Goal: Task Accomplishment & Management: Complete application form

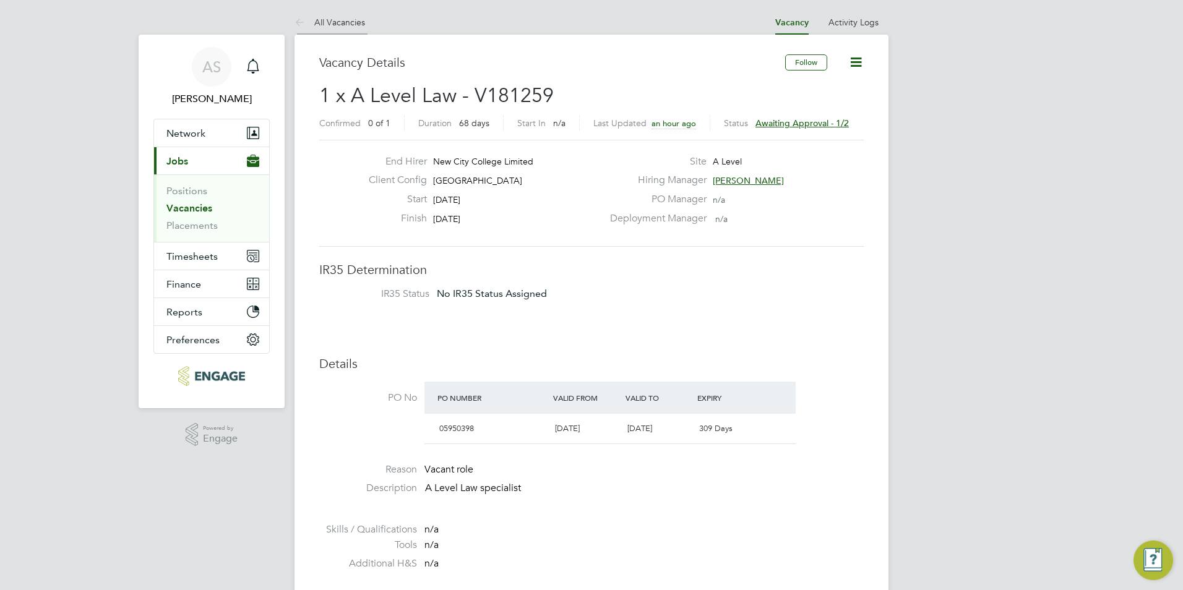
click at [326, 28] on li "All Vacancies" at bounding box center [329, 22] width 71 height 25
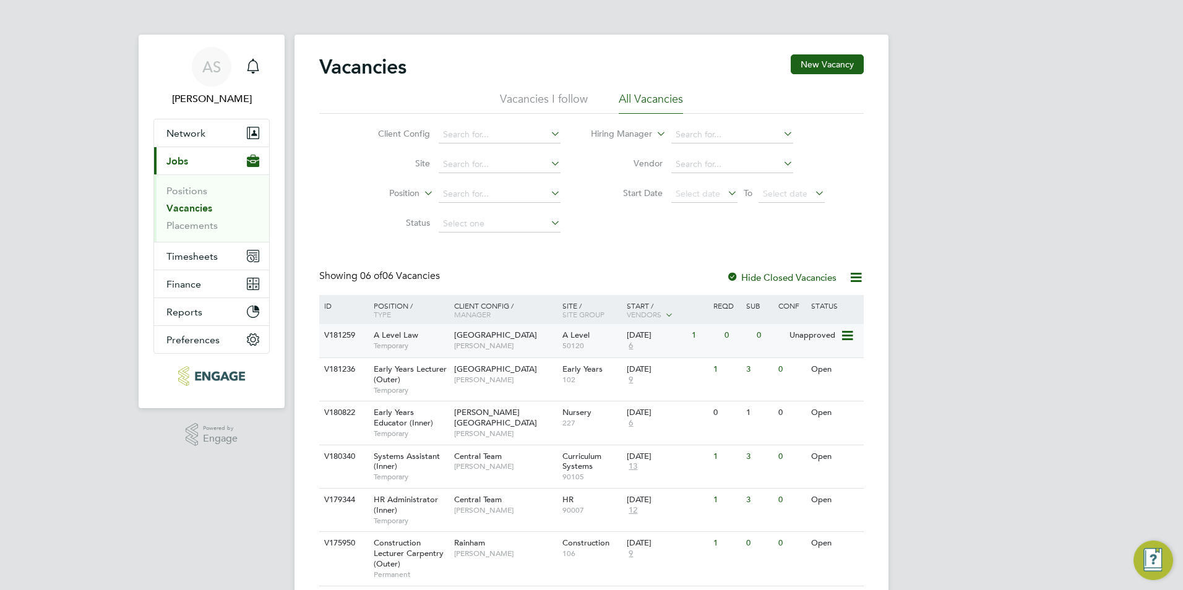
click at [494, 347] on div "Havering Sixth Form Campus [PERSON_NAME]" at bounding box center [505, 340] width 108 height 32
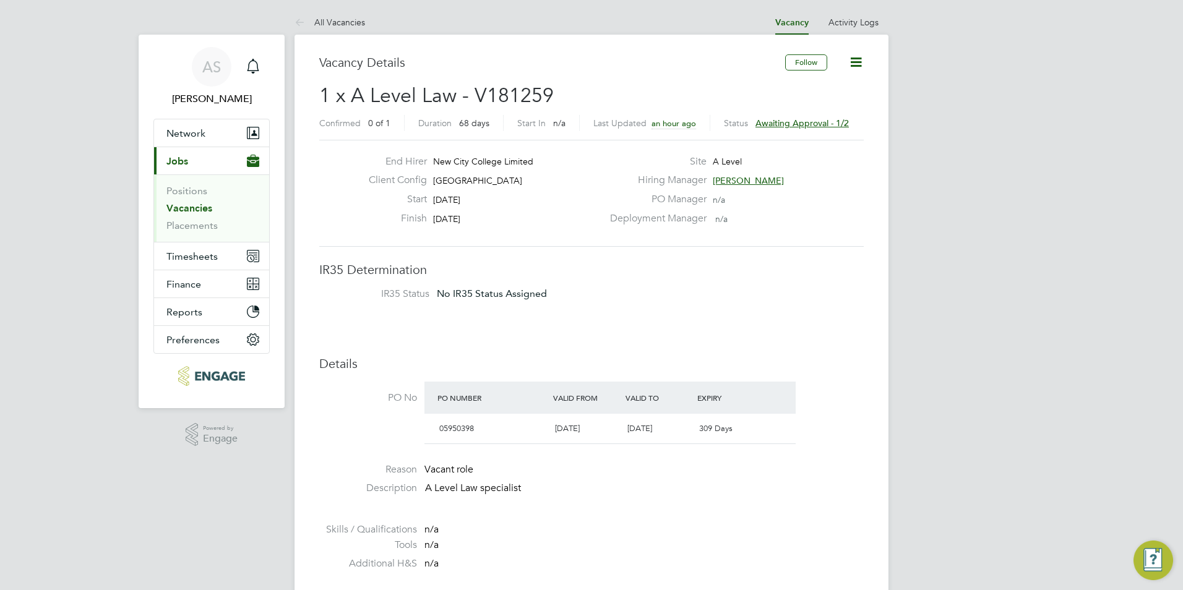
click at [743, 181] on span "[PERSON_NAME]" at bounding box center [748, 180] width 71 height 11
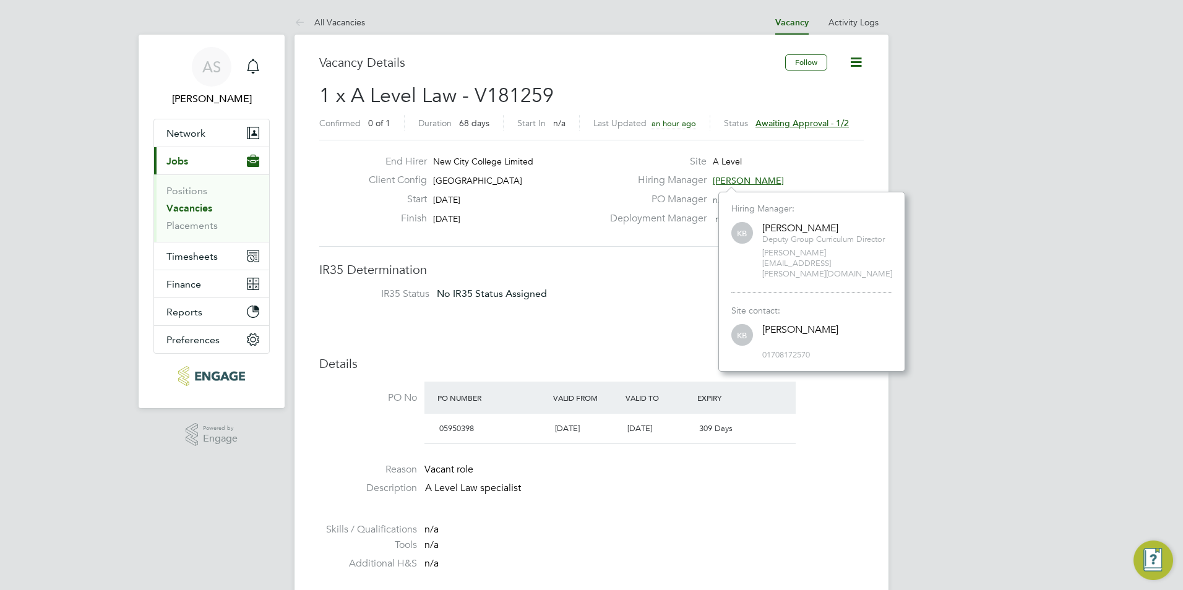
scroll to position [158, 186]
click at [606, 267] on h3 "IR35 Determination" at bounding box center [591, 270] width 544 height 16
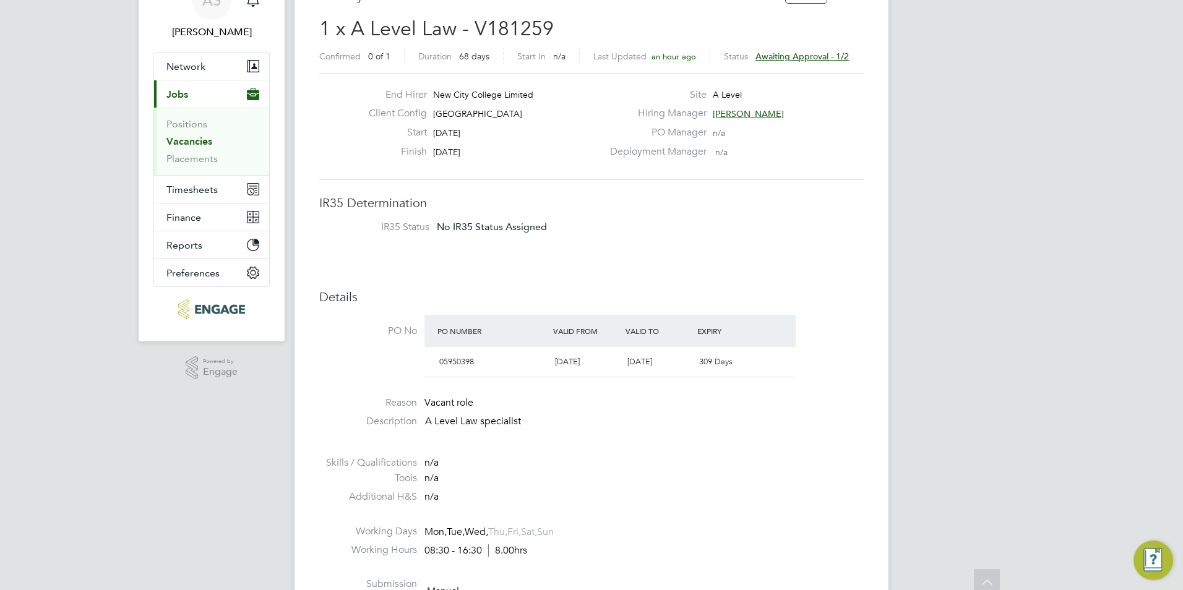
scroll to position [0, 0]
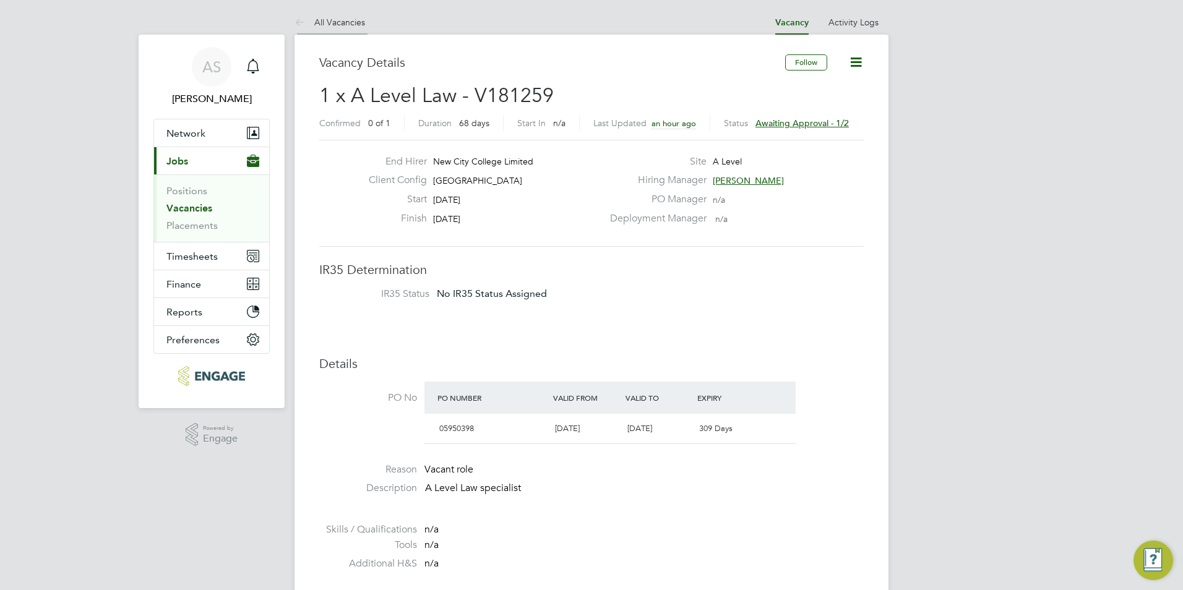
click at [357, 26] on link "All Vacancies" at bounding box center [329, 22] width 71 height 11
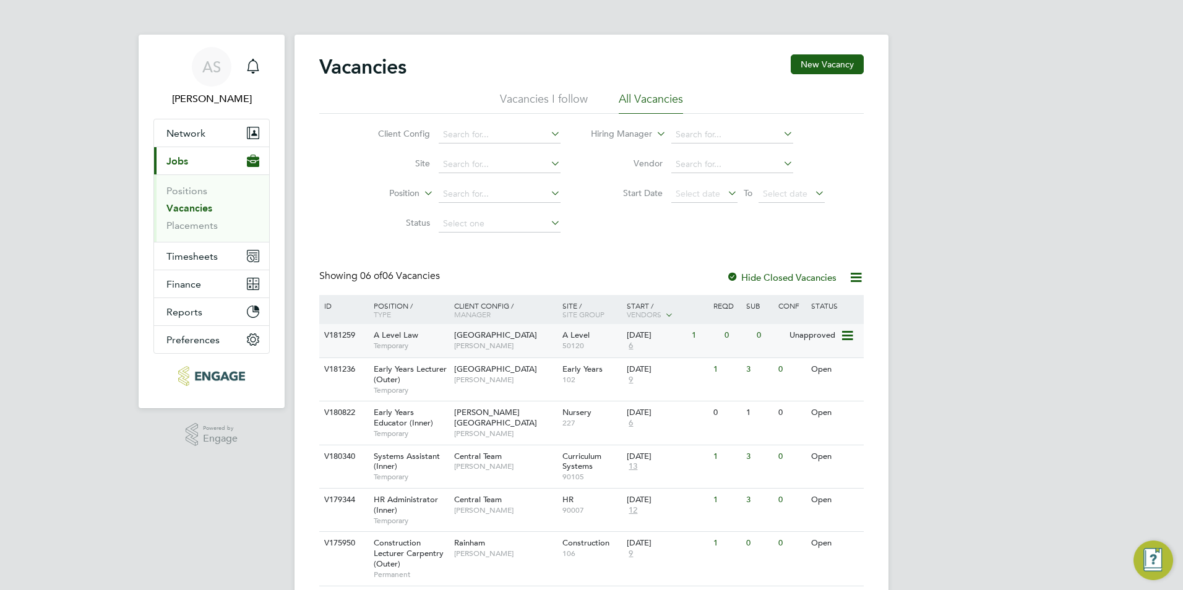
click at [451, 340] on div "Havering Sixth Form Campus Kerry Baker" at bounding box center [505, 340] width 108 height 32
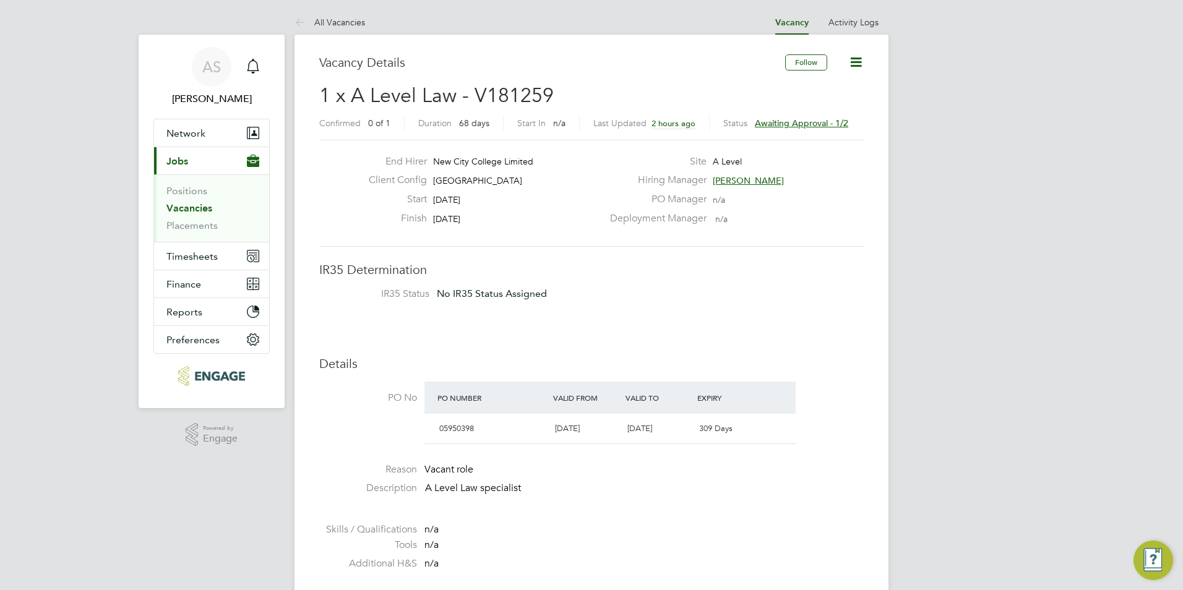
click at [725, 181] on span "[PERSON_NAME]" at bounding box center [748, 180] width 71 height 11
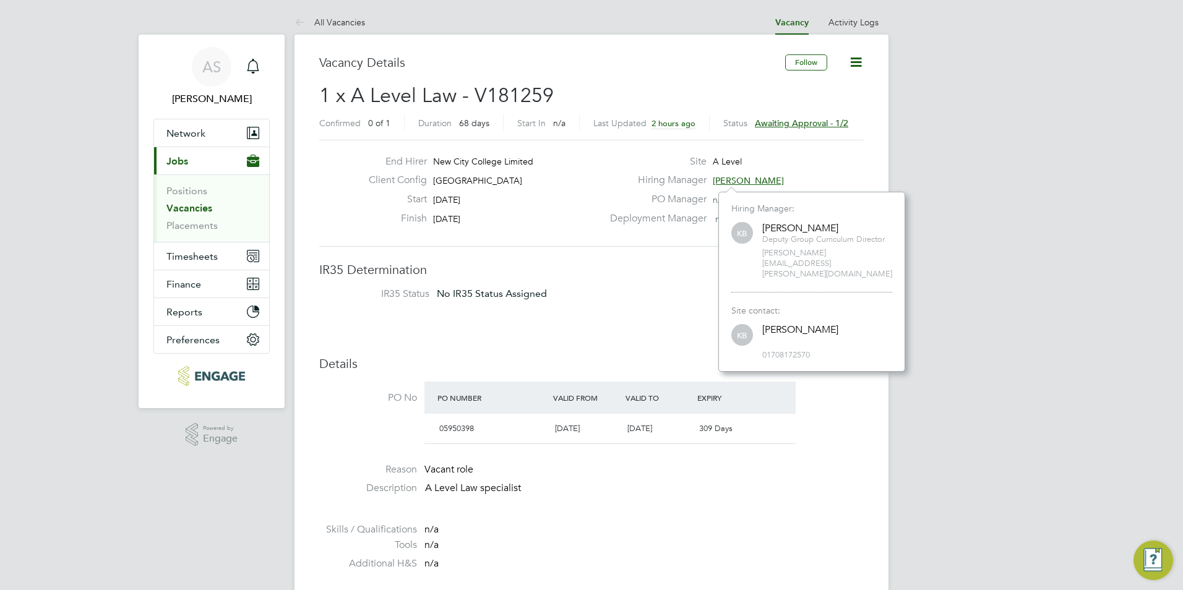
click at [648, 195] on label "PO Manager" at bounding box center [654, 199] width 104 height 13
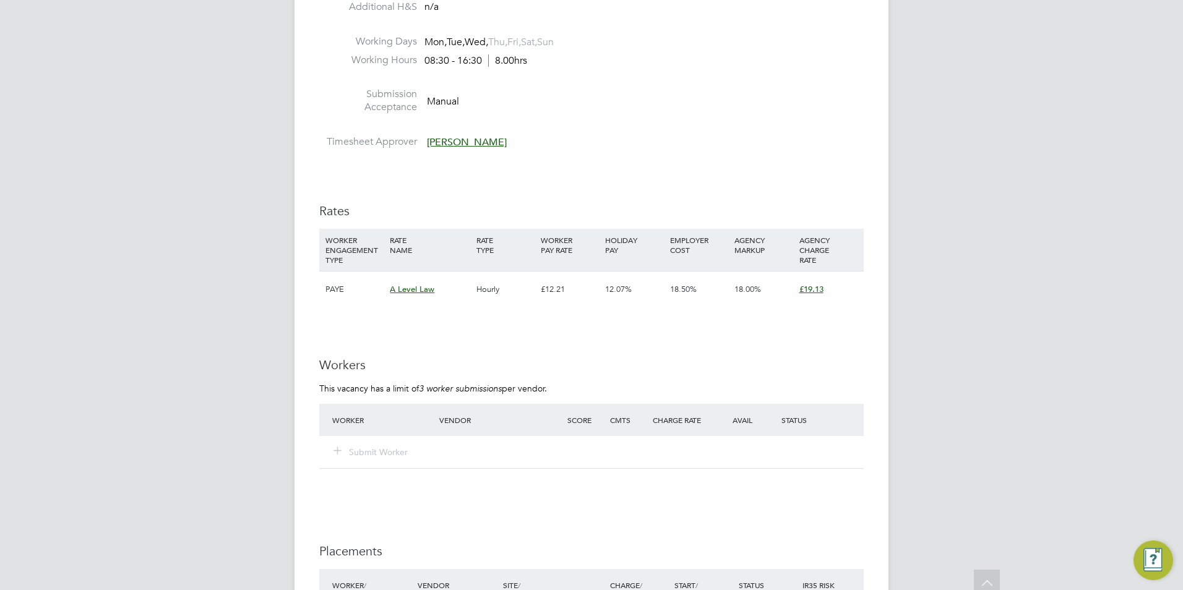
scroll to position [0, 0]
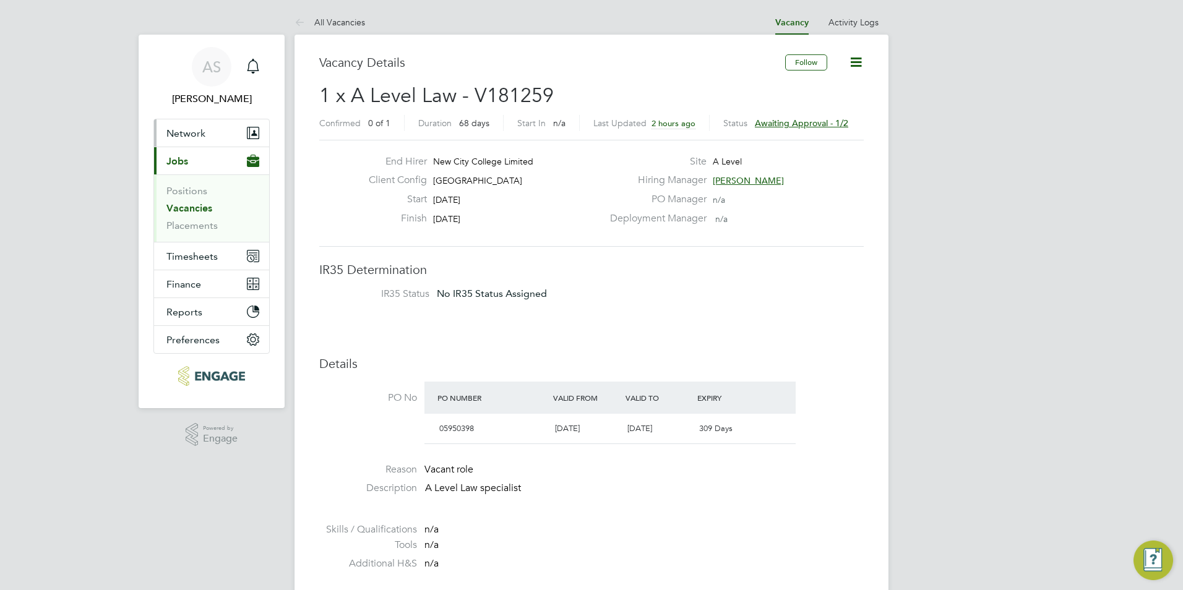
click at [203, 127] on span "Network" at bounding box center [185, 133] width 39 height 12
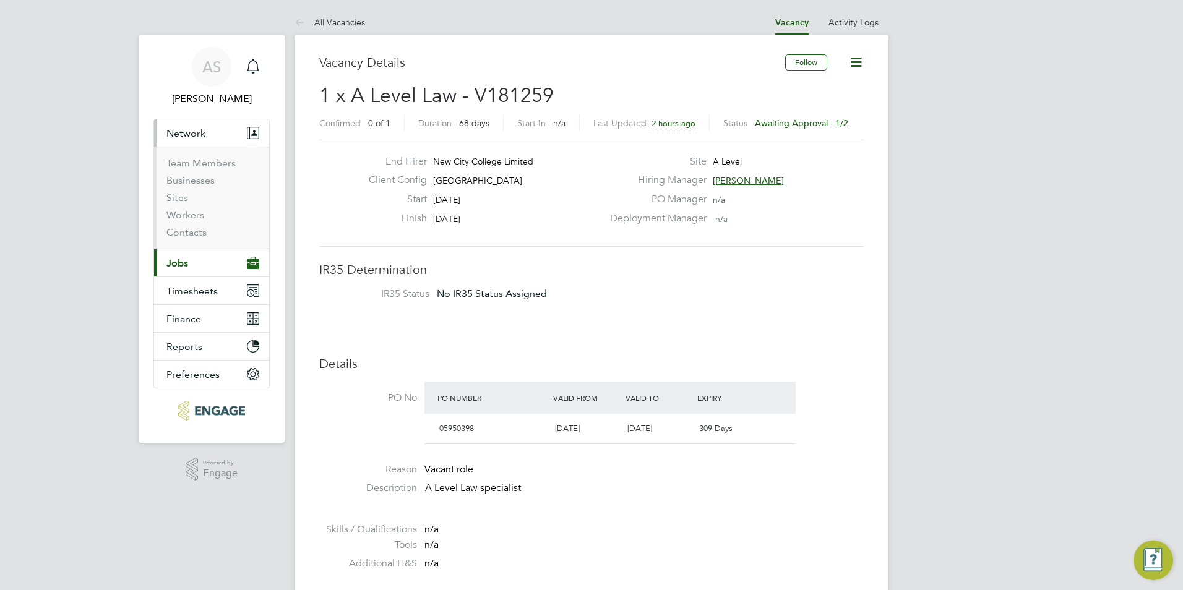
click at [186, 208] on li "Sites" at bounding box center [212, 200] width 93 height 17
click at [188, 216] on link "Workers" at bounding box center [185, 215] width 38 height 12
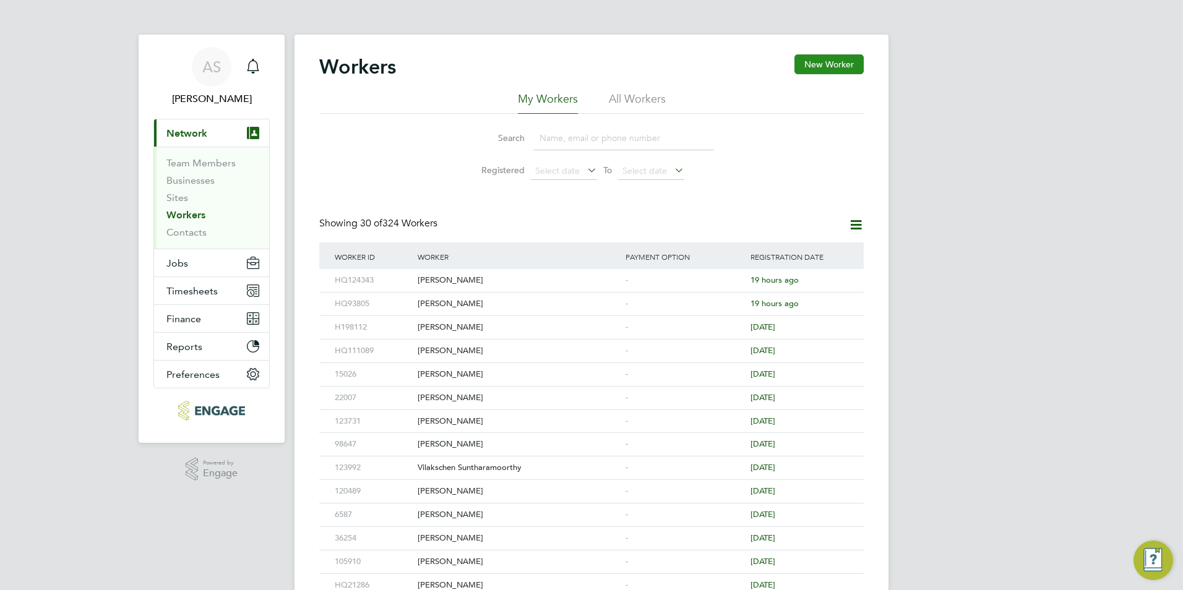
click at [834, 59] on button "New Worker" at bounding box center [828, 64] width 69 height 20
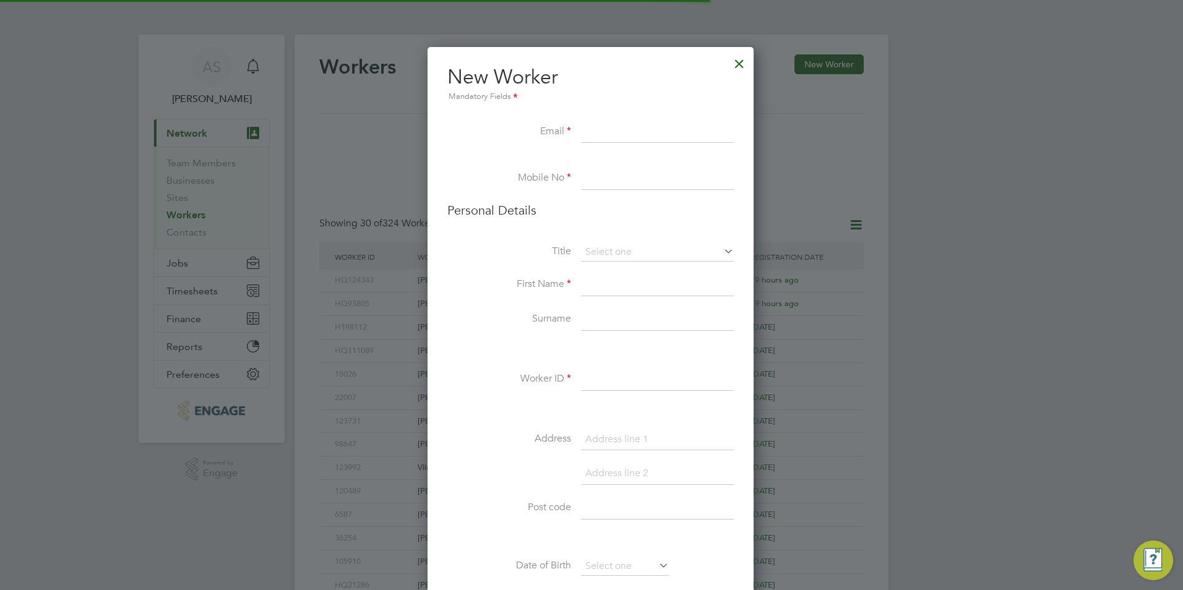
scroll to position [1046, 328]
click at [589, 131] on input at bounding box center [657, 132] width 153 height 22
paste input "donnasharonw@hotmail.com"
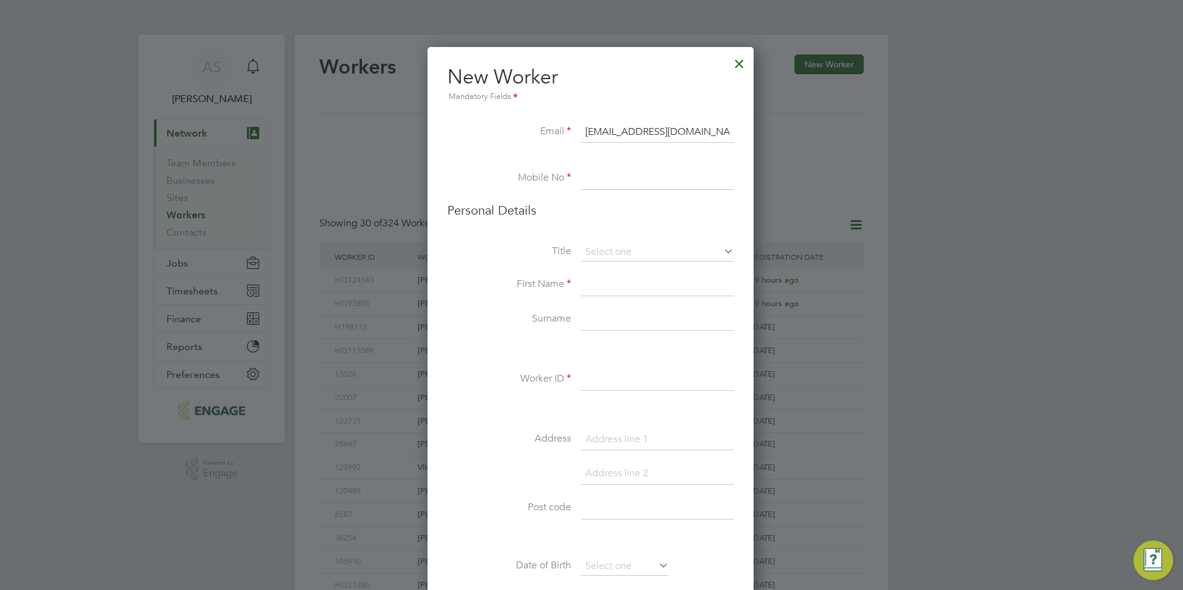
type input "donnasharonw@hotmail.com"
click at [627, 181] on input at bounding box center [657, 179] width 153 height 22
paste input "07985237430"
type input "07985237430"
drag, startPoint x: 601, startPoint y: 300, endPoint x: 602, endPoint y: 293, distance: 7.5
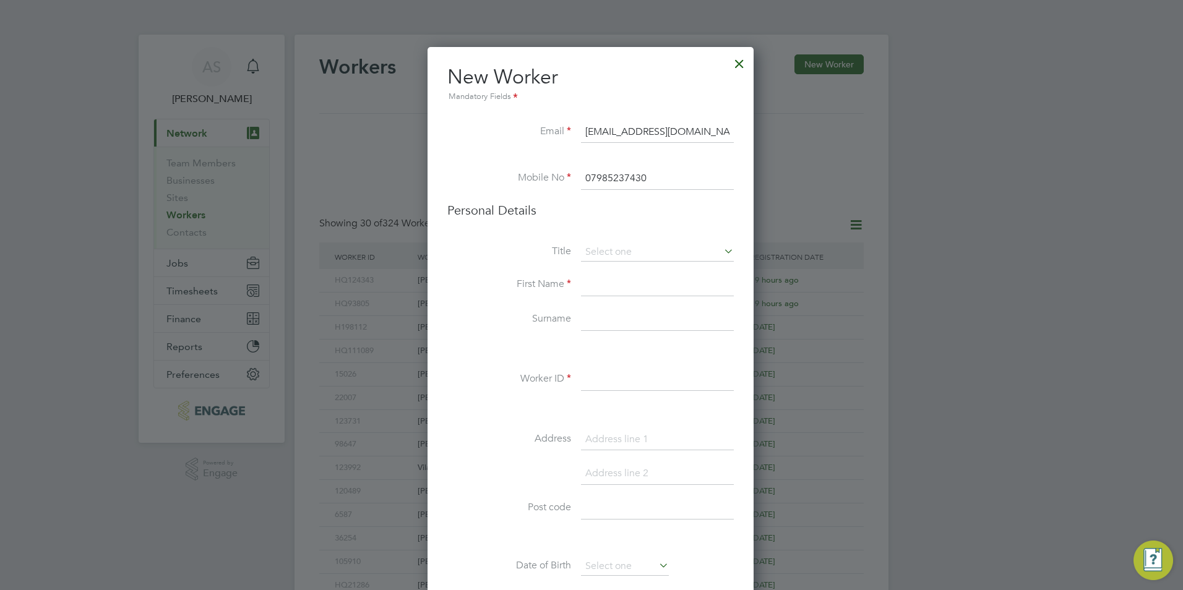
click at [601, 299] on li "First Name" at bounding box center [590, 291] width 286 height 35
click at [602, 293] on input at bounding box center [657, 285] width 153 height 22
type input "Donna"
type input "Wilson"
click at [610, 378] on input at bounding box center [657, 380] width 153 height 22
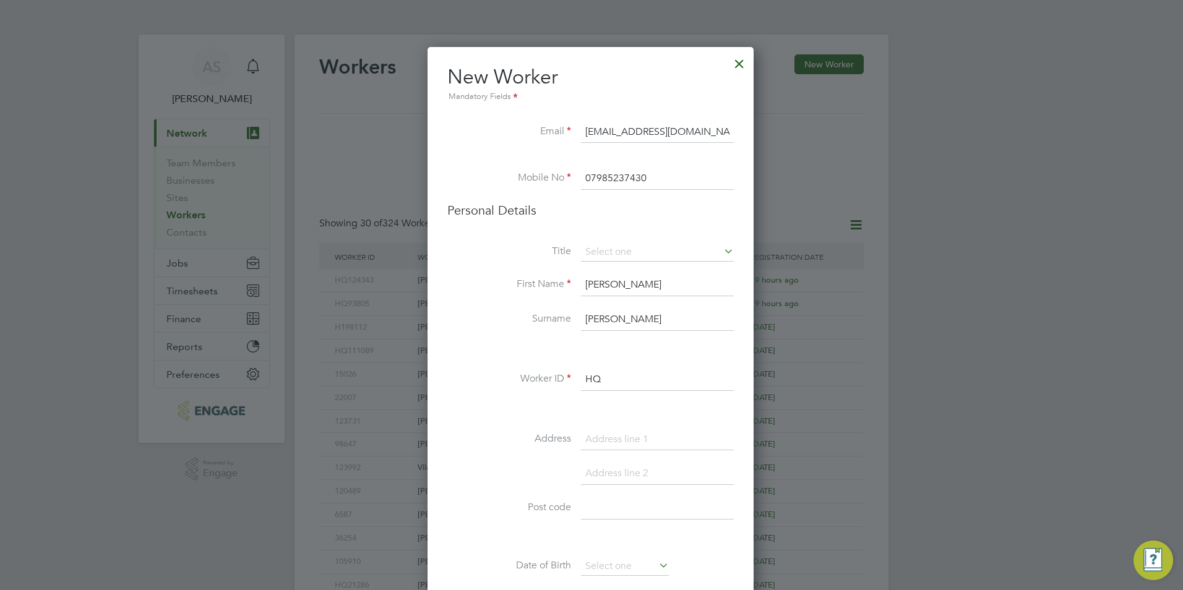
paste input "27416"
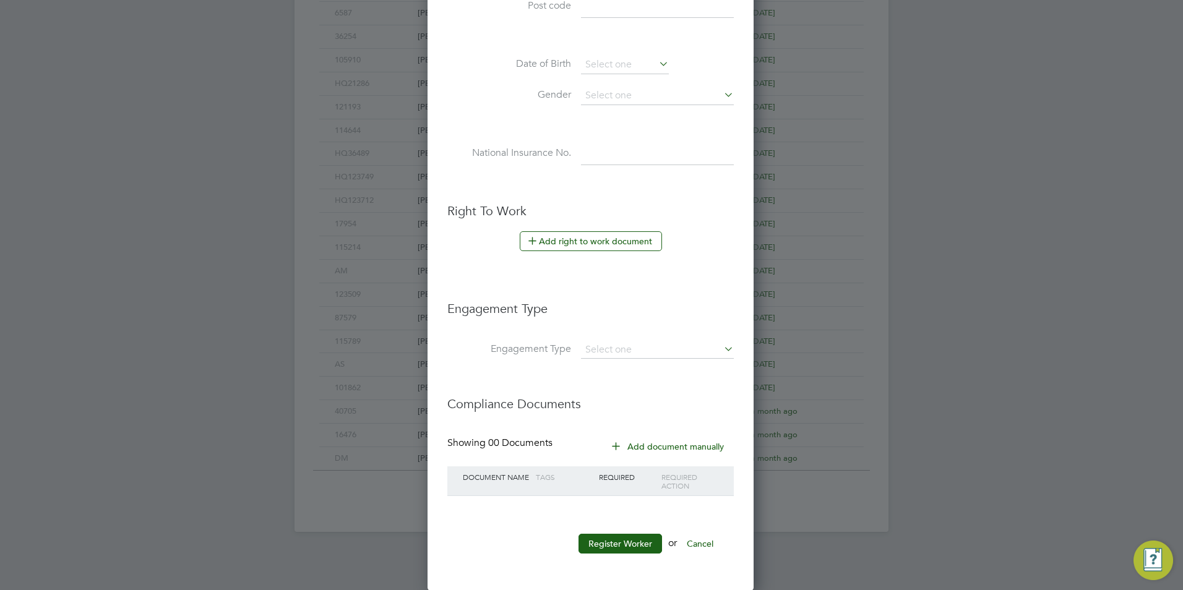
scroll to position [502, 0]
type input "HQ27416"
click at [626, 538] on button "Register Worker" at bounding box center [619, 543] width 83 height 20
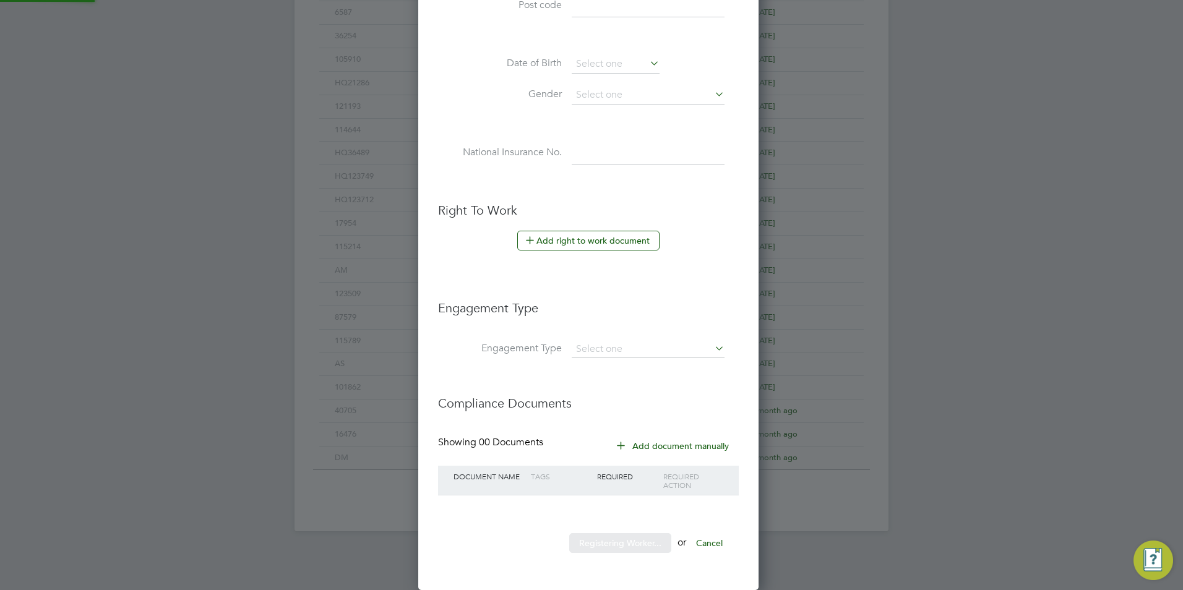
scroll to position [1046, 346]
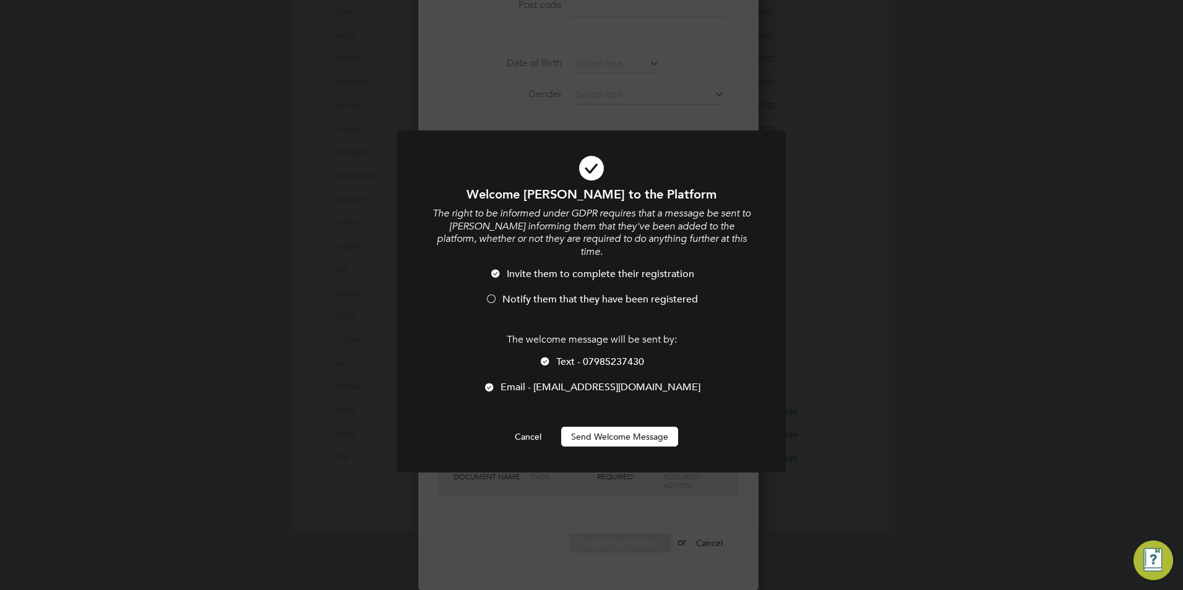
click at [584, 356] on span "Text - 07985237430" at bounding box center [600, 362] width 88 height 12
click at [570, 293] on span "Notify them that they have been registered" at bounding box center [599, 299] width 195 height 12
click at [604, 429] on button "Send Welcome Message" at bounding box center [619, 437] width 117 height 20
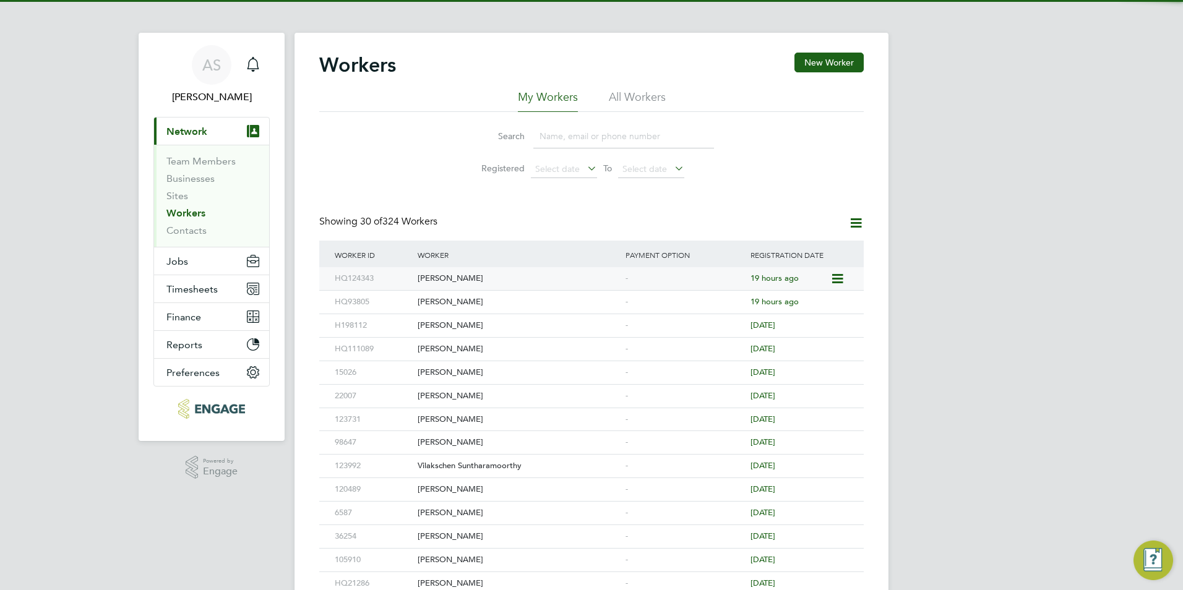
scroll to position [0, 0]
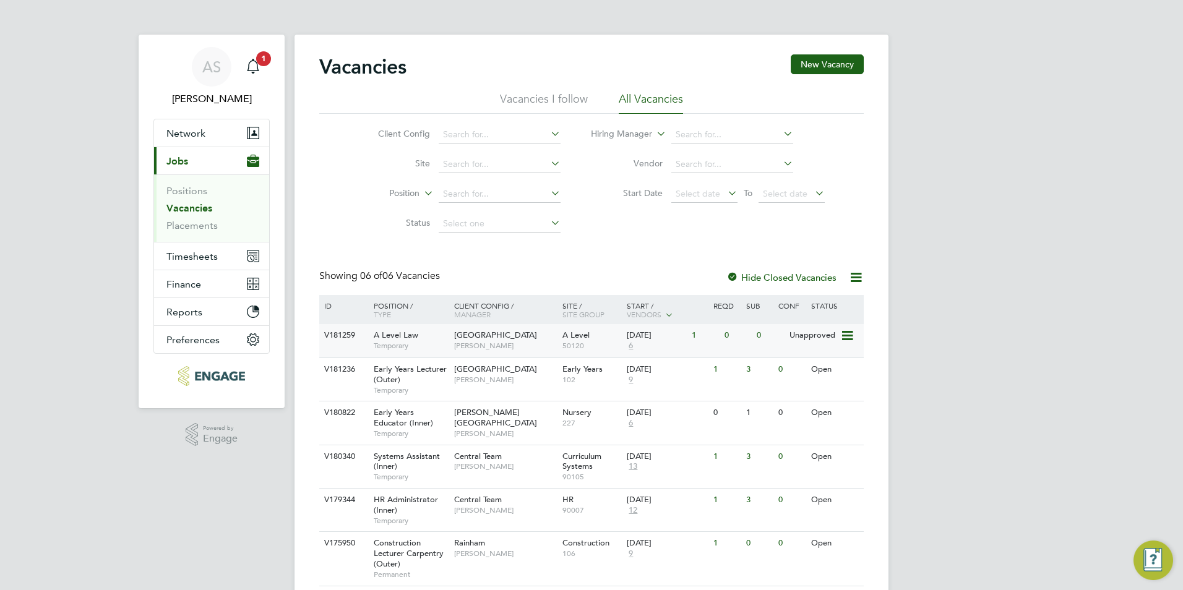
click at [431, 341] on span "Temporary" at bounding box center [411, 346] width 74 height 10
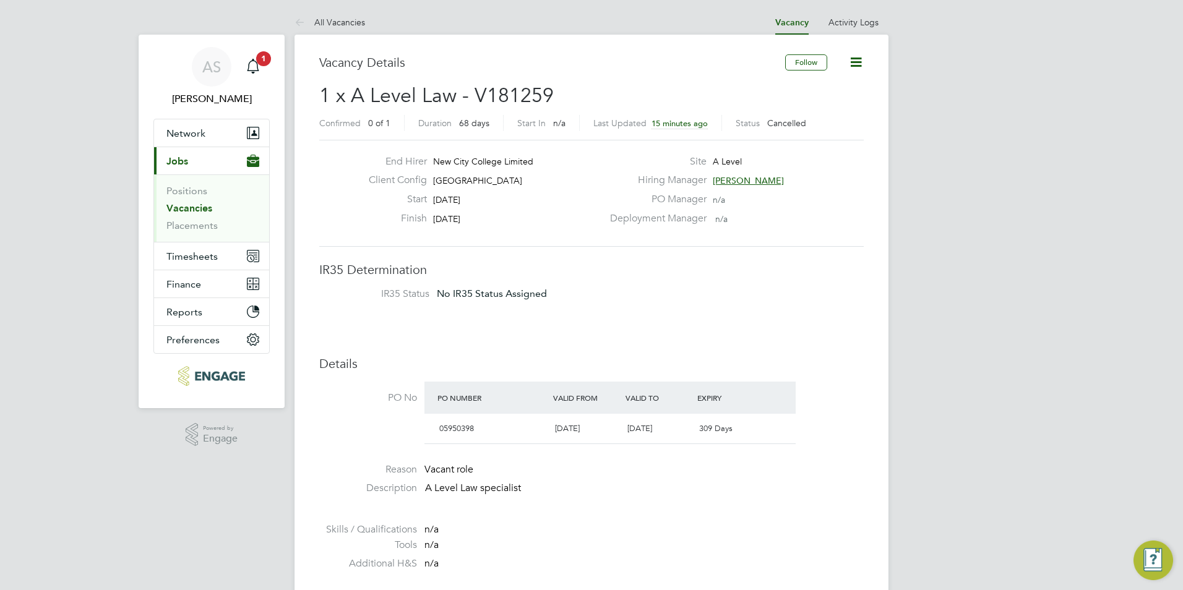
click at [779, 126] on span "Cancelled" at bounding box center [786, 123] width 39 height 11
click at [779, 125] on span "Cancelled" at bounding box center [786, 123] width 39 height 11
drag, startPoint x: 779, startPoint y: 125, endPoint x: 766, endPoint y: 135, distance: 16.7
click div "Vacancy Details Follow 1 x A Level Law - V181259 Confirmed 0 of 1 Duration 68 d…"
click span "[PERSON_NAME]"
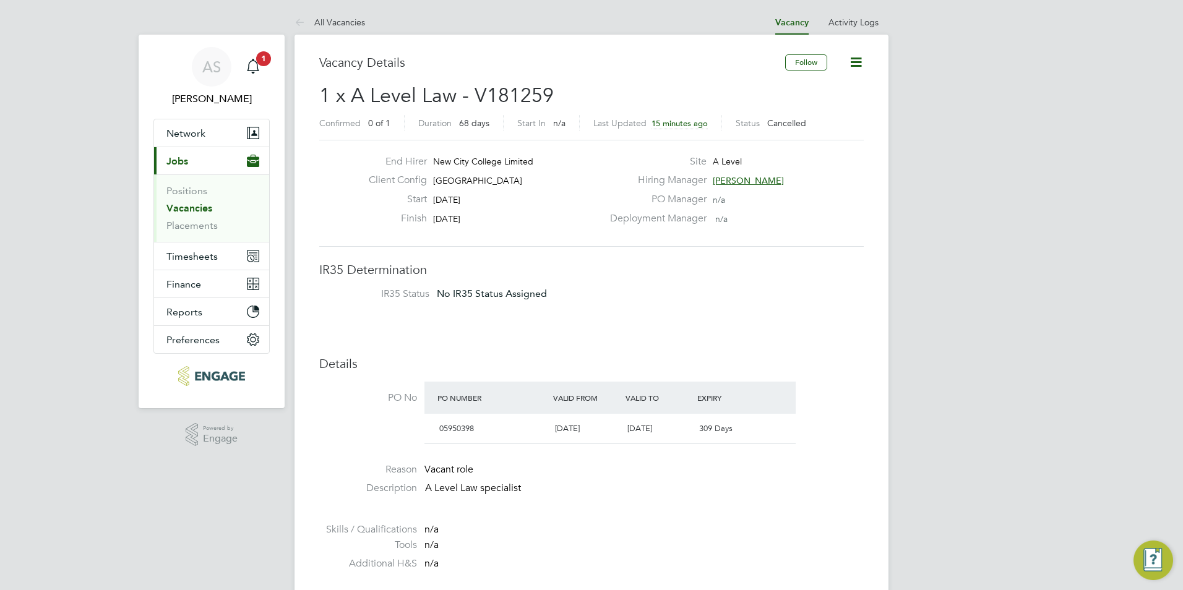
scroll to position [158, 186]
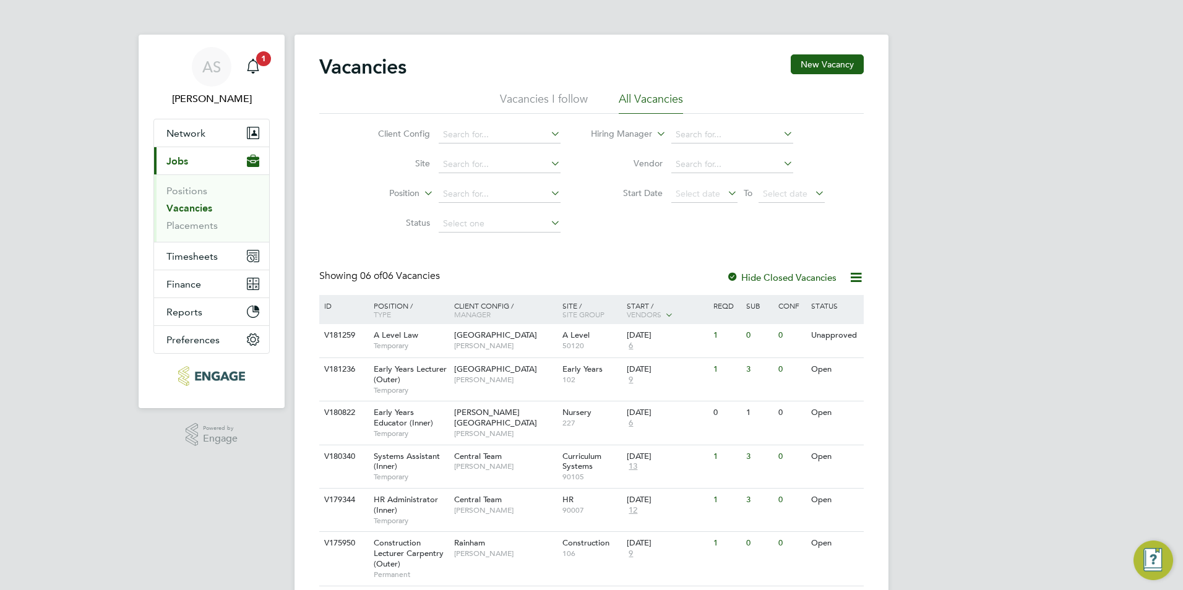
scroll to position [50, 0]
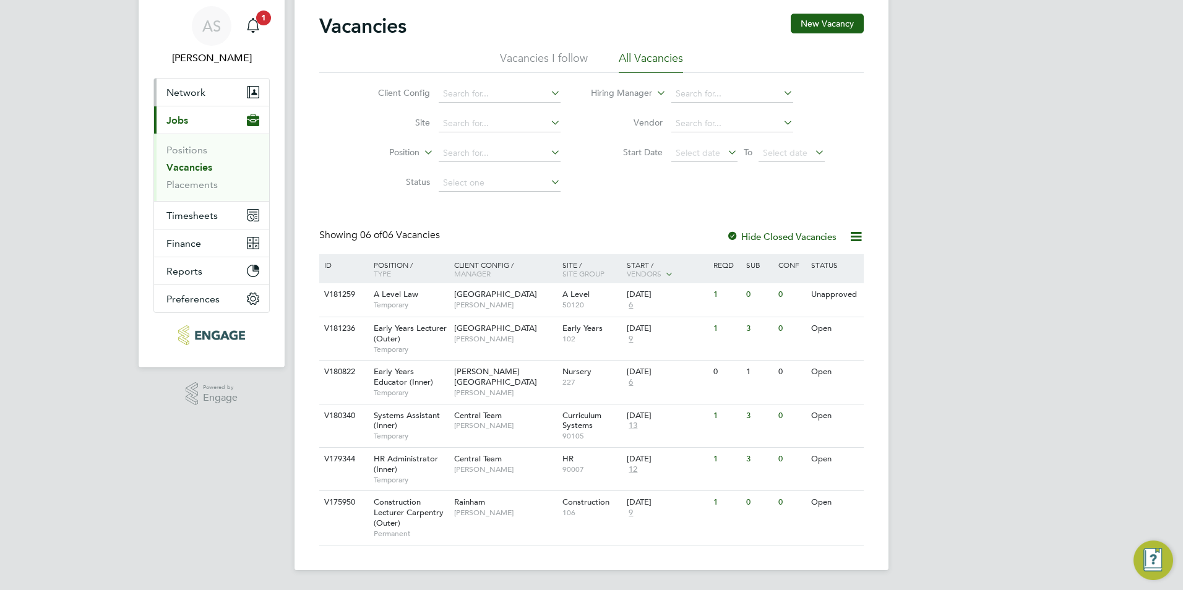
click at [195, 87] on span "Network" at bounding box center [185, 93] width 39 height 12
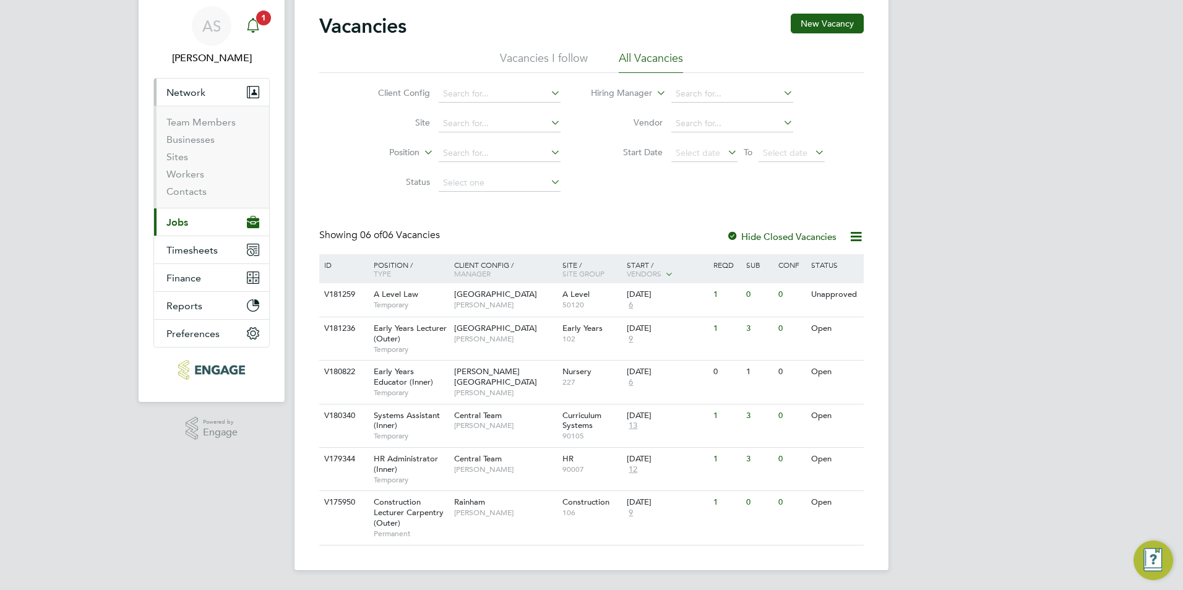
click at [258, 24] on div "Main navigation" at bounding box center [253, 26] width 25 height 25
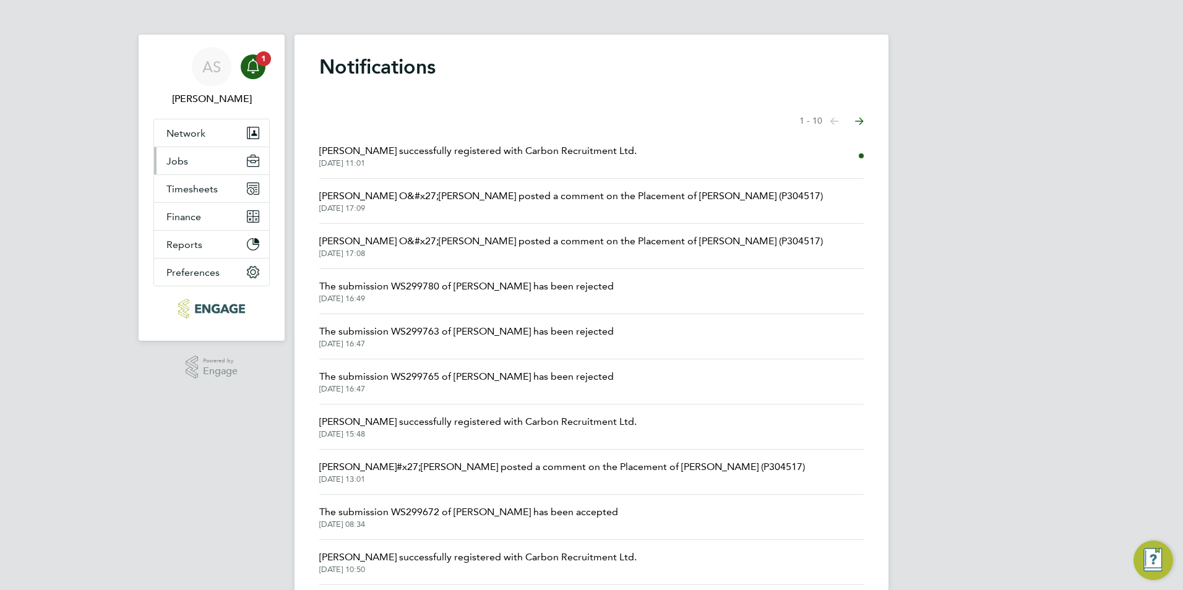
click at [204, 167] on button "Jobs" at bounding box center [211, 160] width 115 height 27
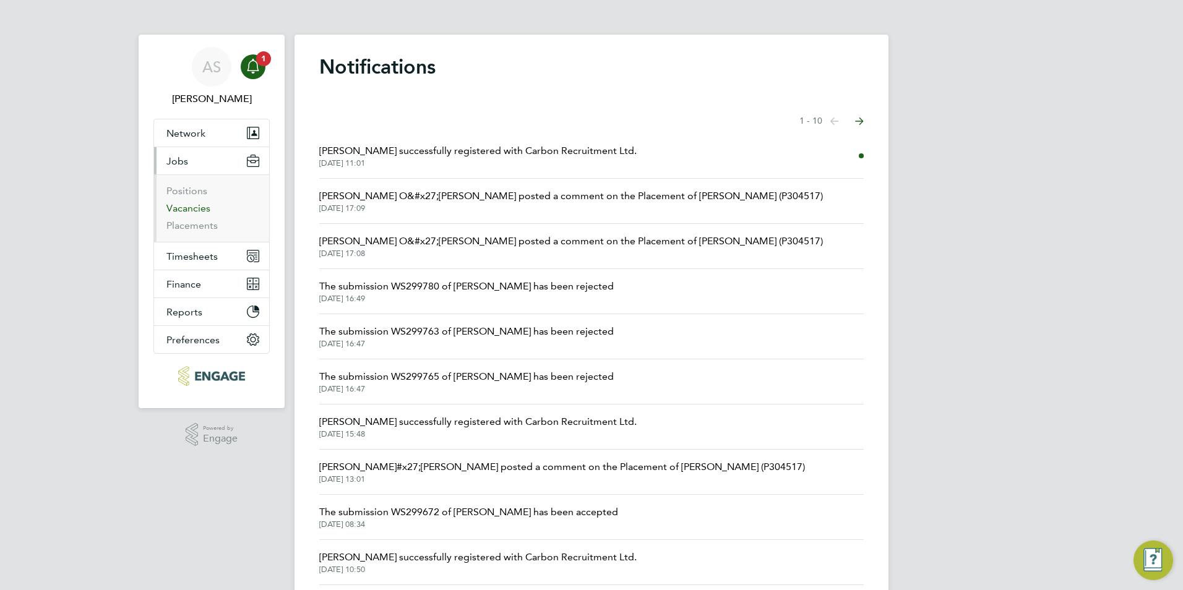
click at [201, 205] on link "Vacancies" at bounding box center [188, 208] width 44 height 12
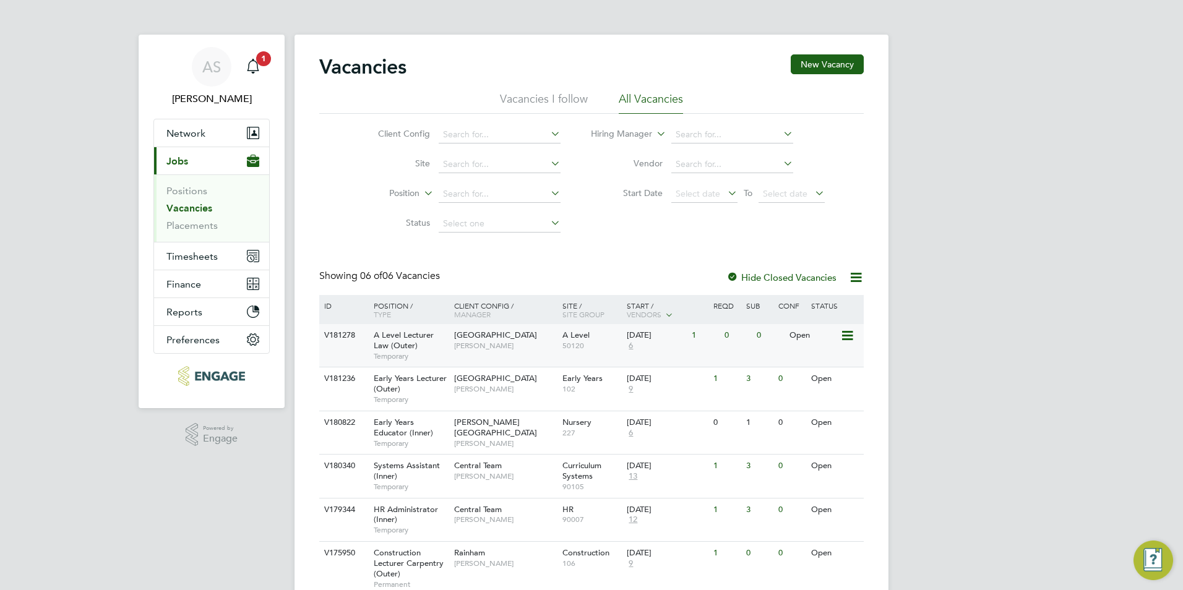
click at [605, 350] on span "50120" at bounding box center [591, 346] width 59 height 10
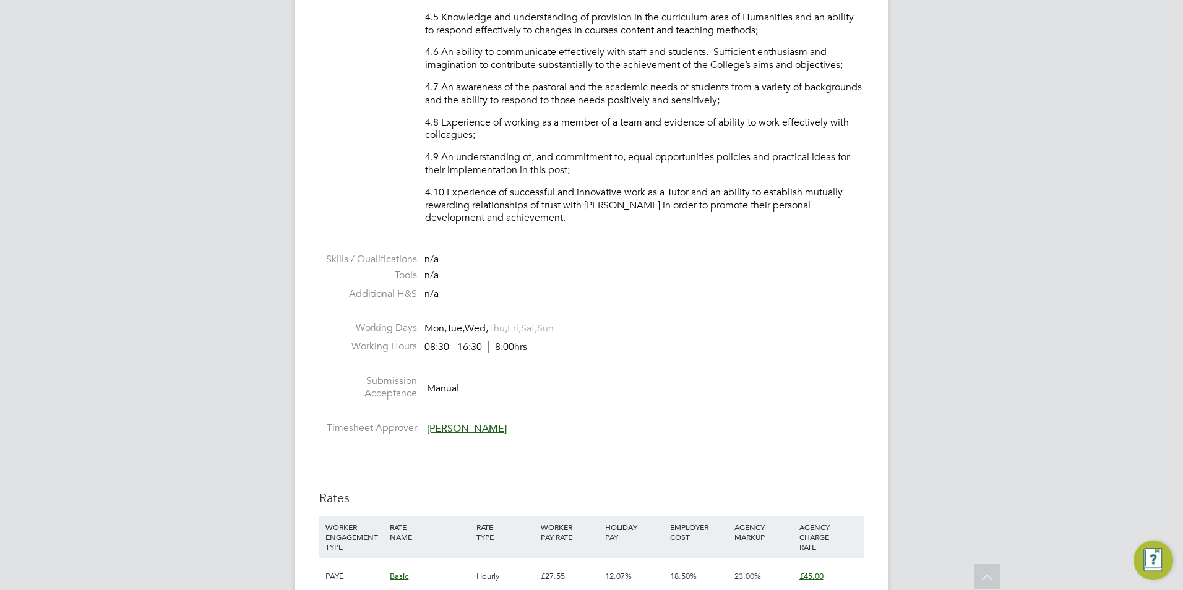
scroll to position [1670, 0]
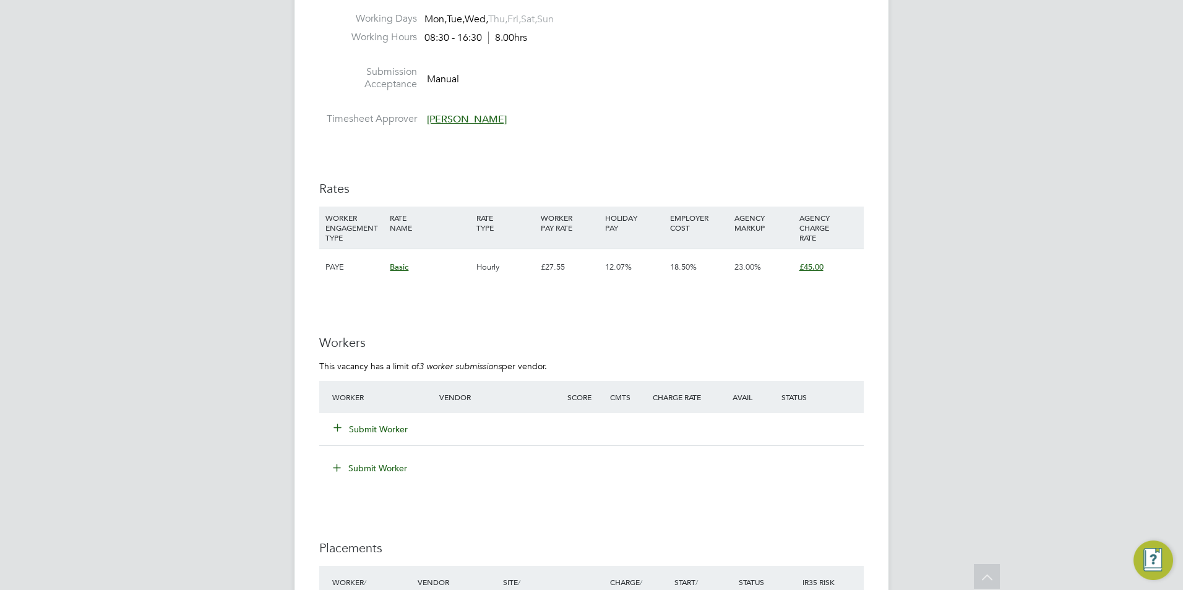
click at [379, 435] on div "Submit Worker" at bounding box center [393, 429] width 128 height 22
click at [380, 432] on button "Submit Worker" at bounding box center [371, 429] width 74 height 12
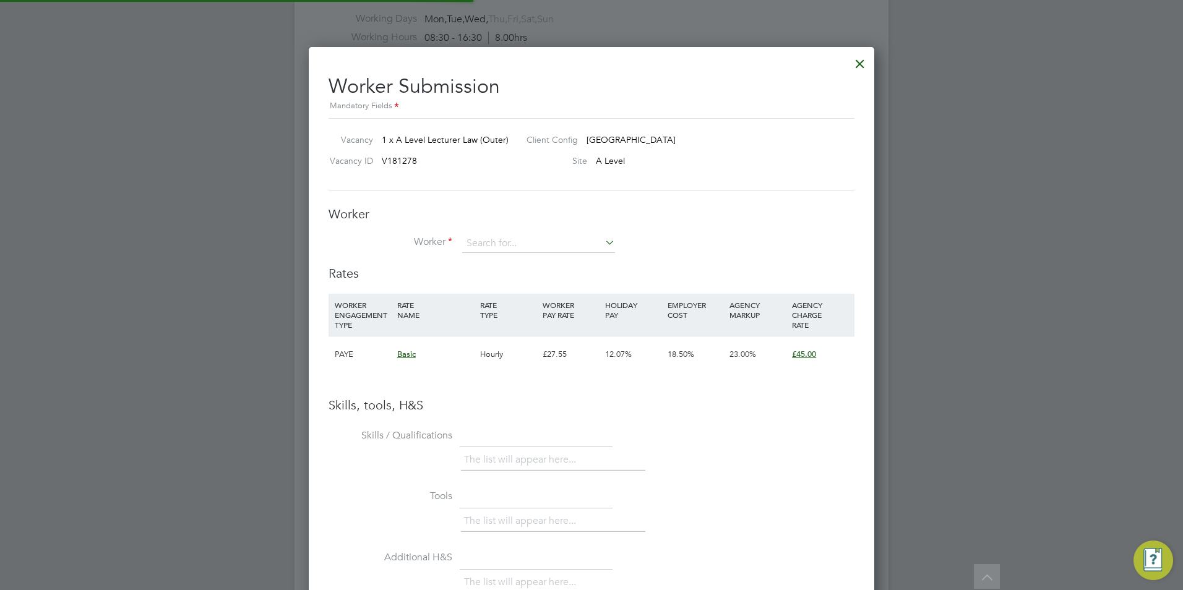
scroll to position [782, 566]
drag, startPoint x: 534, startPoint y: 230, endPoint x: 533, endPoint y: 240, distance: 10.1
click at [533, 233] on div "Worker Worker Worker Engagement Type" at bounding box center [591, 235] width 526 height 59
click at [533, 240] on input at bounding box center [538, 243] width 153 height 19
click at [531, 264] on li "Donna Wilson (HQ27416)" at bounding box center [560, 261] width 199 height 17
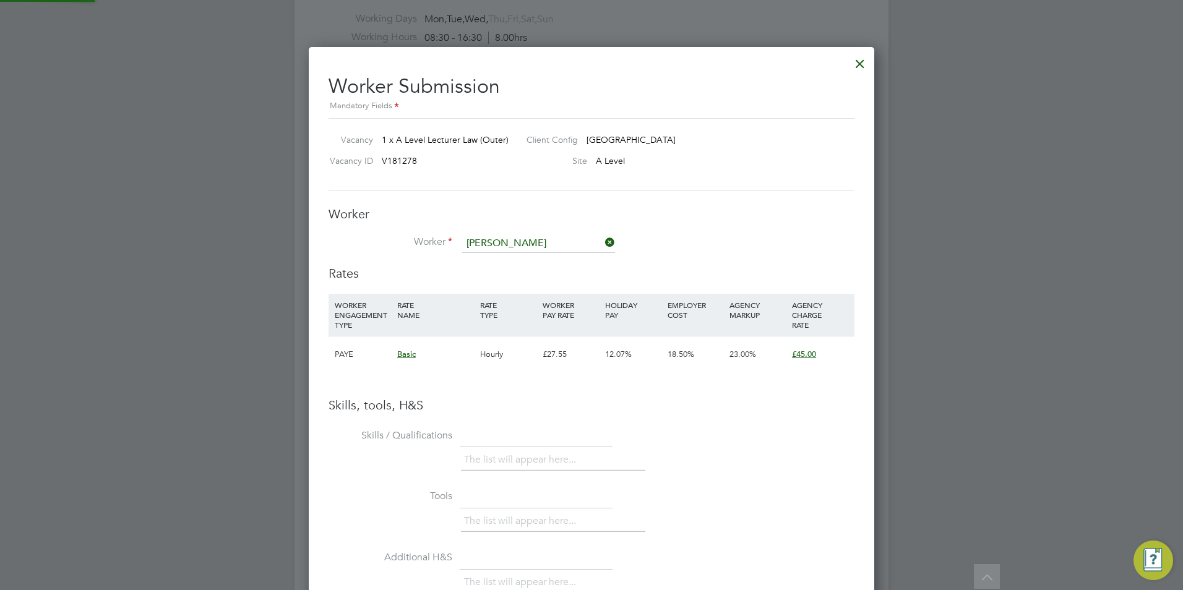
type input "Donna Wilson (HQ27416)"
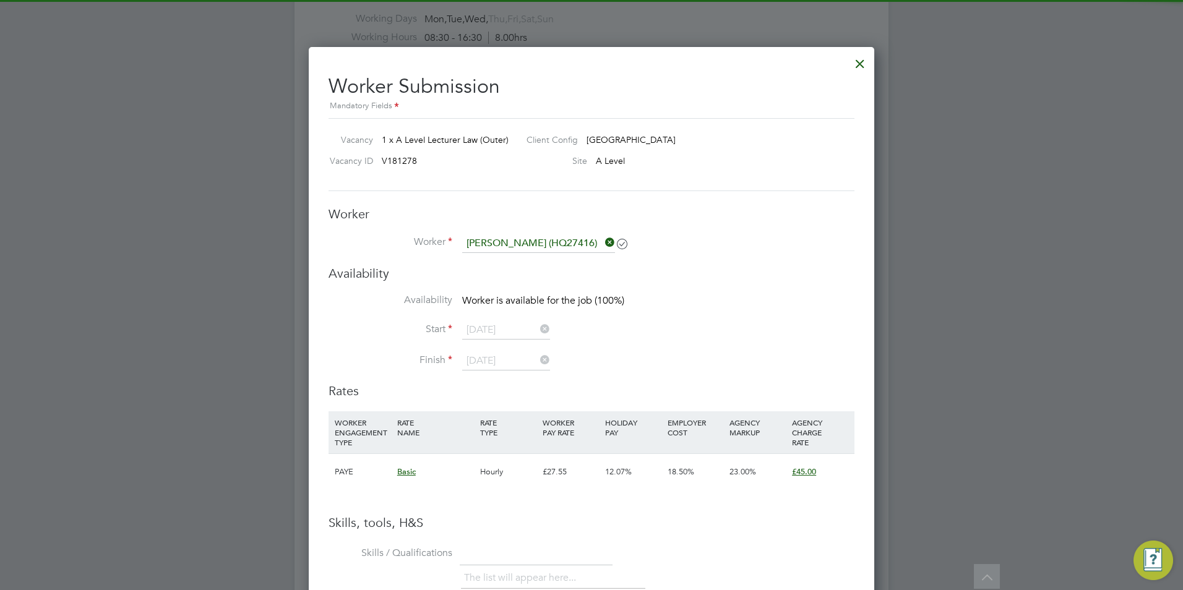
scroll to position [1037, 566]
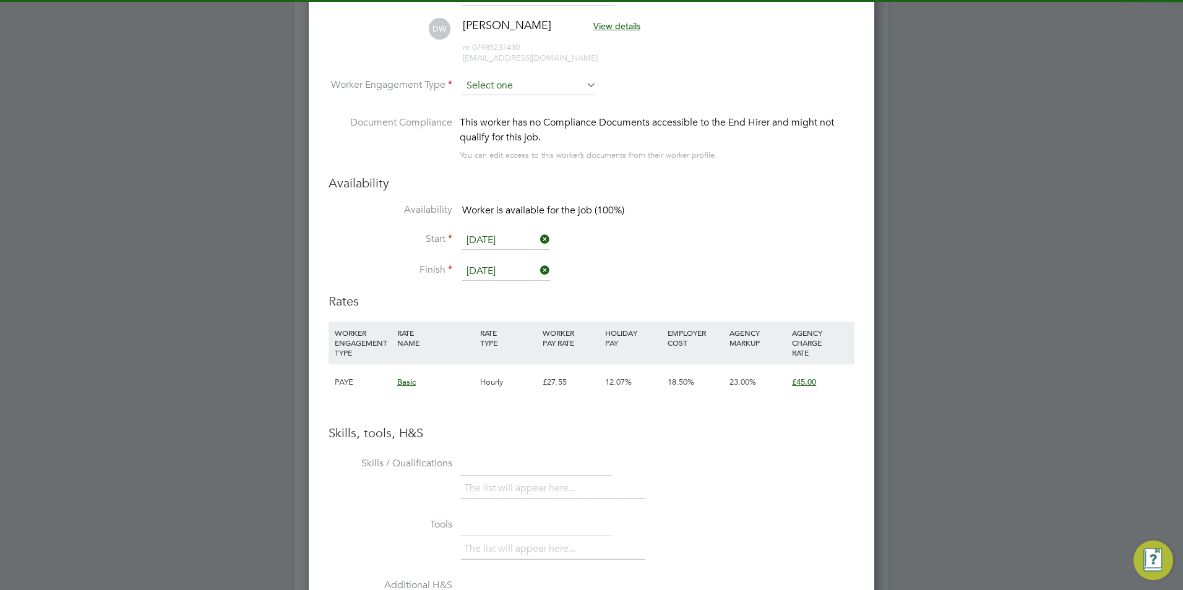
click at [518, 77] on input at bounding box center [529, 86] width 134 height 19
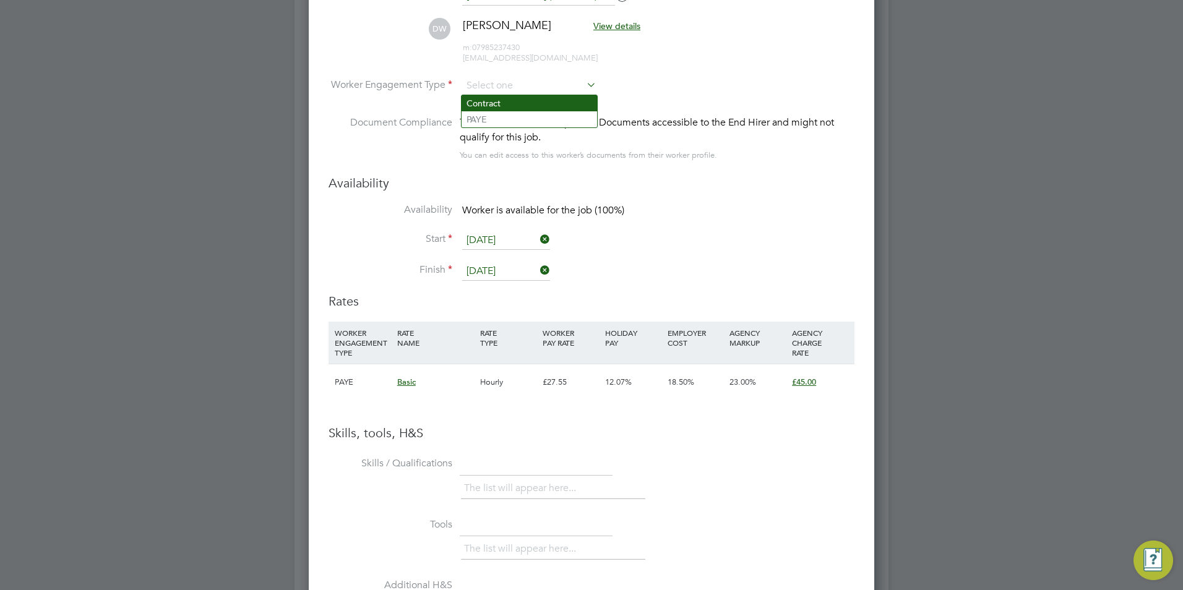
click at [529, 105] on li "Contract" at bounding box center [528, 103] width 135 height 16
type input "Contract"
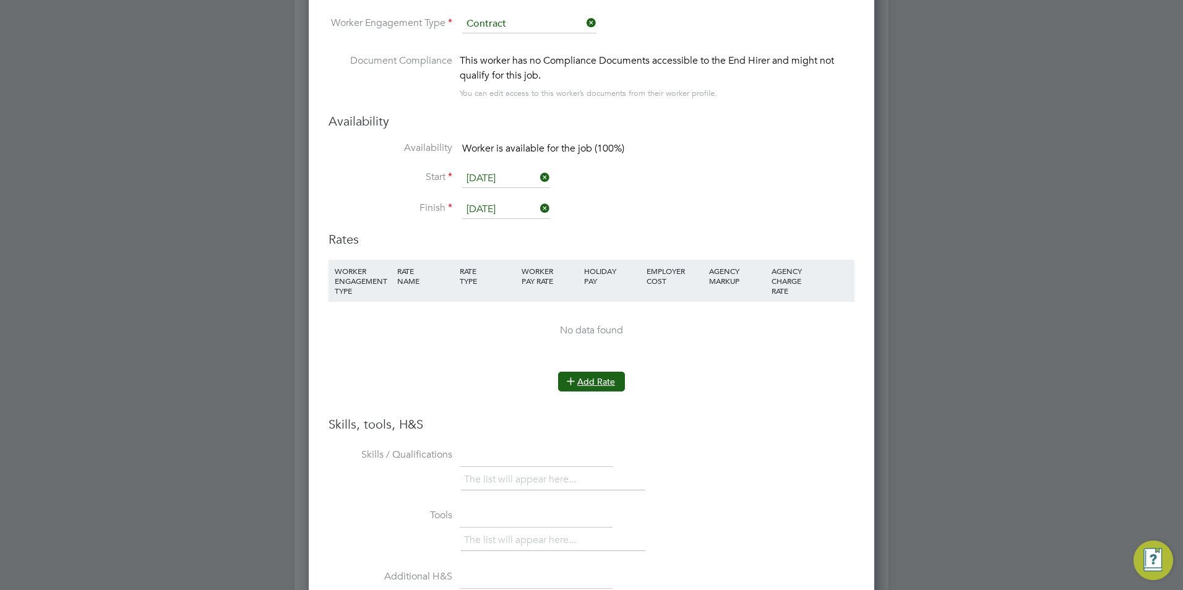
click at [581, 379] on button "Add Rate" at bounding box center [591, 382] width 67 height 20
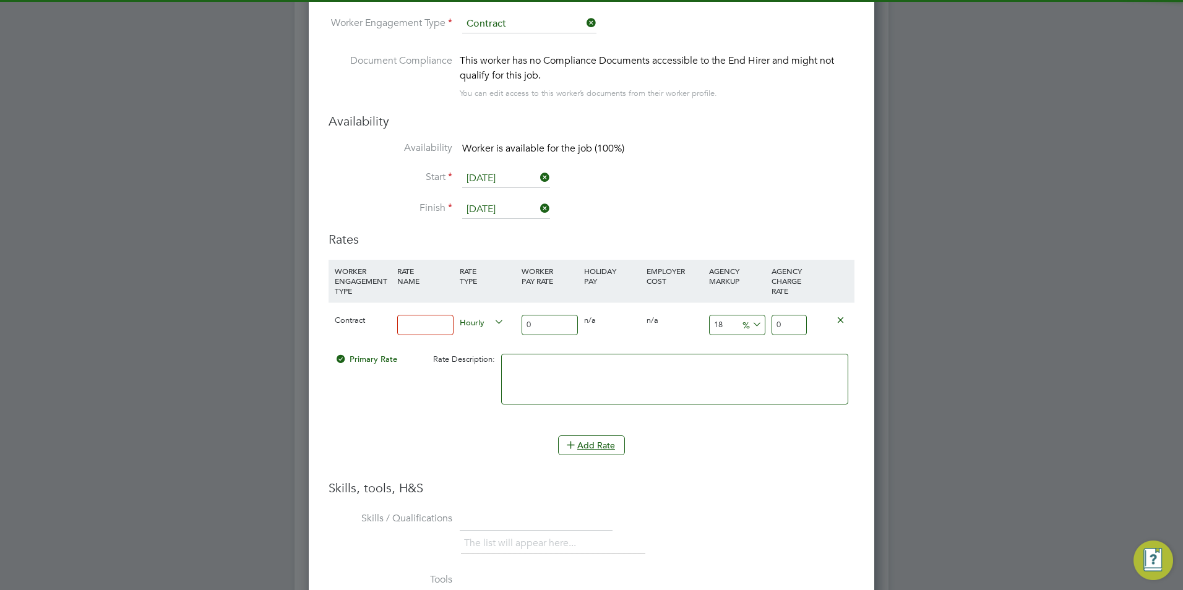
drag, startPoint x: 425, startPoint y: 320, endPoint x: 427, endPoint y: 326, distance: 6.5
click at [425, 320] on input at bounding box center [425, 325] width 56 height 20
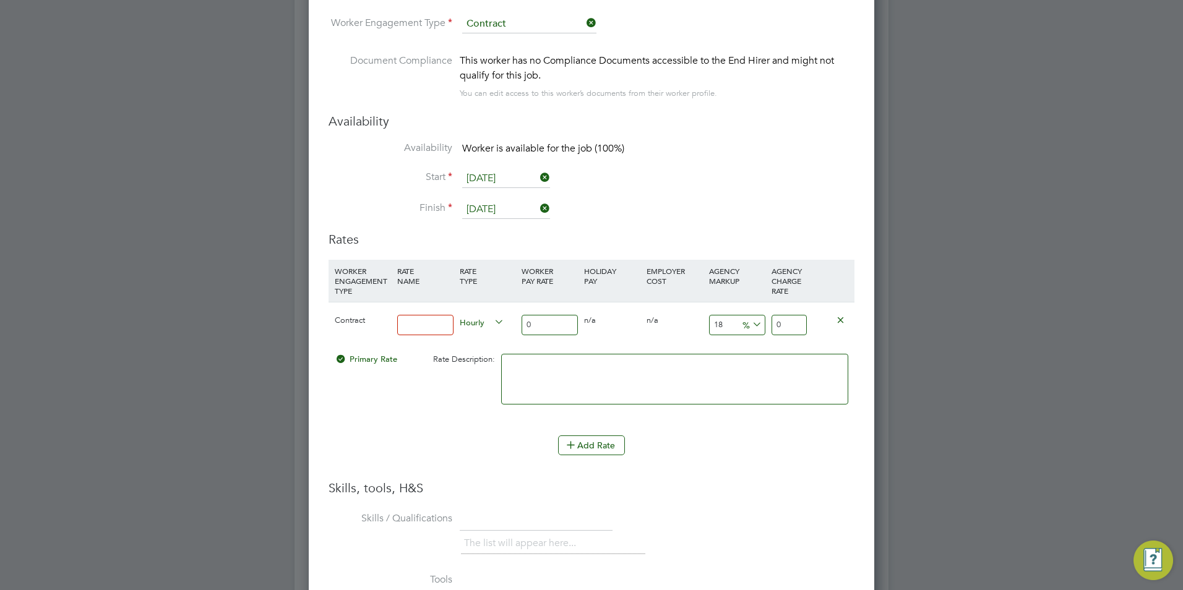
type input "BASIC"
click at [532, 333] on input "0" at bounding box center [549, 325] width 56 height 20
click at [538, 329] on input "0" at bounding box center [549, 325] width 56 height 20
type input "40"
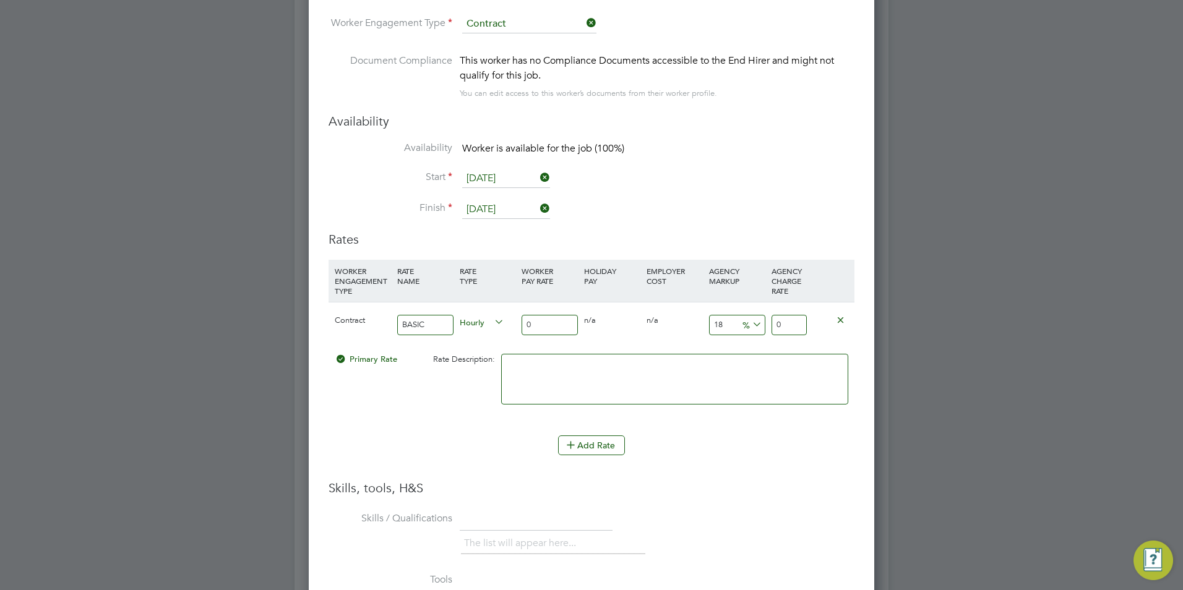
type input "47.2"
type input "40"
click at [781, 322] on input "47.2" at bounding box center [788, 325] width 35 height 20
click at [732, 324] on input "18" at bounding box center [737, 325] width 56 height 20
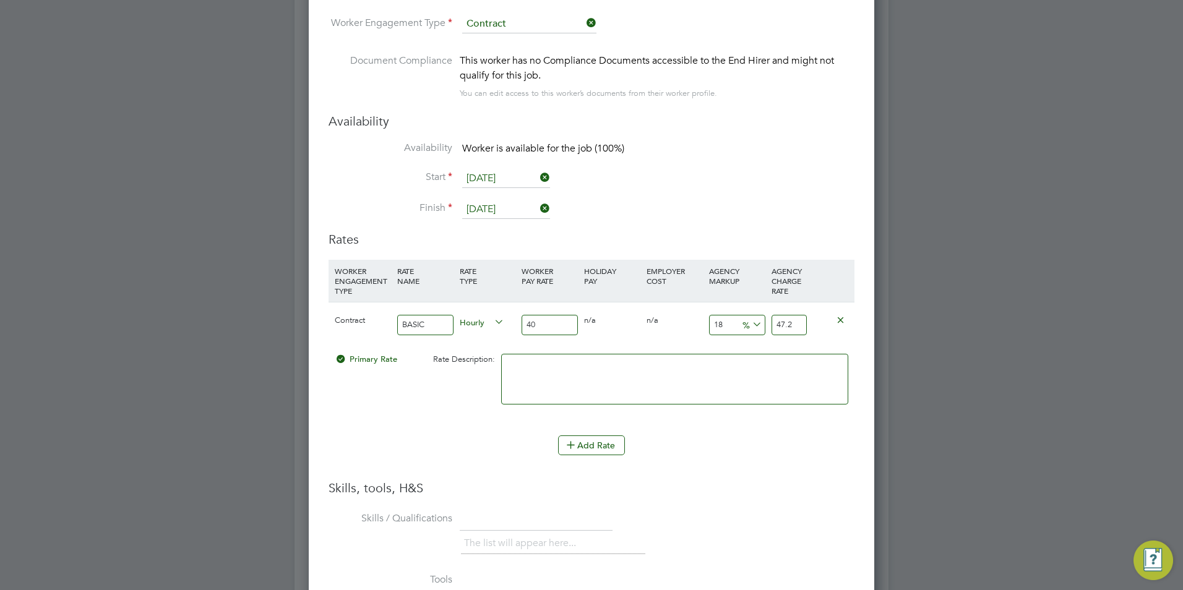
click at [732, 324] on input "18" at bounding box center [737, 325] width 56 height 20
type input "2"
type input "40.8"
type input "23"
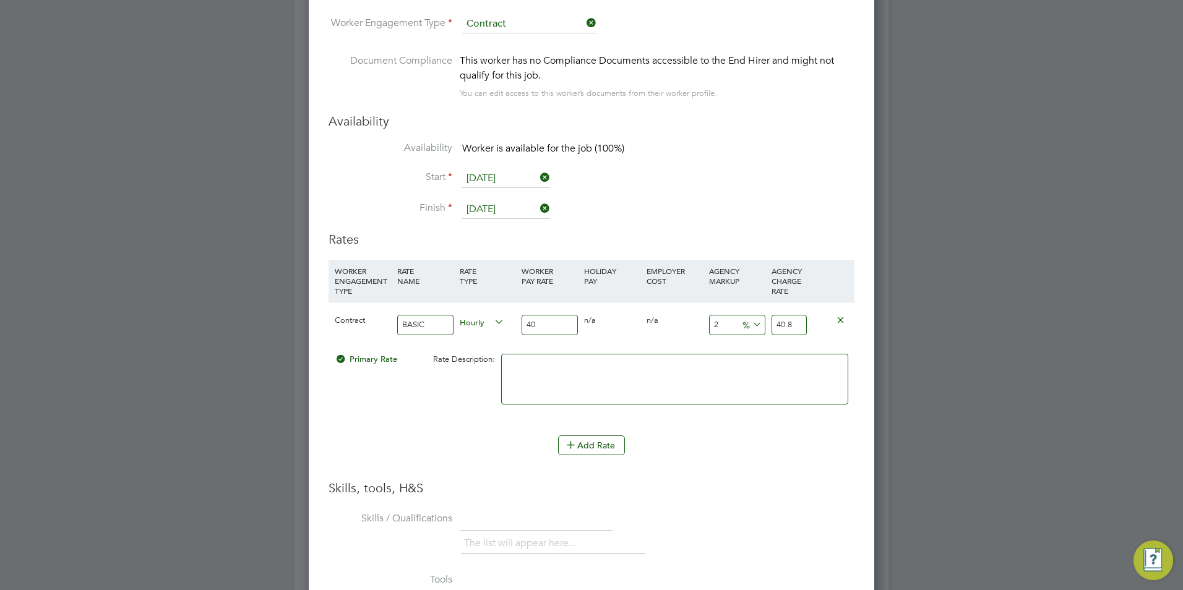
type input "49.2"
type input "23"
click at [741, 436] on div "Add Rate" at bounding box center [591, 445] width 526 height 20
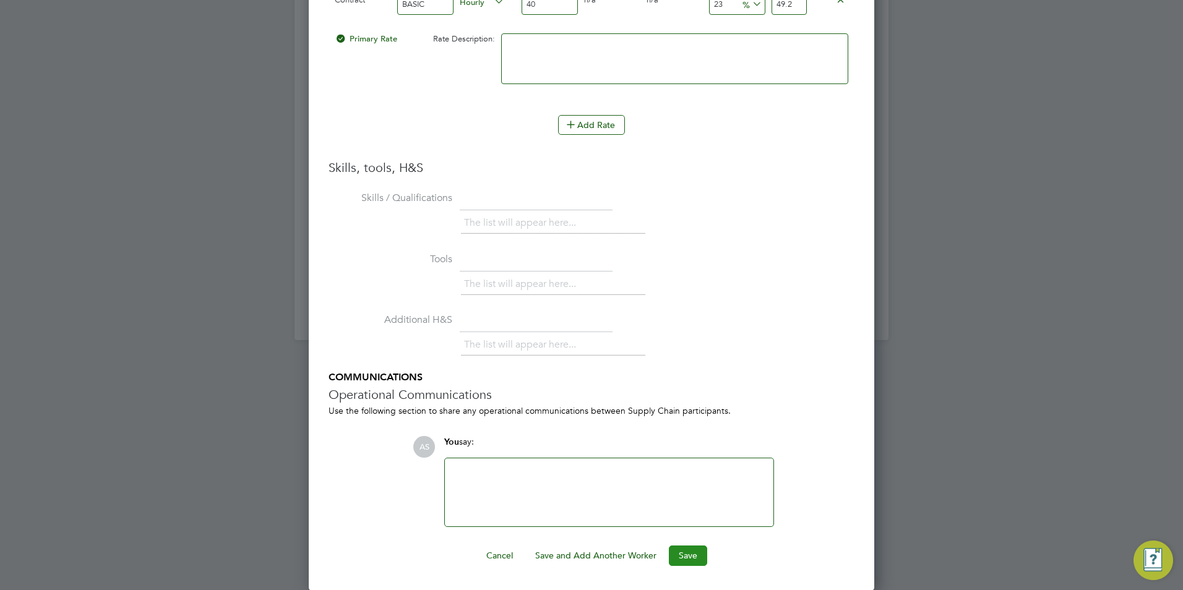
click at [679, 560] on button "Save" at bounding box center [688, 556] width 38 height 20
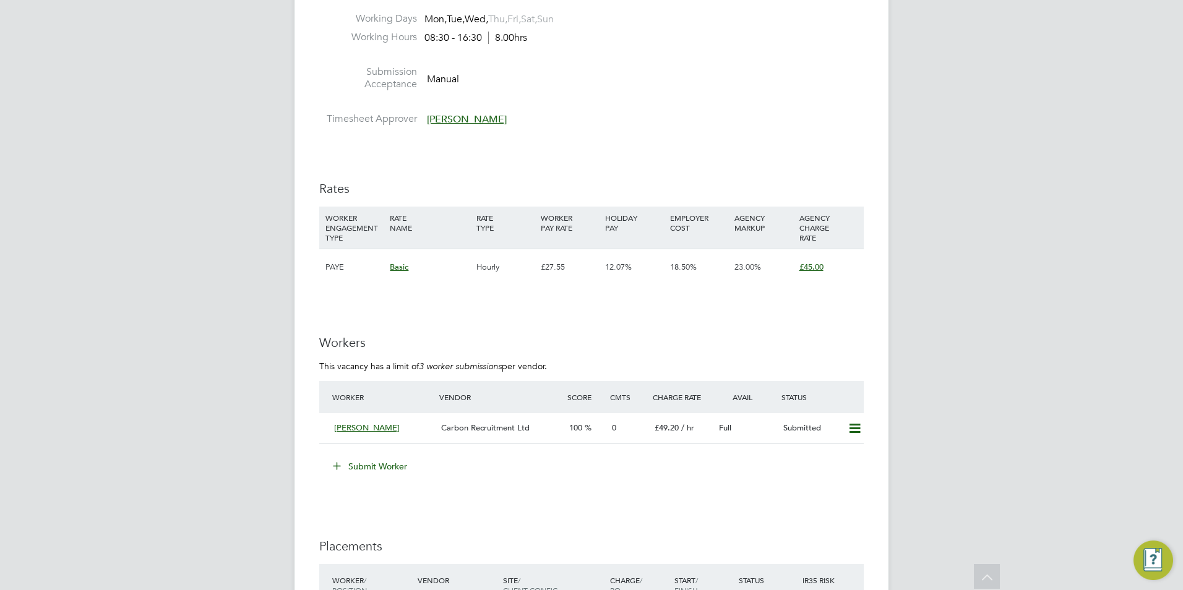
click at [335, 456] on button "Submit Worker" at bounding box center [370, 466] width 93 height 20
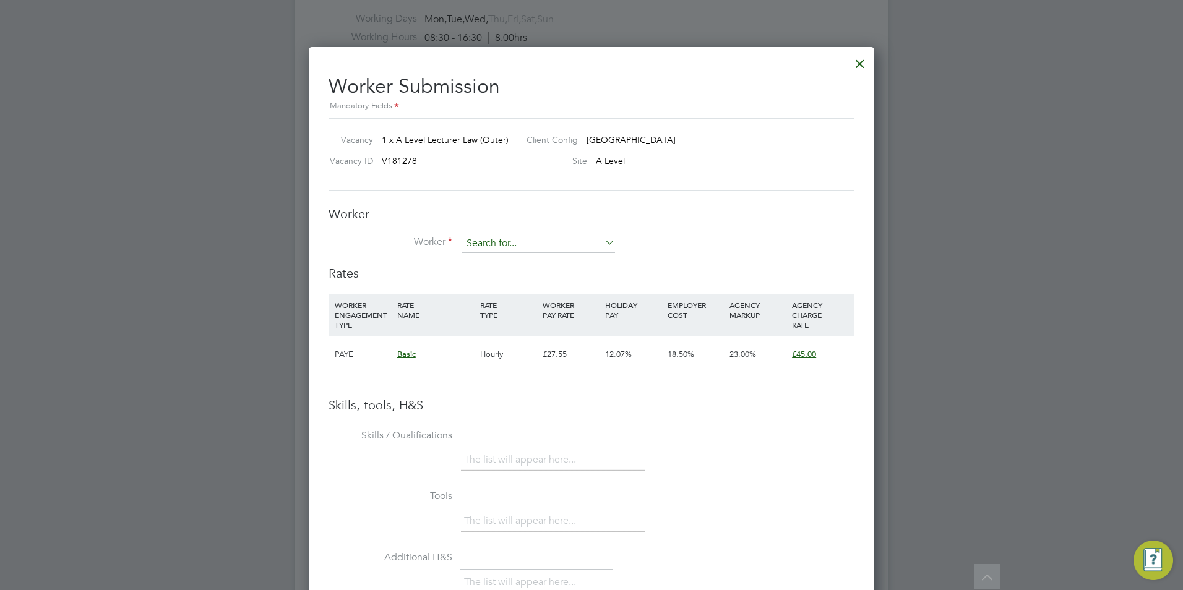
click at [484, 250] on input at bounding box center [538, 243] width 153 height 19
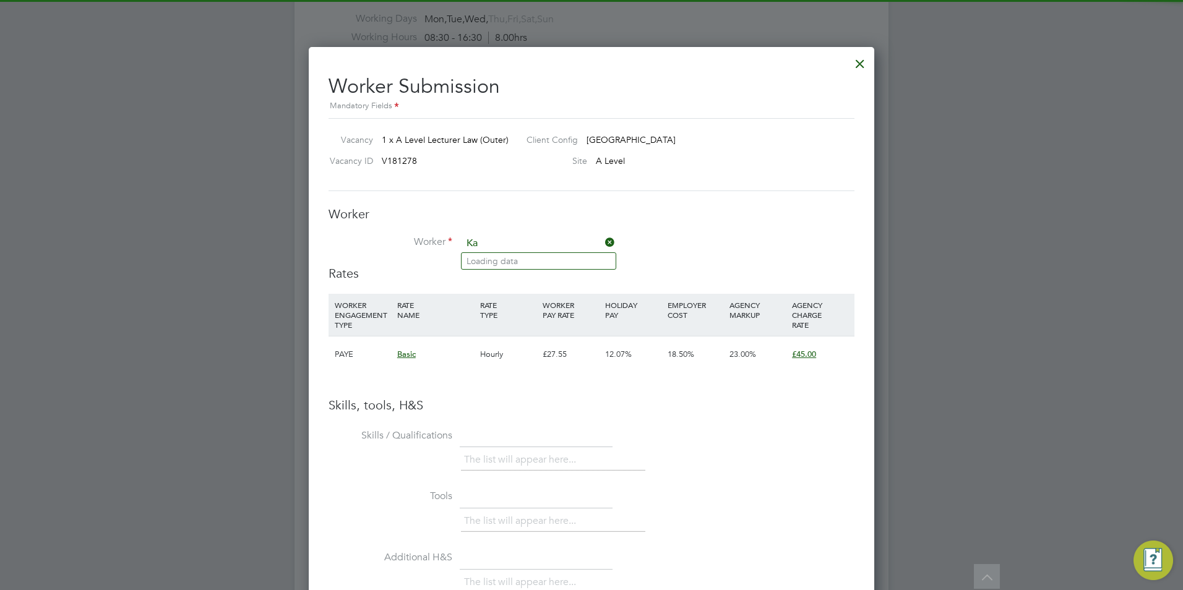
type input "K"
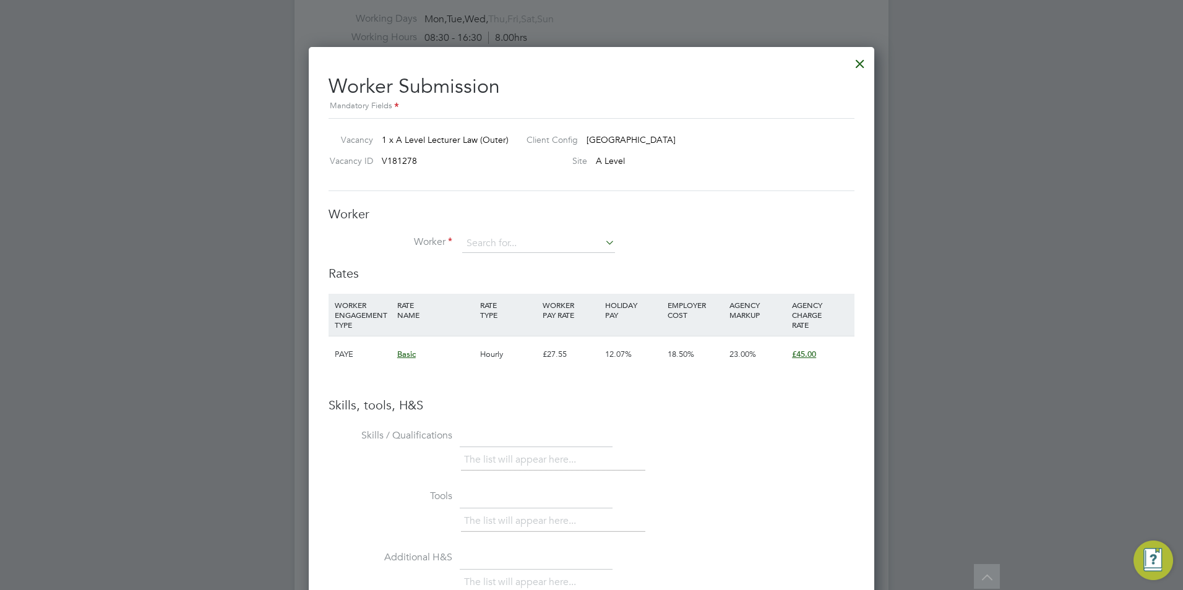
click at [36, 231] on div at bounding box center [591, 295] width 1183 height 590
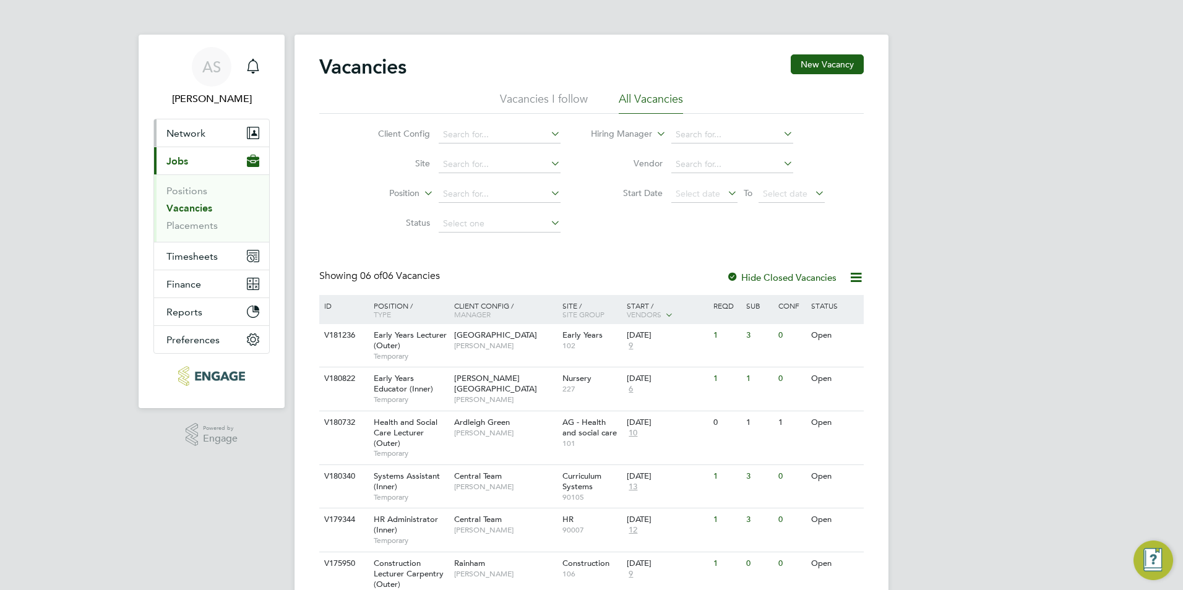
scroll to position [61, 0]
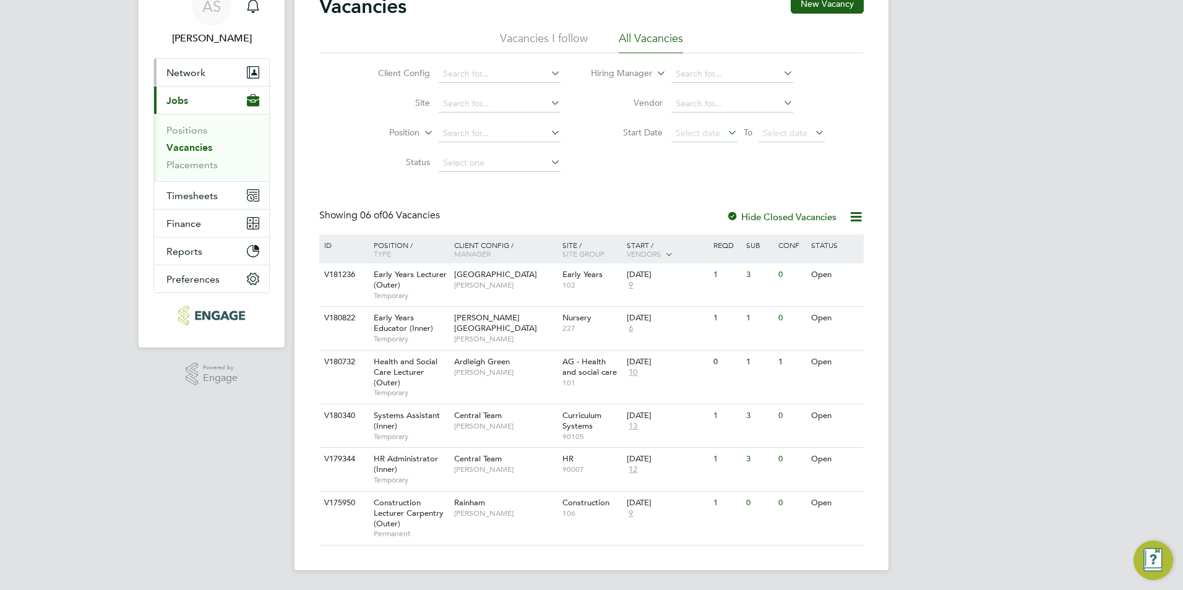
click at [195, 69] on span "Network" at bounding box center [185, 73] width 39 height 12
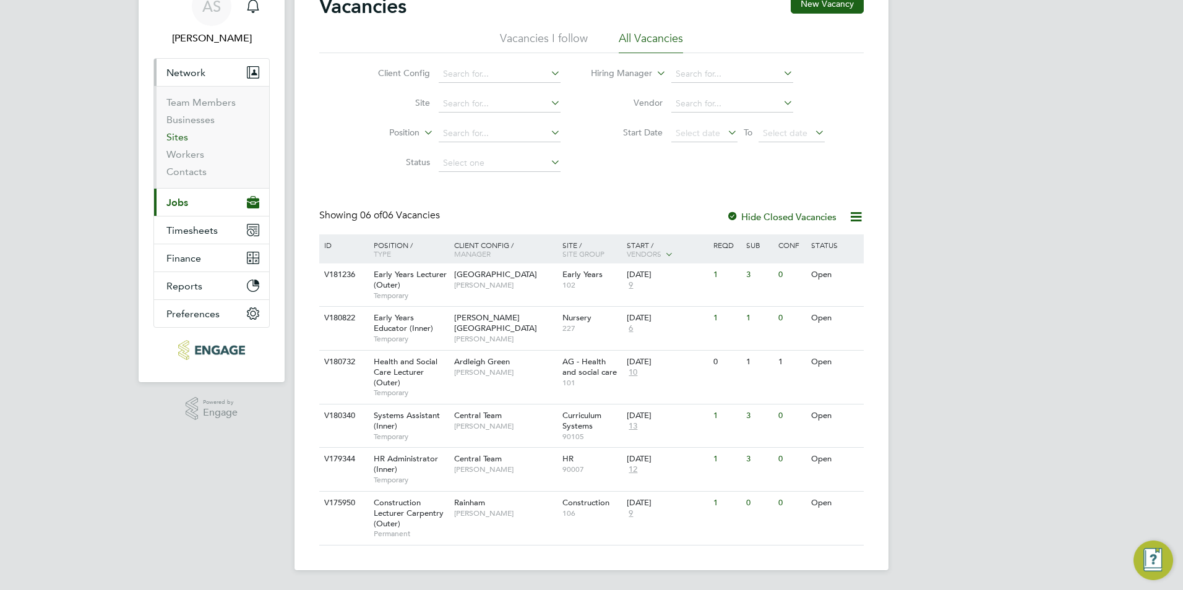
click at [175, 139] on link "Sites" at bounding box center [177, 137] width 22 height 12
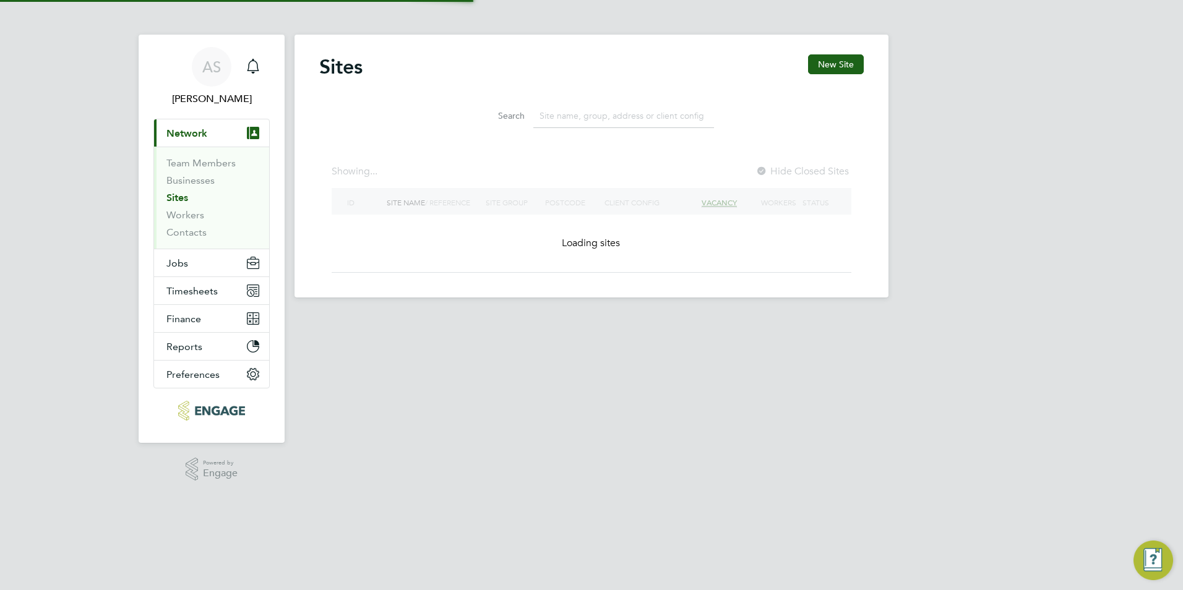
click at [175, 139] on button "Current page: Network" at bounding box center [211, 132] width 115 height 27
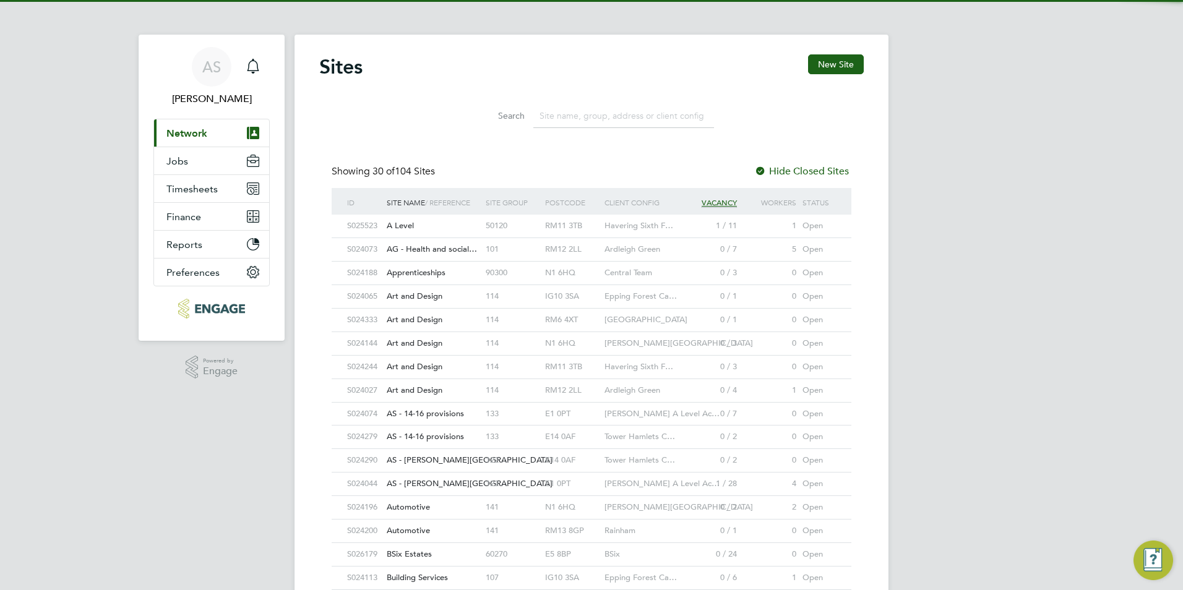
click at [194, 131] on span "Network" at bounding box center [186, 133] width 41 height 12
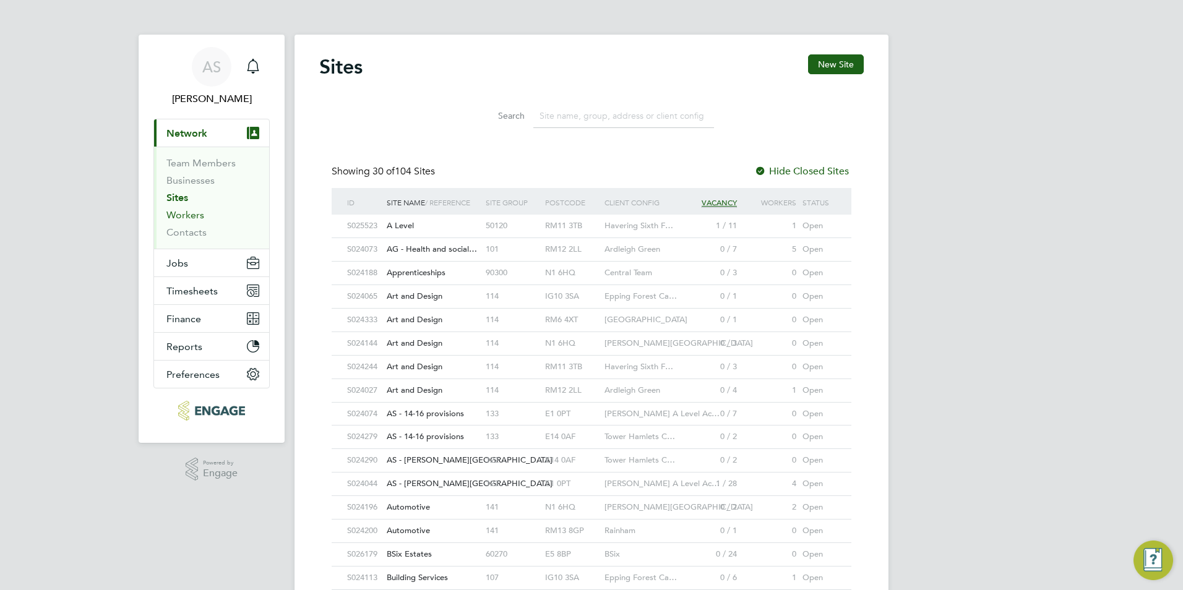
click at [184, 215] on link "Workers" at bounding box center [185, 215] width 38 height 12
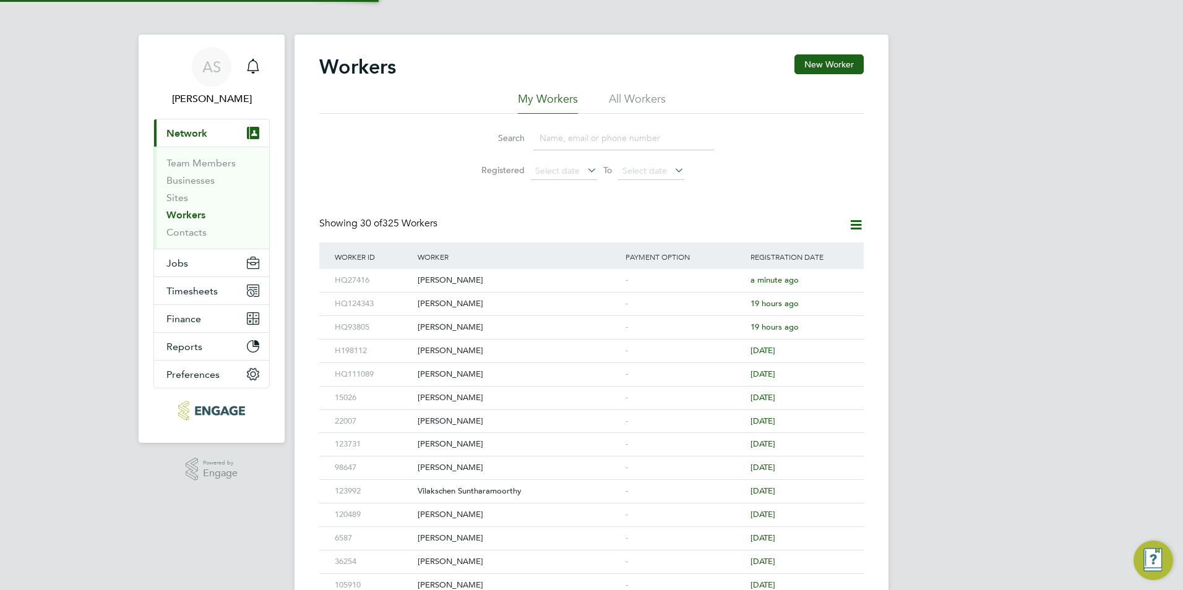
drag, startPoint x: 853, startPoint y: 46, endPoint x: 845, endPoint y: 63, distance: 18.5
click at [853, 49] on div "Workers New Worker My Workers All Workers Search Registered Select date To Sele…" at bounding box center [591, 534] width 594 height 999
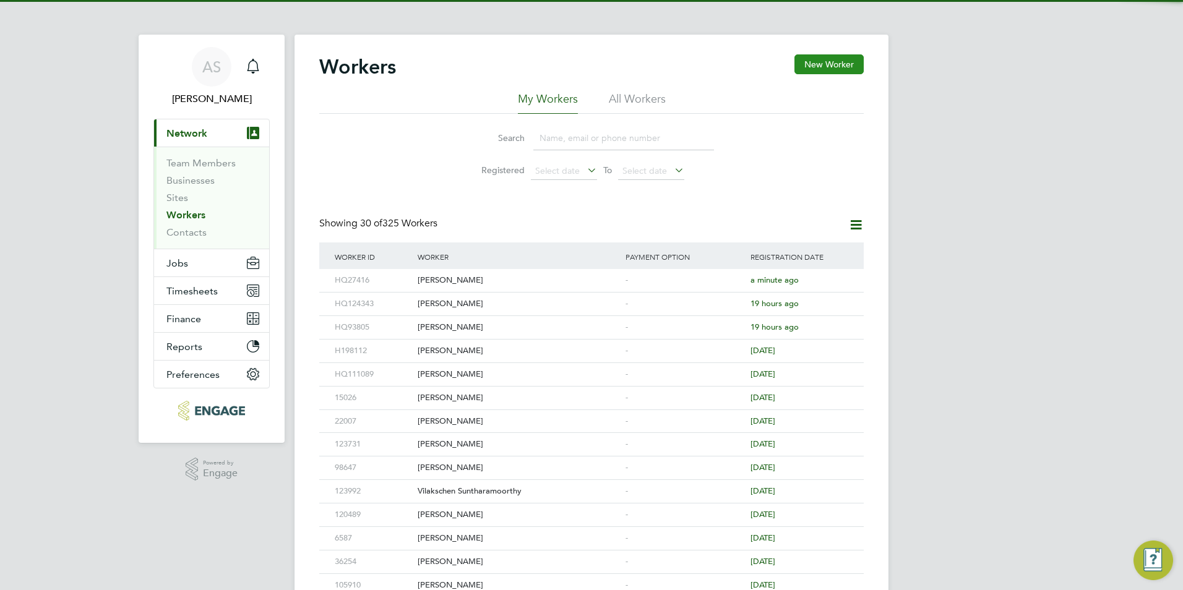
click at [845, 63] on button "New Worker" at bounding box center [828, 64] width 69 height 20
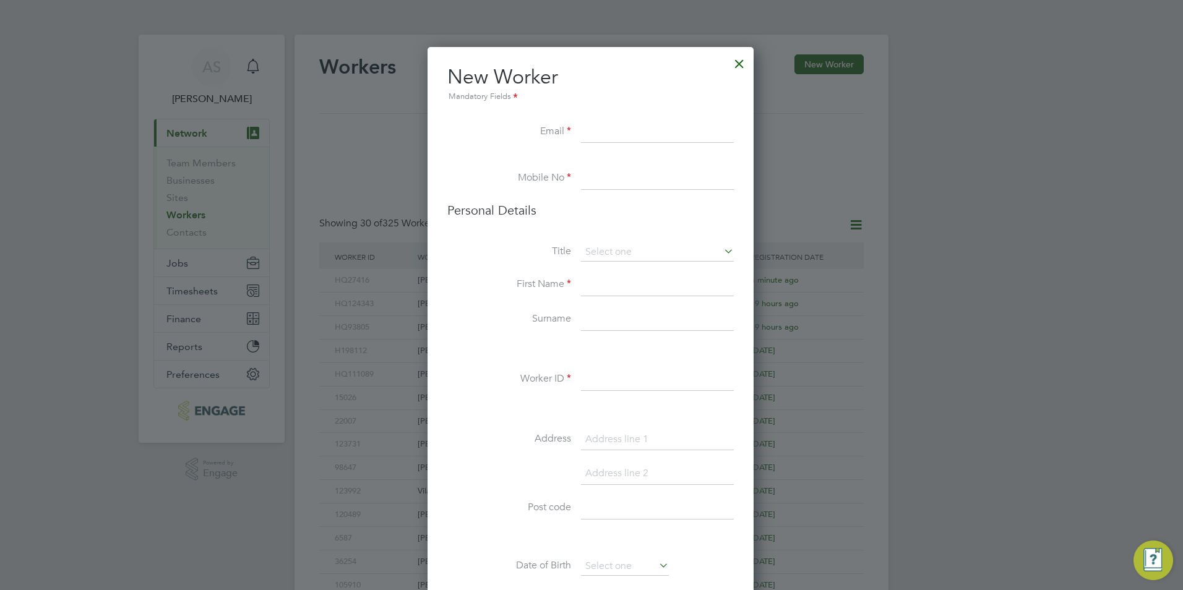
paste input "[EMAIL_ADDRESS][DOMAIN_NAME]"
type input "[EMAIL_ADDRESS][DOMAIN_NAME]"
click at [646, 180] on input at bounding box center [657, 179] width 153 height 22
paste input "07930867434"
type input "07930867434"
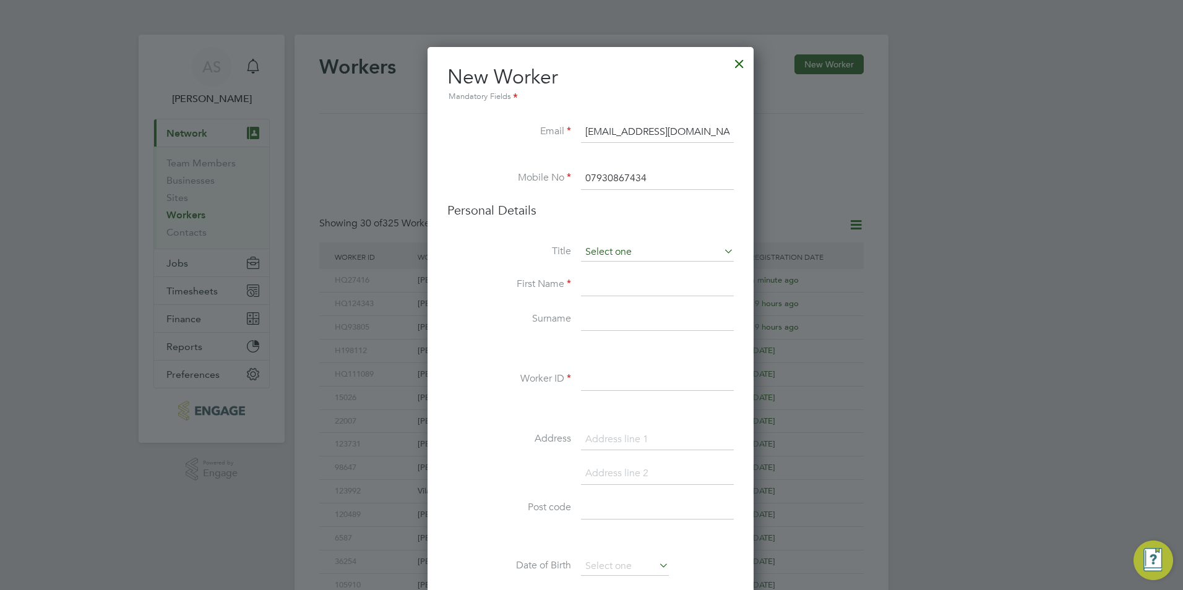
click at [612, 252] on input at bounding box center [657, 252] width 153 height 19
click at [606, 301] on li "Miss" at bounding box center [657, 302] width 154 height 16
type input "Miss"
click at [606, 281] on input at bounding box center [657, 285] width 153 height 22
type input "[PERSON_NAME]"
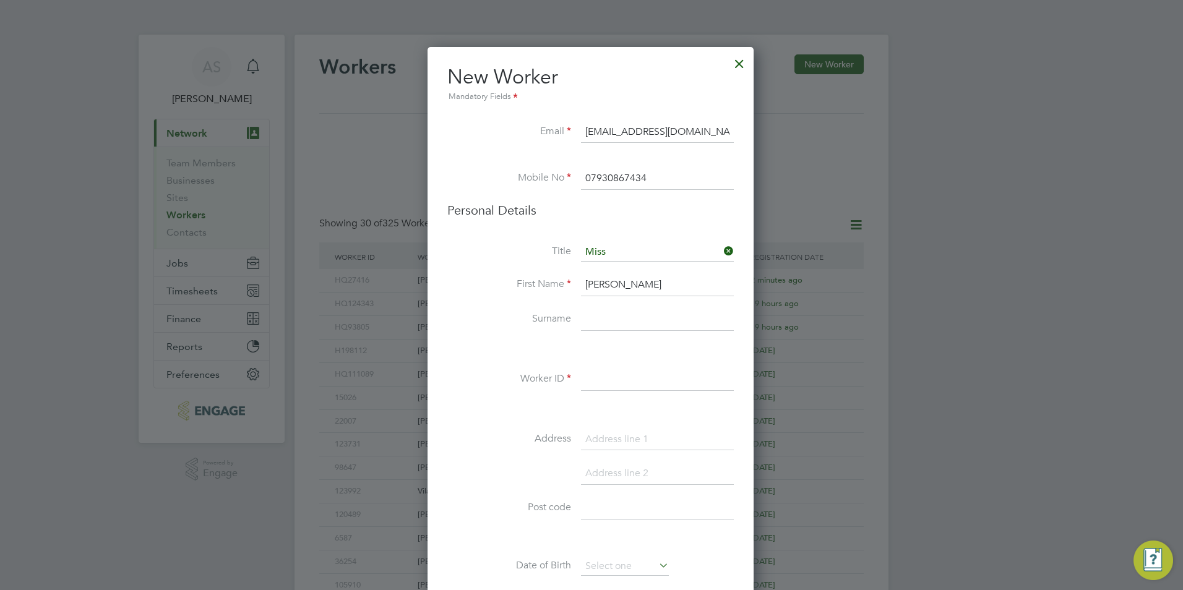
paste input "Stulrajterova"
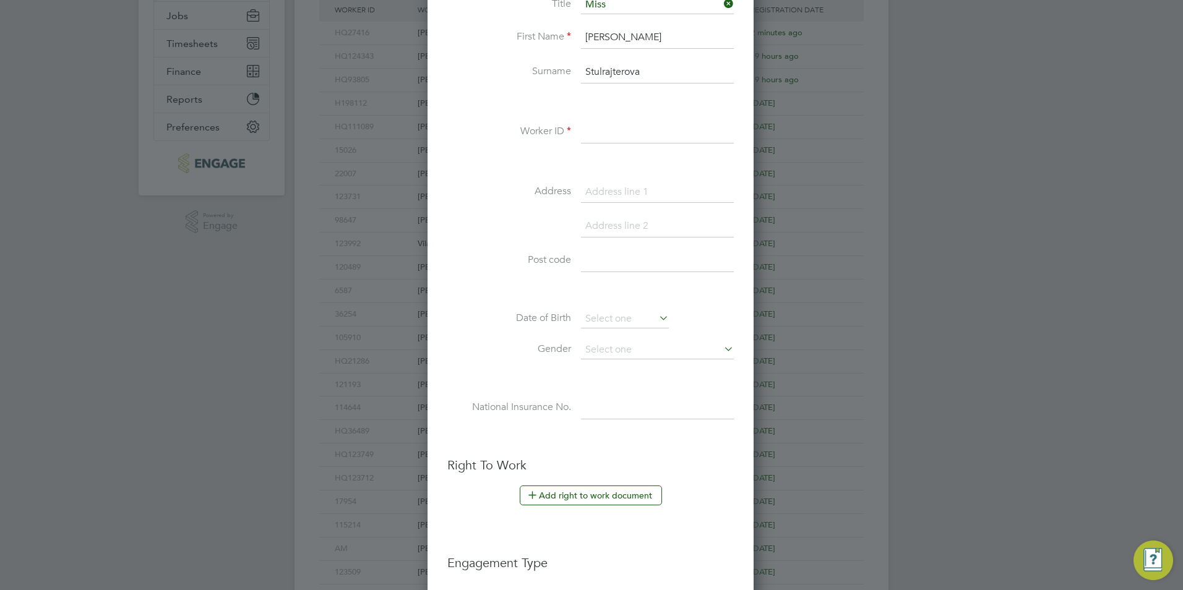
type input "Stulrajterova"
click at [623, 129] on input at bounding box center [657, 132] width 153 height 22
paste input "111287"
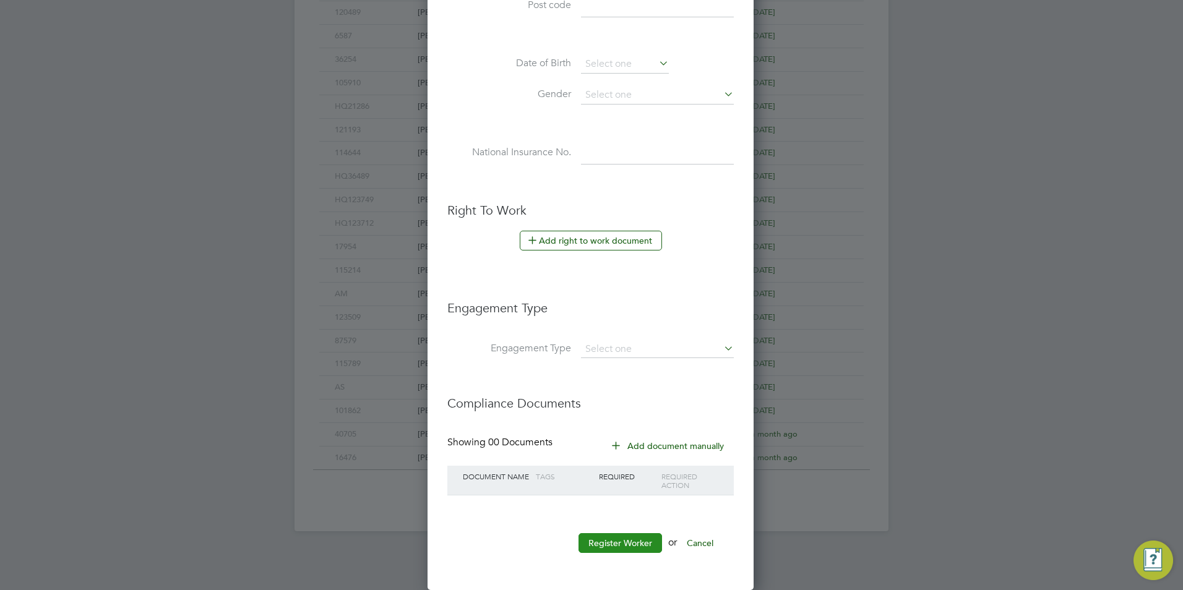
type input "HQ111287"
click at [620, 549] on button "Register Worker" at bounding box center [619, 543] width 83 height 20
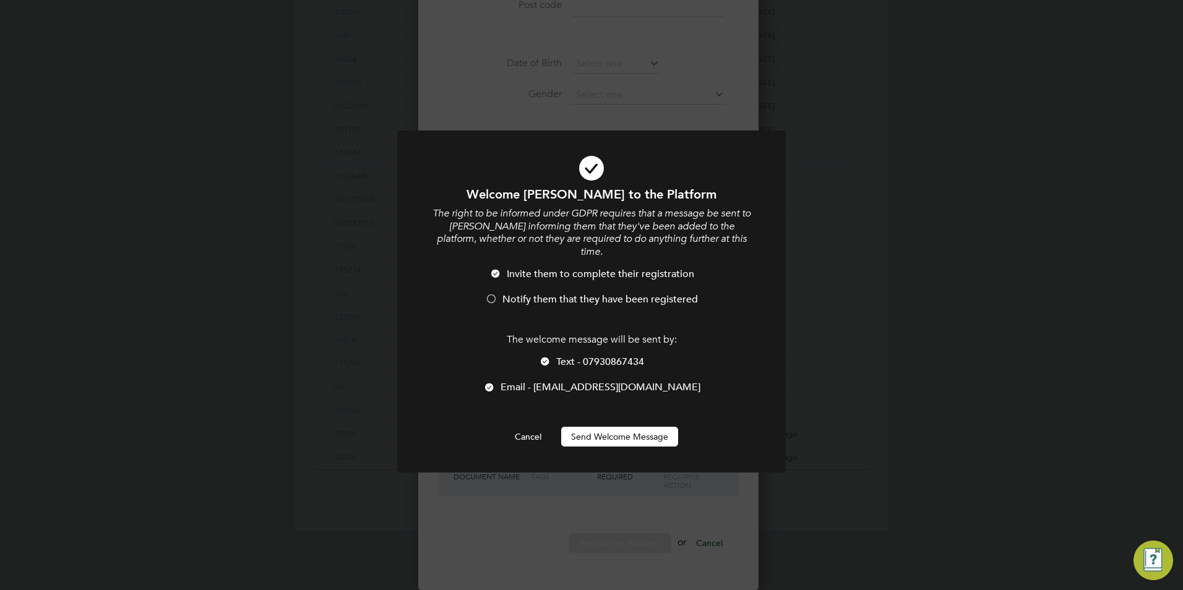
click at [590, 356] on span "Text - 07930867434" at bounding box center [600, 362] width 88 height 12
click at [568, 293] on span "Notify them that they have been registered" at bounding box center [599, 299] width 195 height 12
click at [598, 427] on button "Send Welcome Message" at bounding box center [619, 437] width 117 height 20
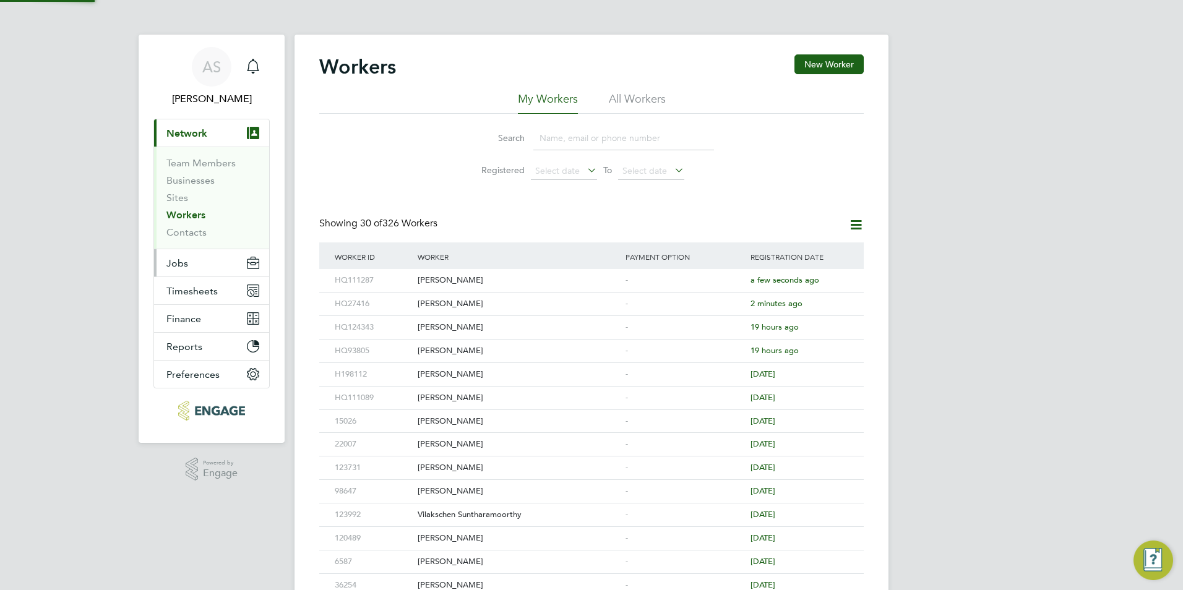
click at [195, 263] on button "Jobs" at bounding box center [211, 262] width 115 height 27
click at [189, 262] on button "Jobs" at bounding box center [211, 262] width 115 height 27
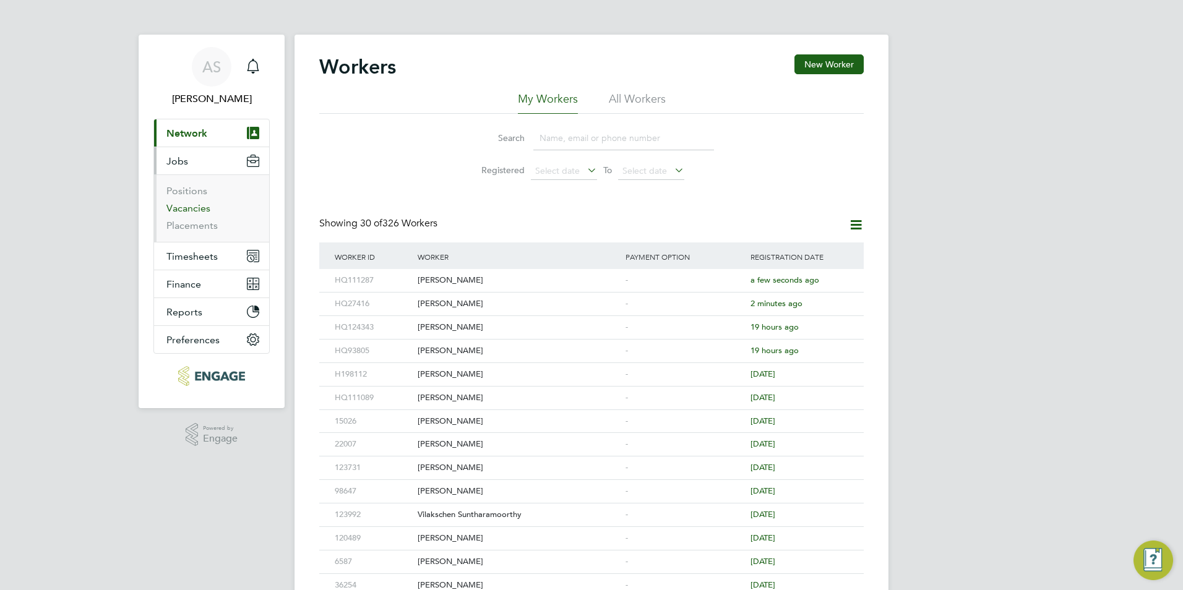
click at [195, 206] on link "Vacancies" at bounding box center [188, 208] width 44 height 12
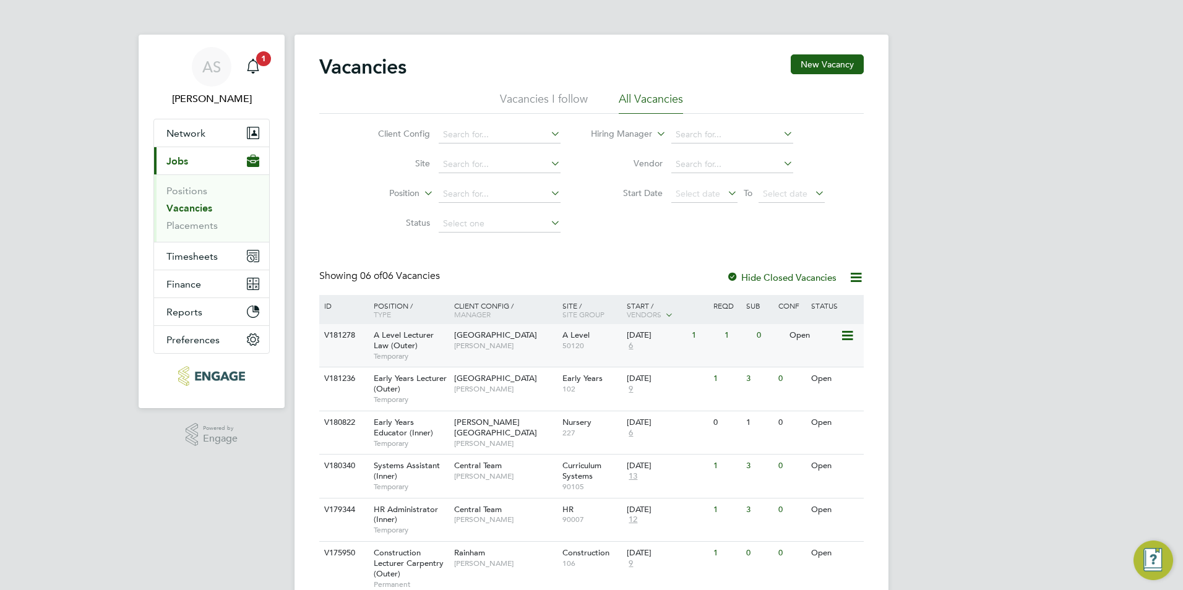
click at [634, 341] on span "6" at bounding box center [631, 346] width 8 height 11
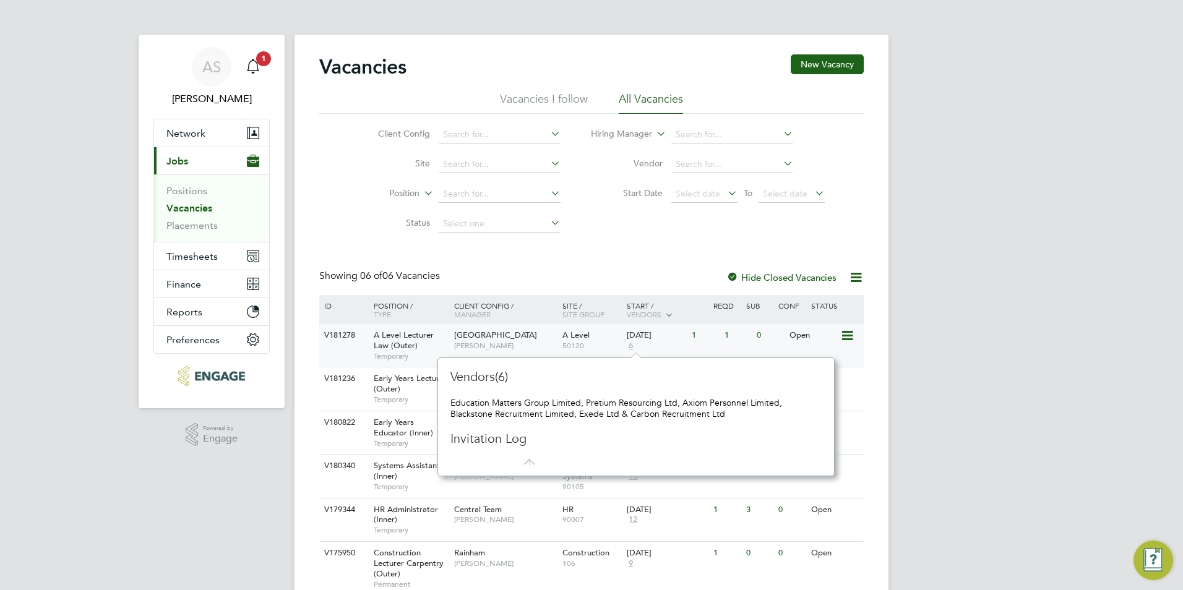
click at [593, 342] on span "50120" at bounding box center [591, 346] width 59 height 10
click at [196, 148] on button "Current page: Jobs" at bounding box center [211, 160] width 115 height 27
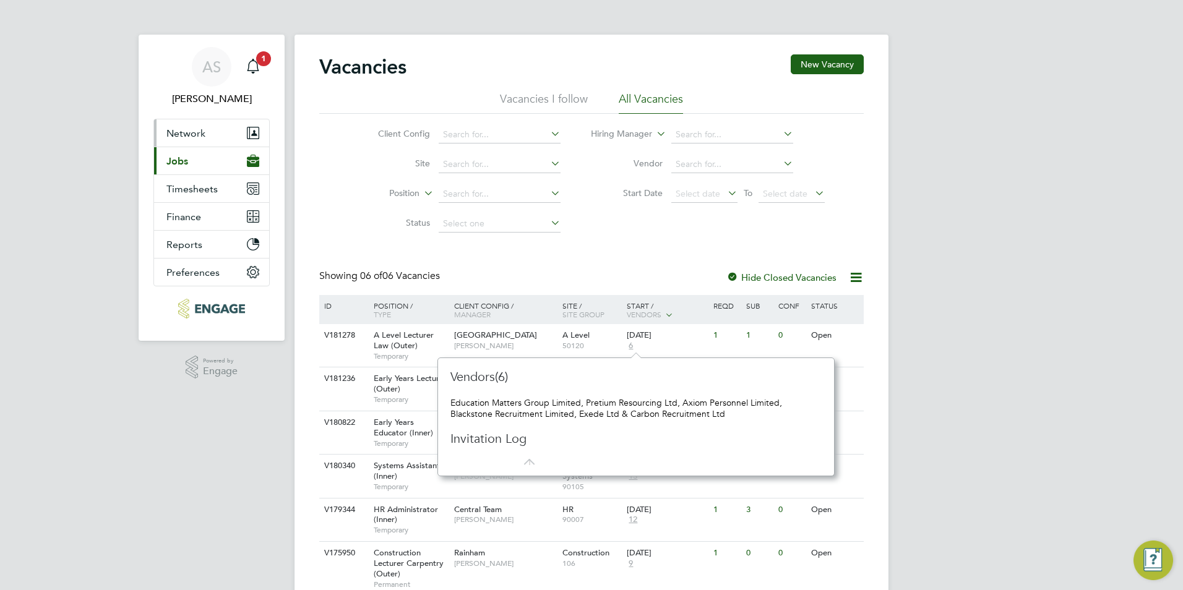
click at [202, 132] on span "Network" at bounding box center [185, 133] width 39 height 12
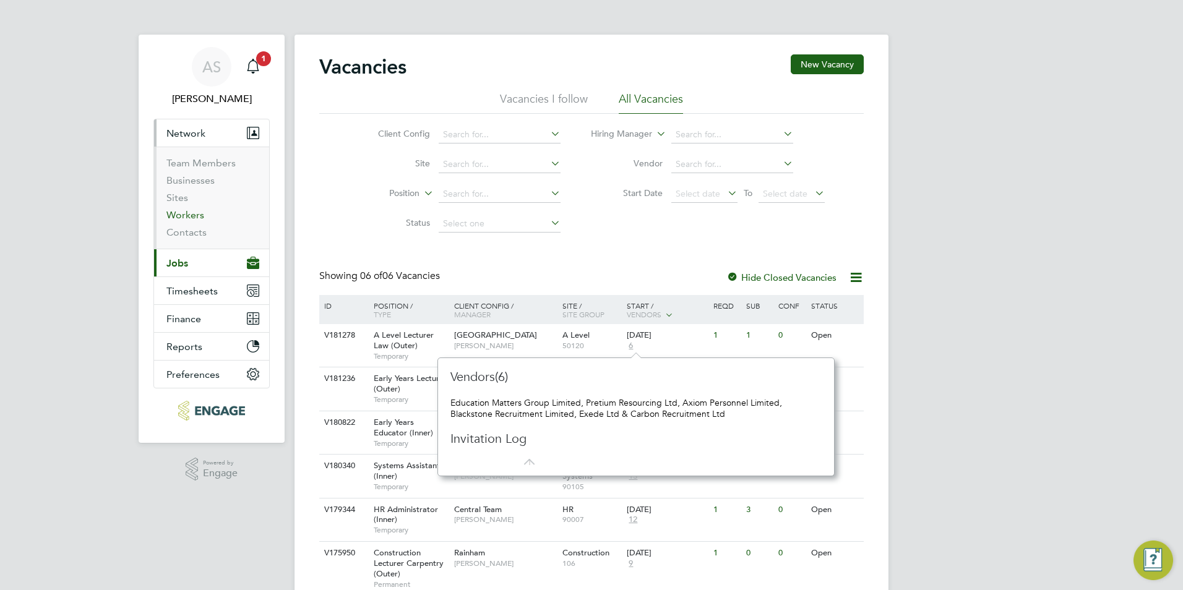
click at [186, 216] on link "Workers" at bounding box center [185, 215] width 38 height 12
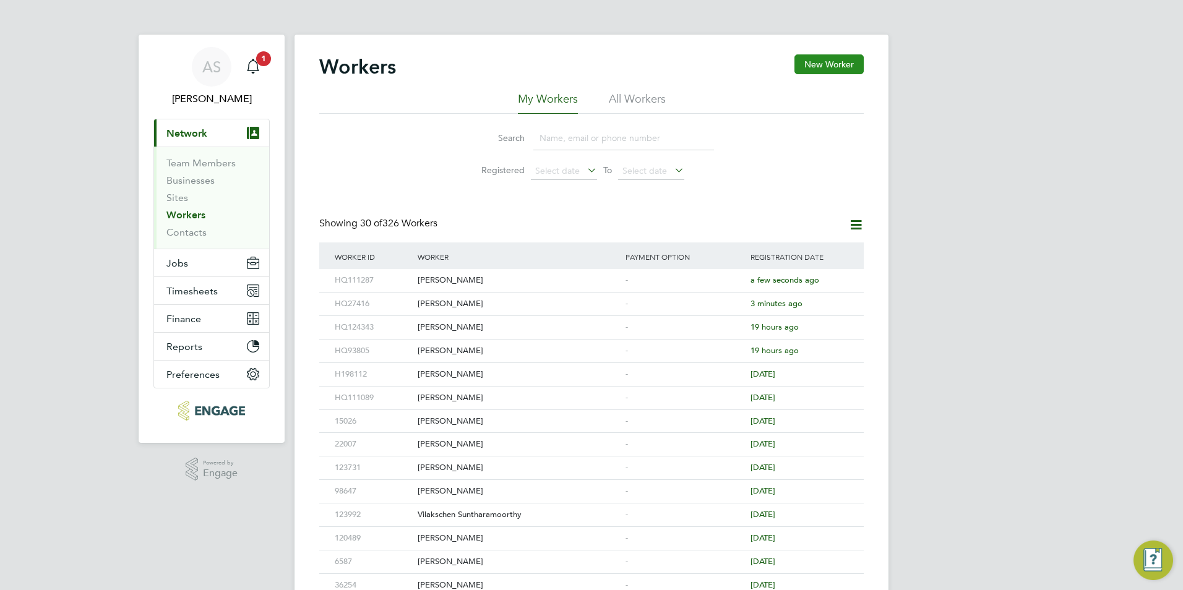
click at [829, 69] on button "New Worker" at bounding box center [828, 64] width 69 height 20
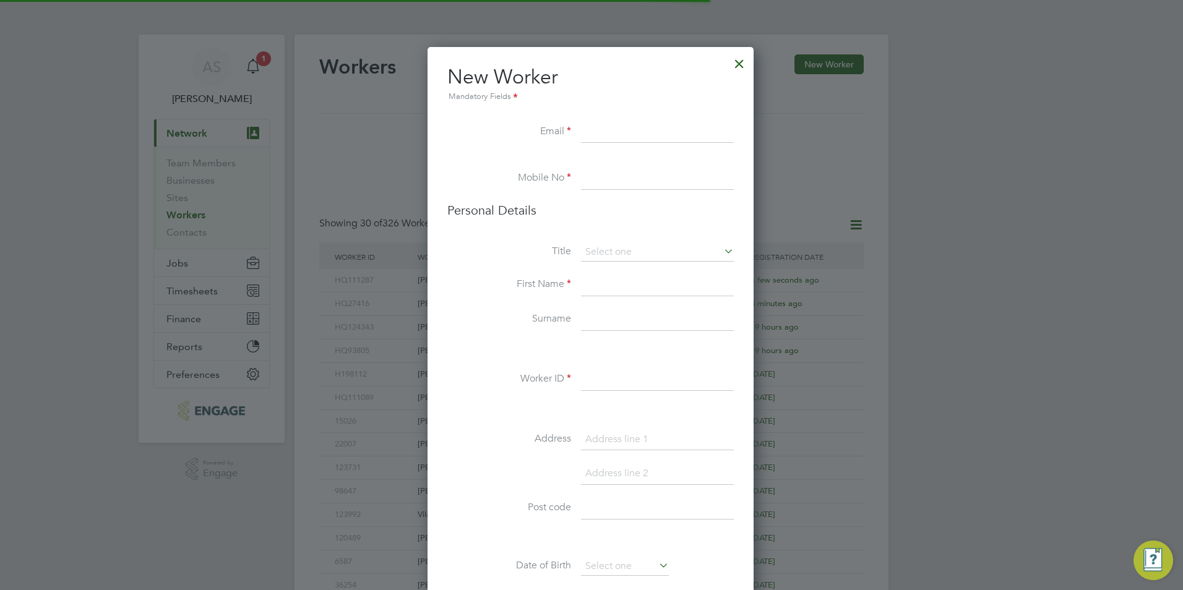
scroll to position [1046, 328]
paste input "woleojoko@yahoo.com"
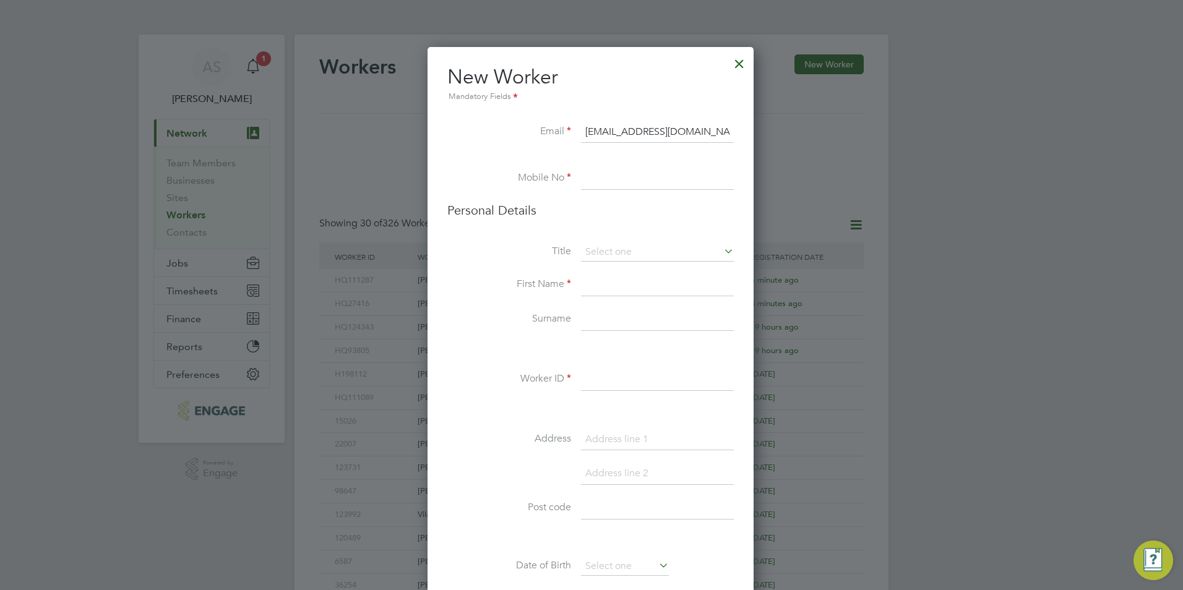
type input "woleojoko@yahoo.com"
click at [640, 183] on input at bounding box center [657, 179] width 153 height 22
paste input "07506437886"
type input "07506437886"
click at [635, 291] on input at bounding box center [657, 285] width 153 height 22
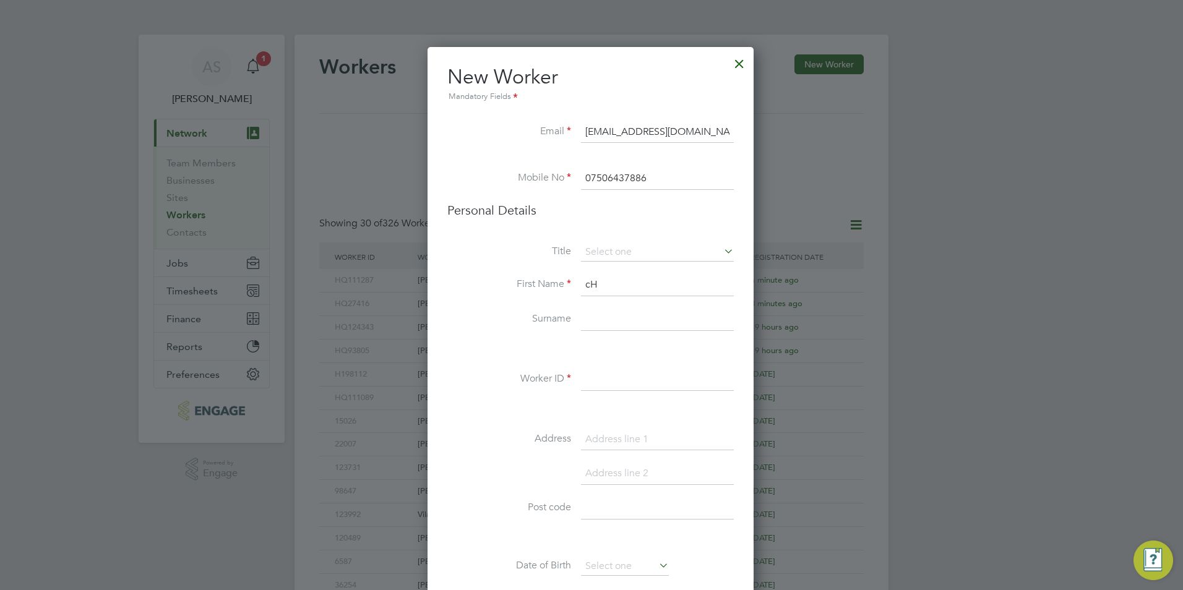
type input "c"
type input "Christopher"
click at [596, 317] on input "Okjoko" at bounding box center [657, 320] width 153 height 22
type input "Ojoko"
click at [625, 377] on input at bounding box center [657, 380] width 153 height 22
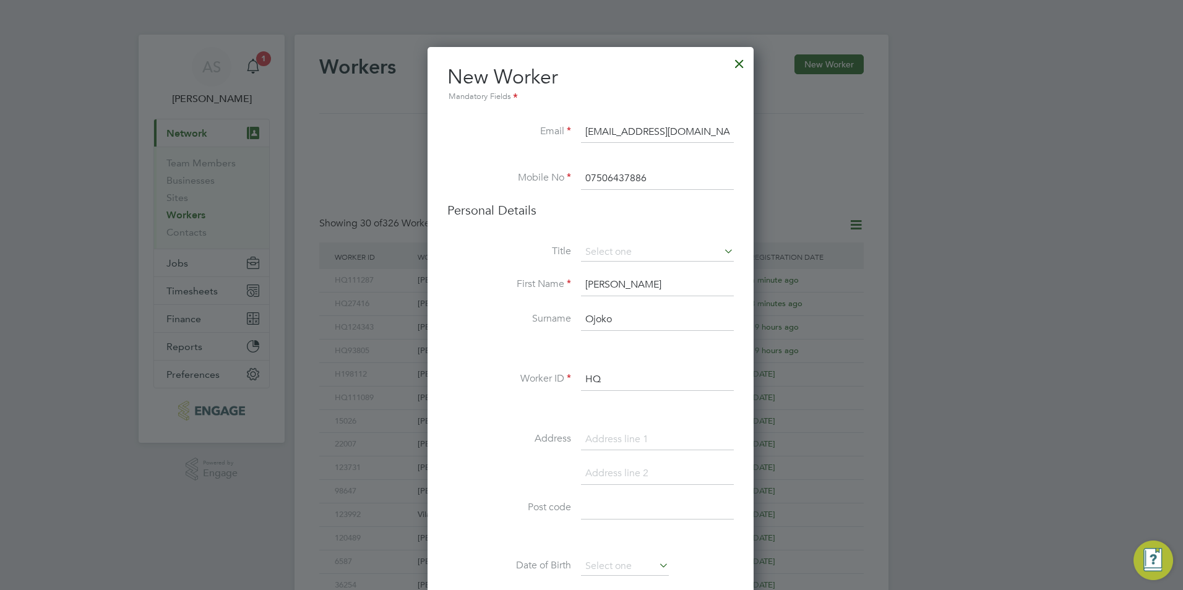
paste input "20081"
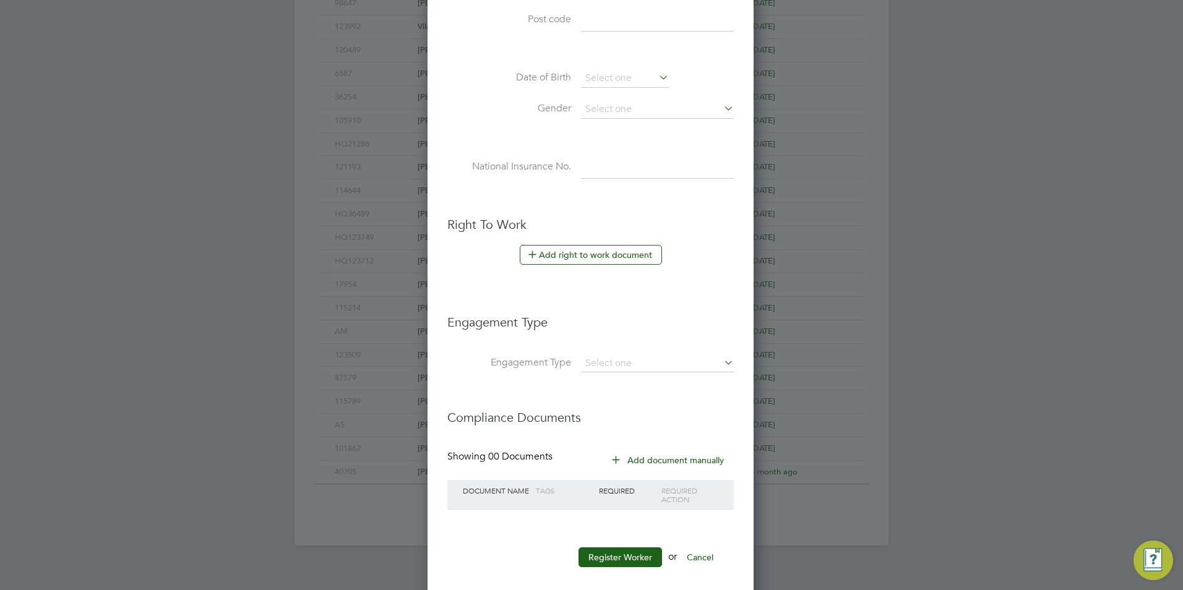
scroll to position [502, 0]
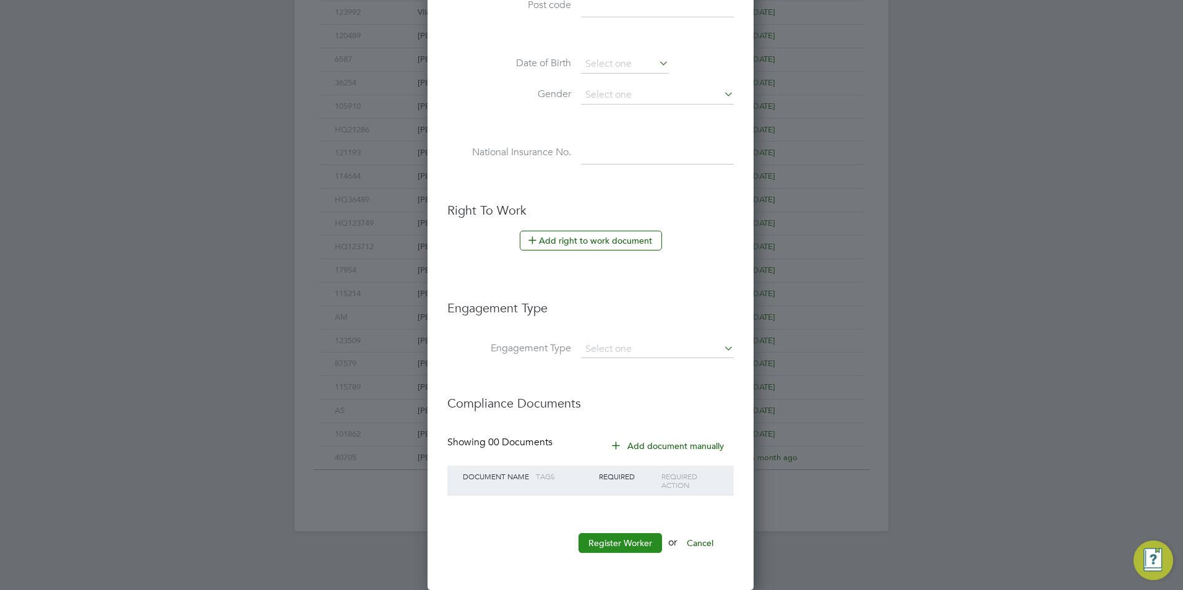
type input "HQ20081"
click at [638, 539] on button "Register Worker" at bounding box center [619, 543] width 83 height 20
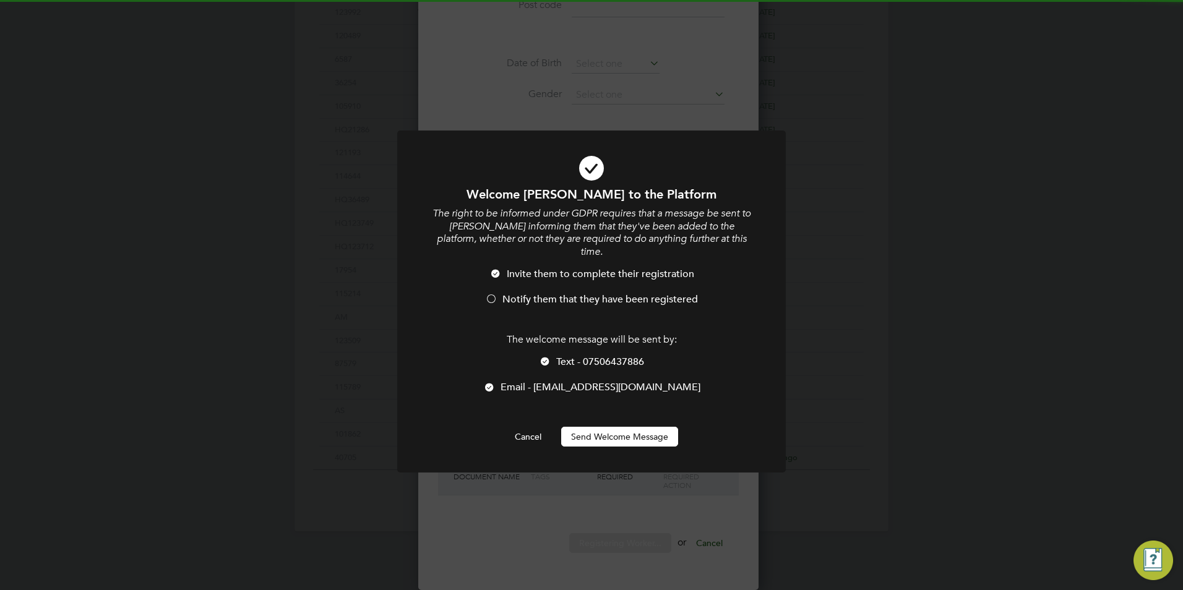
click at [560, 381] on span "Email - woleojoko@yahoo.com" at bounding box center [600, 387] width 200 height 12
click at [570, 339] on div "The welcome message will be sent by: Text - 07506437886 Email - woleojoko@yahoo…" at bounding box center [591, 369] width 322 height 73
click at [572, 356] on span "Text - 07506437886" at bounding box center [600, 362] width 88 height 12
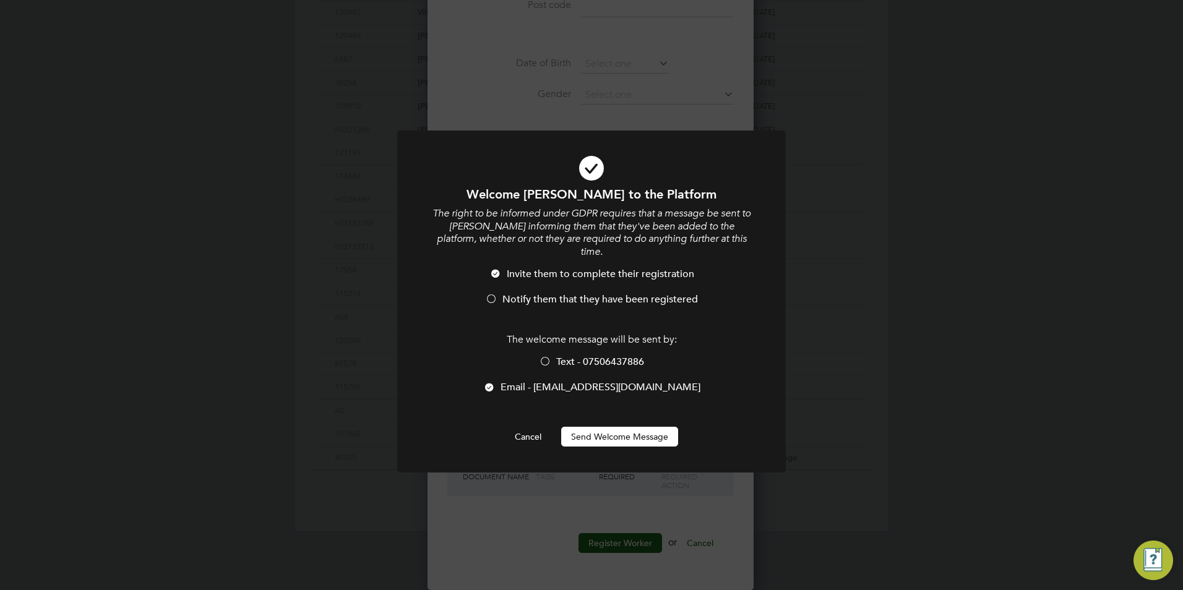
click at [567, 293] on span "Notify them that they have been registered" at bounding box center [599, 299] width 195 height 12
click at [628, 427] on button "Send Welcome Message" at bounding box center [619, 437] width 117 height 20
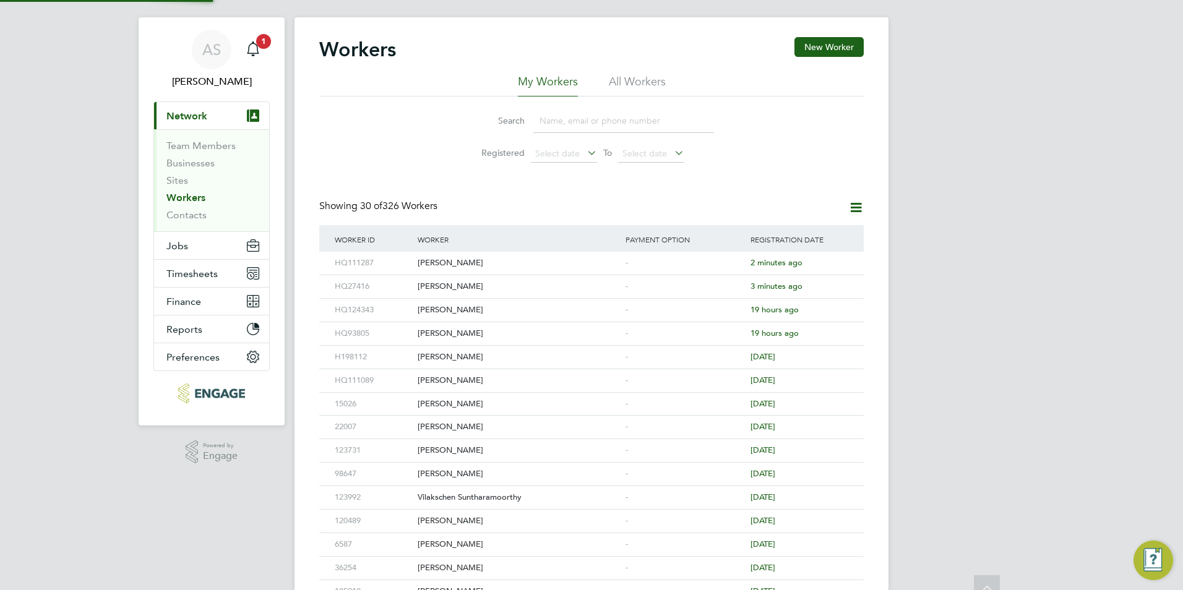
scroll to position [0, 0]
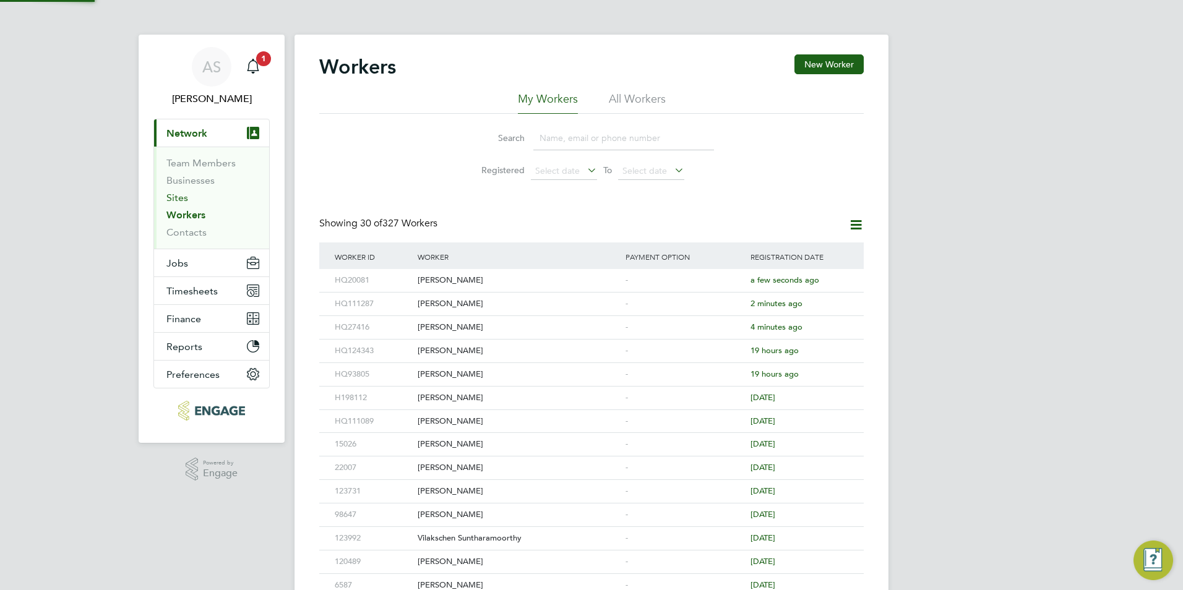
click at [185, 193] on link "Sites" at bounding box center [177, 198] width 22 height 12
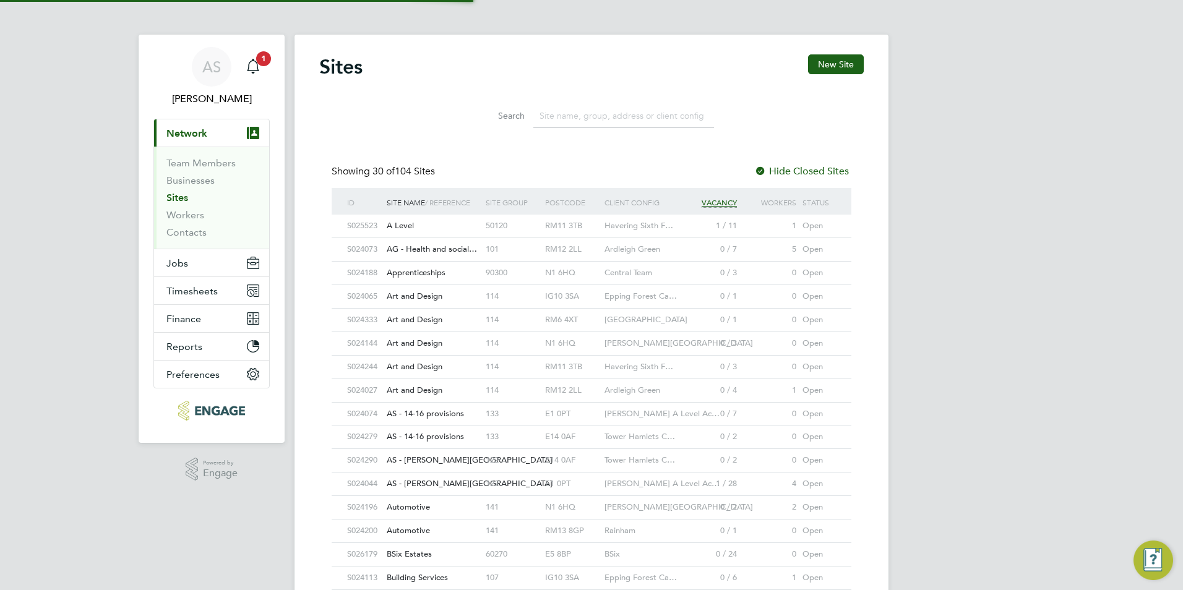
scroll to position [24, 60]
click at [186, 267] on span "Jobs" at bounding box center [177, 263] width 22 height 12
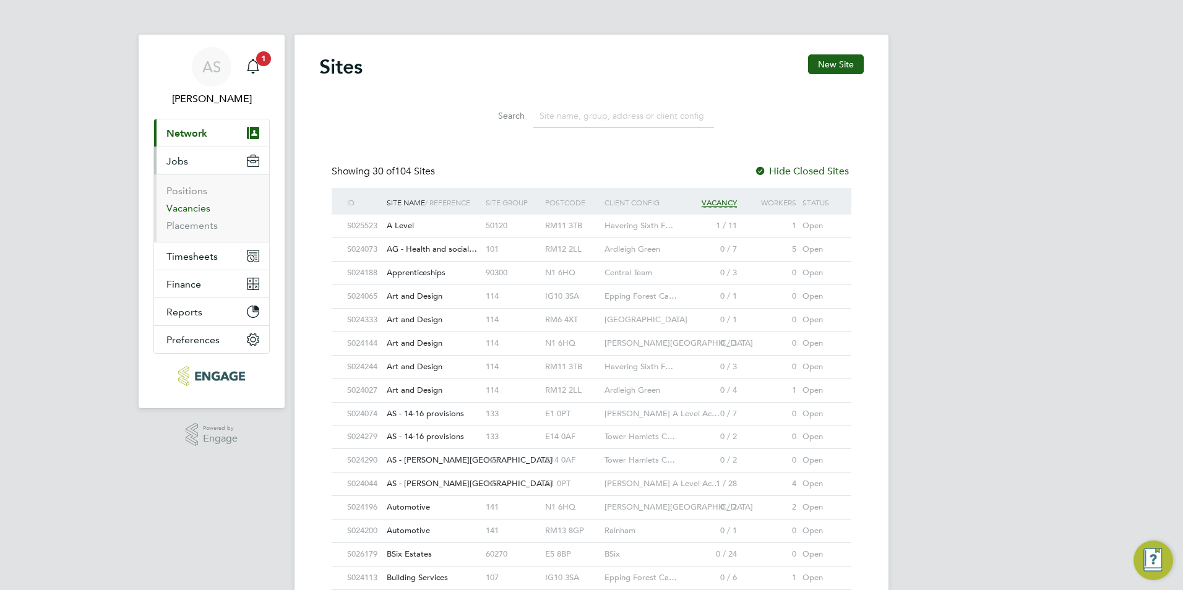
click at [200, 212] on link "Vacancies" at bounding box center [188, 208] width 44 height 12
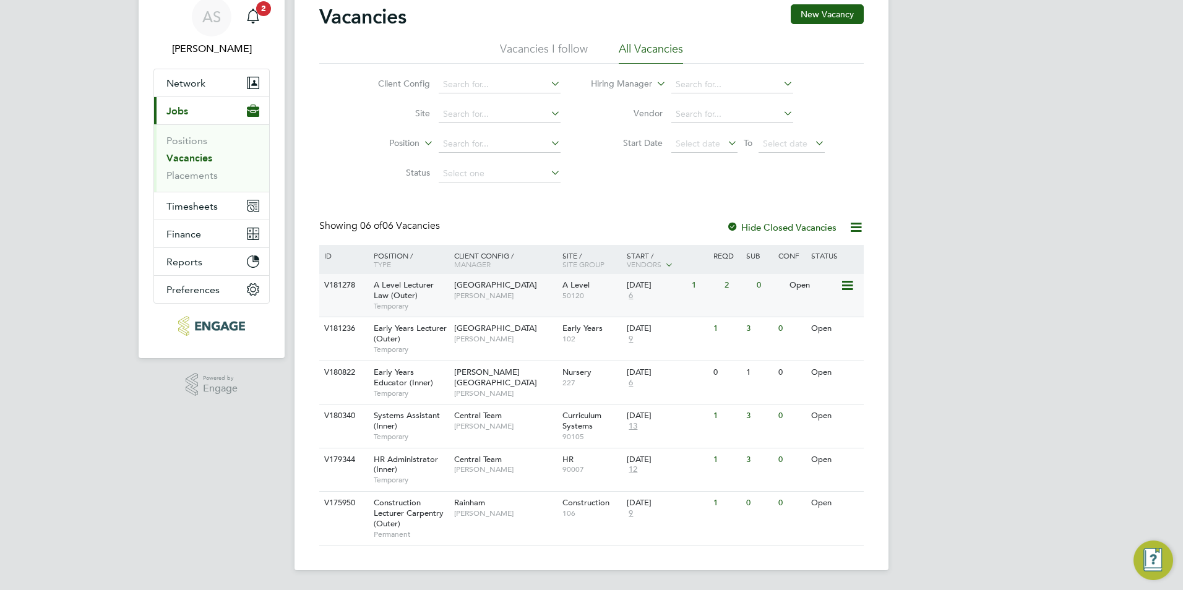
click at [463, 301] on span "[PERSON_NAME]" at bounding box center [505, 296] width 102 height 10
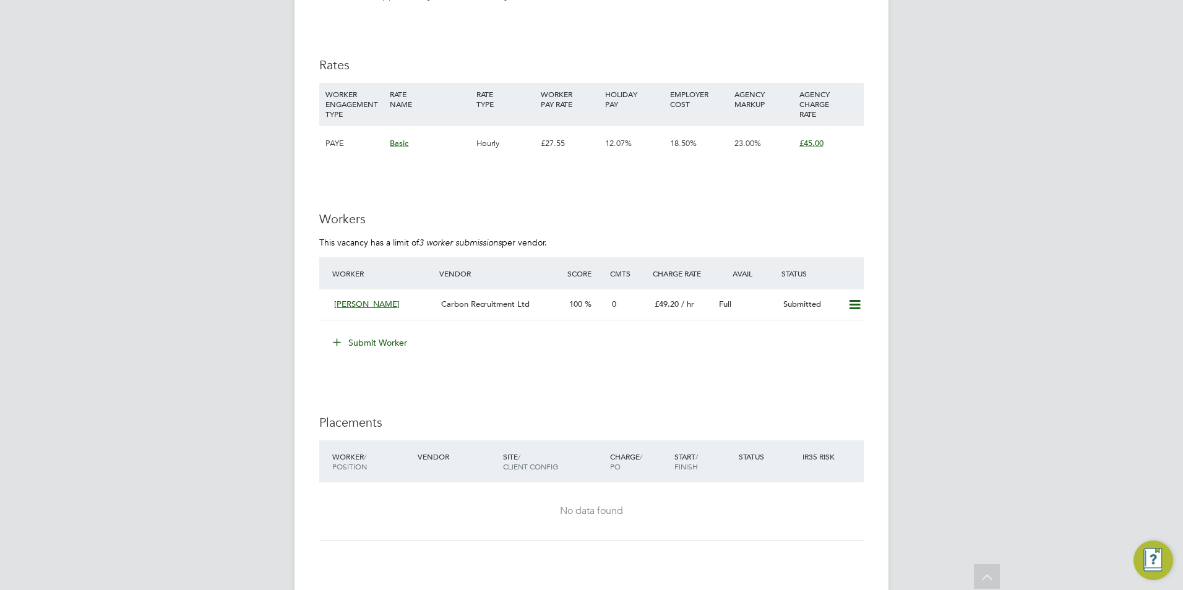
scroll to position [1855, 0]
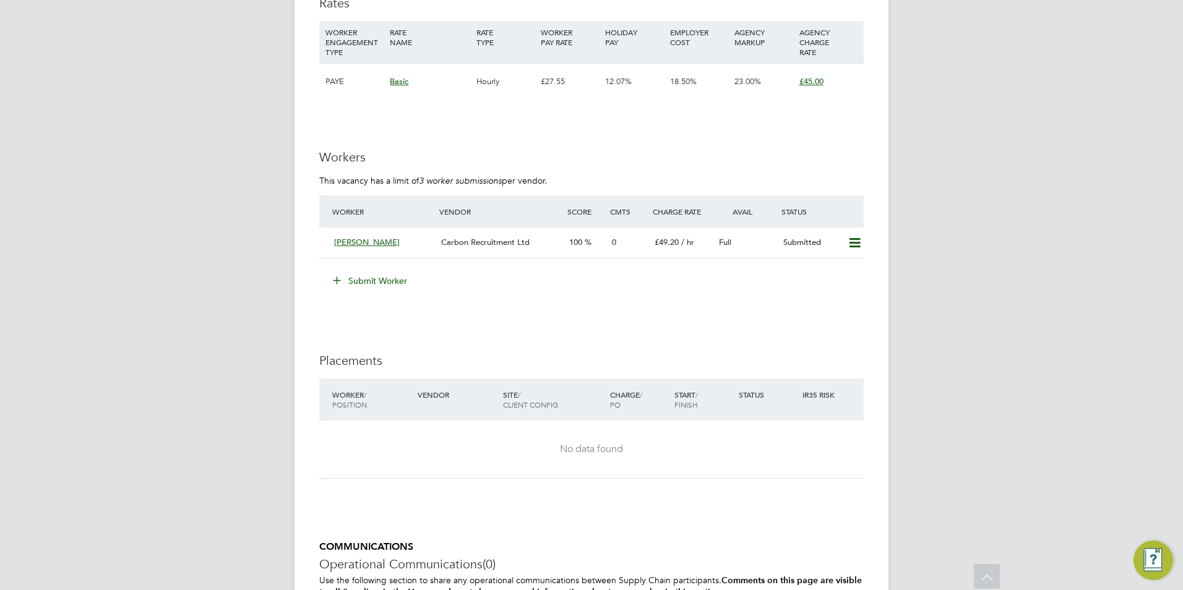
click at [385, 297] on li "Submit Worker" at bounding box center [591, 287] width 544 height 32
click at [390, 280] on button "Submit Worker" at bounding box center [370, 281] width 93 height 20
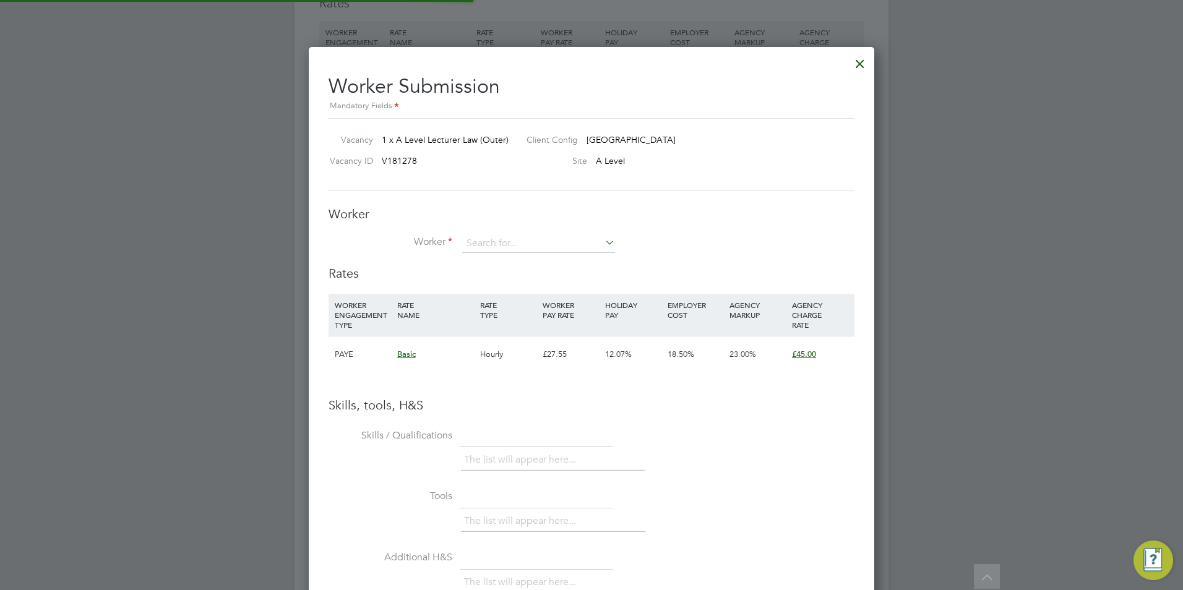
scroll to position [6, 6]
click at [492, 239] on input at bounding box center [538, 243] width 153 height 19
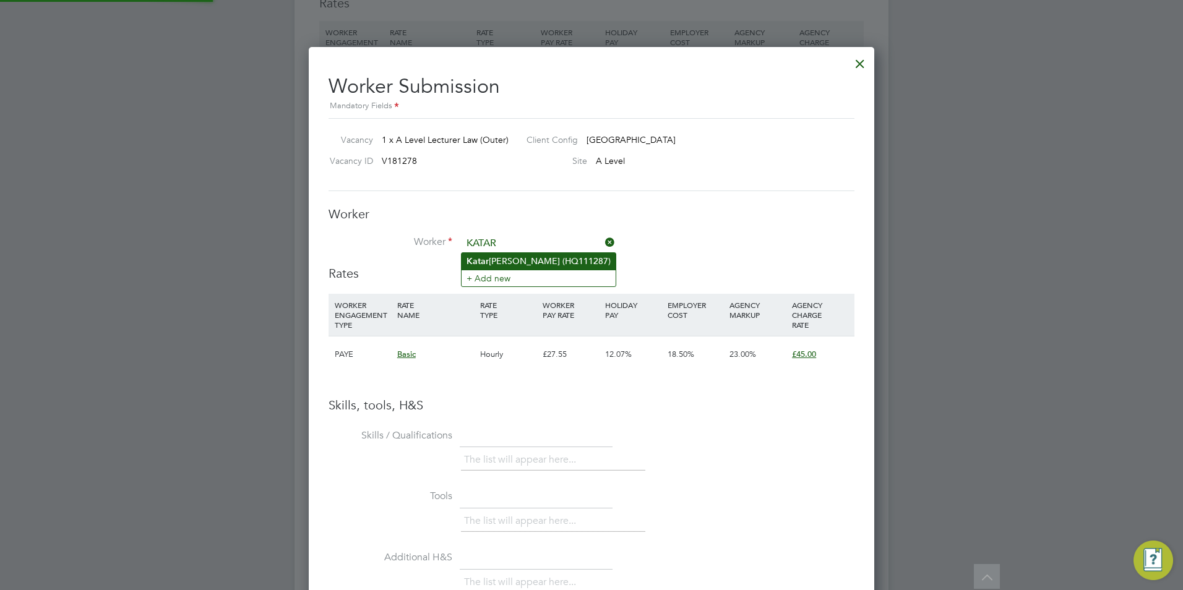
click at [497, 256] on li "Katar [PERSON_NAME] (HQ111287)" at bounding box center [538, 261] width 154 height 17
type input "[PERSON_NAME] (HQ111287)"
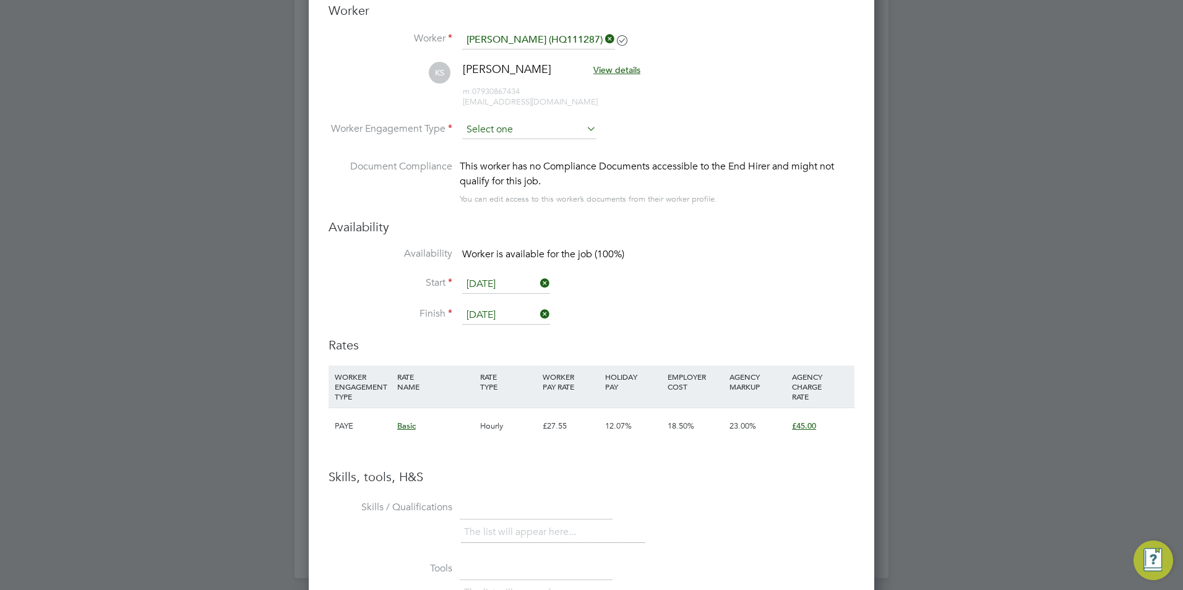
click at [529, 132] on input at bounding box center [529, 130] width 134 height 19
click at [524, 143] on li "Contract" at bounding box center [528, 147] width 135 height 16
type input "Contract"
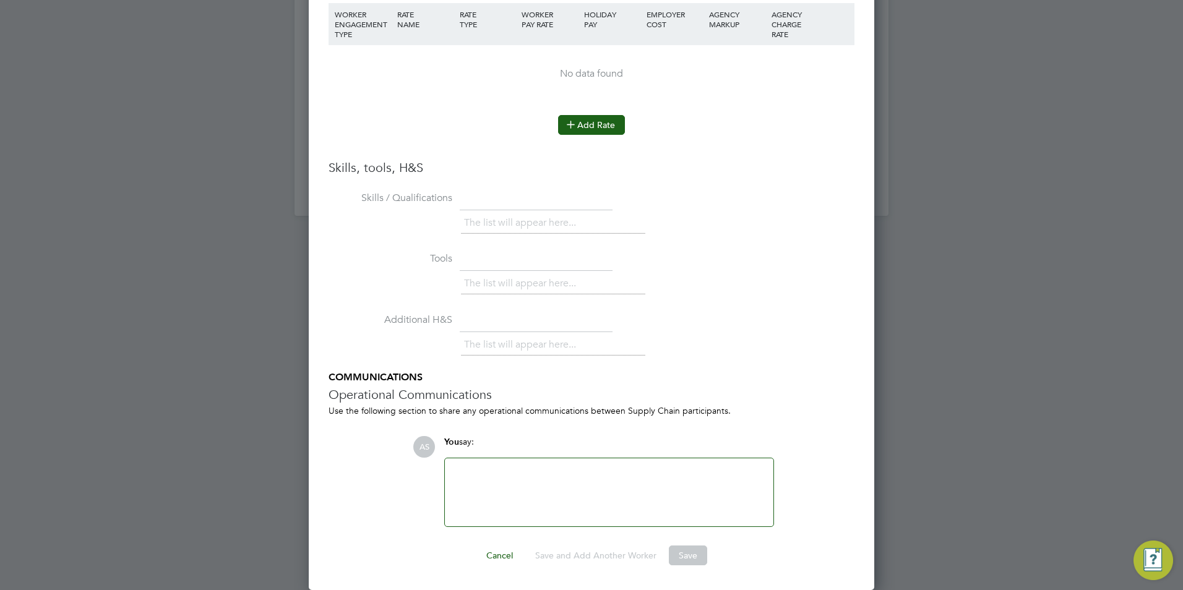
click at [581, 121] on button "Add Rate" at bounding box center [591, 125] width 67 height 20
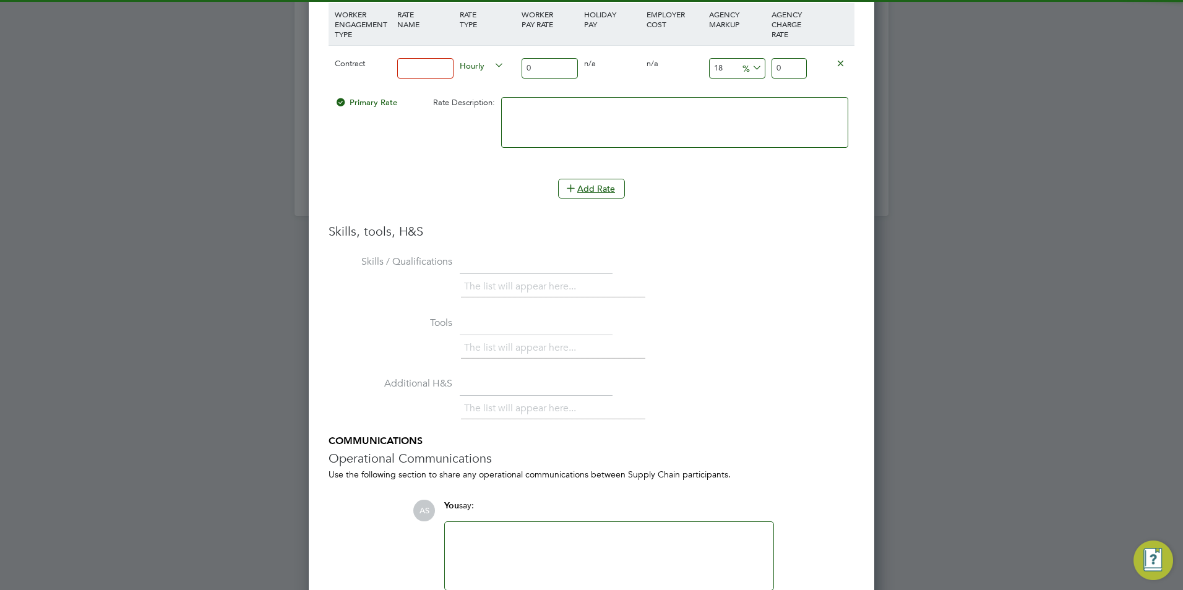
click at [433, 72] on input at bounding box center [425, 68] width 56 height 20
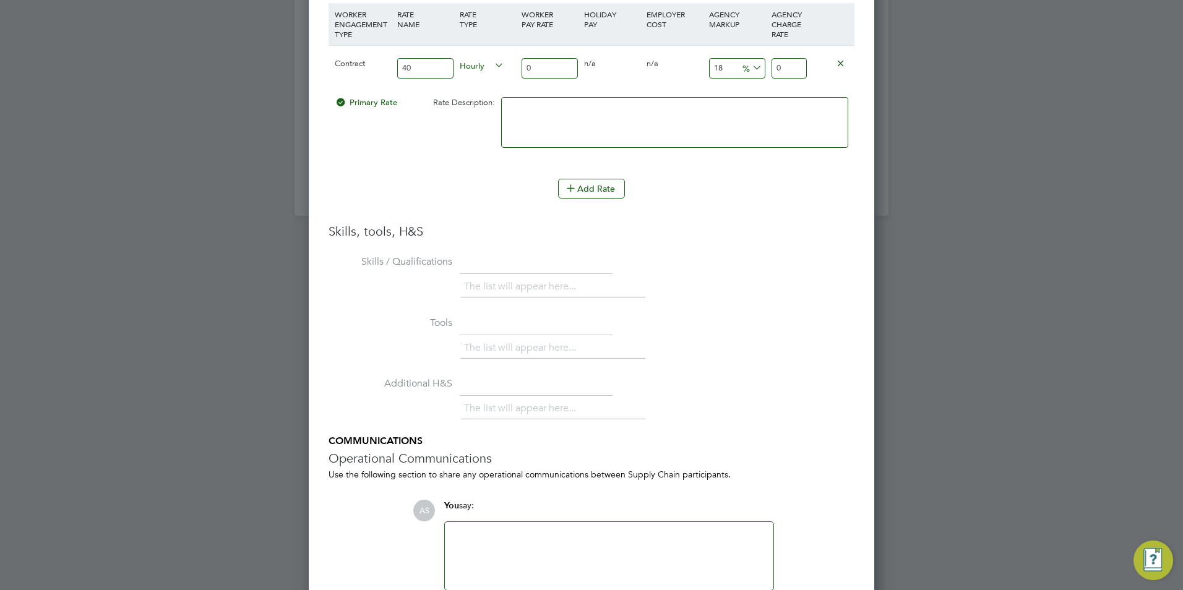
type input "40"
click at [545, 77] on input "0" at bounding box center [549, 68] width 56 height 20
click at [545, 74] on input "0" at bounding box center [549, 68] width 56 height 20
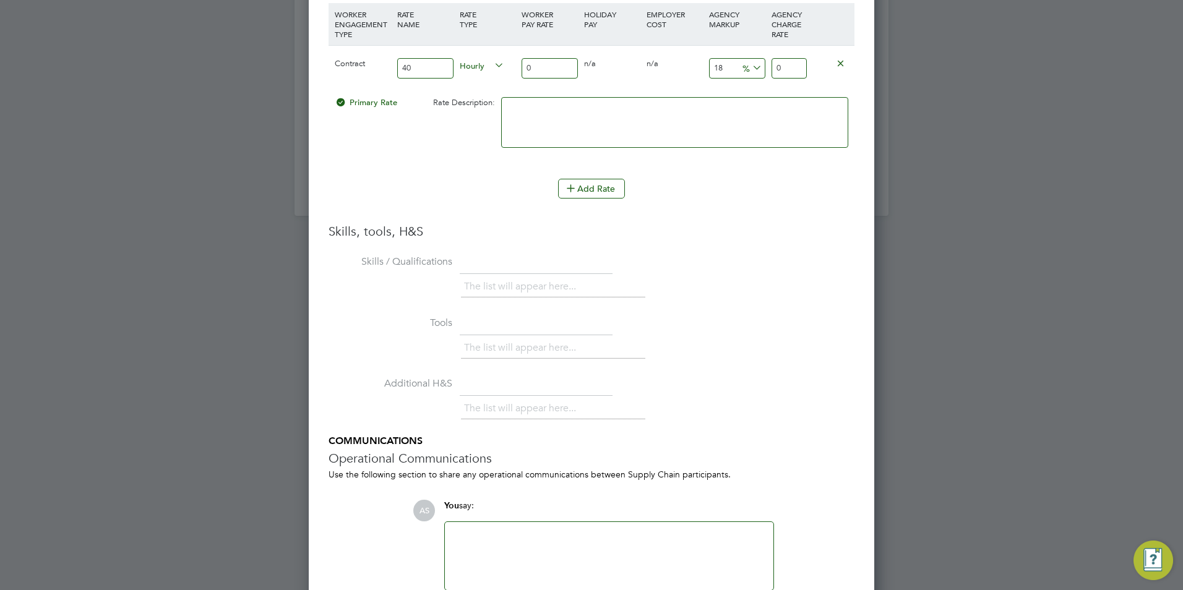
type input "4"
type input "4.72"
type input "40"
type input "47.2"
type input "40"
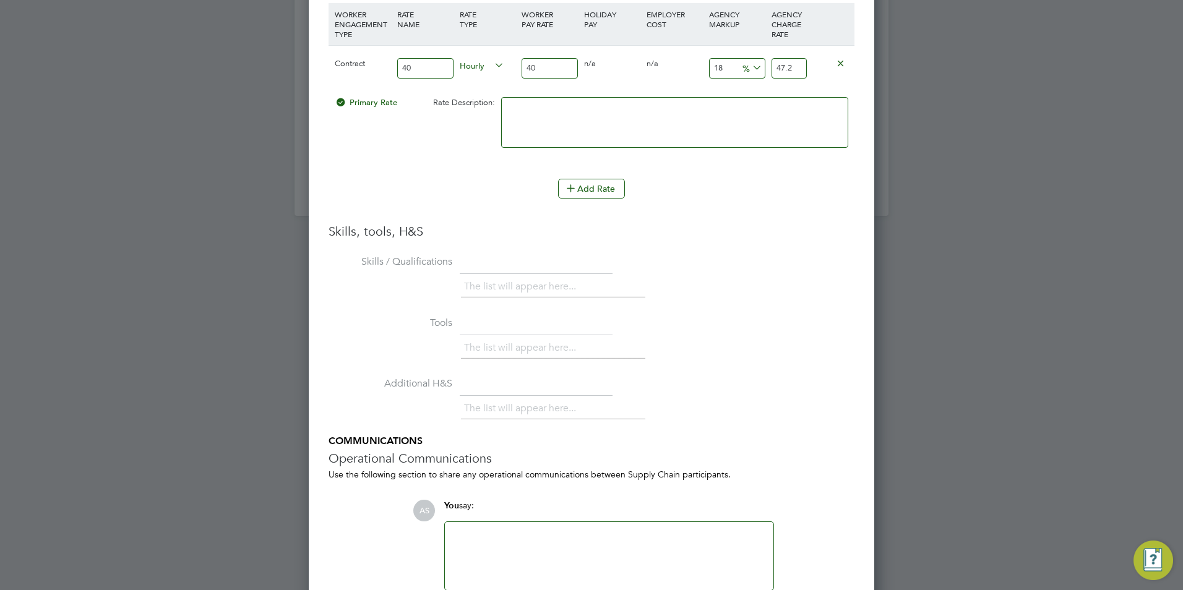
click at [417, 62] on input "40" at bounding box center [425, 68] width 56 height 20
type input "BASIC"
click at [729, 60] on input "18" at bounding box center [737, 68] width 56 height 20
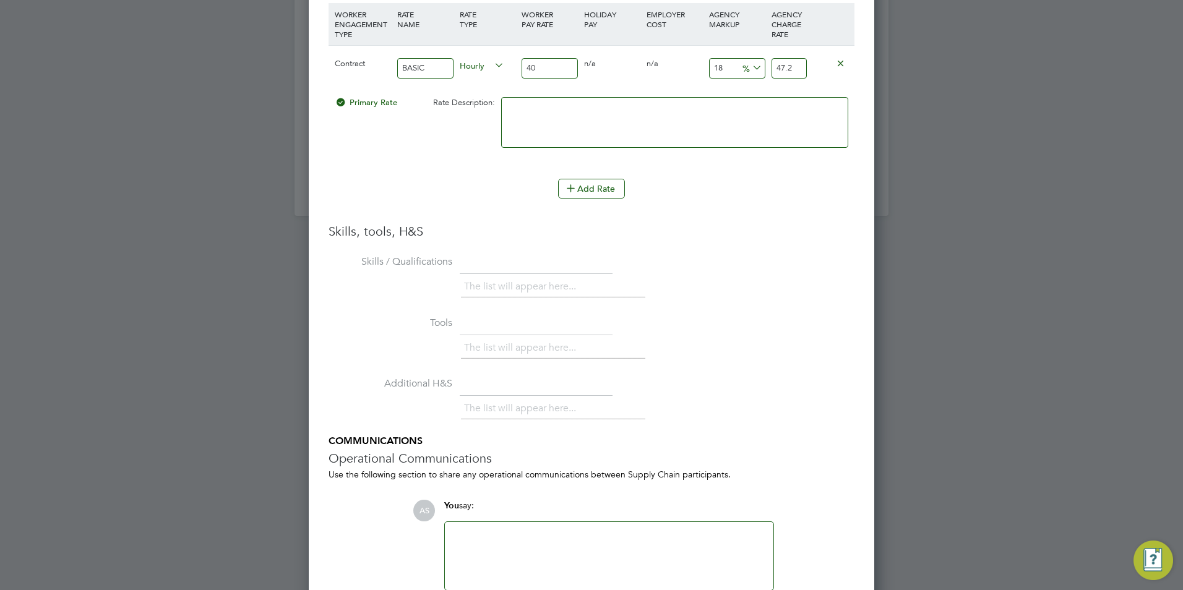
click at [729, 60] on input "18" at bounding box center [737, 68] width 56 height 20
type input "2"
type input "40.8"
type input "23"
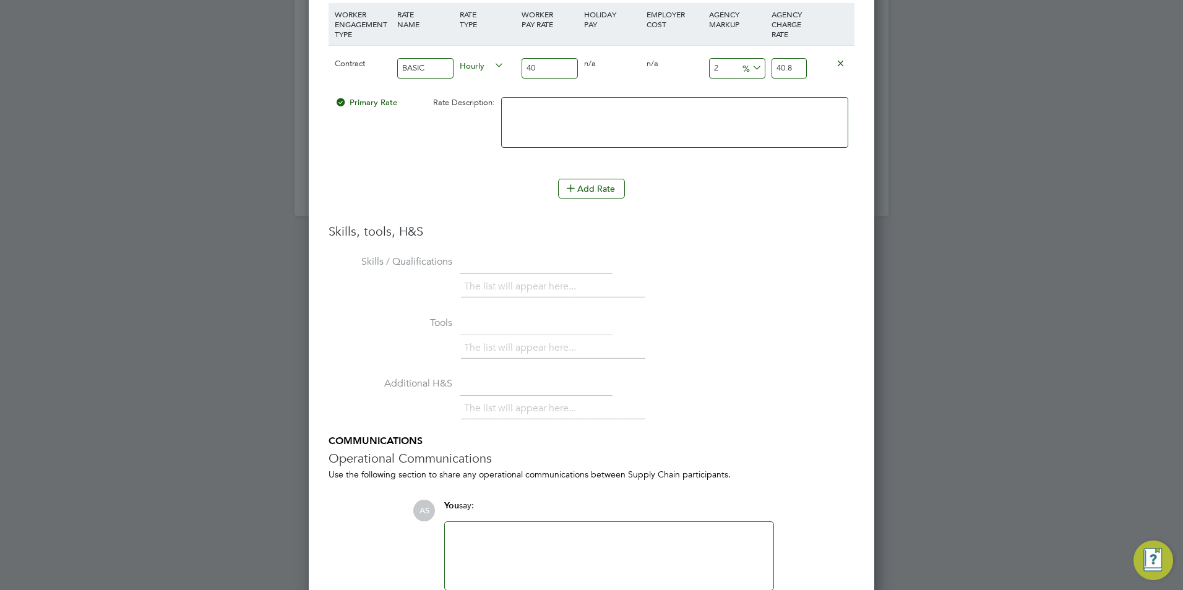
type input "49.2"
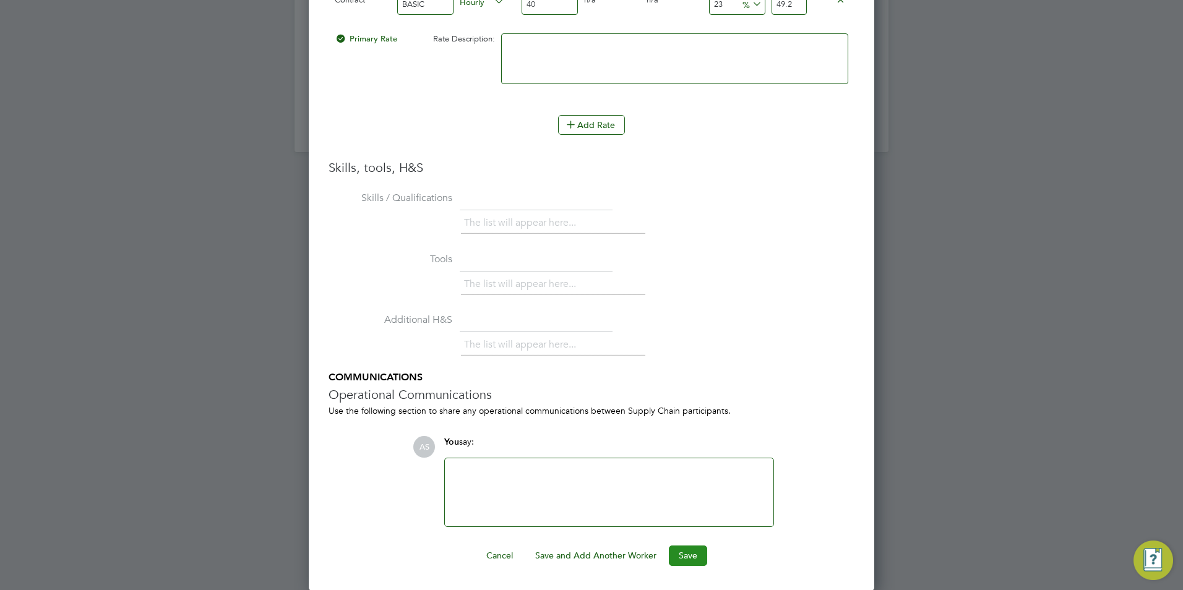
type input "23"
click at [690, 549] on button "Save" at bounding box center [688, 556] width 38 height 20
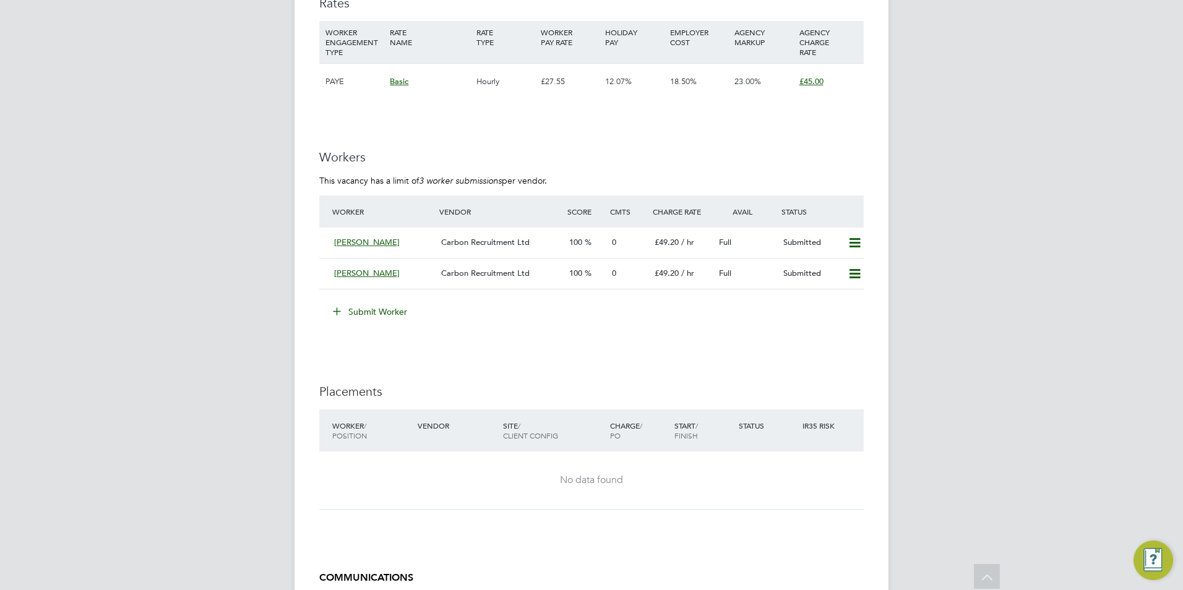
click at [394, 309] on button "Submit Worker" at bounding box center [370, 312] width 93 height 20
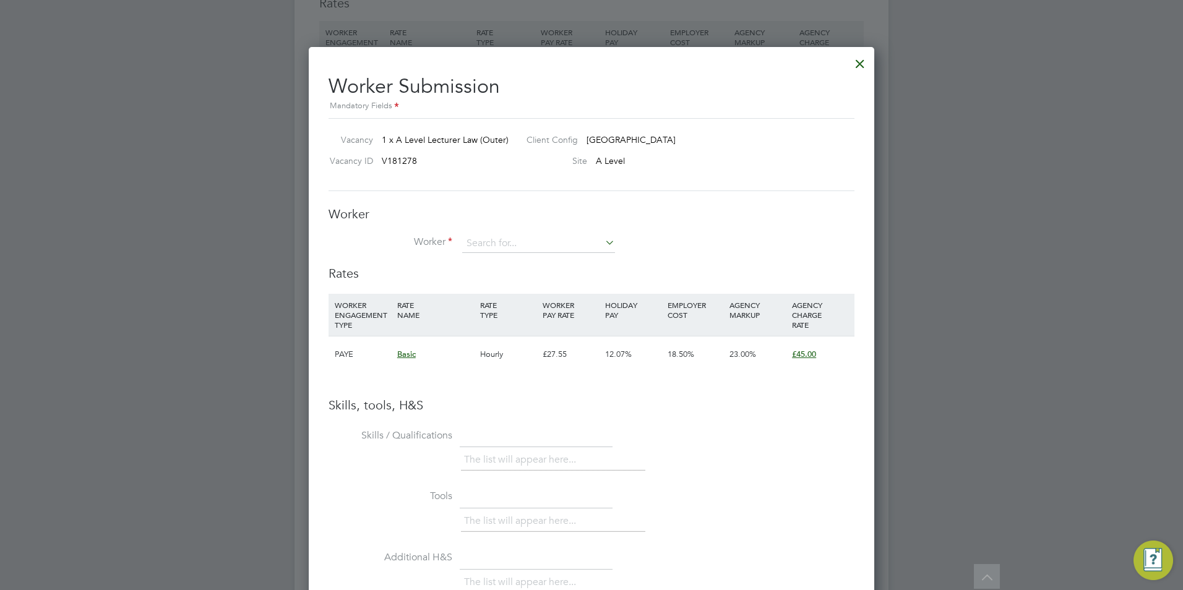
click at [243, 173] on div at bounding box center [591, 295] width 1183 height 590
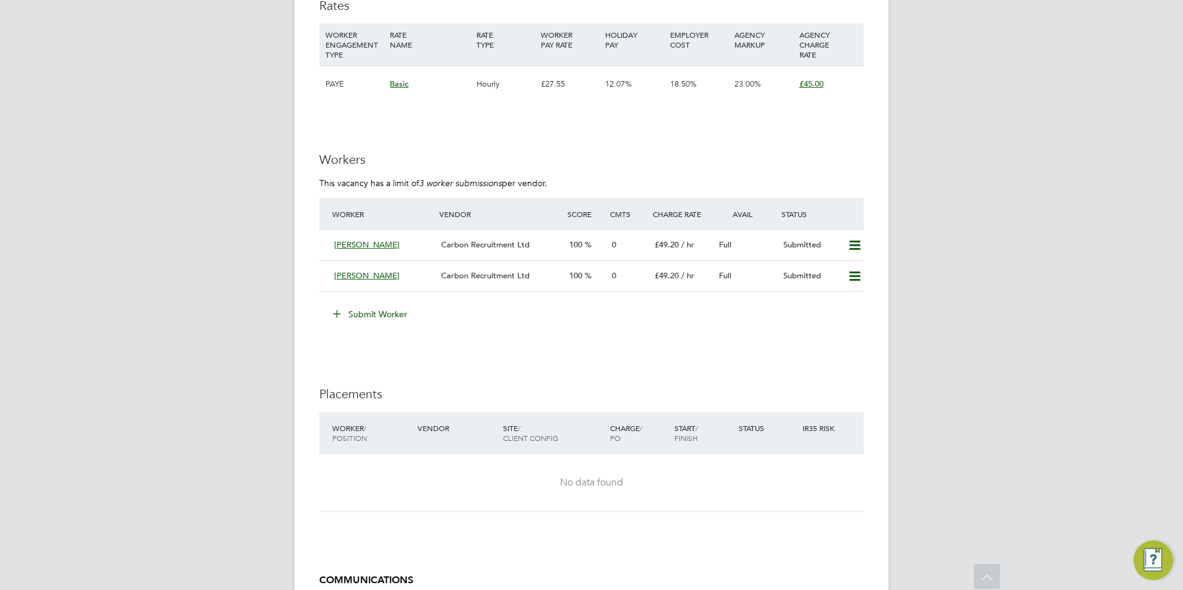
scroll to position [1948, 0]
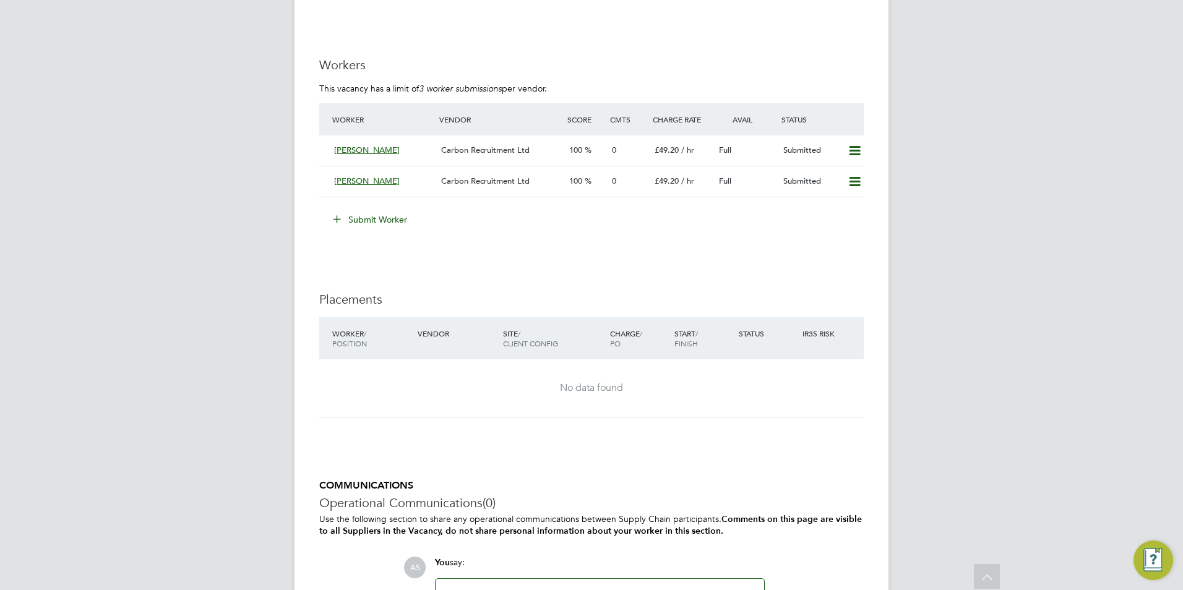
click at [404, 223] on button "Submit Worker" at bounding box center [370, 220] width 93 height 20
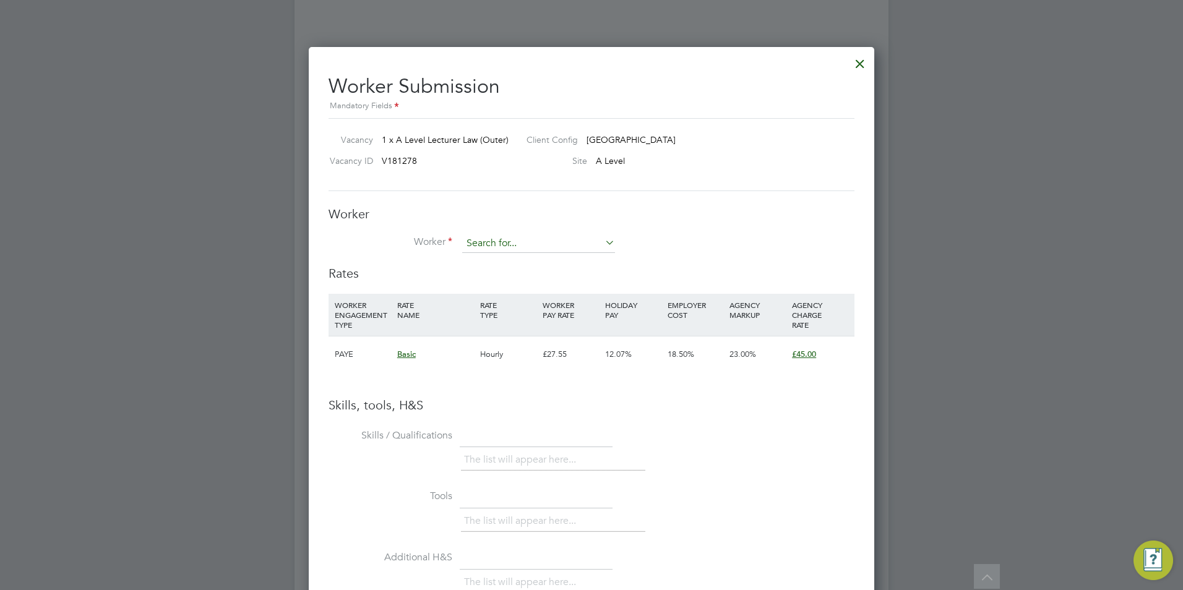
click at [510, 250] on input at bounding box center [538, 243] width 153 height 19
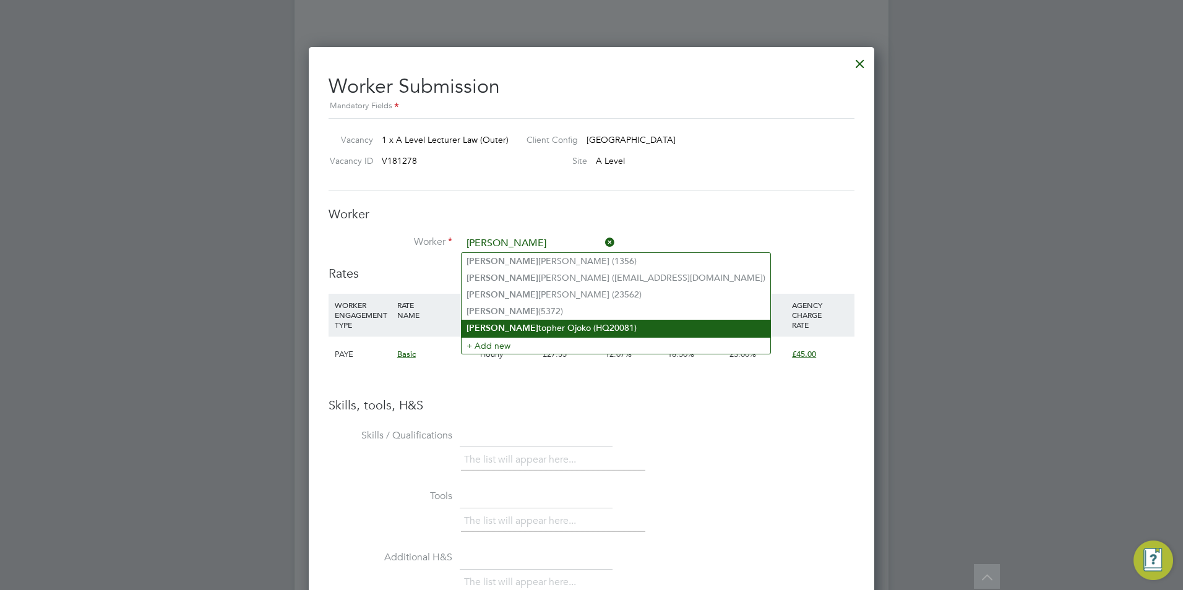
click at [533, 320] on li "Chris topher Ojoko (HQ20081)" at bounding box center [615, 328] width 309 height 17
type input "Christopher Ojoko (HQ20081)"
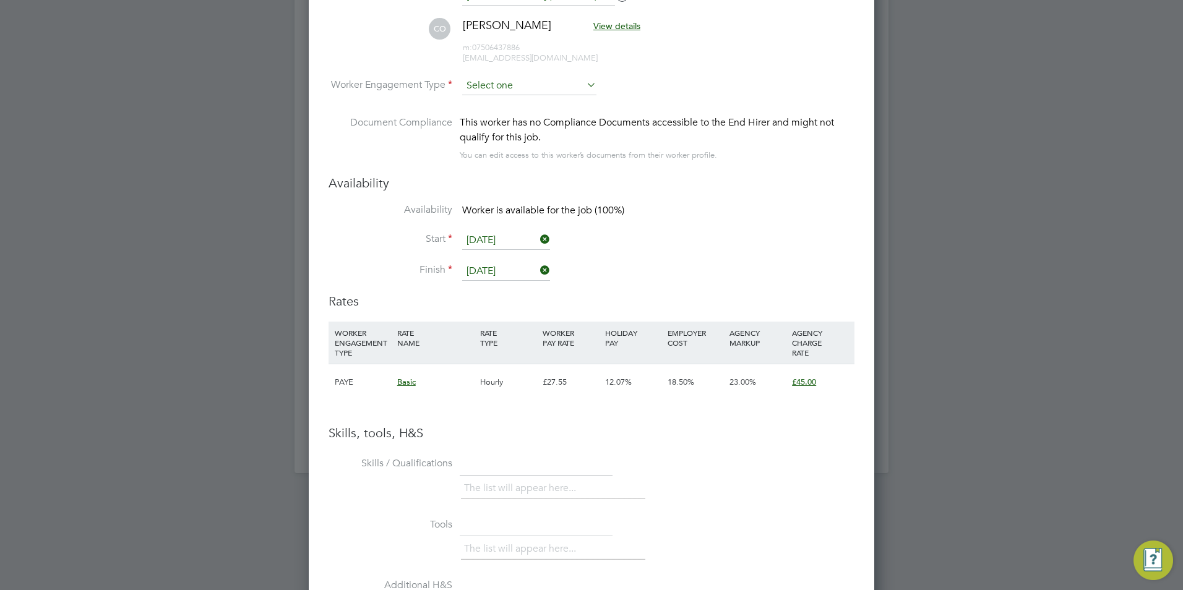
click at [534, 87] on input at bounding box center [529, 86] width 134 height 19
click at [526, 103] on li "Contract" at bounding box center [528, 103] width 135 height 16
type input "Contract"
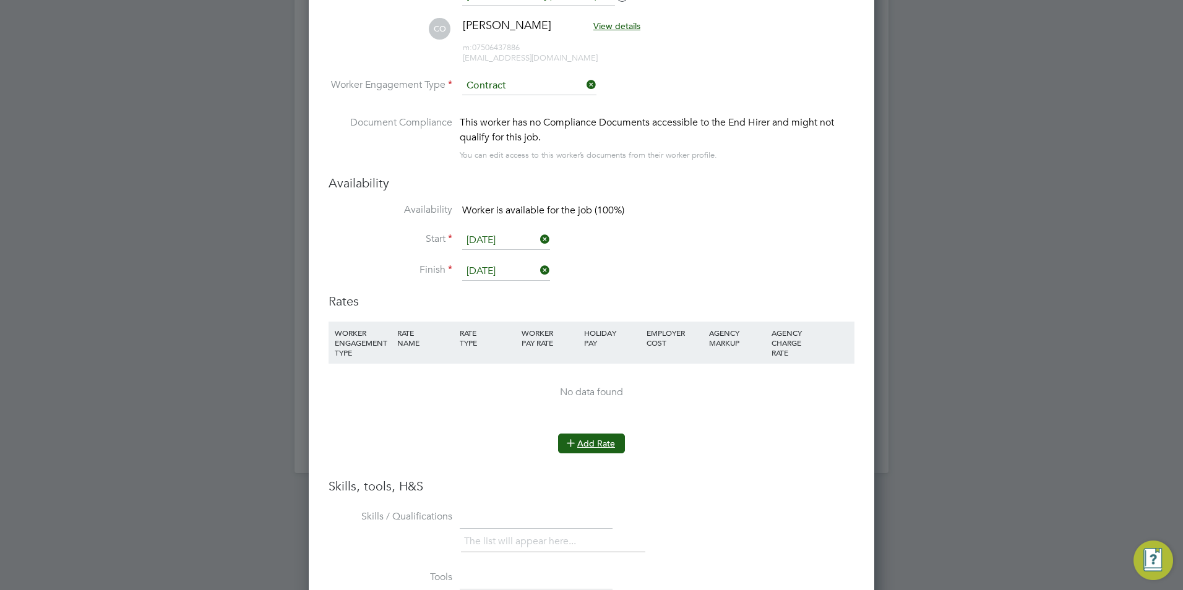
click at [584, 440] on button "Add Rate" at bounding box center [591, 444] width 67 height 20
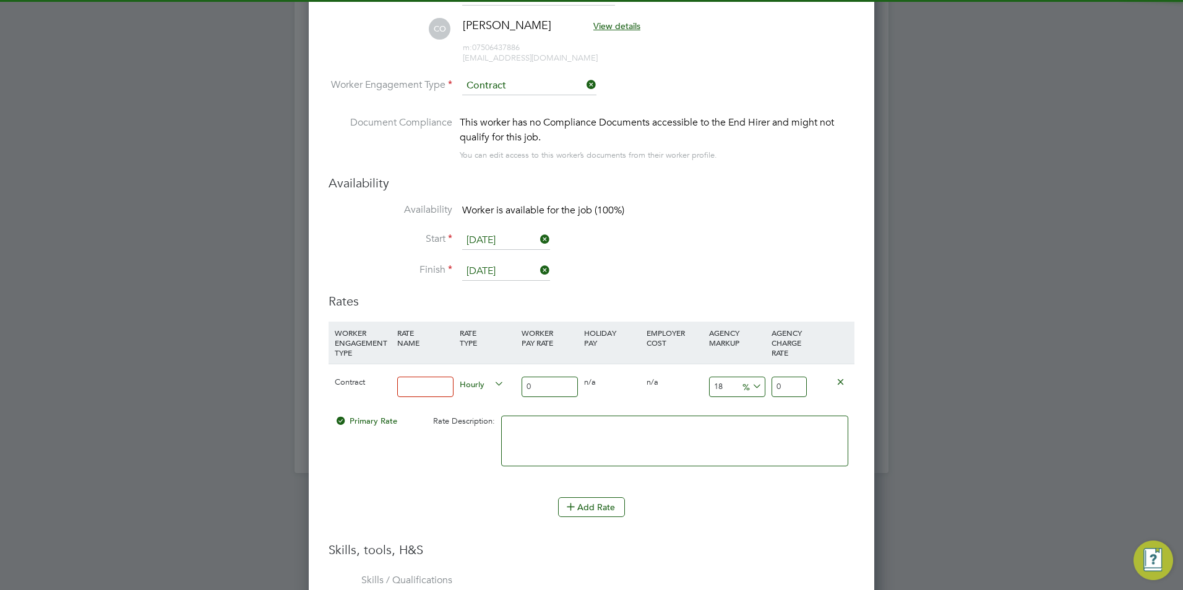
click at [411, 379] on input at bounding box center [425, 387] width 56 height 20
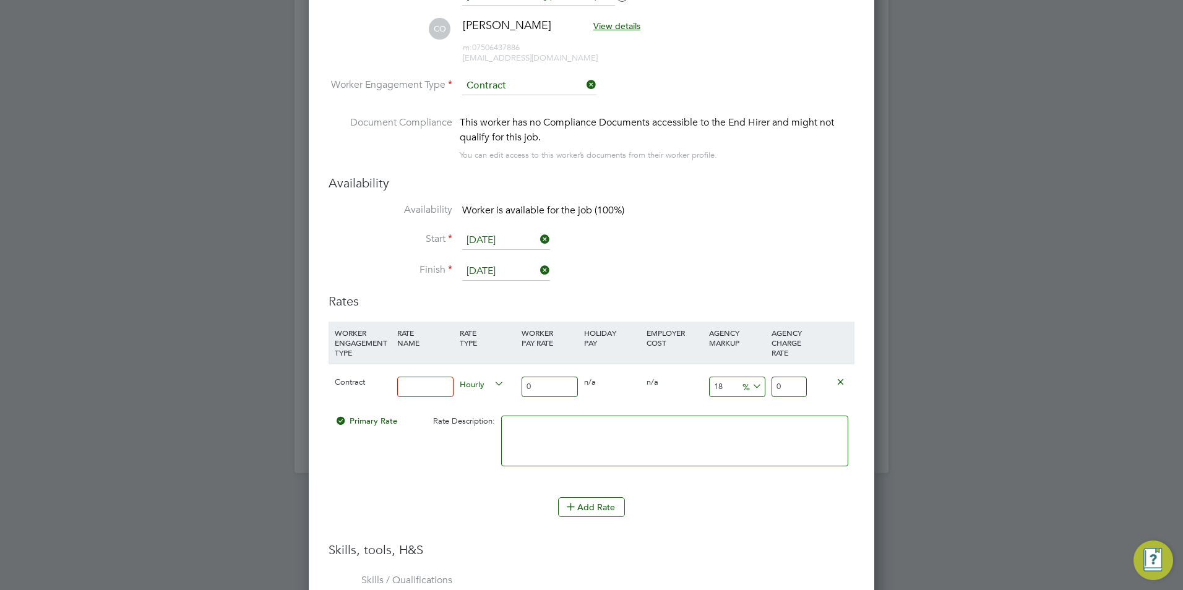
type input "BASIC"
click at [535, 396] on input "0" at bounding box center [549, 387] width 56 height 20
type input "40"
type input "47.2"
type input "40"
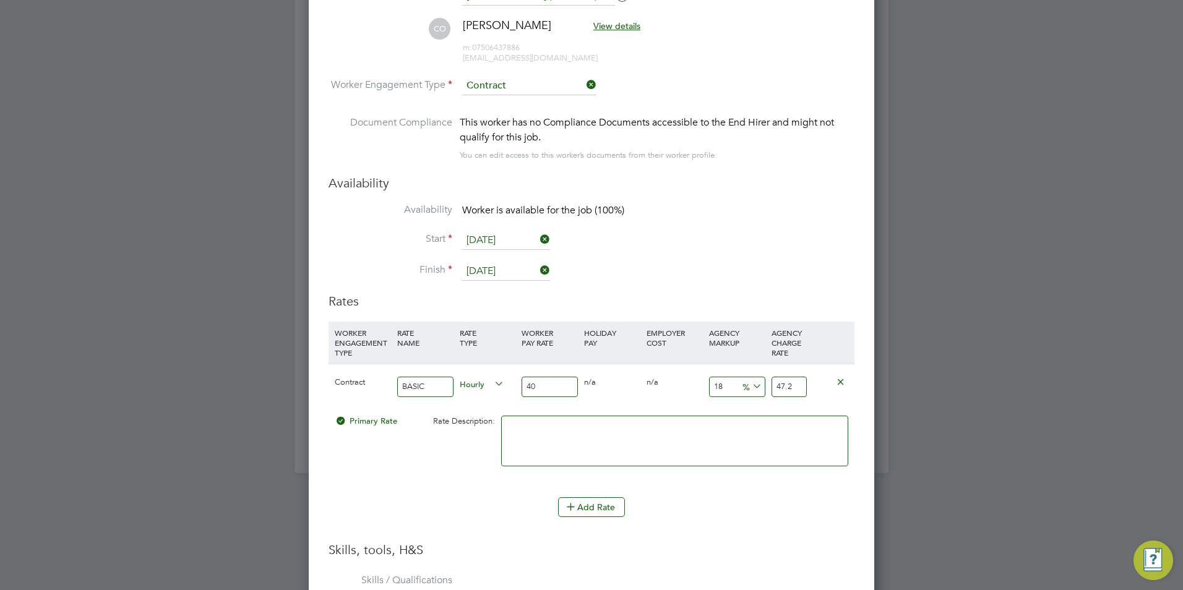
click at [734, 385] on input "18" at bounding box center [737, 387] width 56 height 20
type input "2"
type input "40.8"
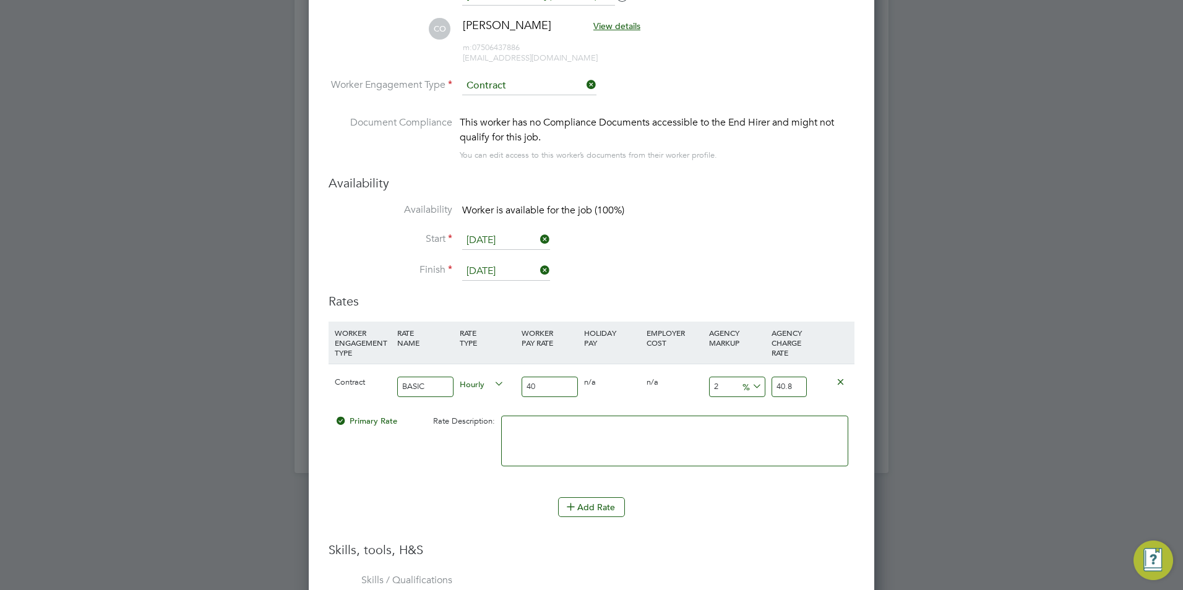
type input "23"
type input "49.2"
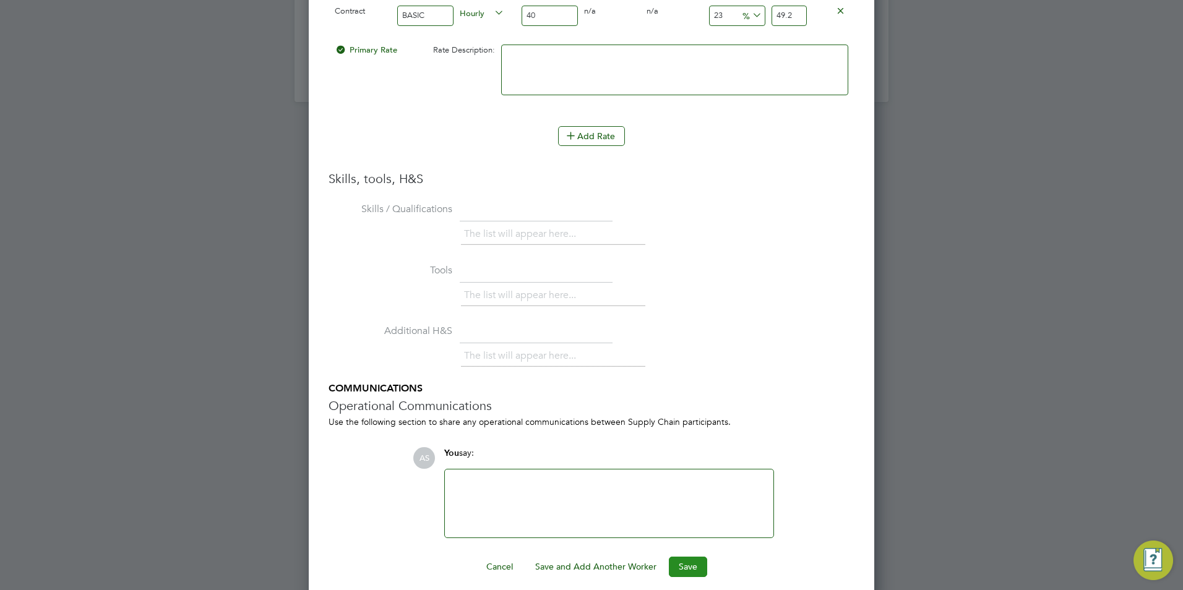
type input "23"
click at [685, 557] on button "Save" at bounding box center [688, 567] width 38 height 20
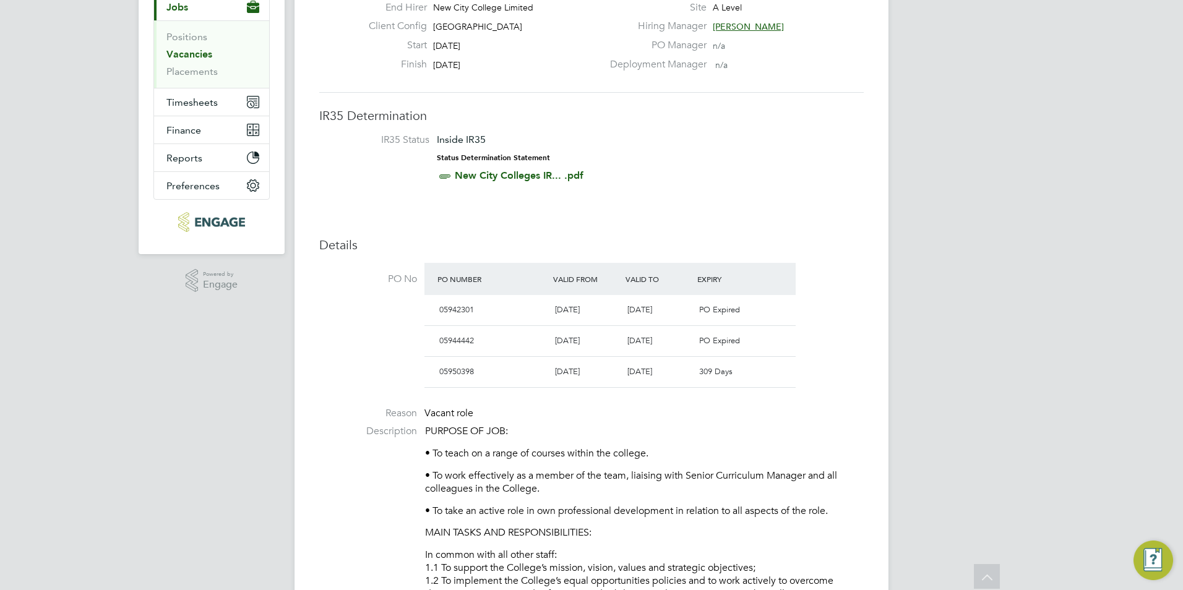
scroll to position [0, 0]
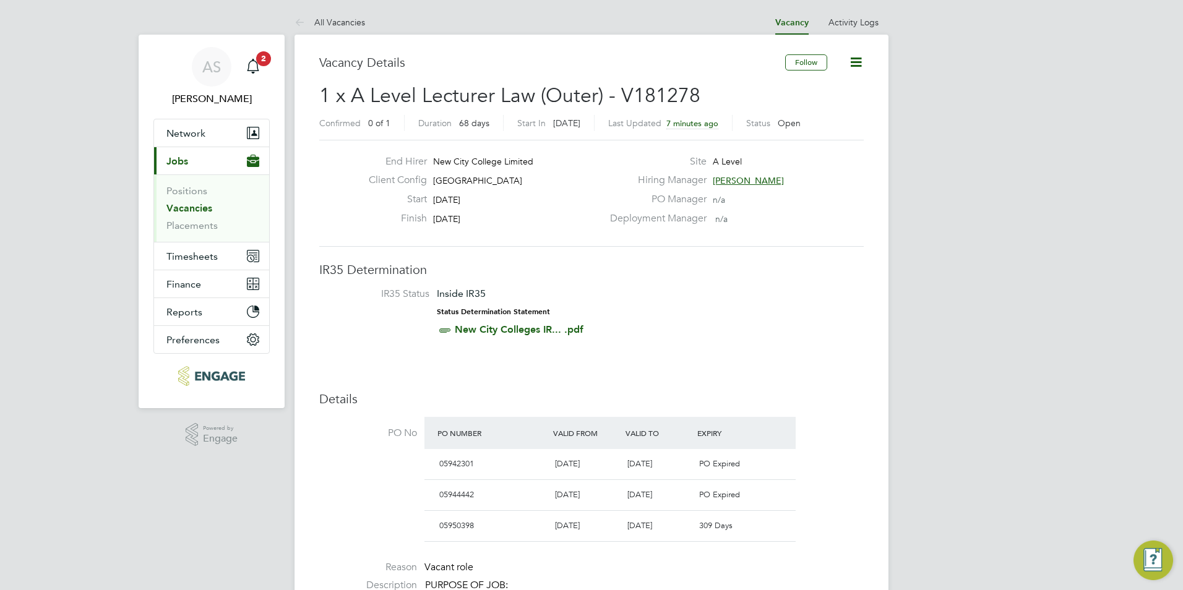
click at [274, 64] on app-nav-sections-wrapper "AS Avais Sabir Notifications 2 Applications: Network Team Members Businesses Si…" at bounding box center [212, 222] width 146 height 374
click at [265, 62] on span "2" at bounding box center [263, 58] width 15 height 15
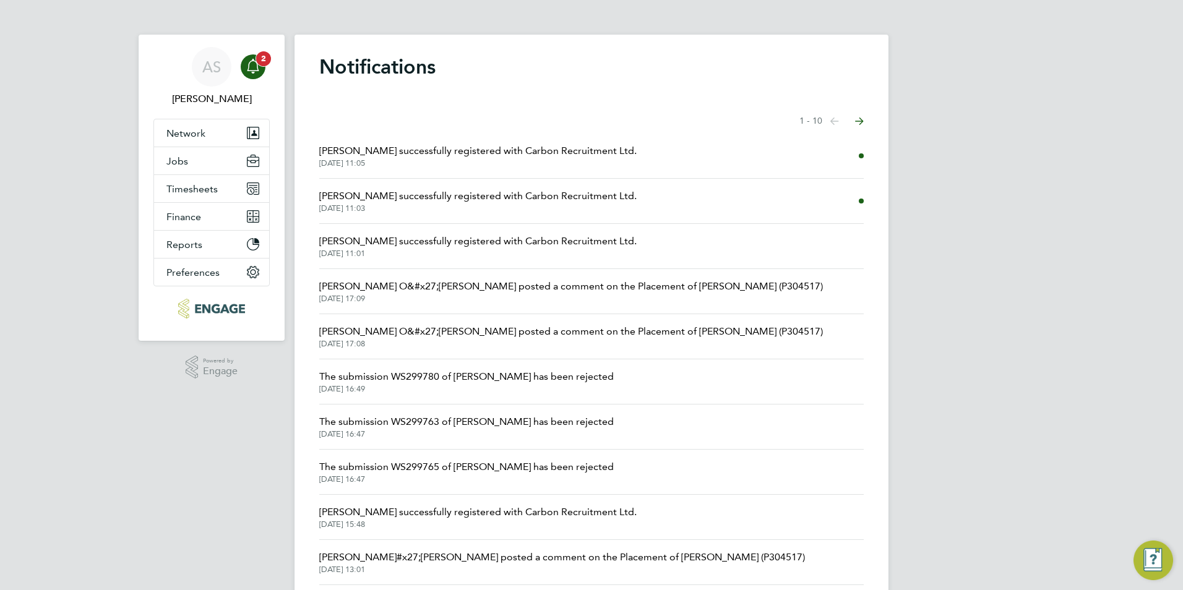
click at [249, 76] on div "Main navigation" at bounding box center [253, 66] width 25 height 25
click at [258, 70] on icon "Main navigation" at bounding box center [253, 65] width 12 height 12
click at [186, 169] on button "Jobs" at bounding box center [211, 160] width 115 height 27
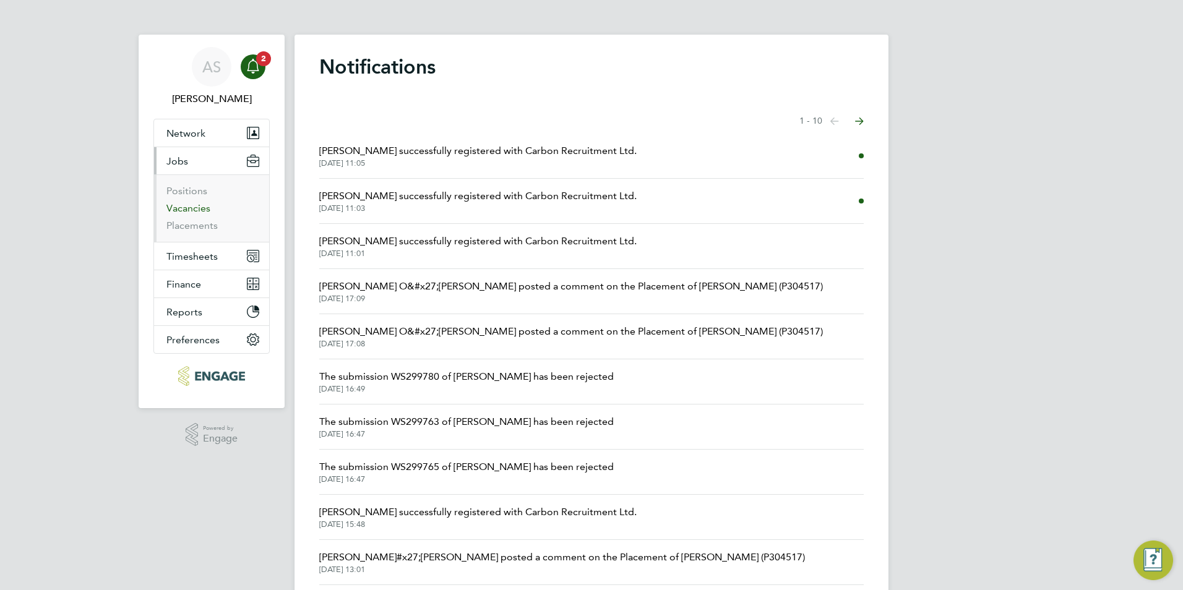
click at [190, 205] on link "Vacancies" at bounding box center [188, 208] width 44 height 12
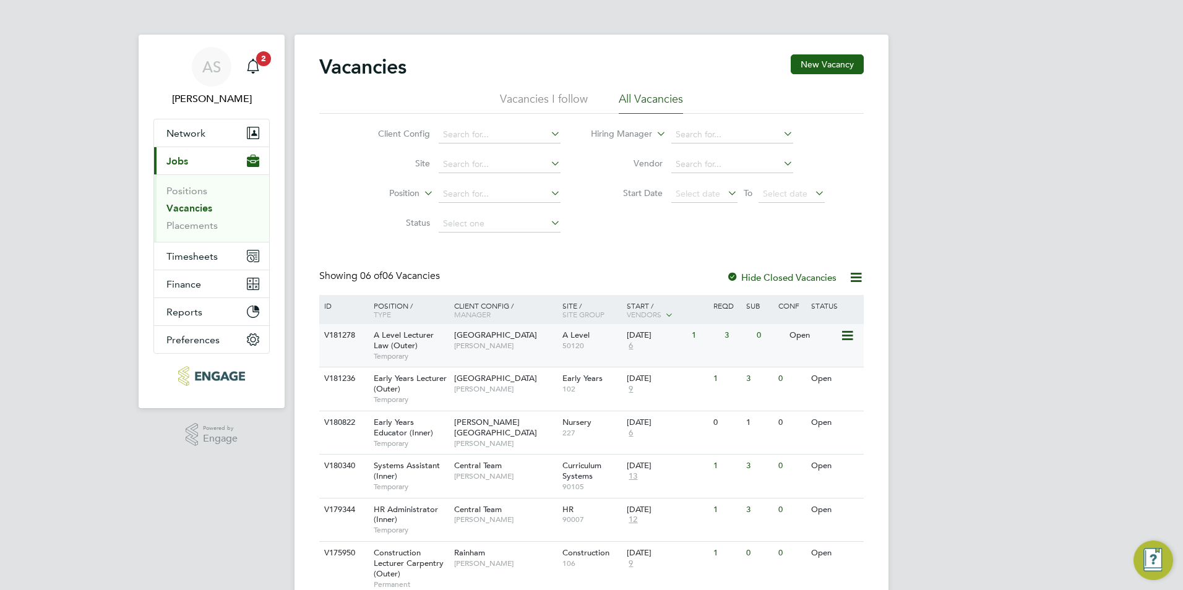
click at [515, 351] on span "[PERSON_NAME]" at bounding box center [505, 346] width 102 height 10
click at [547, 339] on div "Havering Sixth Form Campus Kerry Baker" at bounding box center [505, 340] width 108 height 32
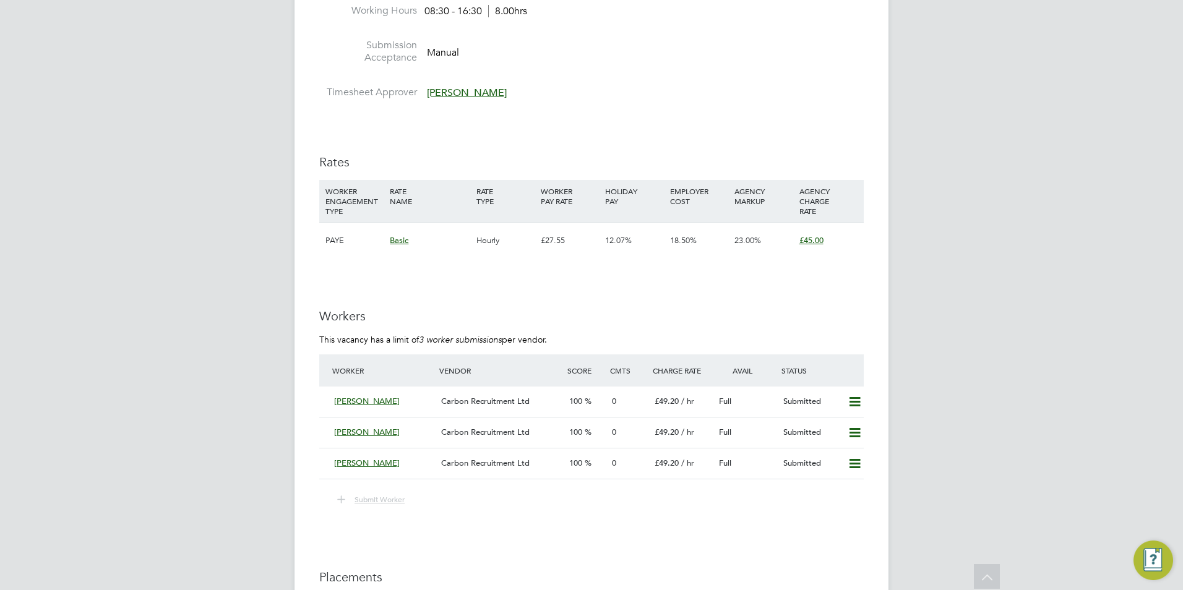
scroll to position [1802, 0]
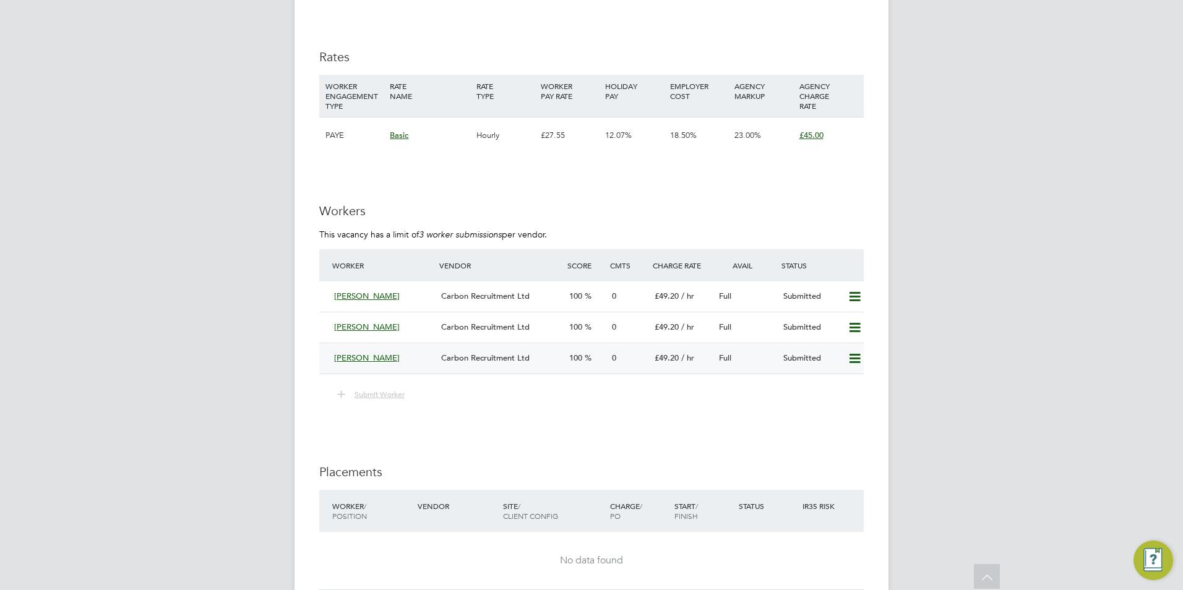
click at [458, 353] on span "Carbon Recruitment Ltd" at bounding box center [485, 358] width 88 height 11
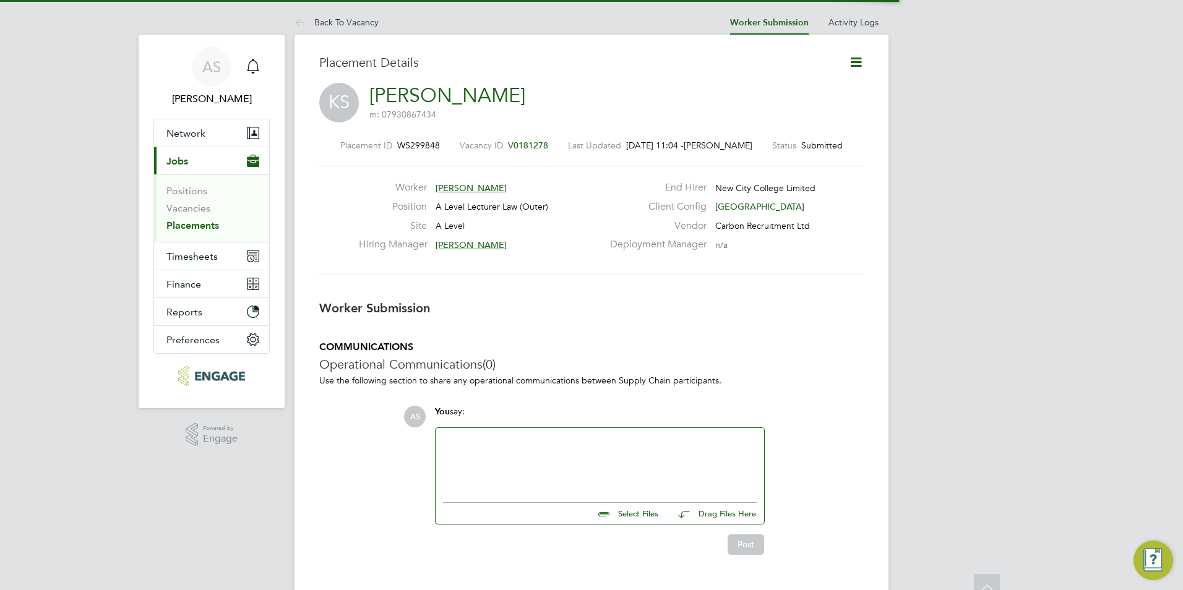
scroll to position [6, 6]
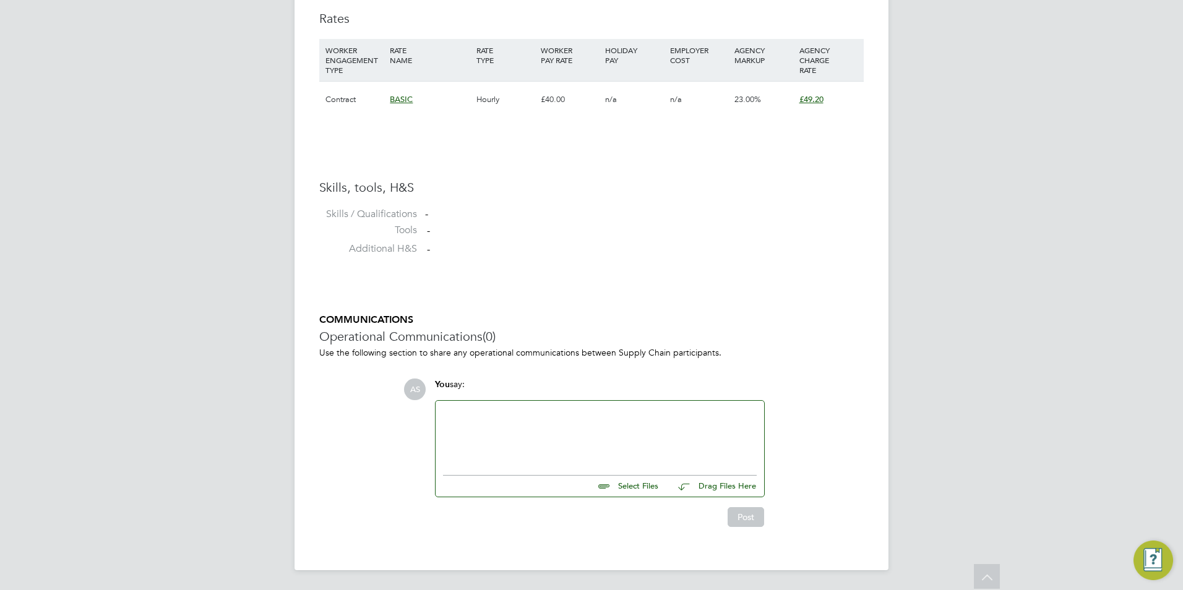
click at [636, 486] on input "file" at bounding box center [664, 484] width 186 height 17
type input "C:\fakepath\Katarina CV.docx"
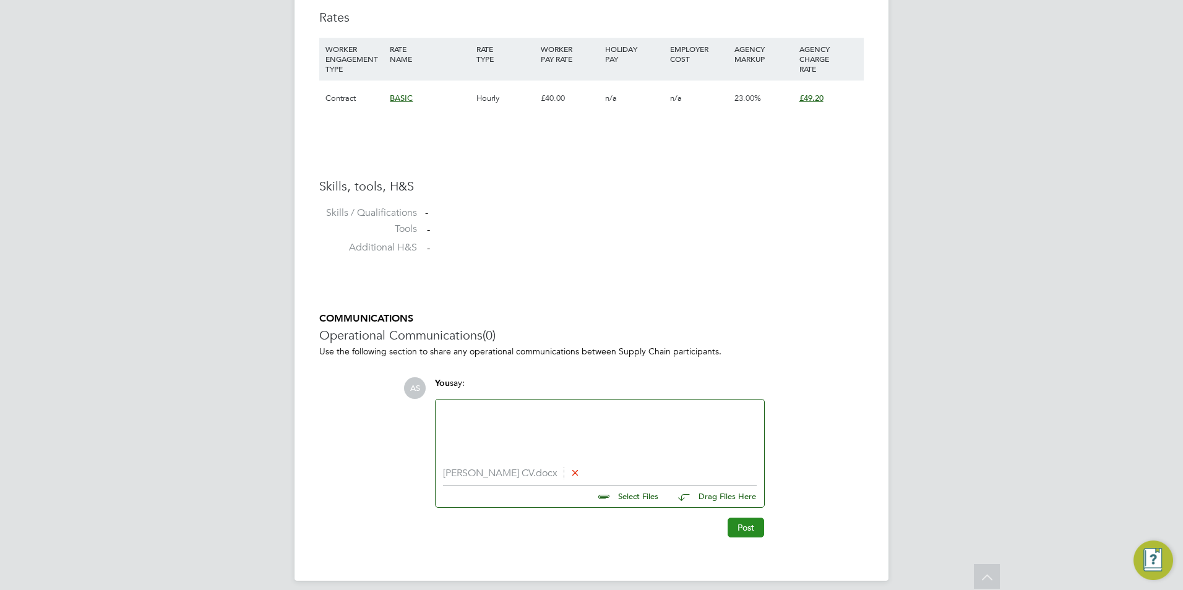
click at [756, 524] on button "Post" at bounding box center [745, 528] width 36 height 20
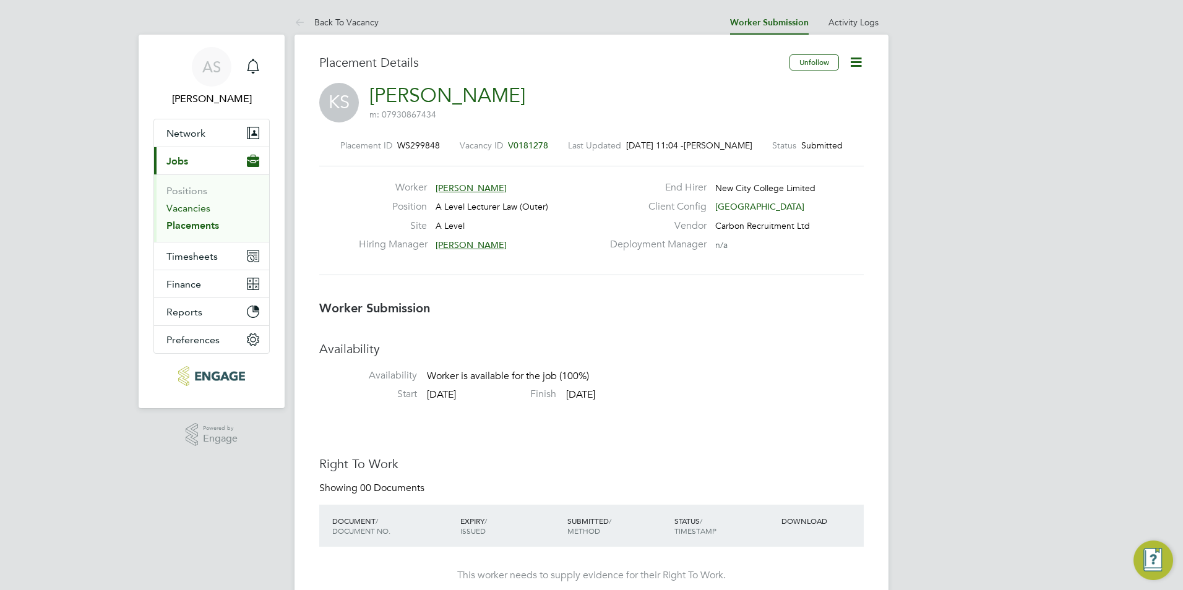
click at [202, 207] on link "Vacancies" at bounding box center [188, 208] width 44 height 12
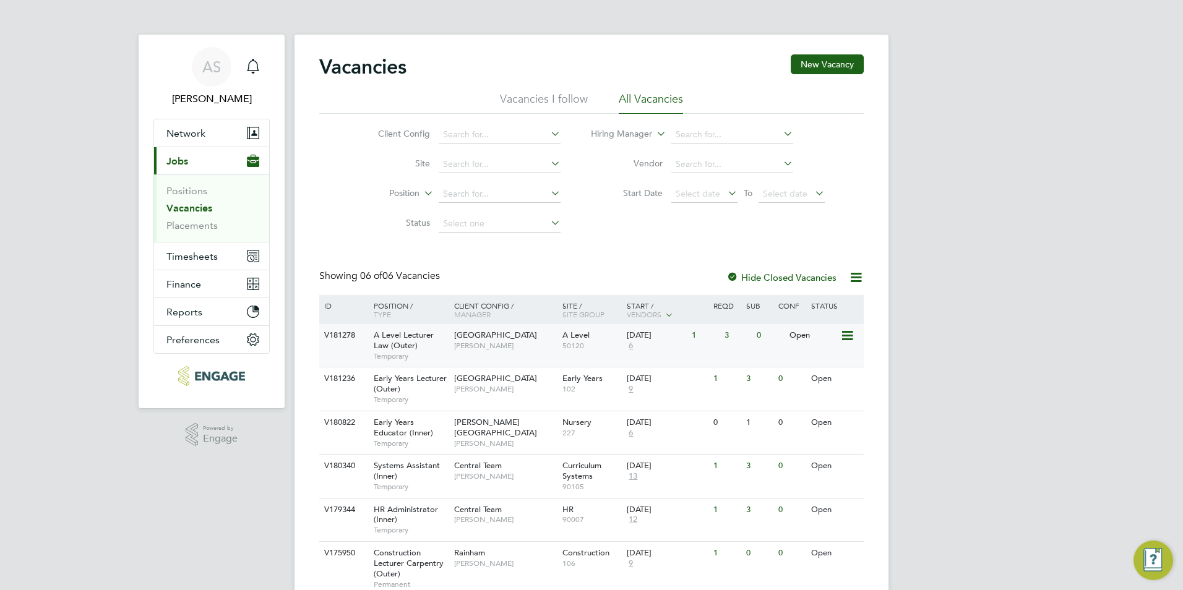
click at [511, 338] on span "[GEOGRAPHIC_DATA]" at bounding box center [495, 335] width 83 height 11
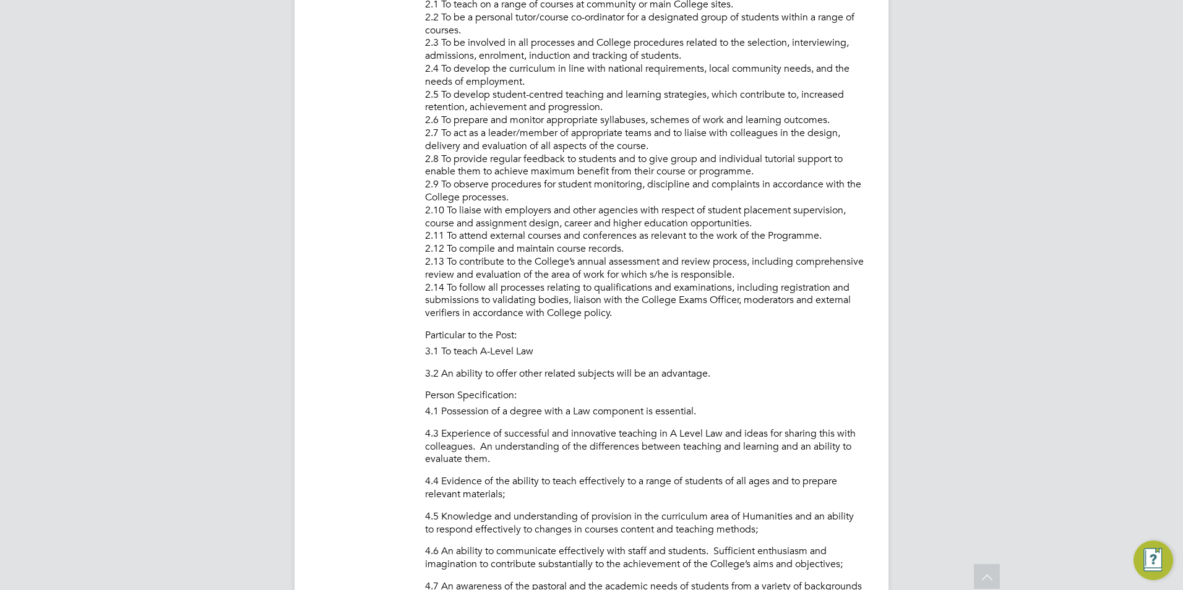
scroll to position [990, 0]
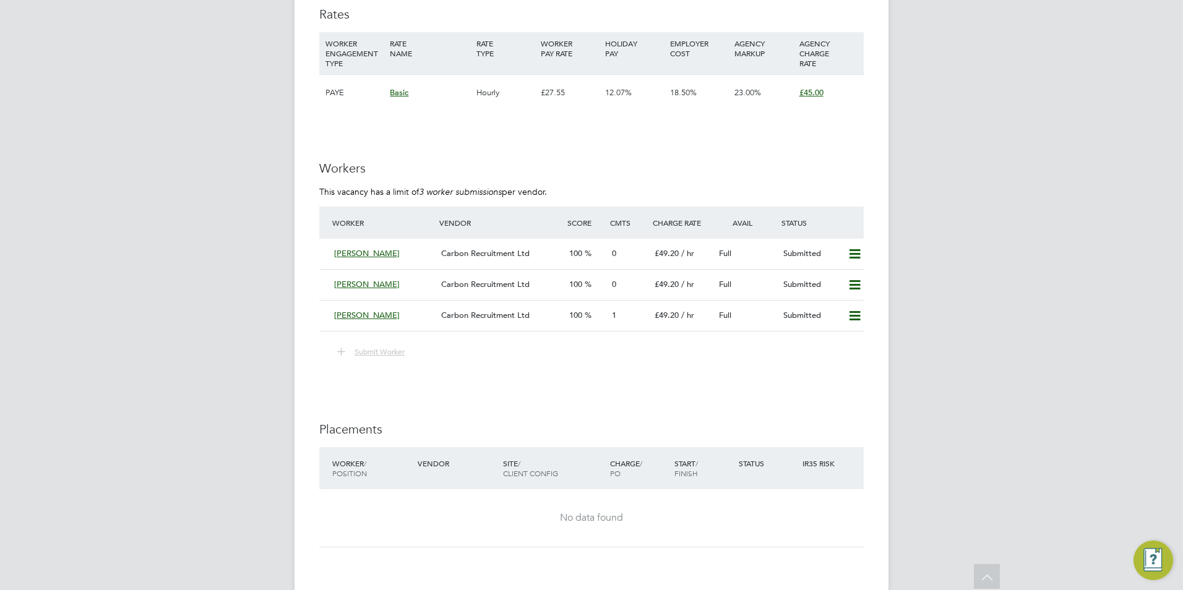
scroll to position [1979, 0]
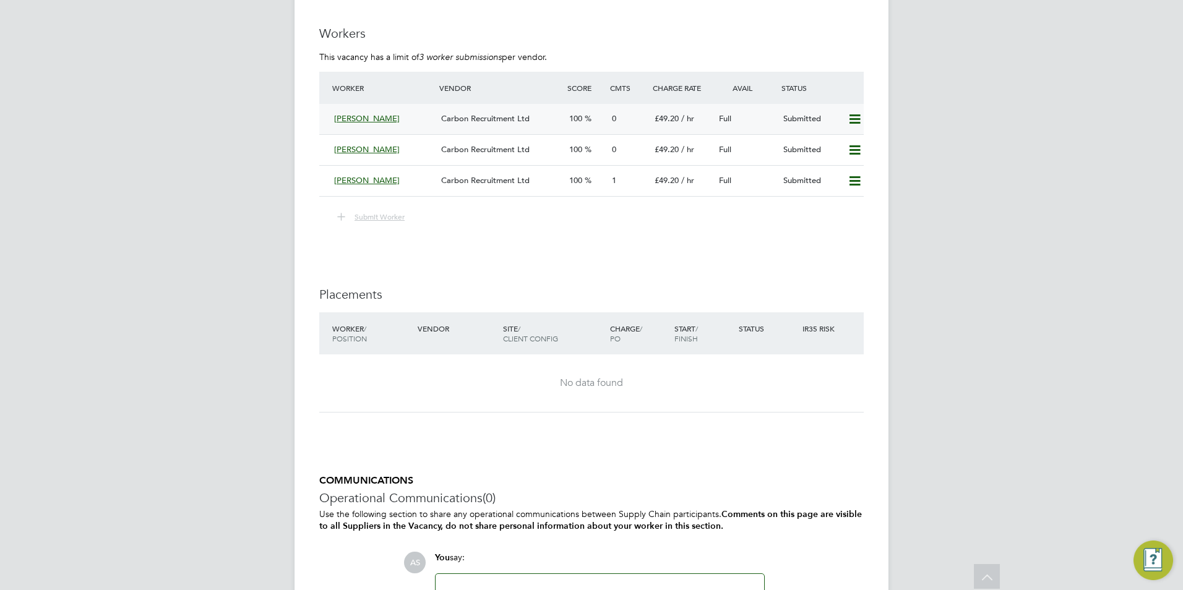
click at [400, 121] on span "[PERSON_NAME]" at bounding box center [367, 118] width 66 height 11
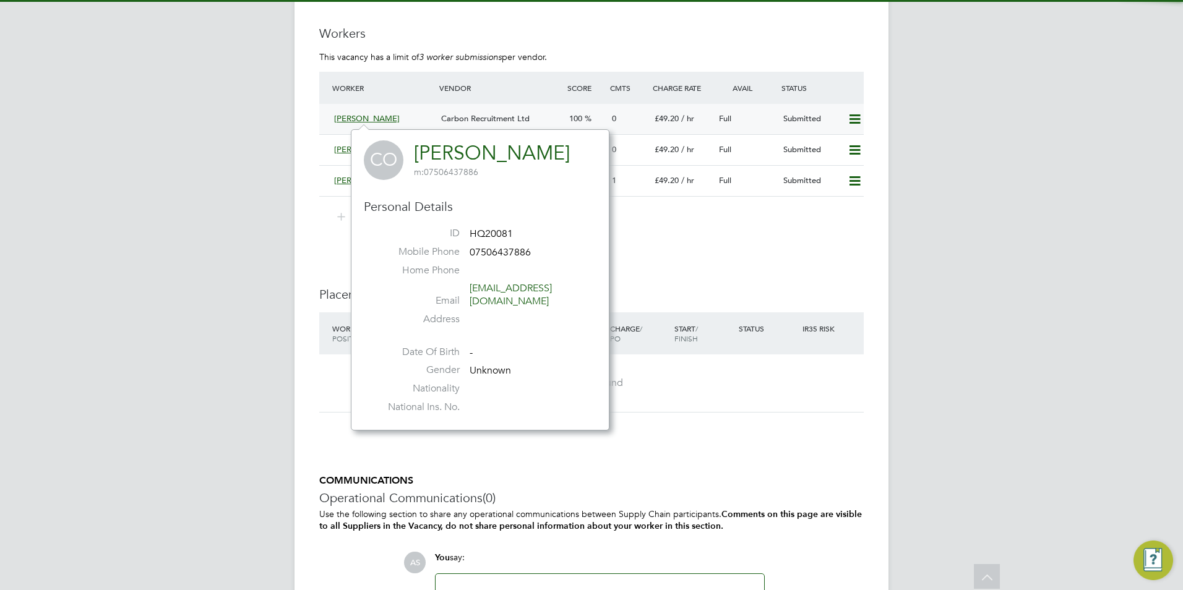
click at [518, 122] on span "Carbon Recruitment Ltd" at bounding box center [485, 118] width 88 height 11
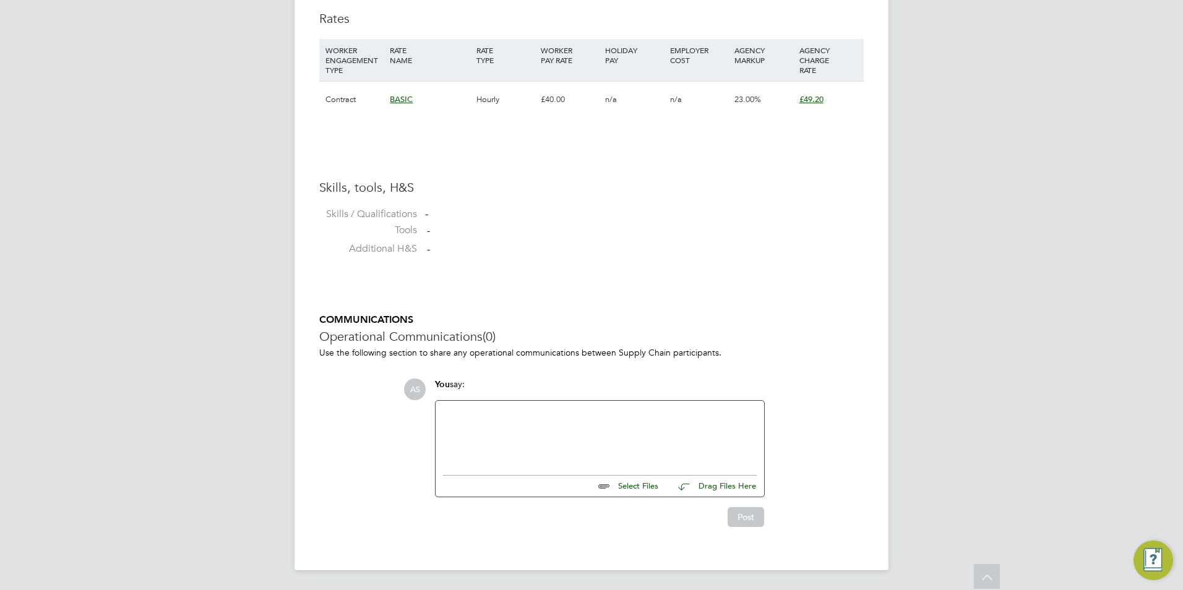
click at [586, 414] on div at bounding box center [600, 434] width 314 height 53
click at [654, 493] on div "Select Files Drag Files Here" at bounding box center [600, 483] width 314 height 28
click at [652, 489] on input "file" at bounding box center [664, 484] width 186 height 17
type input "C:\fakepath\Christopher Ojoko .docx"
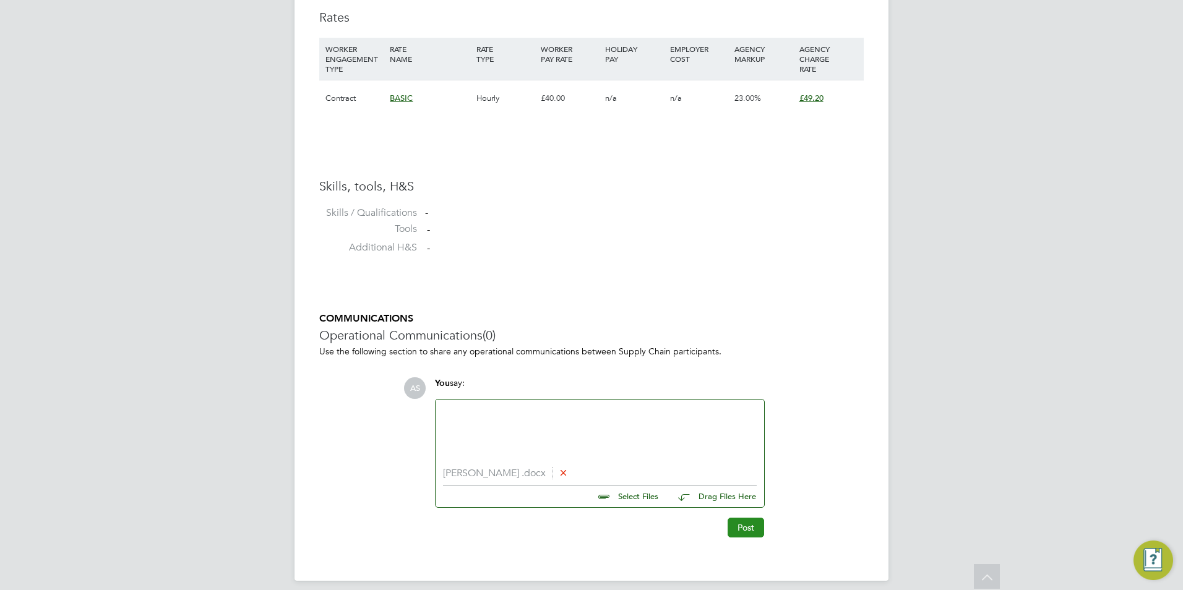
click at [742, 533] on button "Post" at bounding box center [745, 528] width 36 height 20
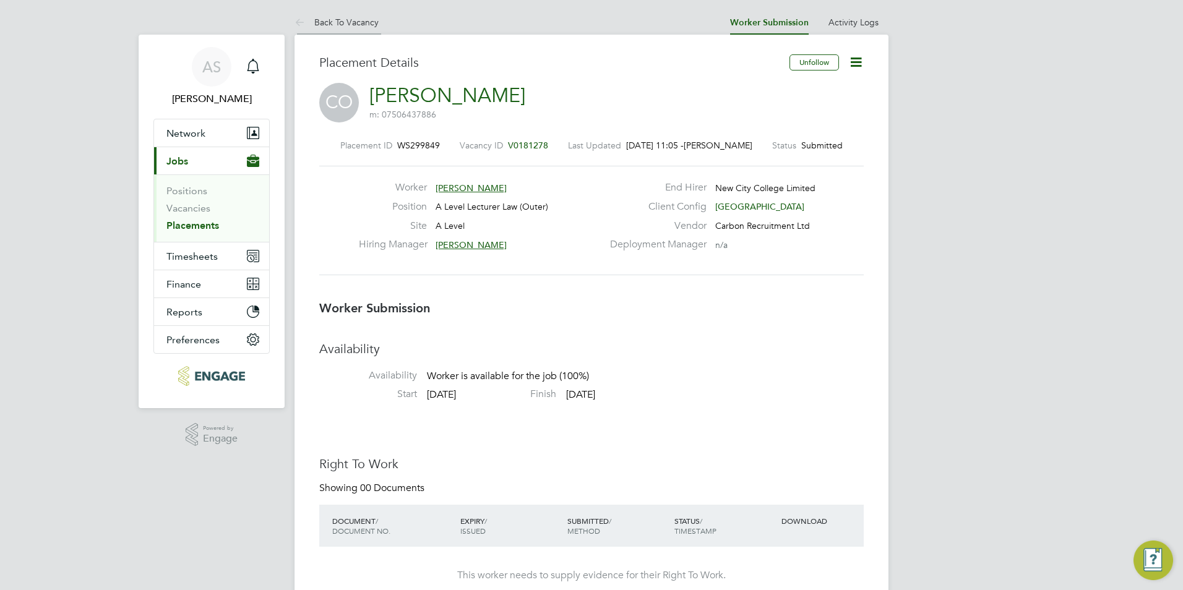
click at [353, 24] on link "Back To Vacancy" at bounding box center [336, 22] width 84 height 11
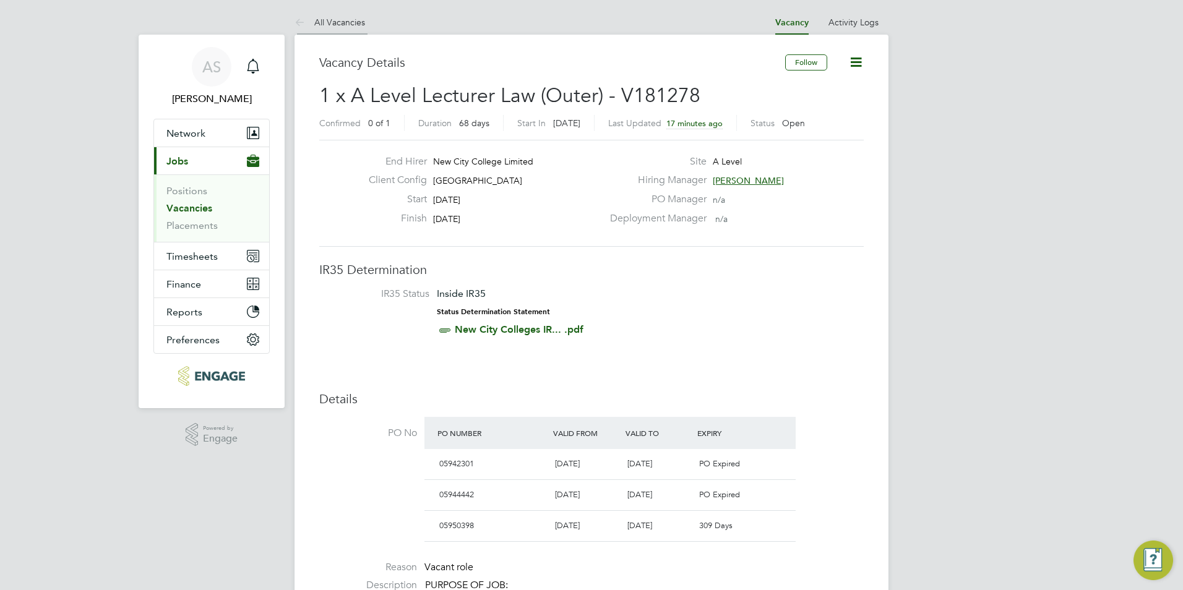
click at [334, 12] on li "All Vacancies" at bounding box center [329, 22] width 71 height 25
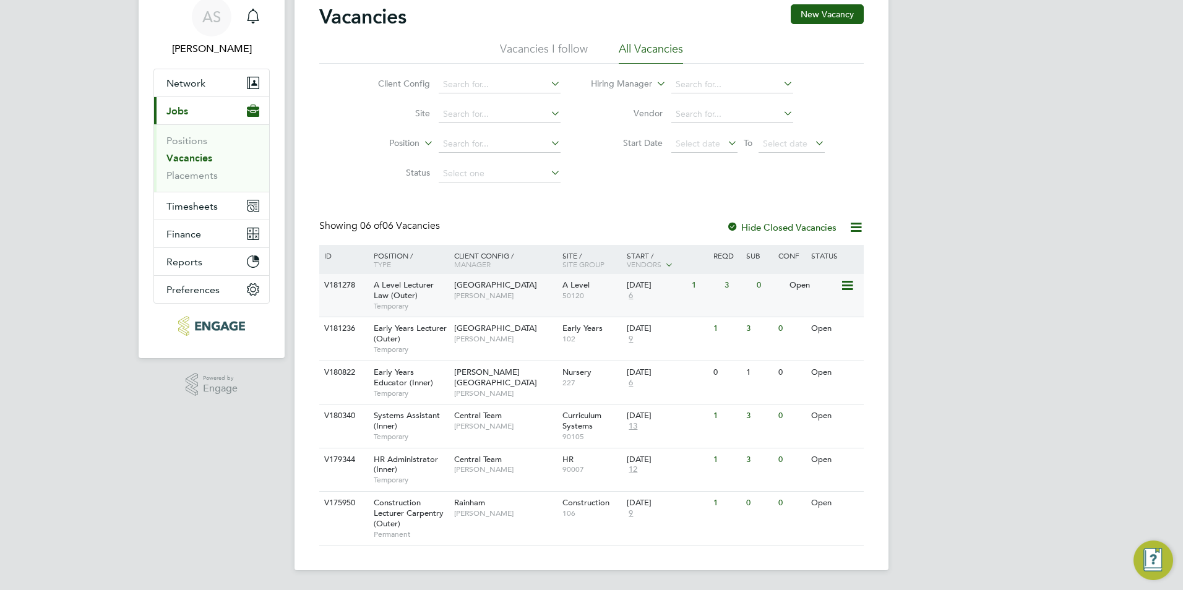
click at [537, 281] on div "Havering Sixth Form Campus Kerry Baker" at bounding box center [505, 290] width 108 height 32
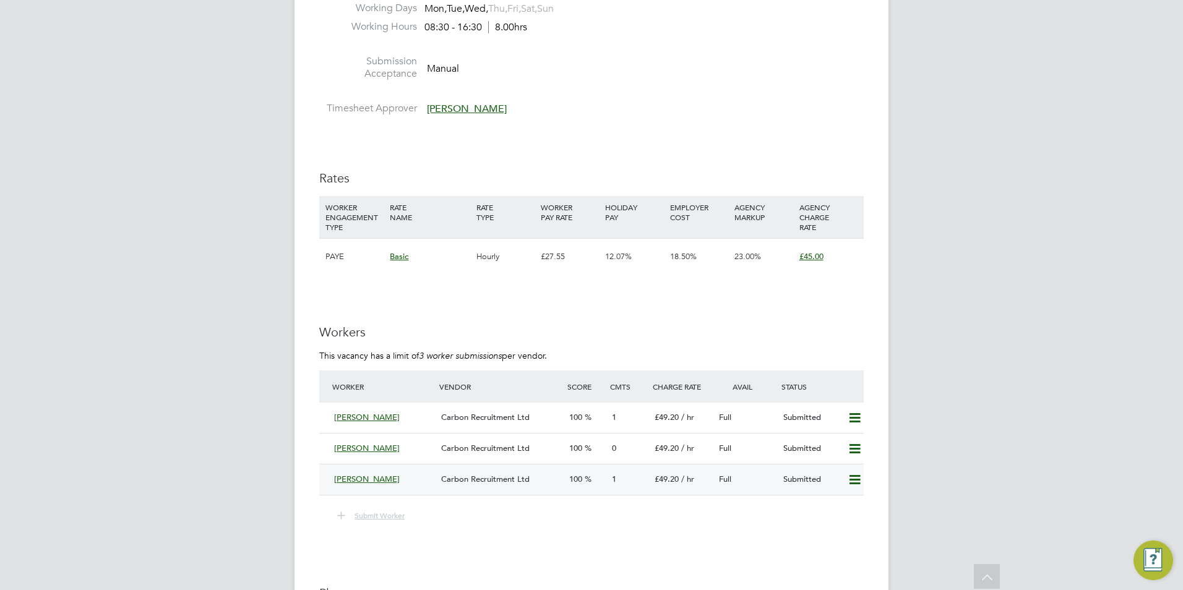
scroll to position [1794, 0]
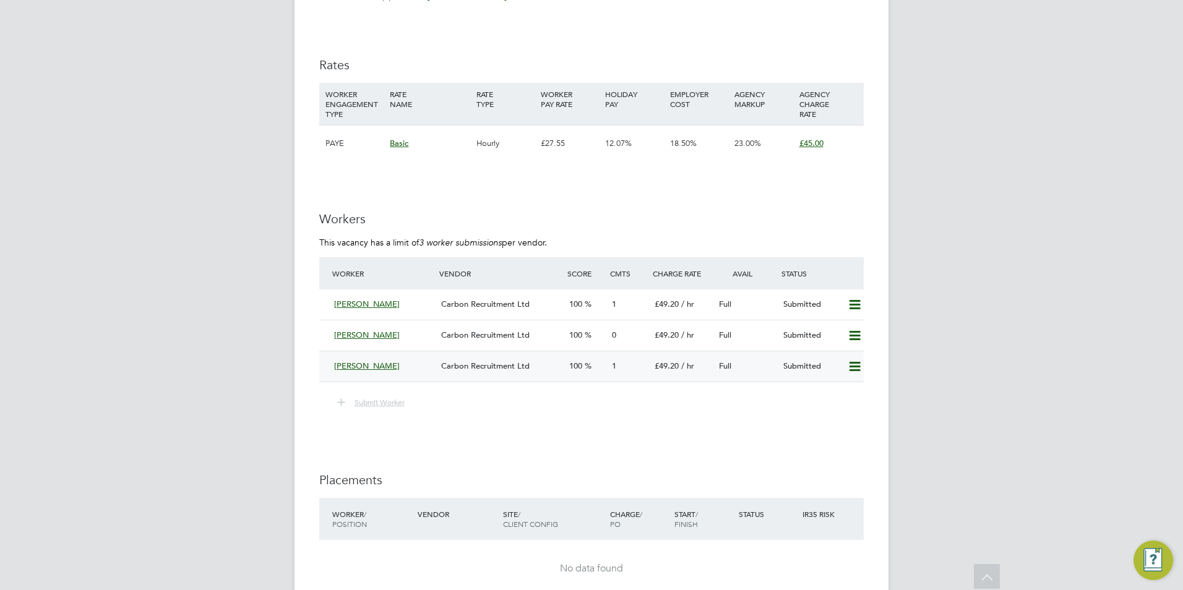
click at [430, 357] on div "[PERSON_NAME]" at bounding box center [382, 366] width 107 height 20
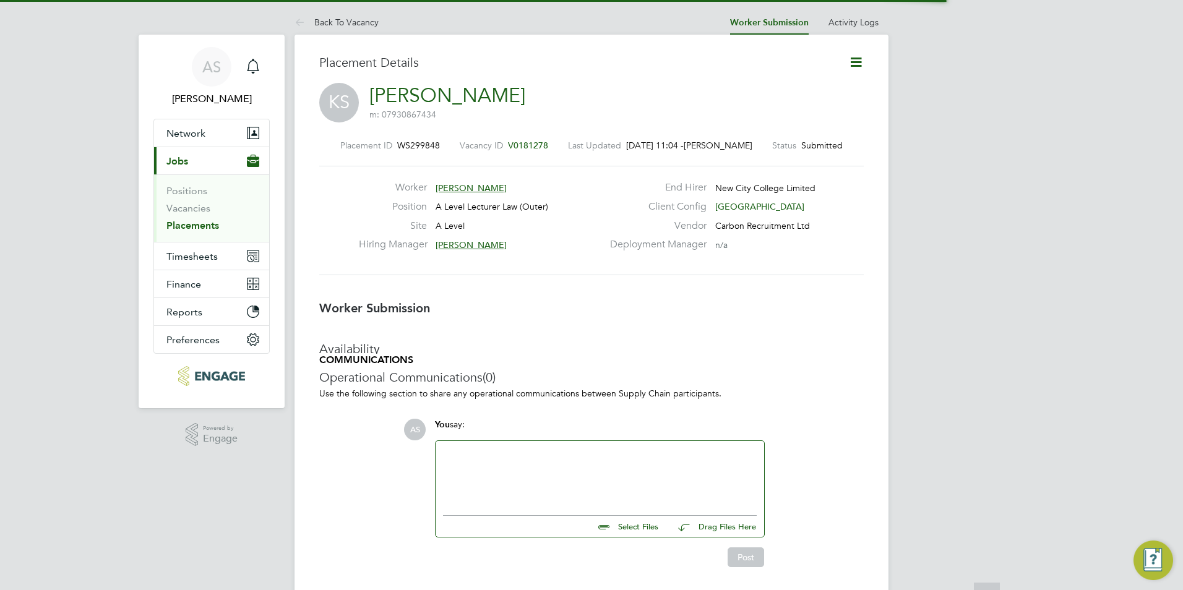
scroll to position [6, 6]
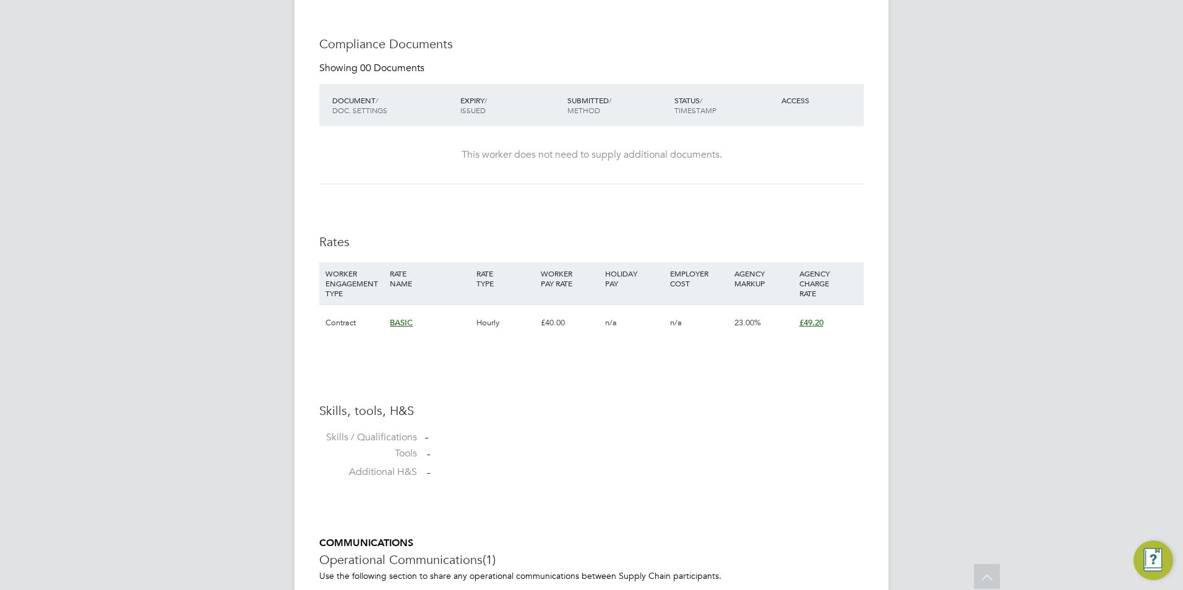
click at [466, 324] on div "BASIC" at bounding box center [430, 323] width 86 height 36
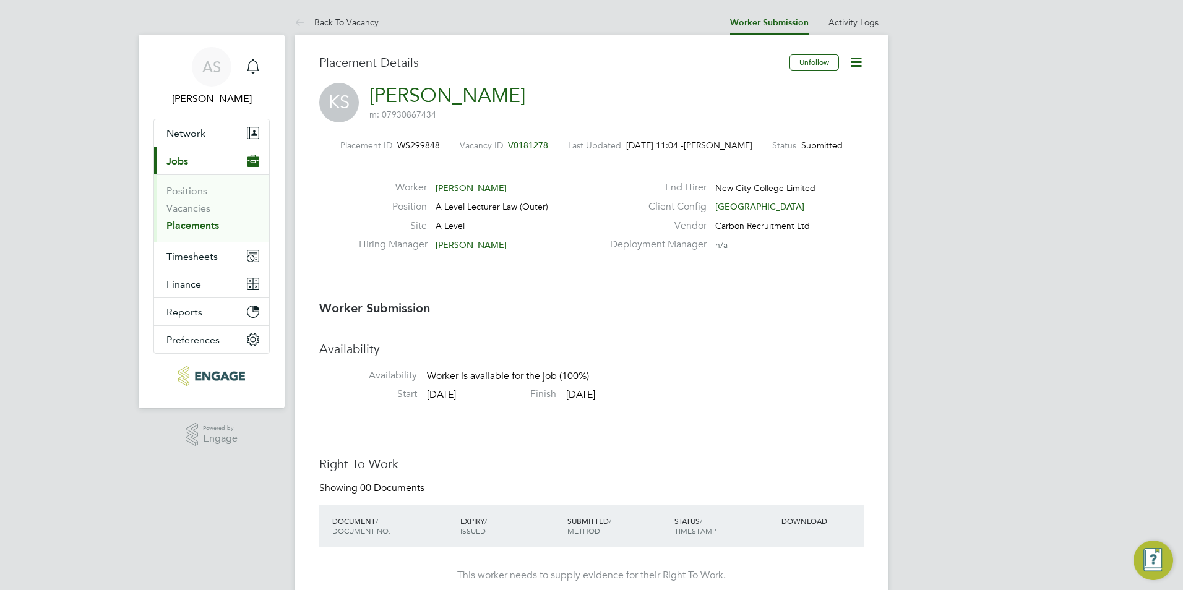
click at [856, 65] on icon at bounding box center [855, 61] width 15 height 15
click at [794, 93] on li "Edit Worker Submission e" at bounding box center [804, 91] width 114 height 17
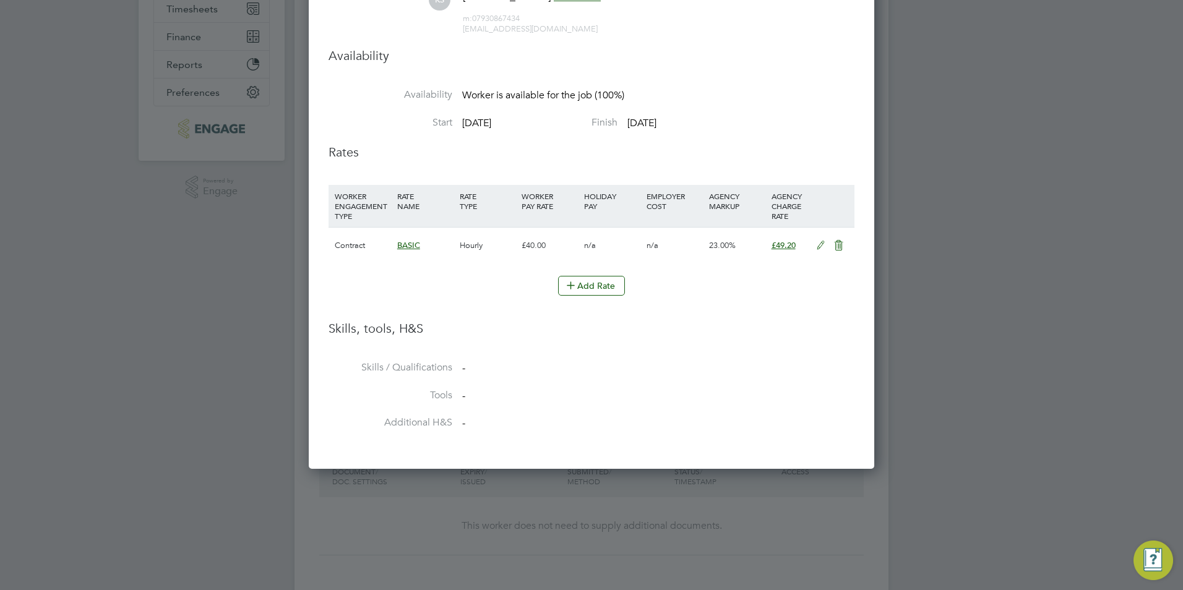
click at [504, 246] on div "Hourly" at bounding box center [487, 246] width 62 height 36
click at [821, 245] on icon at bounding box center [820, 246] width 15 height 10
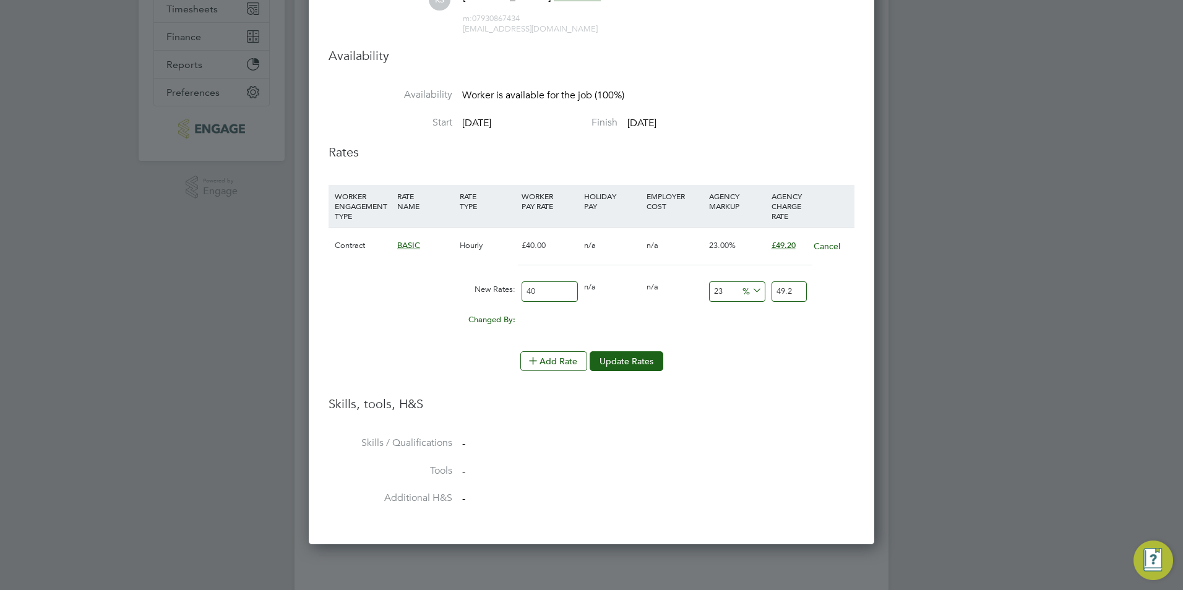
click at [564, 289] on input "40" at bounding box center [549, 291] width 56 height 20
type input "4"
type input "4.92"
type input "43"
type input "52.89"
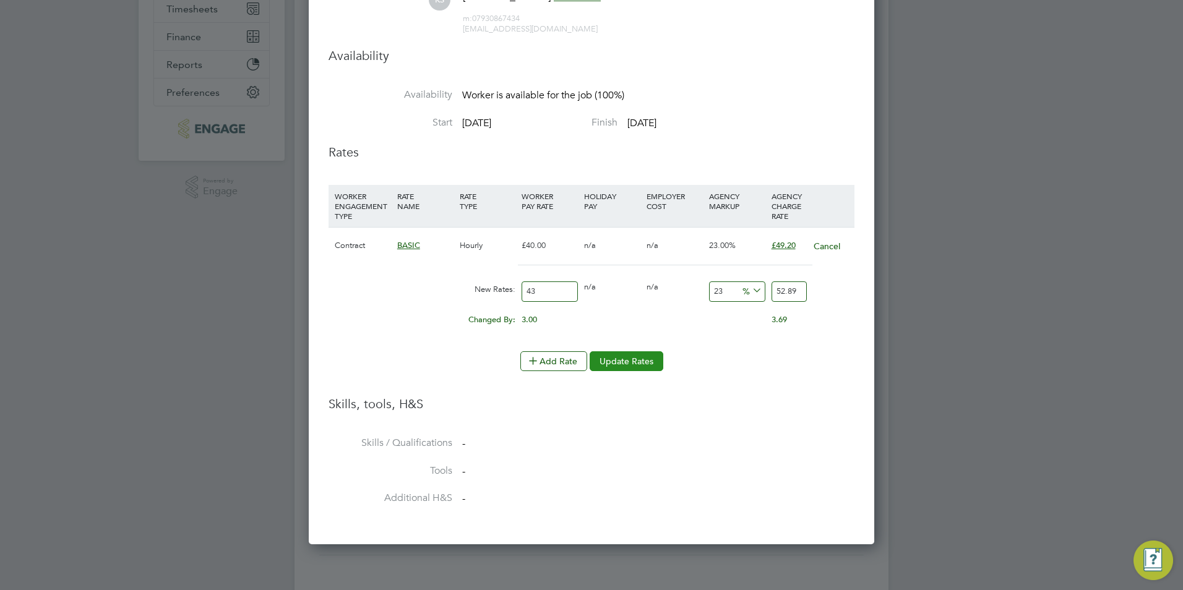
type input "43"
click at [653, 353] on button "Update Rates" at bounding box center [626, 361] width 74 height 20
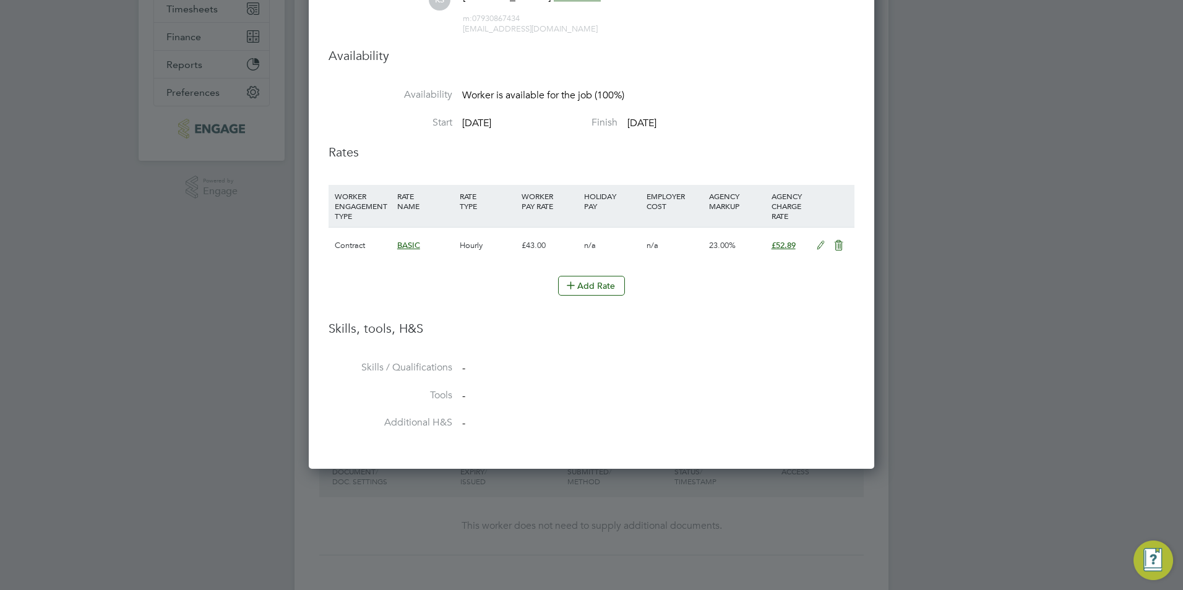
click at [917, 289] on div at bounding box center [591, 295] width 1183 height 590
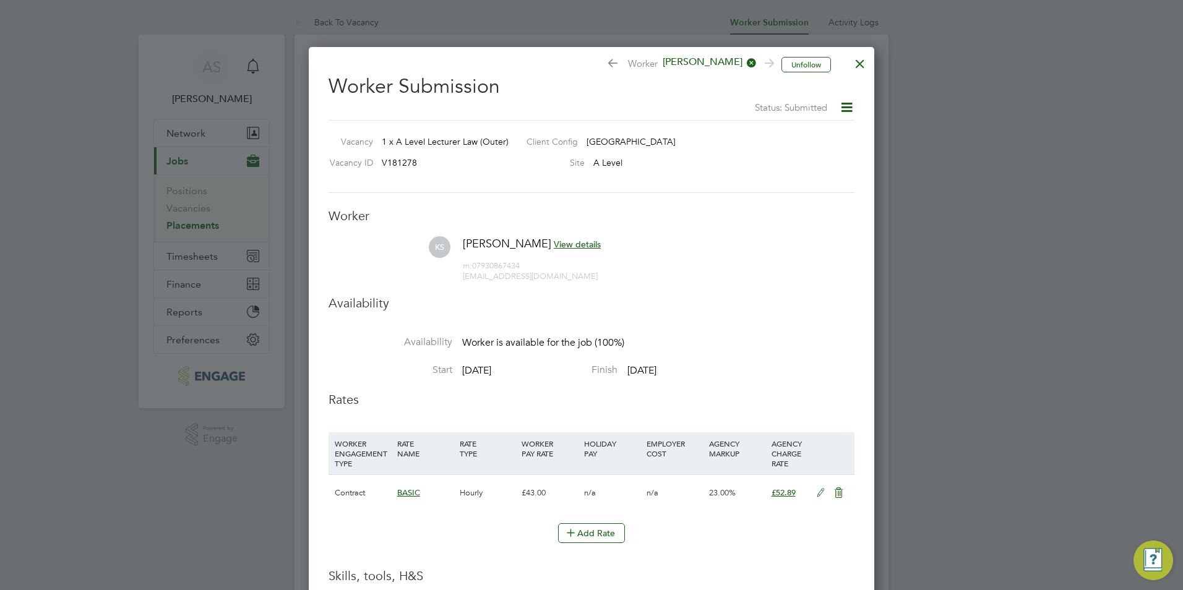
click at [855, 69] on div at bounding box center [860, 60] width 22 height 22
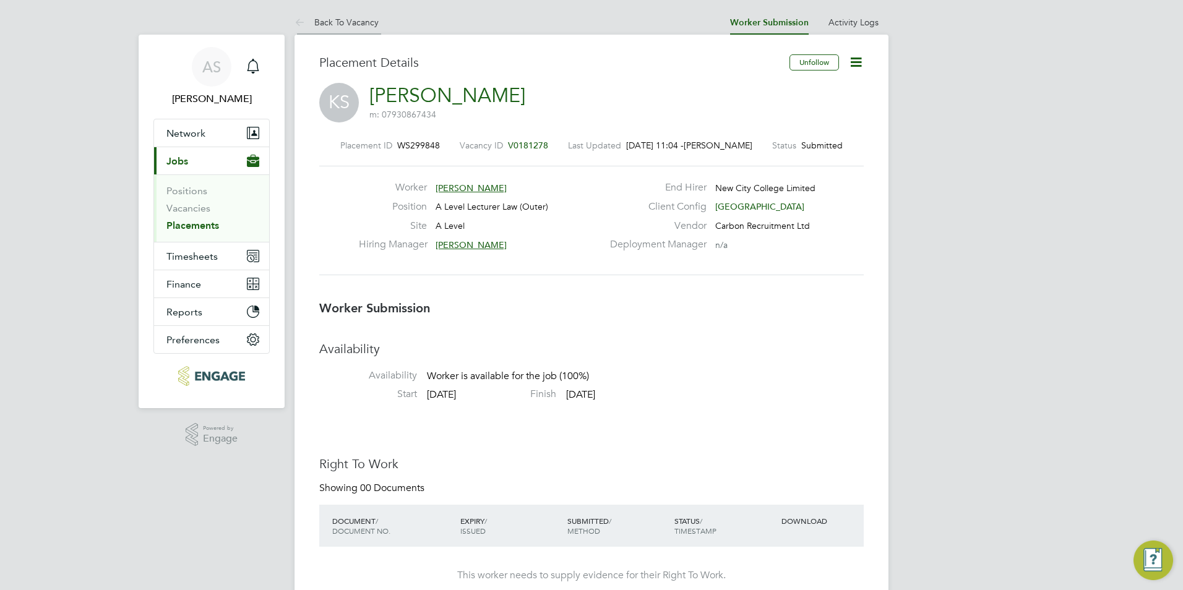
click at [334, 28] on li "Back To Vacancy" at bounding box center [336, 22] width 84 height 25
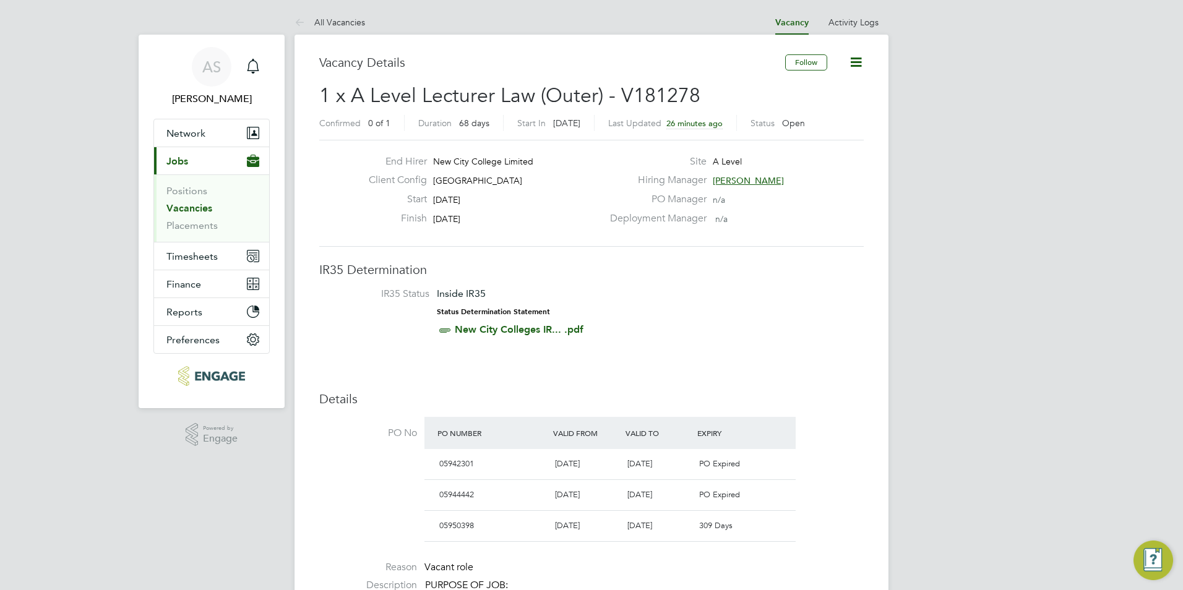
click at [185, 207] on link "Vacancies" at bounding box center [189, 208] width 46 height 12
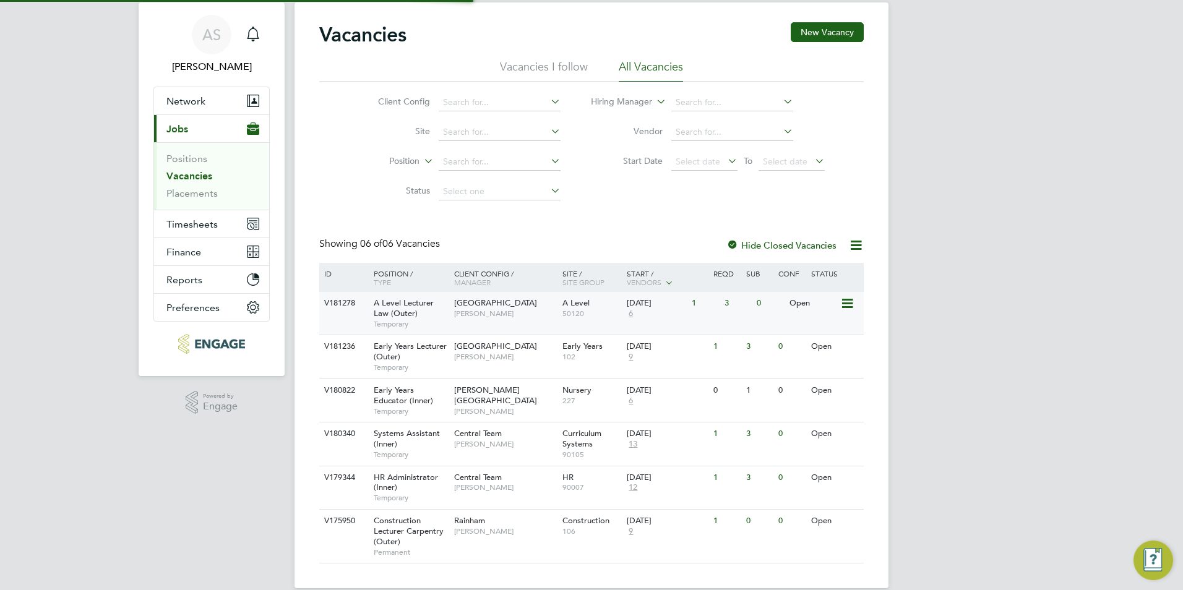
scroll to position [50, 0]
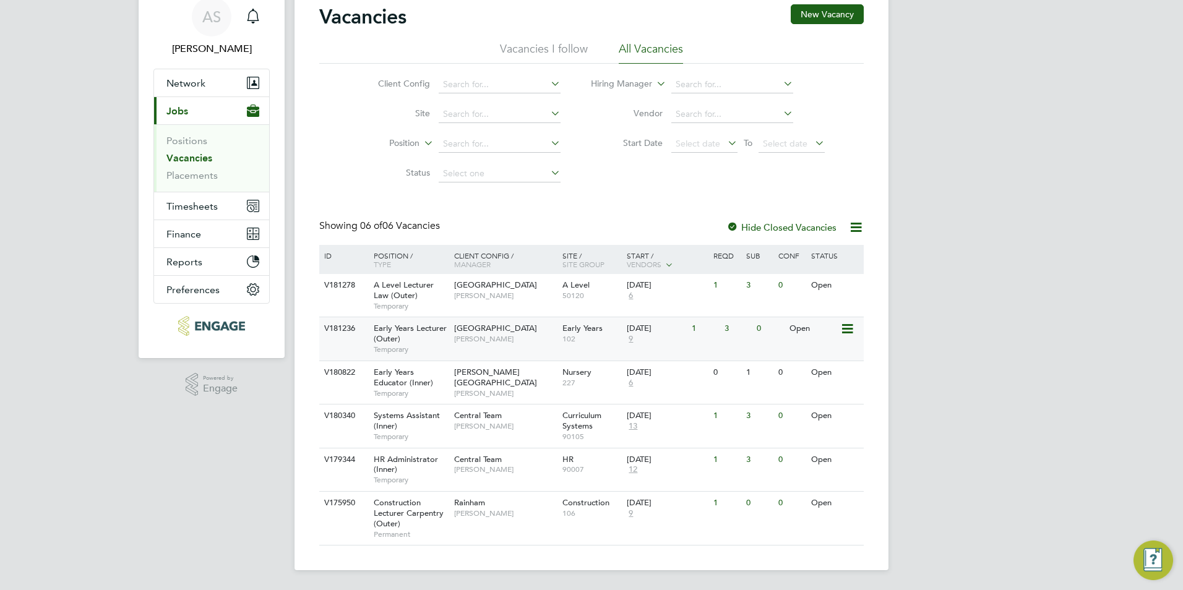
click at [509, 340] on span "[PERSON_NAME]" at bounding box center [505, 339] width 102 height 10
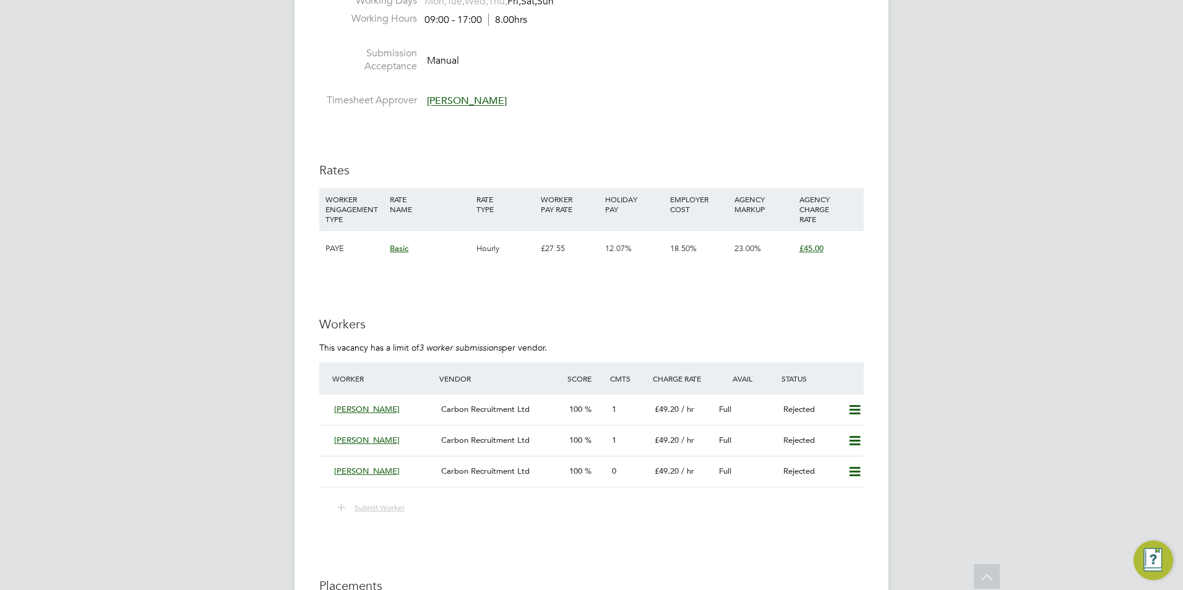
scroll to position [2041, 0]
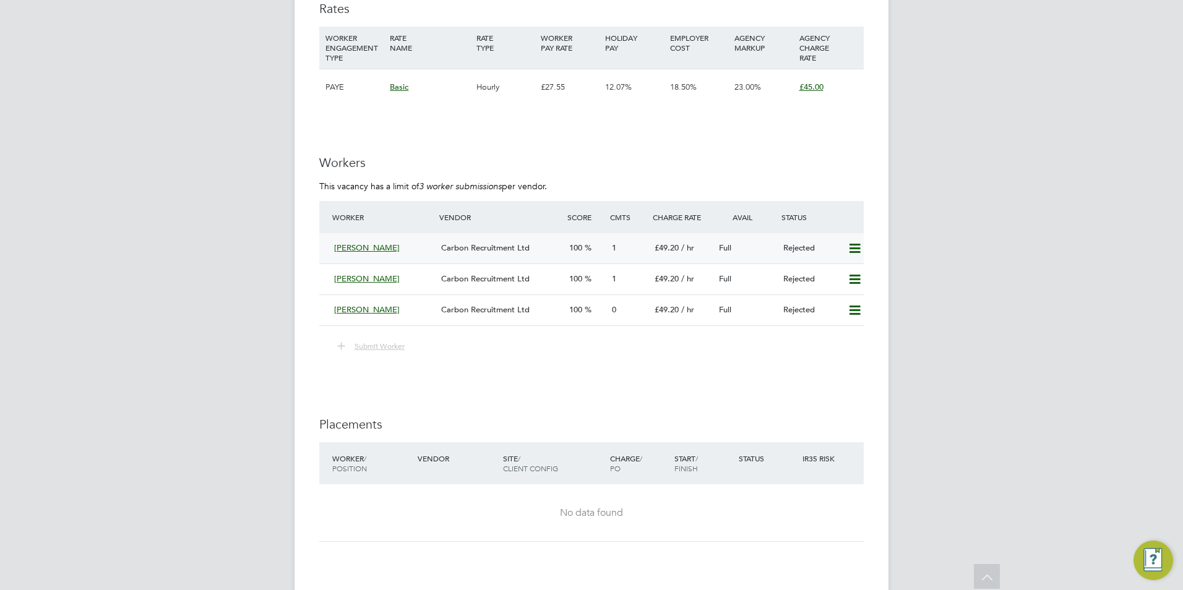
click at [852, 250] on icon at bounding box center [854, 249] width 15 height 10
click at [842, 271] on li "Resubmit" at bounding box center [834, 274] width 53 height 17
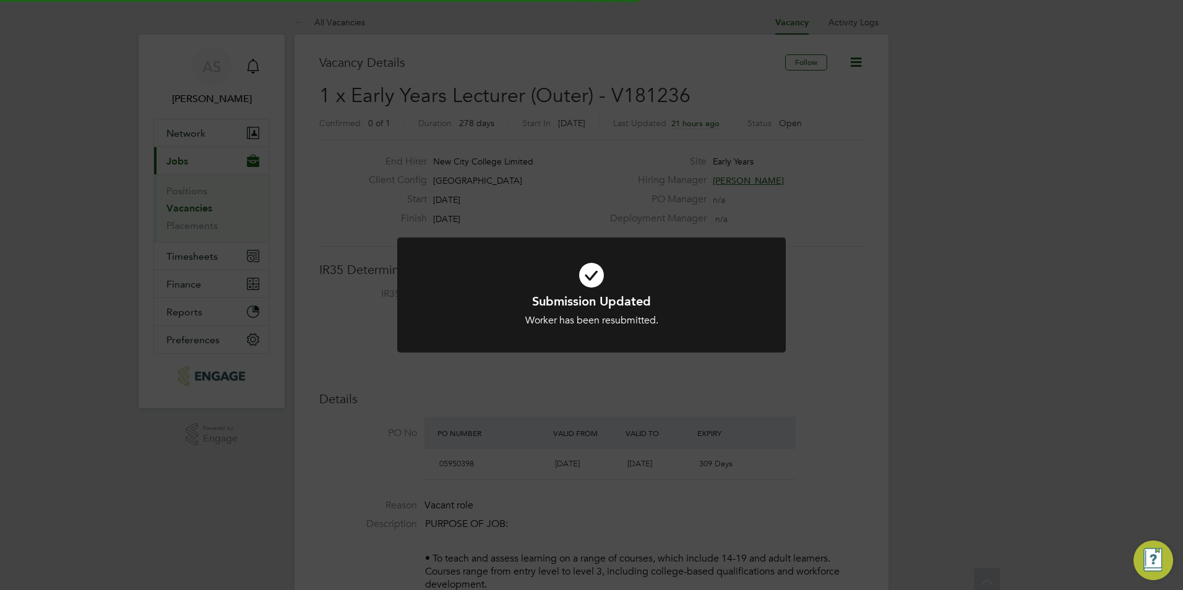
scroll to position [36, 87]
click at [836, 322] on div "Submission Updated Worker has been resubmitted. Cancel Okay" at bounding box center [591, 295] width 1183 height 590
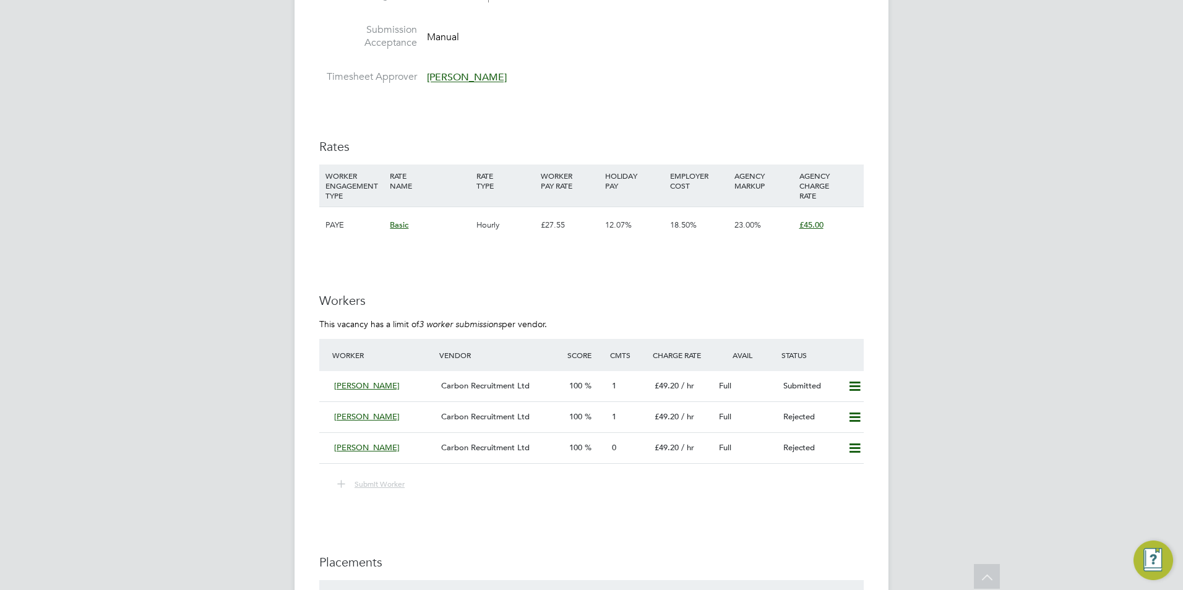
scroll to position [1917, 0]
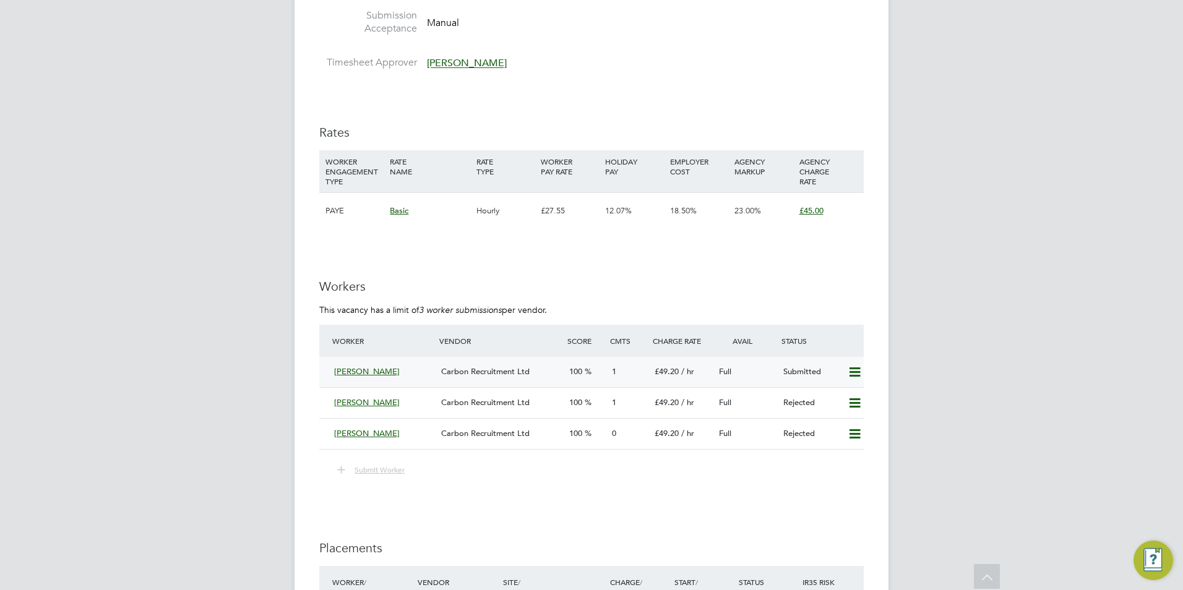
click at [853, 371] on icon at bounding box center [854, 372] width 15 height 10
click at [831, 390] on li "Remove" at bounding box center [837, 398] width 48 height 17
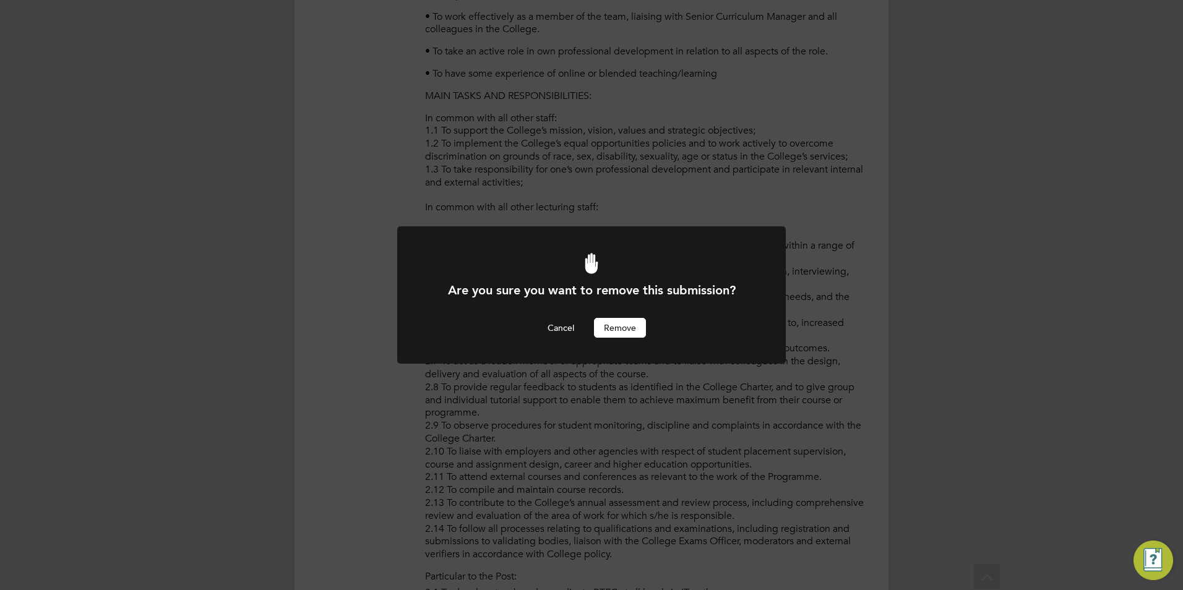
scroll to position [0, 0]
click at [638, 320] on button "Remove" at bounding box center [620, 328] width 52 height 20
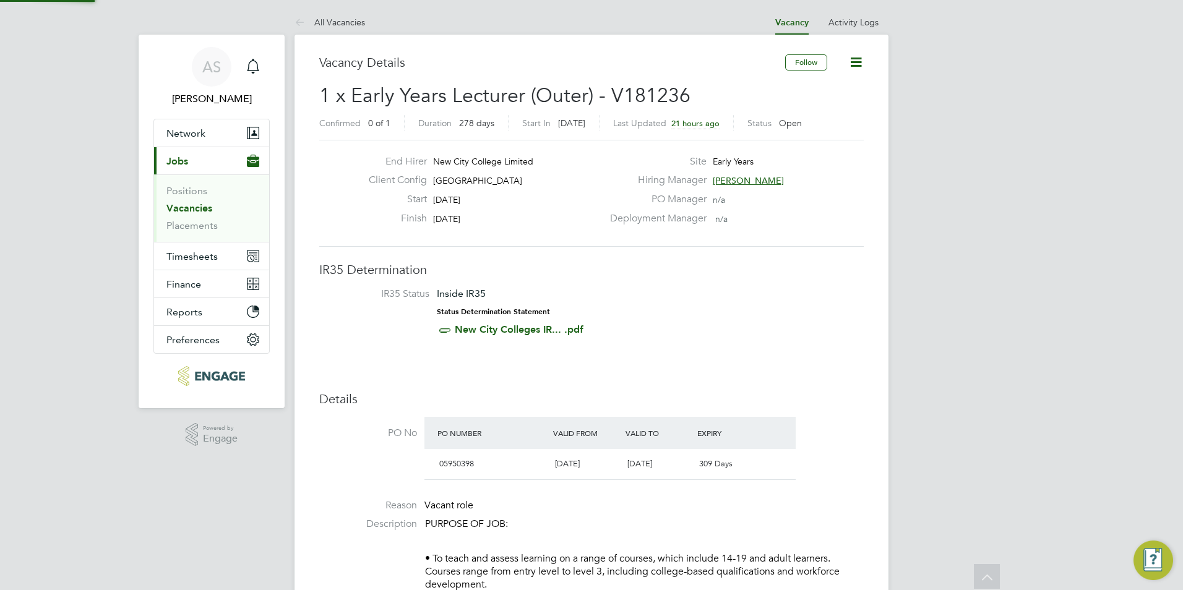
scroll to position [590, 0]
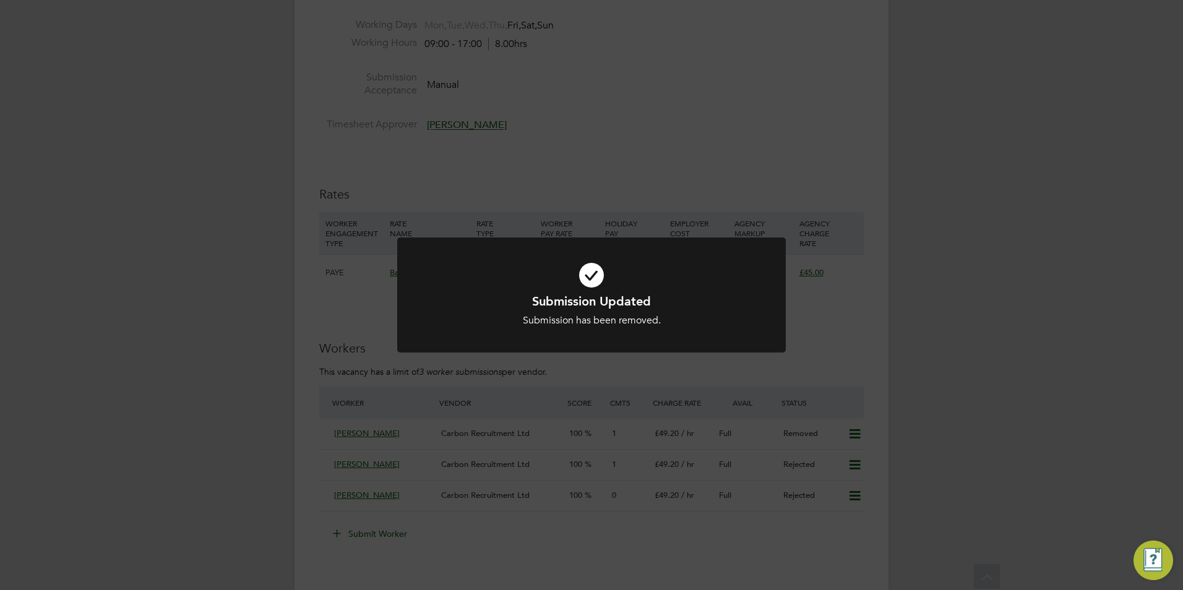
click at [588, 376] on div "Submission Updated Submission has been removed. Cancel Okay" at bounding box center [591, 295] width 1183 height 590
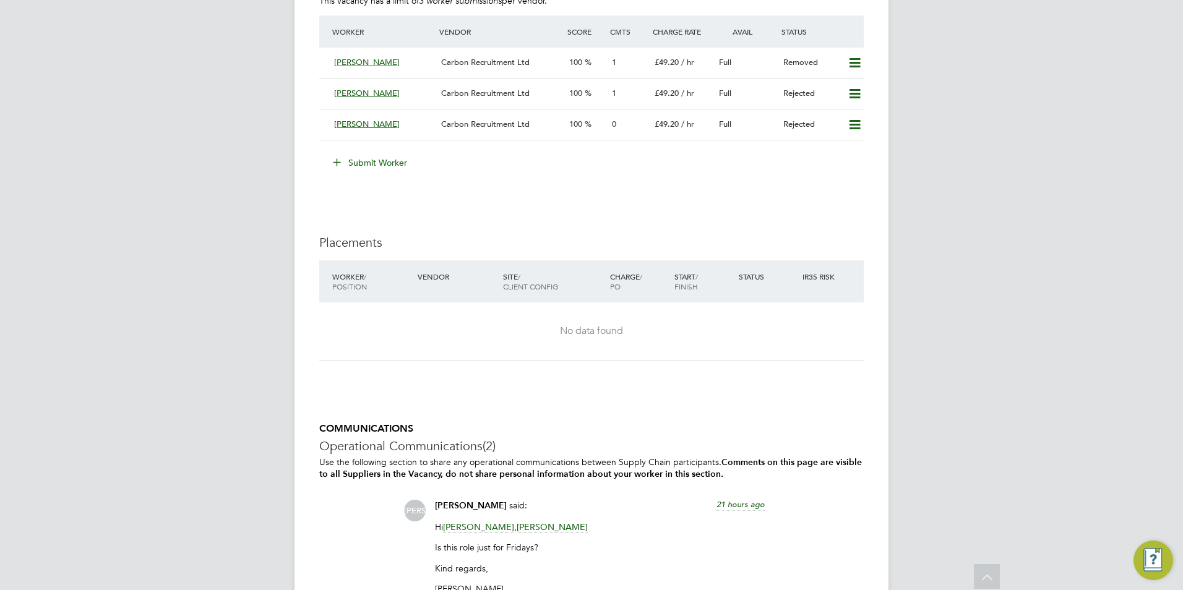
click at [383, 171] on button "Submit Worker" at bounding box center [370, 163] width 93 height 20
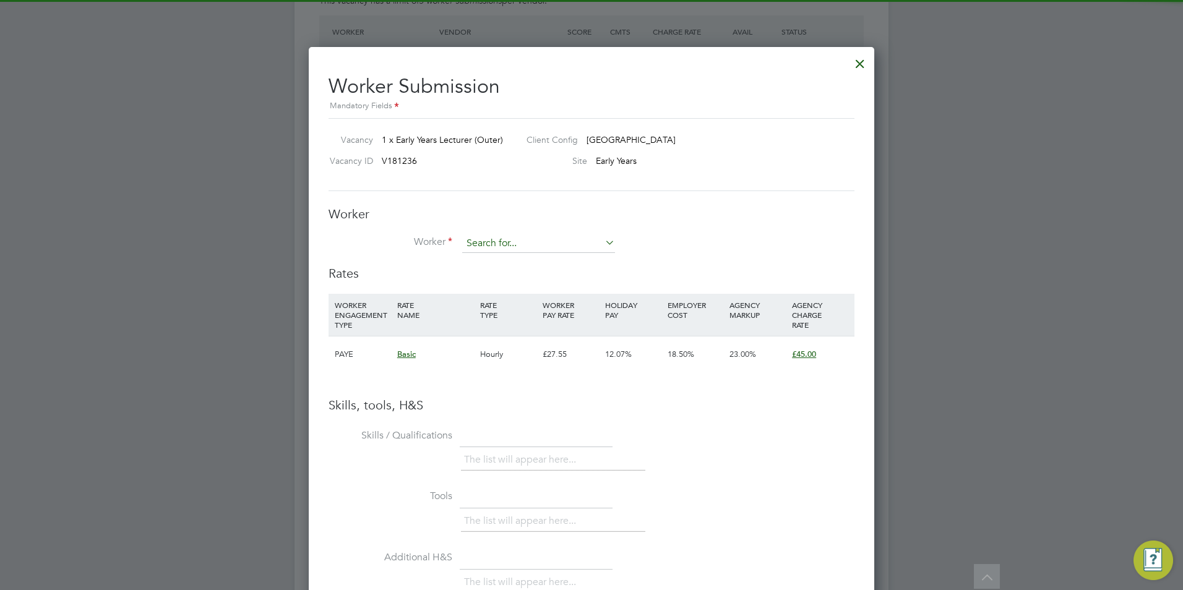
click at [536, 238] on input at bounding box center [538, 243] width 153 height 19
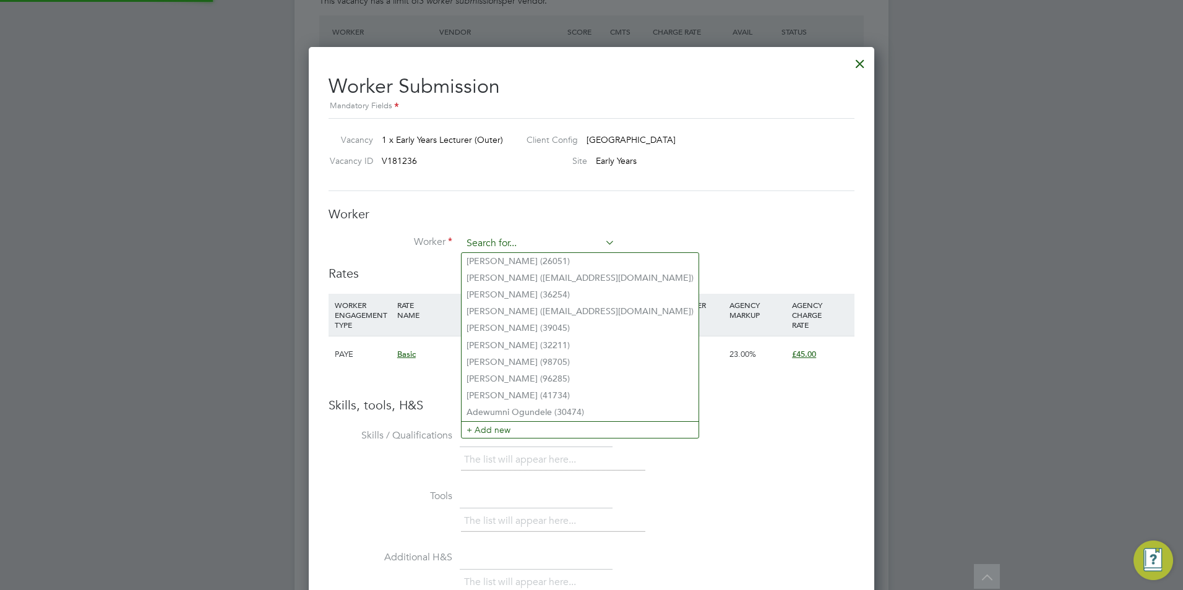
paste input "Omowumi Bakare"
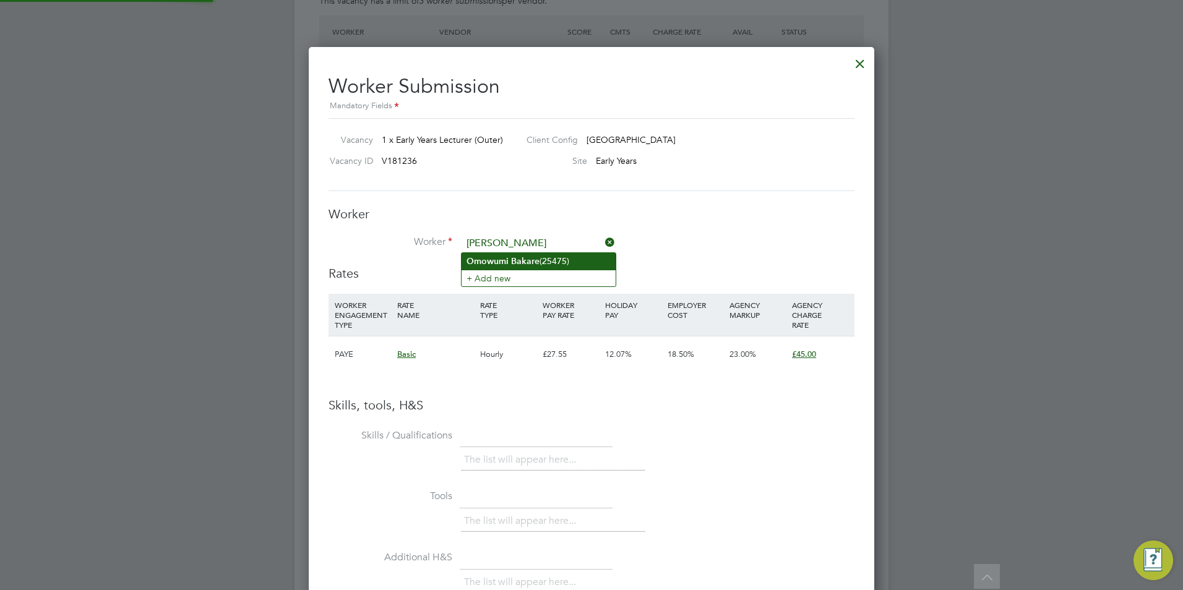
click at [536, 253] on li "Omowumi Bakare (25475)" at bounding box center [538, 261] width 154 height 17
type input "Omowumi Bakare (25475)"
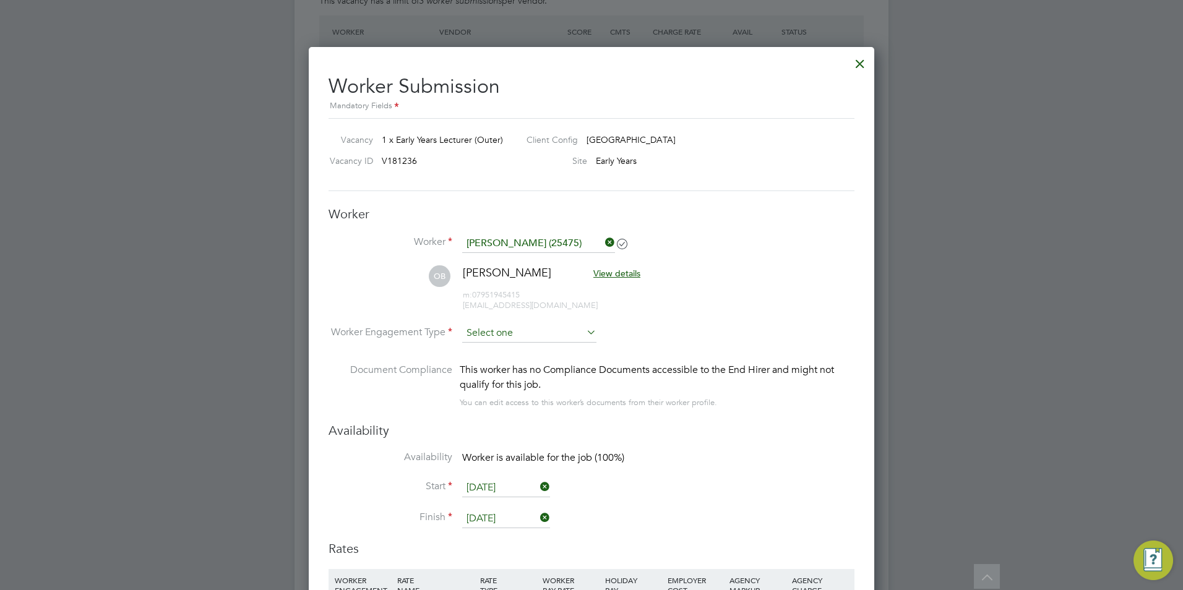
click at [521, 330] on input at bounding box center [529, 333] width 134 height 19
click at [533, 353] on li "Contract" at bounding box center [528, 351] width 135 height 16
type input "Contract"
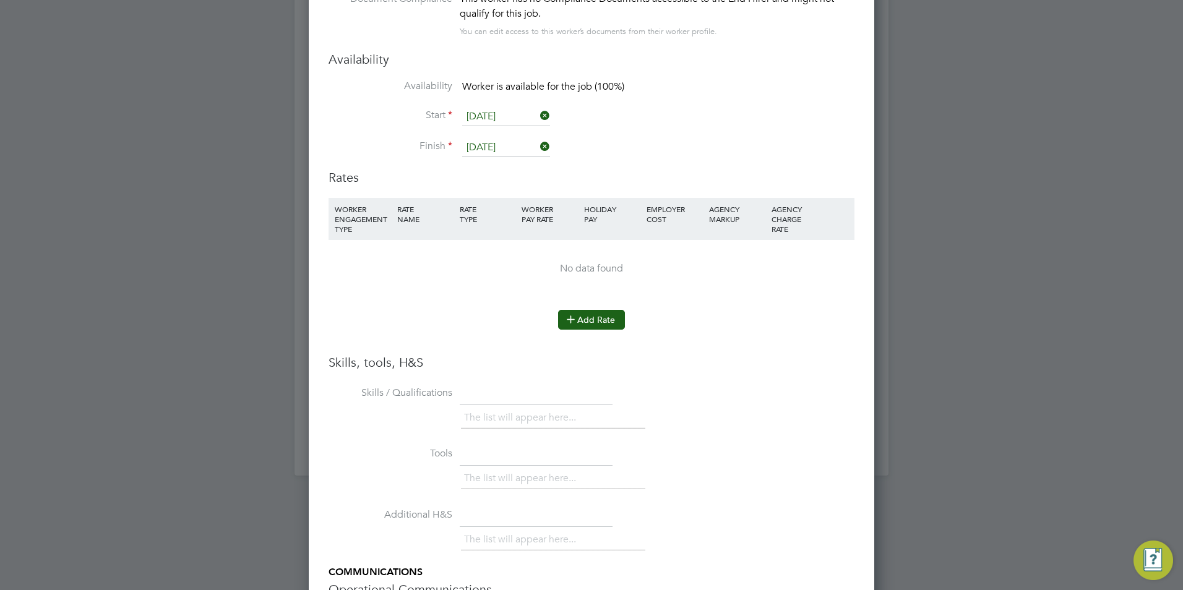
click at [609, 328] on button "Add Rate" at bounding box center [591, 320] width 67 height 20
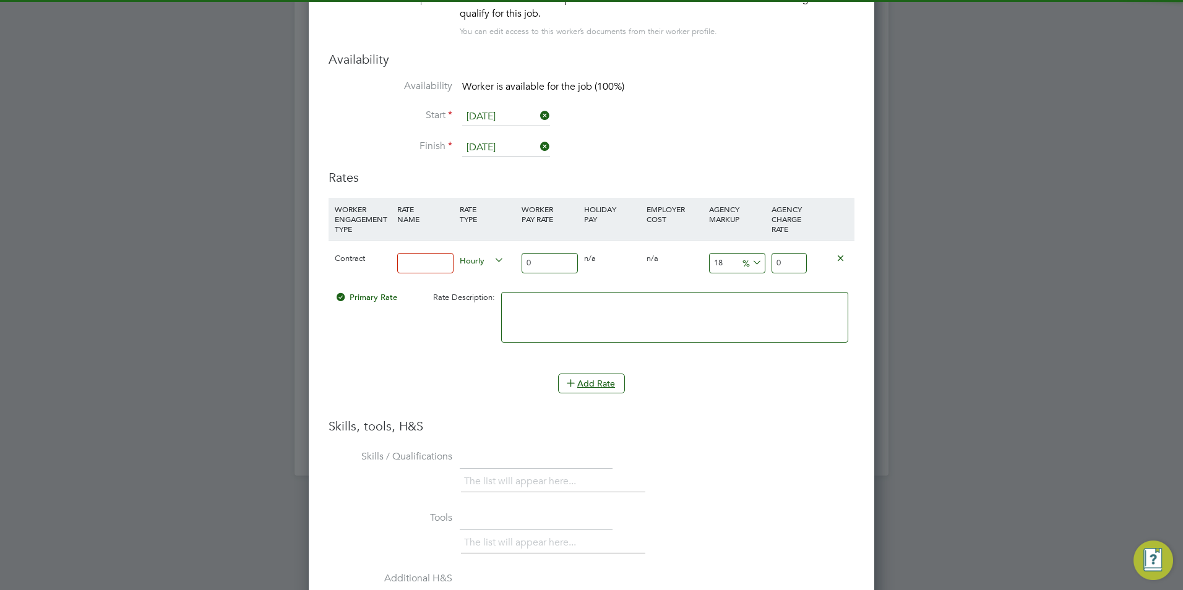
click at [442, 268] on input at bounding box center [425, 263] width 56 height 20
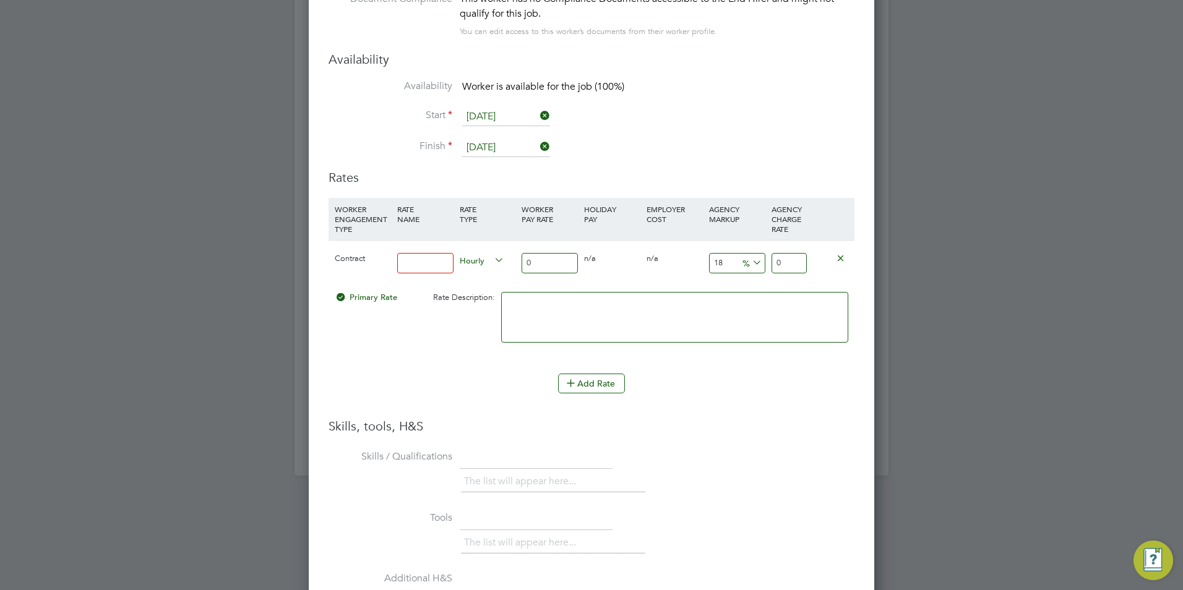
type input "BASIC"
click at [538, 268] on input "0" at bounding box center [549, 263] width 56 height 20
type input "40"
type input "47.2"
type input "40"
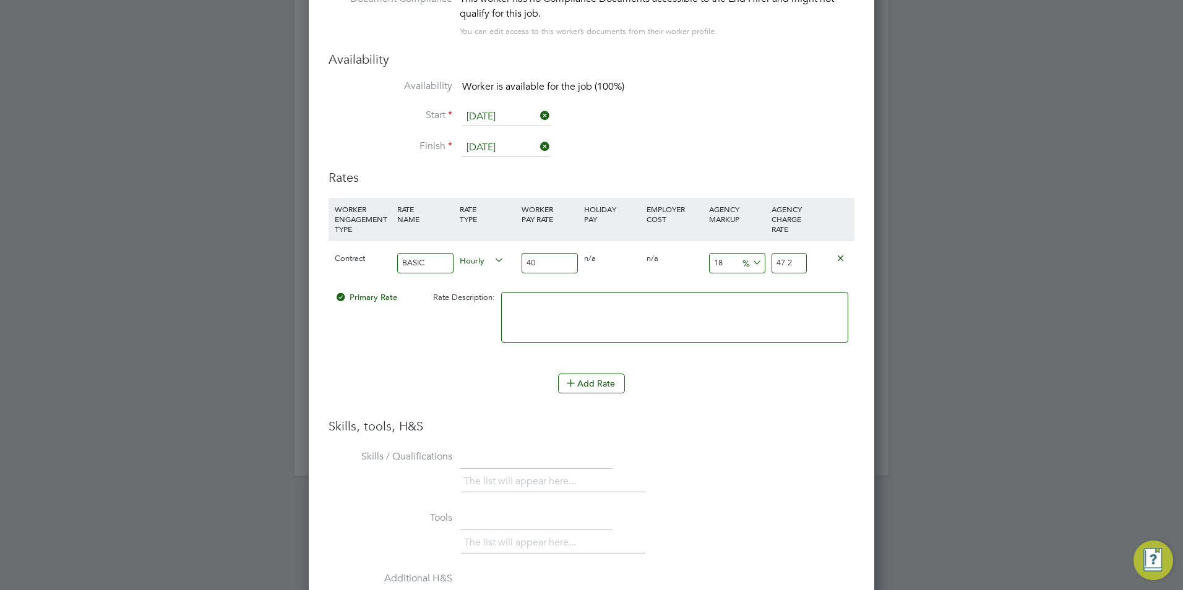
click at [785, 261] on input "47.2" at bounding box center [788, 263] width 35 height 20
click at [732, 259] on input "18" at bounding box center [737, 263] width 56 height 20
type input "2"
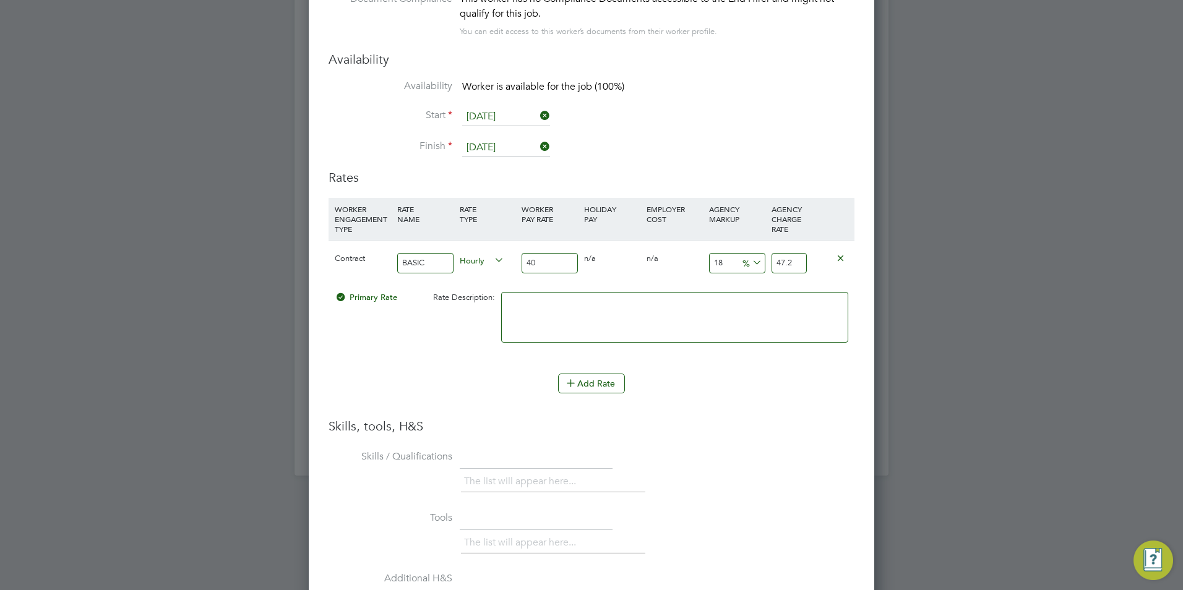
type input "40.8"
type input "23"
type input "49.2"
type input "23"
click at [719, 322] on textarea at bounding box center [674, 317] width 347 height 51
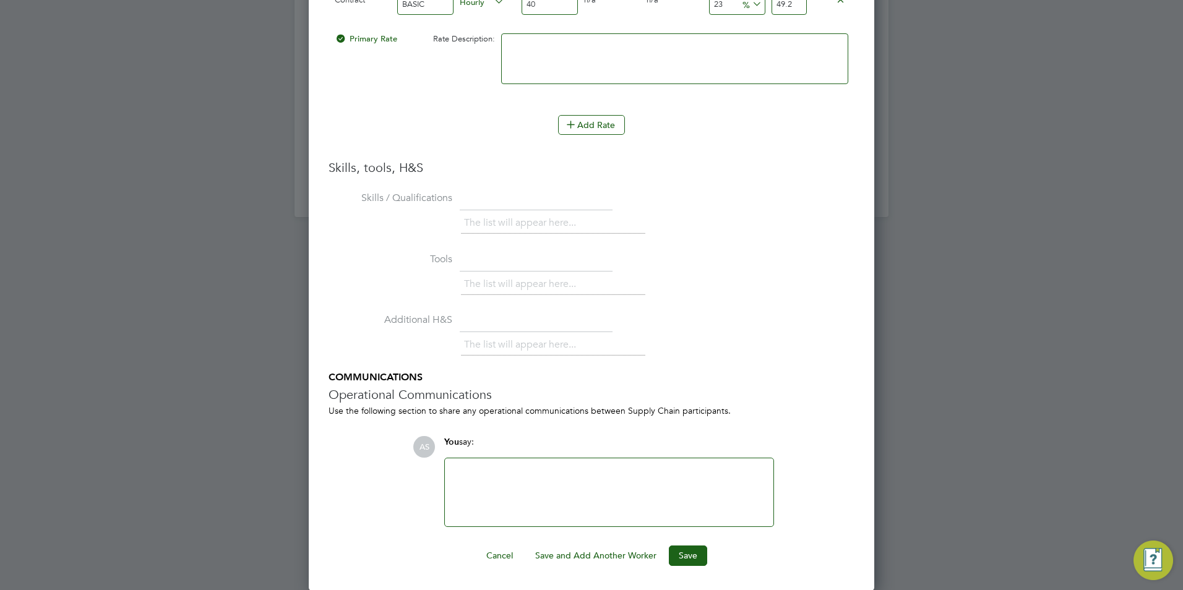
click at [688, 536] on ng-form "Worker Worker Omowumi Bakare (25475) OB Omowumi Bakare View details m: 07951945…" at bounding box center [591, 71] width 526 height 990
click at [690, 546] on button "Save" at bounding box center [688, 556] width 38 height 20
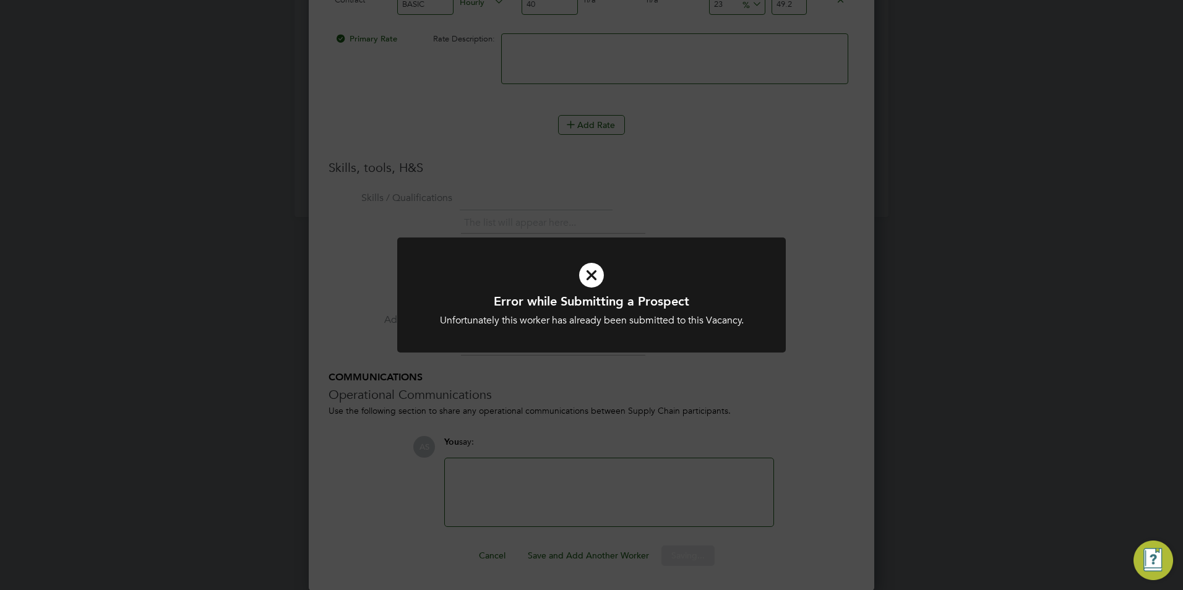
click at [715, 422] on div "Error while Submitting a Prospect Unfortunately this worker has already been su…" at bounding box center [591, 295] width 1183 height 590
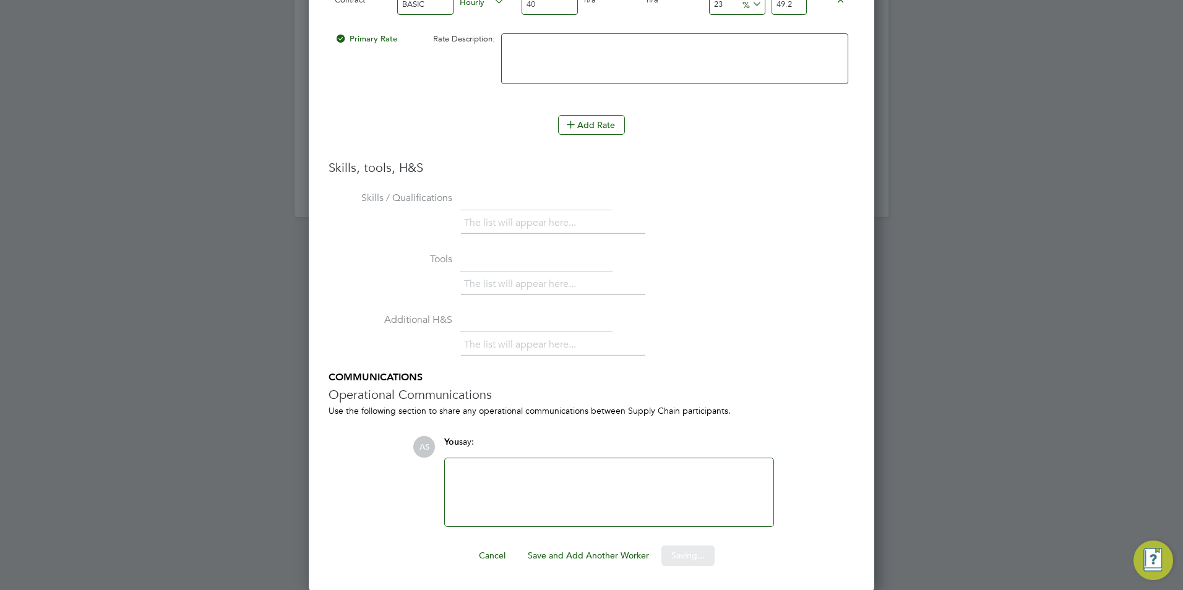
click at [998, 354] on div at bounding box center [591, 295] width 1183 height 590
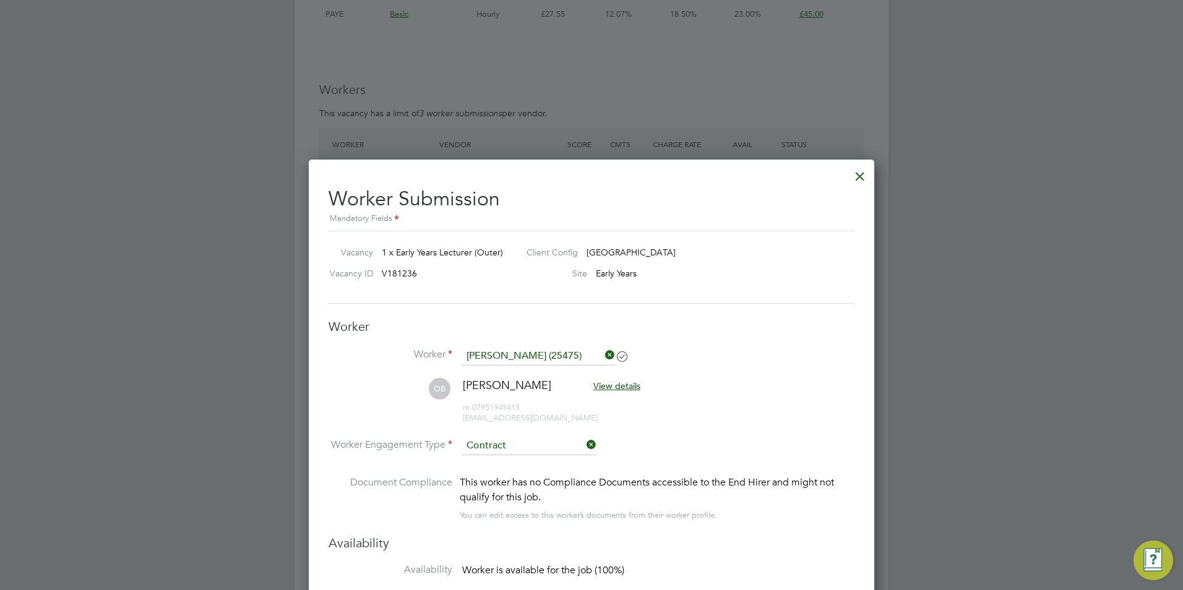
click at [860, 175] on div at bounding box center [860, 173] width 22 height 22
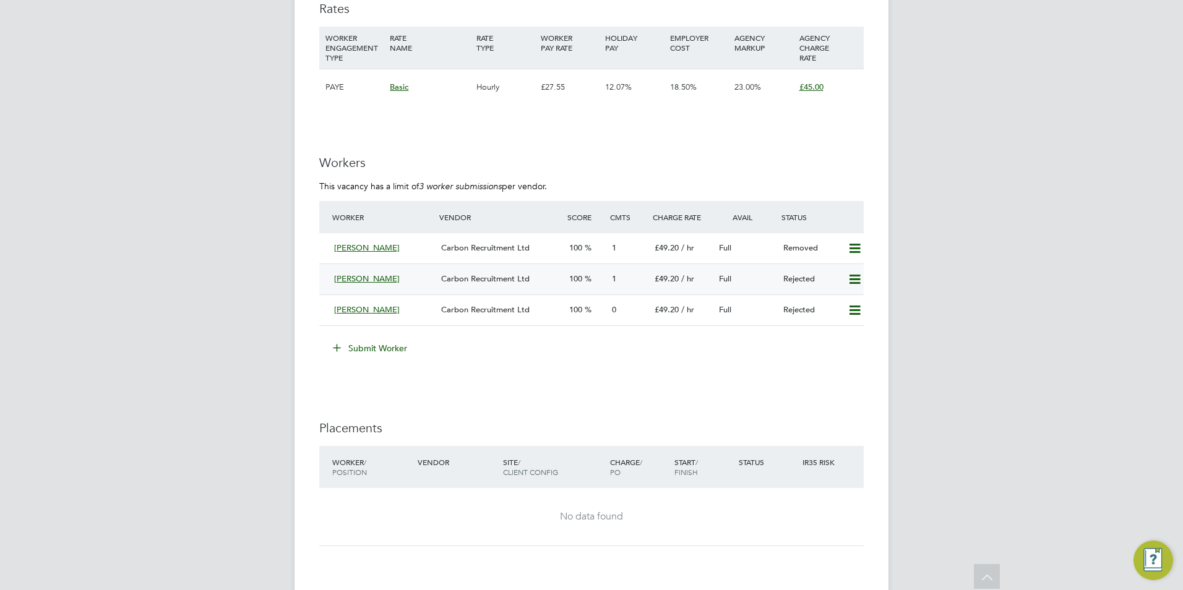
click at [855, 275] on icon at bounding box center [854, 280] width 15 height 10
click at [832, 304] on li "Resubmit" at bounding box center [834, 305] width 53 height 17
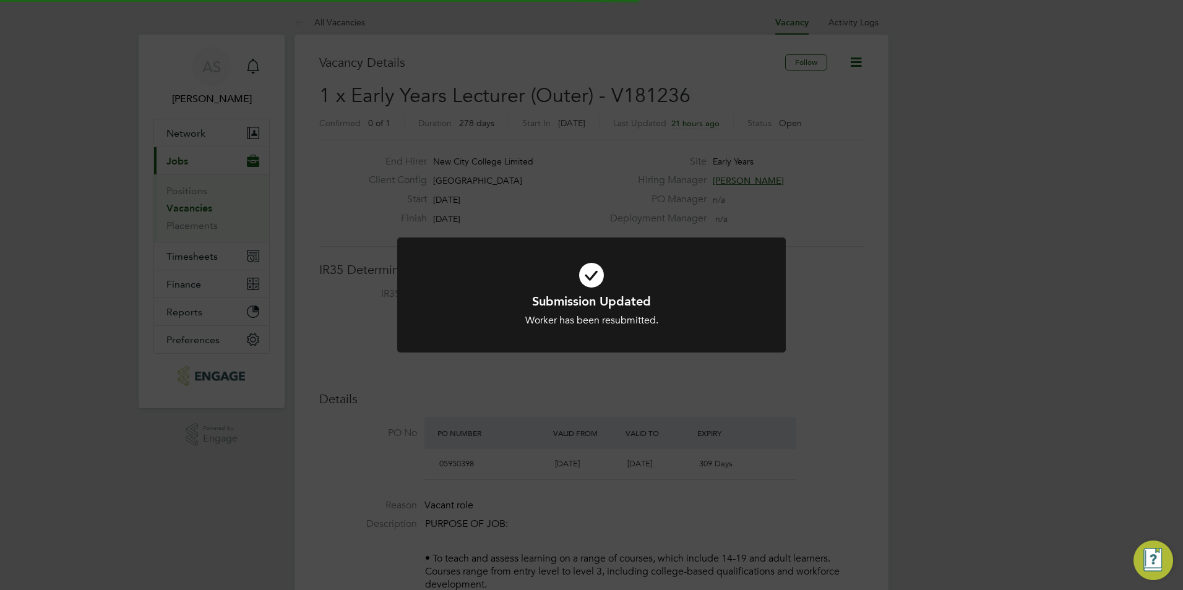
click at [624, 342] on div at bounding box center [591, 296] width 388 height 116
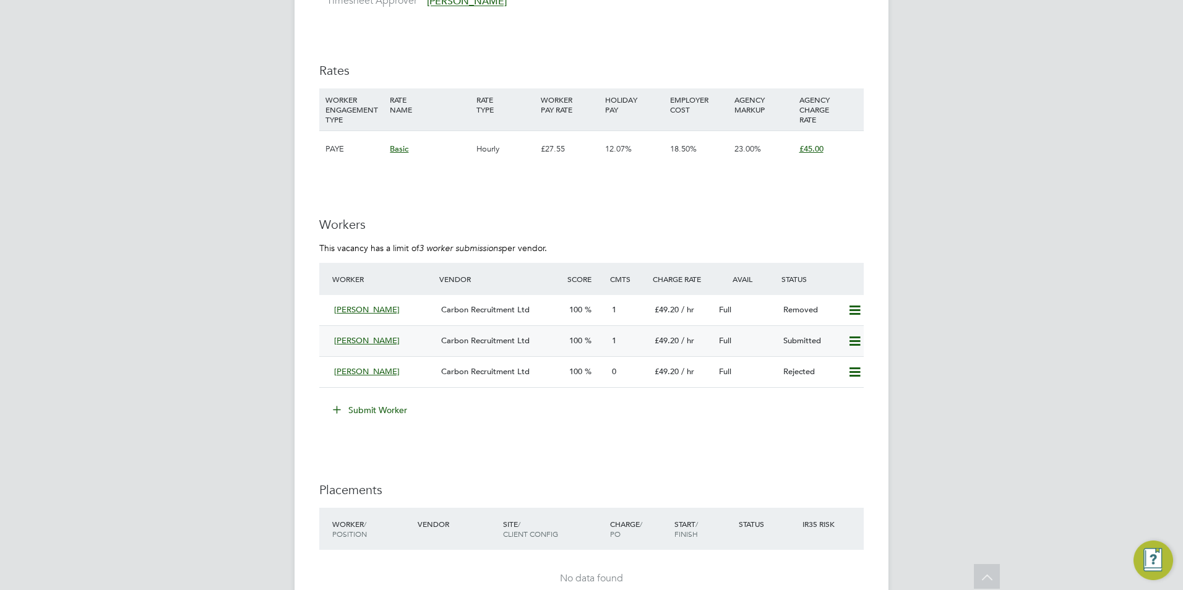
click at [851, 343] on icon at bounding box center [854, 341] width 15 height 10
click at [843, 362] on li "Remove" at bounding box center [837, 367] width 48 height 17
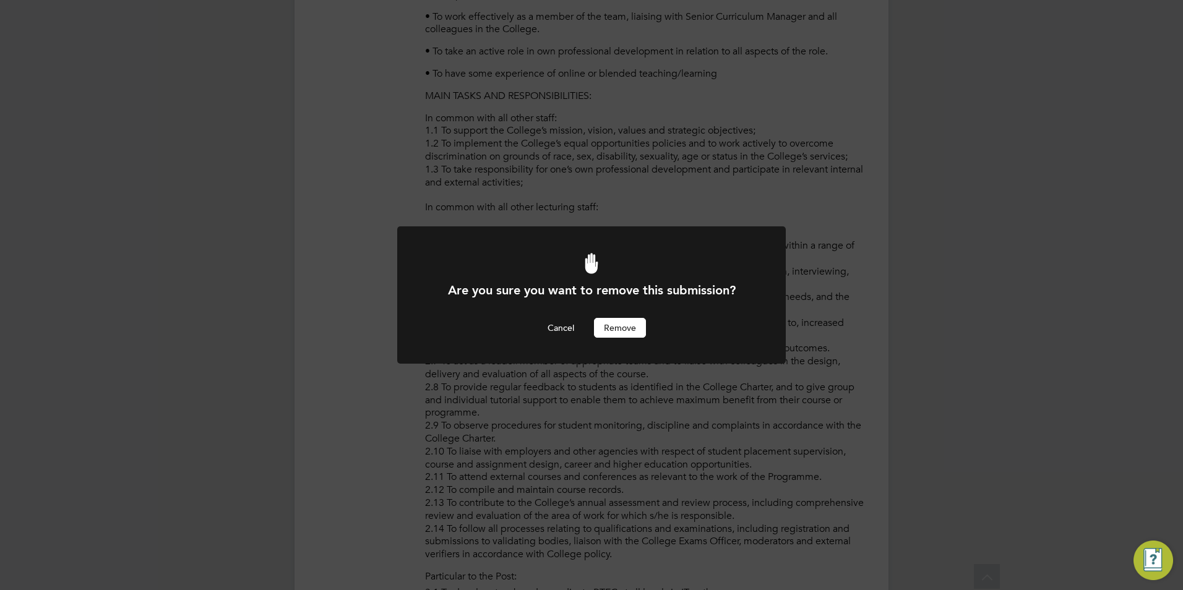
click at [634, 332] on button "Remove" at bounding box center [620, 328] width 52 height 20
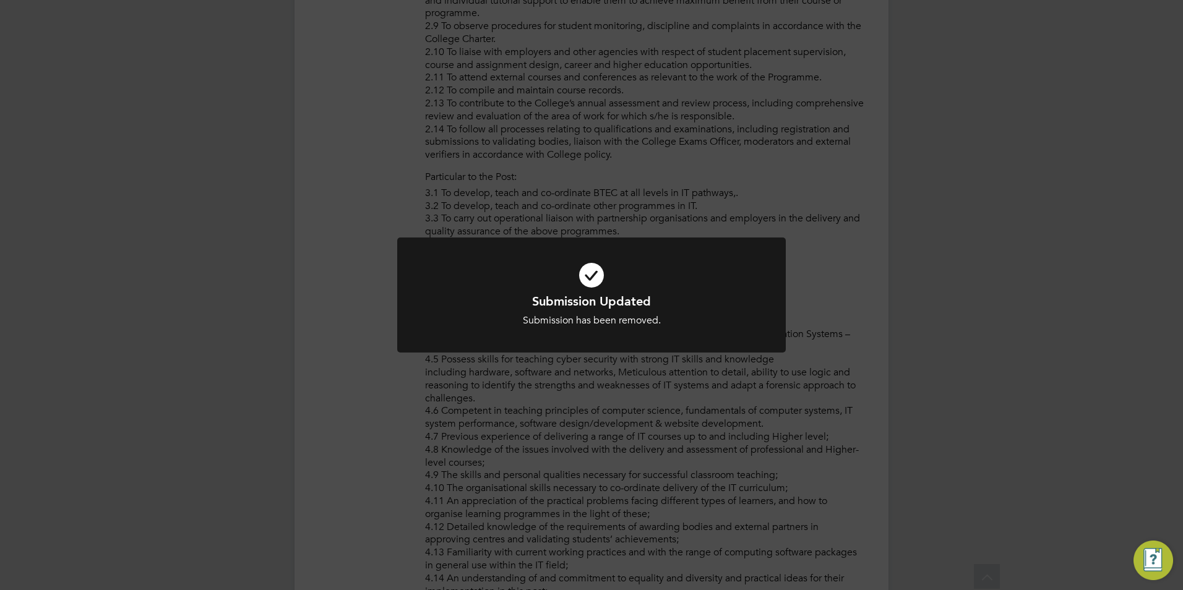
click at [858, 297] on div "Submission Updated Submission has been removed. Cancel Okay" at bounding box center [591, 295] width 1183 height 590
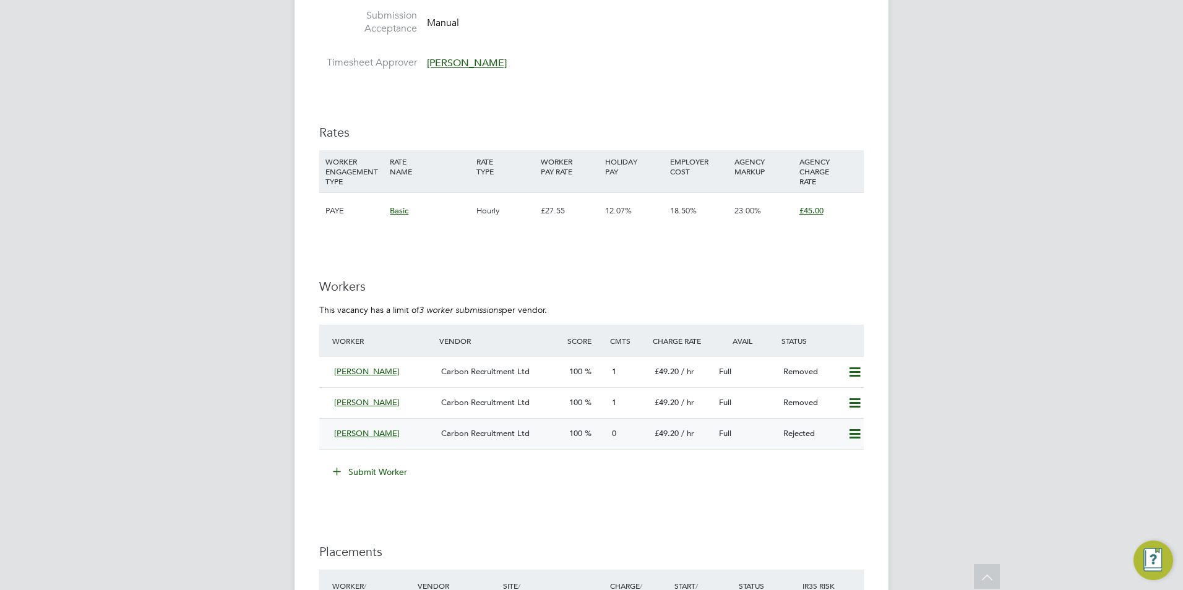
click at [853, 430] on icon at bounding box center [854, 434] width 15 height 10
click at [831, 453] on li "Resubmit" at bounding box center [834, 459] width 53 height 17
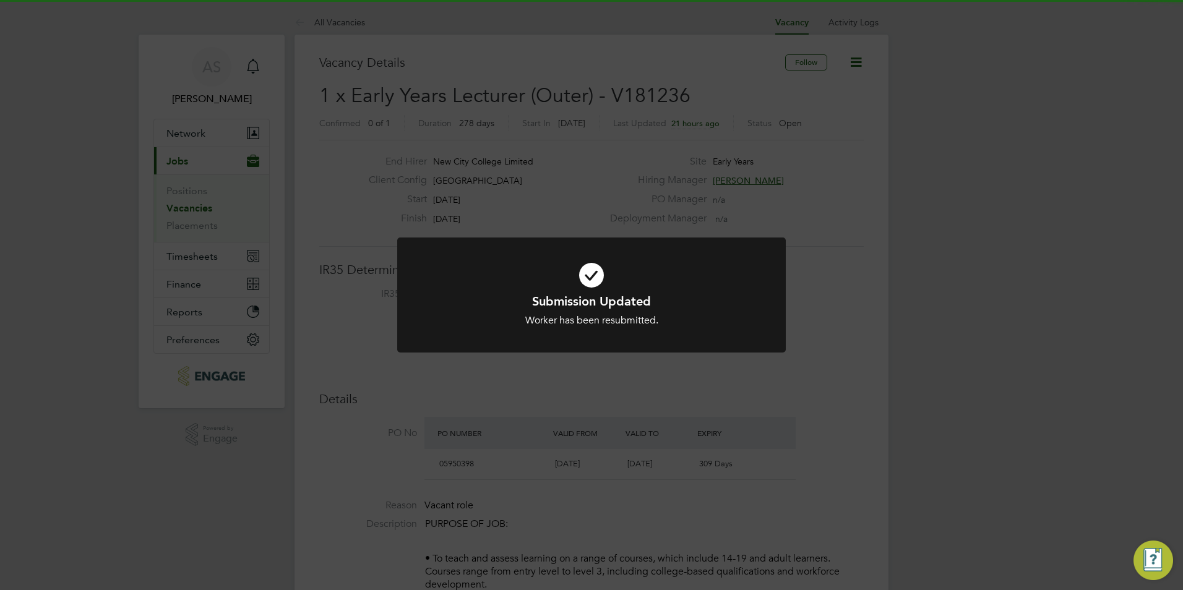
click at [878, 231] on div "Submission Updated Worker has been resubmitted. Cancel Okay" at bounding box center [591, 295] width 1183 height 590
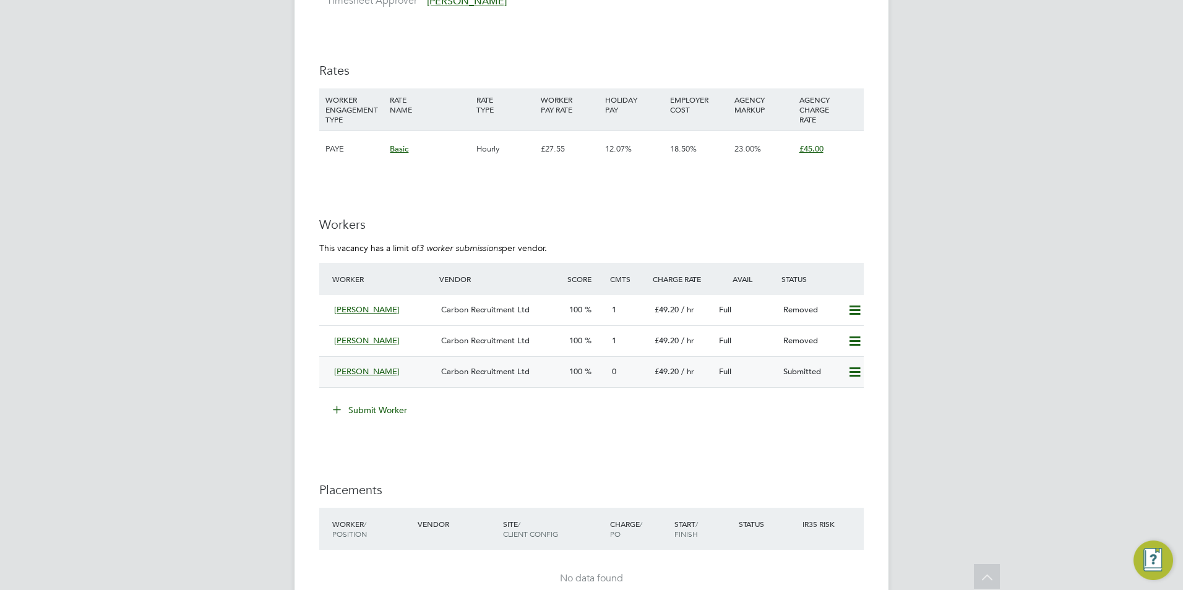
click at [855, 376] on icon at bounding box center [854, 372] width 15 height 10
click at [832, 395] on li "Remove" at bounding box center [837, 398] width 48 height 17
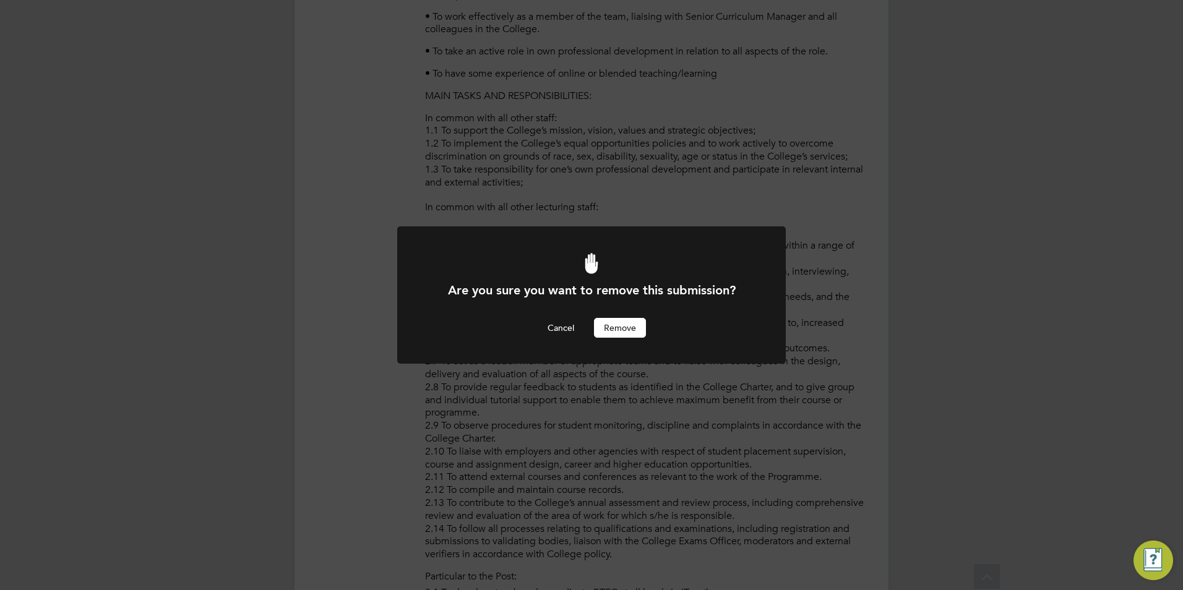
click at [633, 320] on button "Remove" at bounding box center [620, 328] width 52 height 20
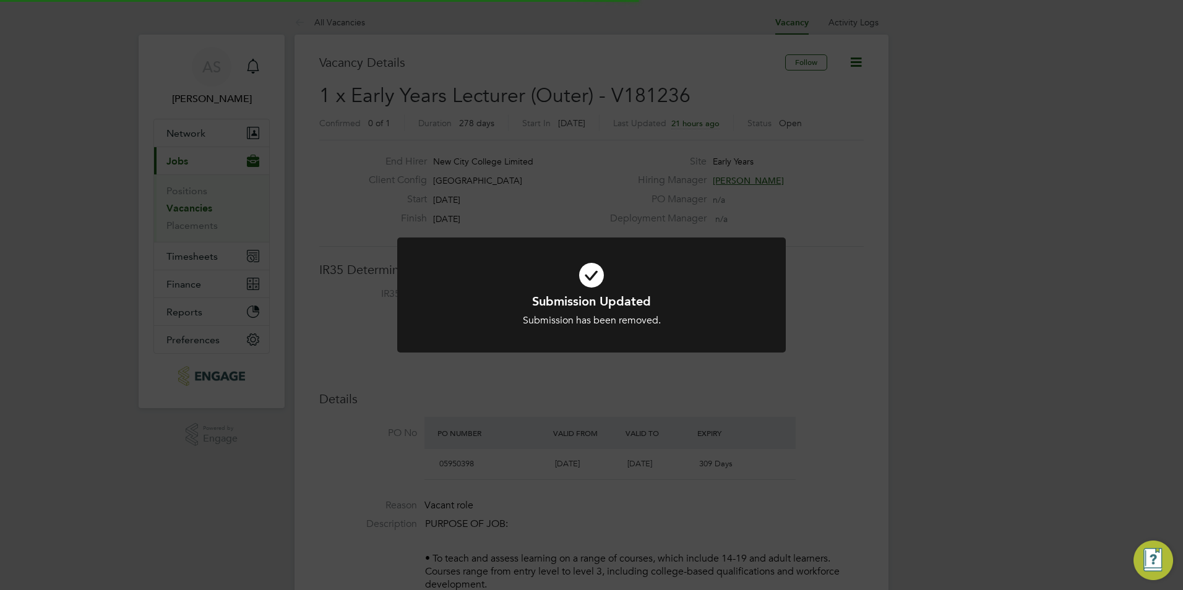
click at [923, 321] on div "Submission Updated Submission has been removed. Cancel Okay" at bounding box center [591, 295] width 1183 height 590
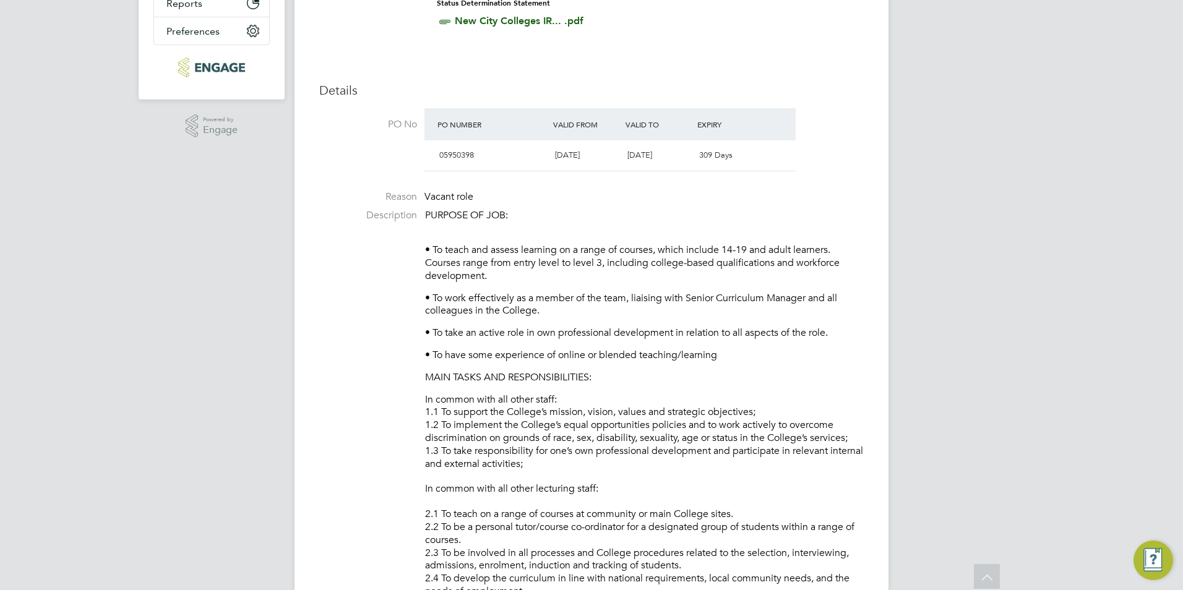
scroll to position [0, 0]
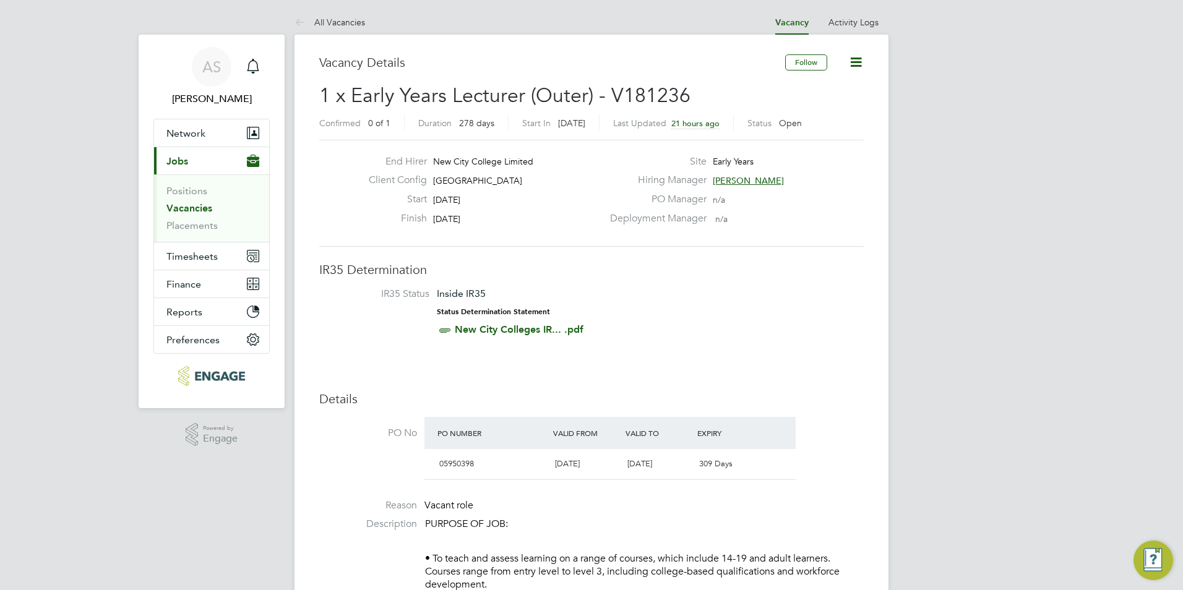
click at [182, 197] on li "Positions" at bounding box center [212, 193] width 93 height 17
click at [186, 194] on link "Positions" at bounding box center [186, 191] width 41 height 12
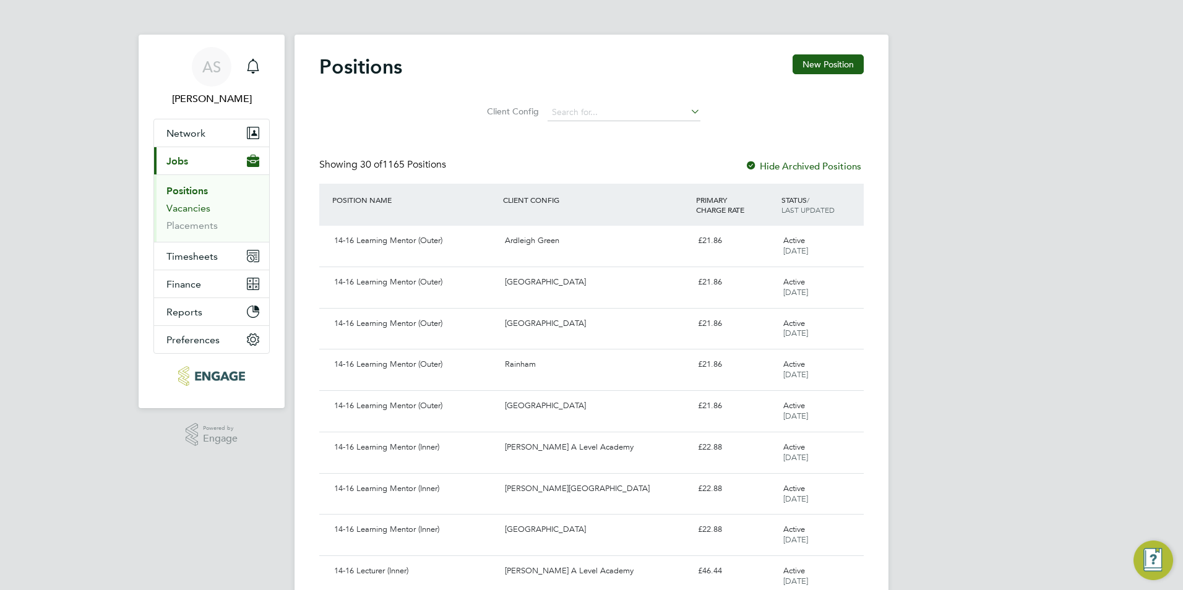
click at [205, 207] on link "Vacancies" at bounding box center [188, 208] width 44 height 12
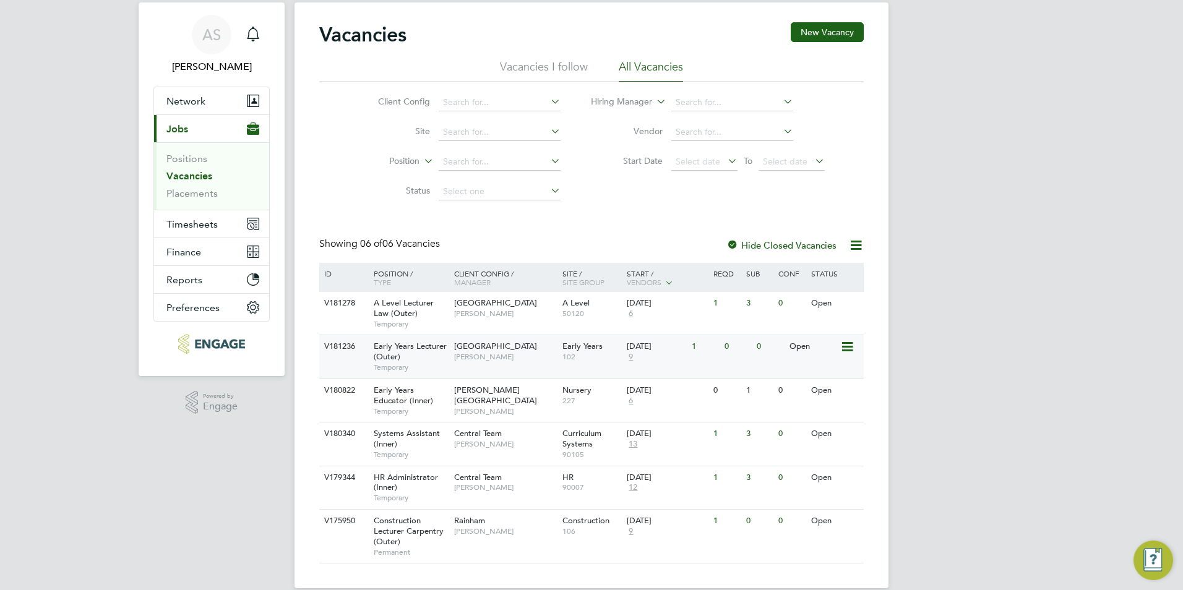
scroll to position [50, 0]
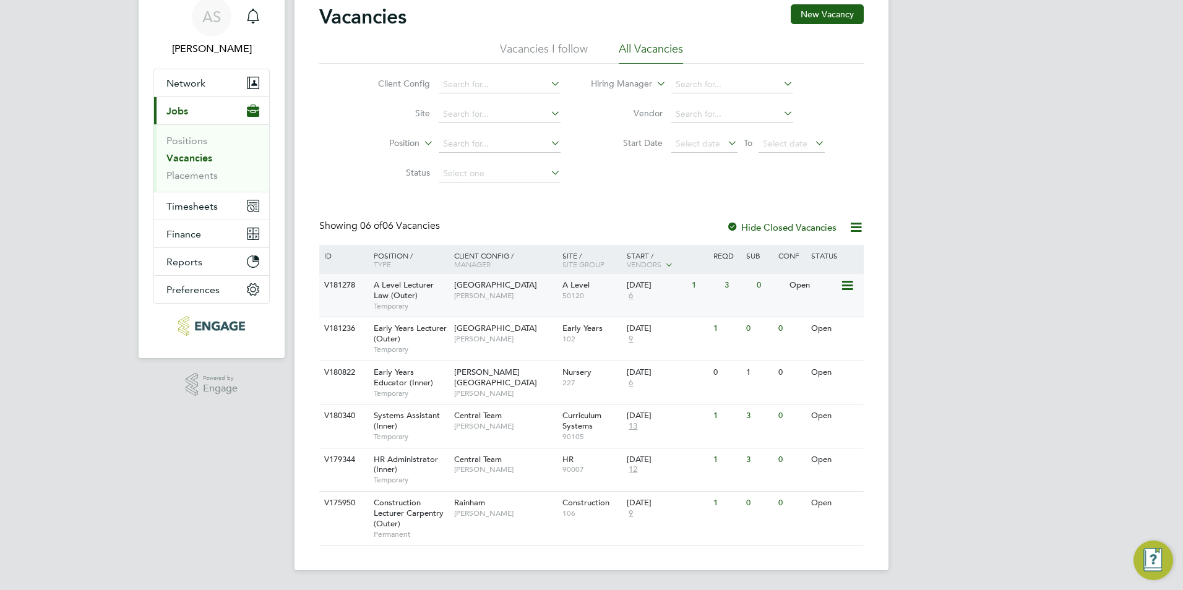
click at [498, 289] on span "[GEOGRAPHIC_DATA]" at bounding box center [495, 285] width 83 height 11
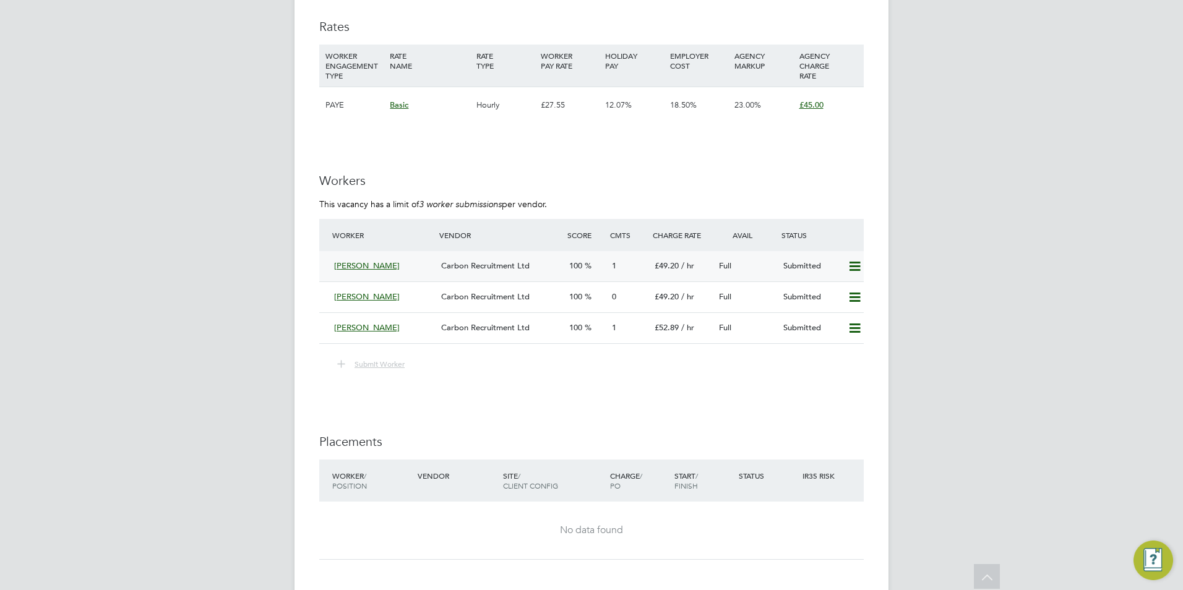
click at [484, 267] on span "Carbon Recruitment Ltd" at bounding box center [485, 265] width 88 height 11
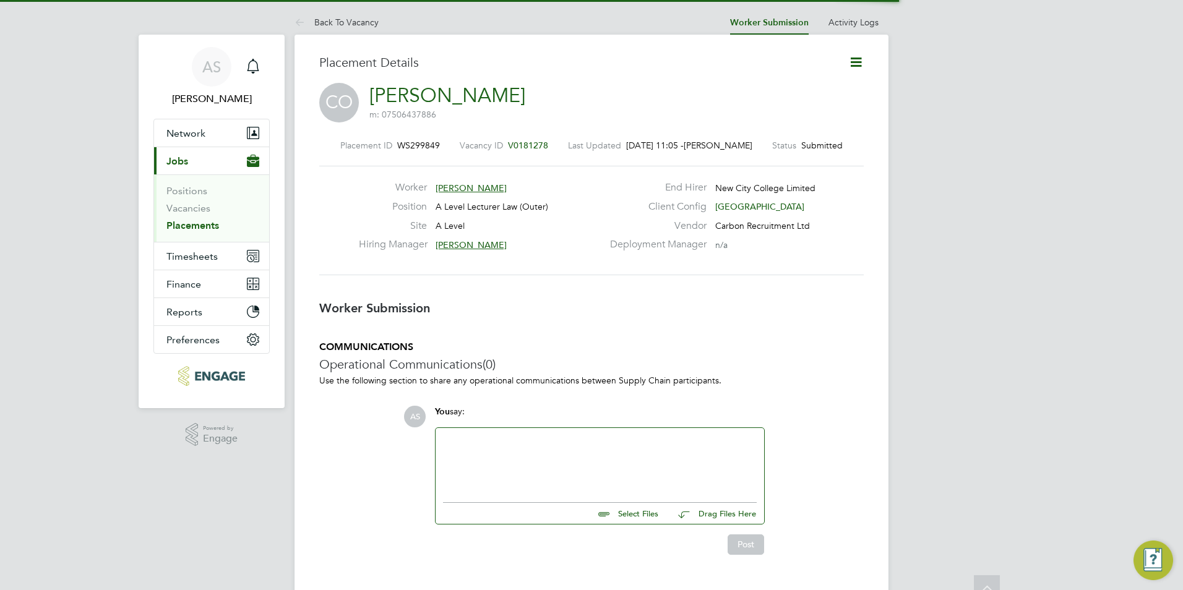
scroll to position [6, 6]
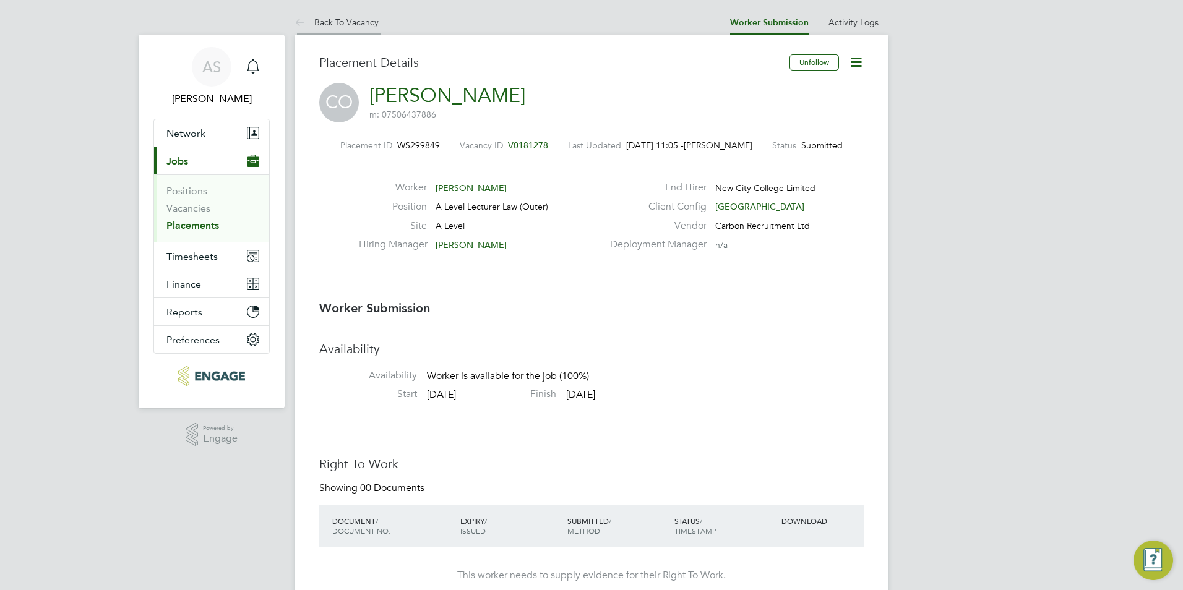
click at [306, 22] on icon at bounding box center [301, 22] width 15 height 15
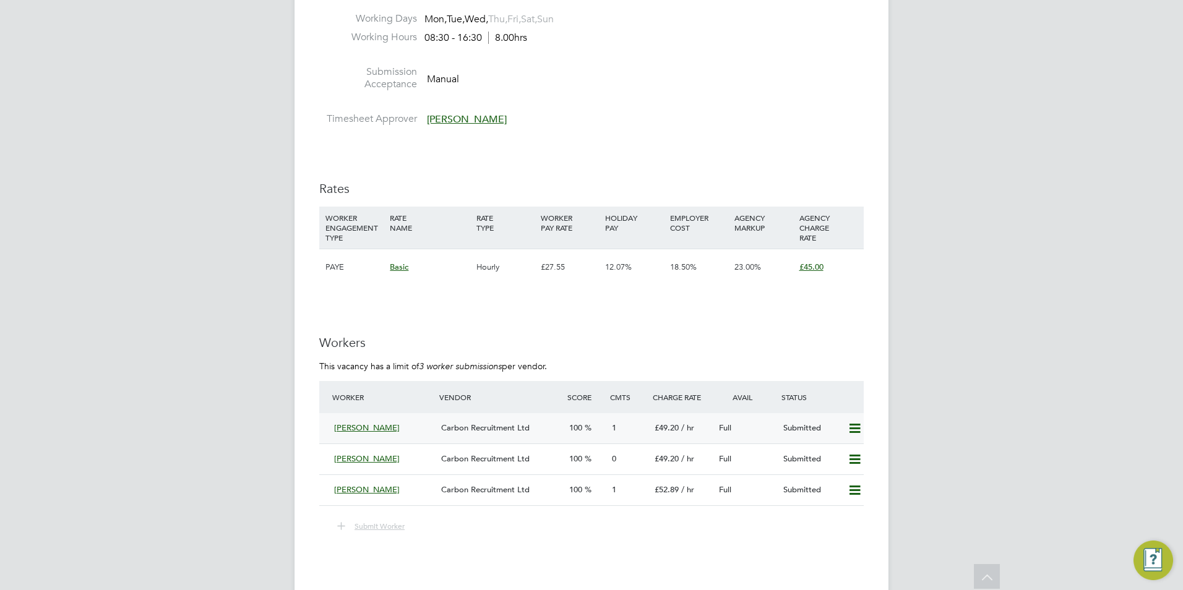
click at [854, 427] on icon at bounding box center [854, 429] width 15 height 10
click at [844, 454] on li "Remove" at bounding box center [837, 454] width 48 height 17
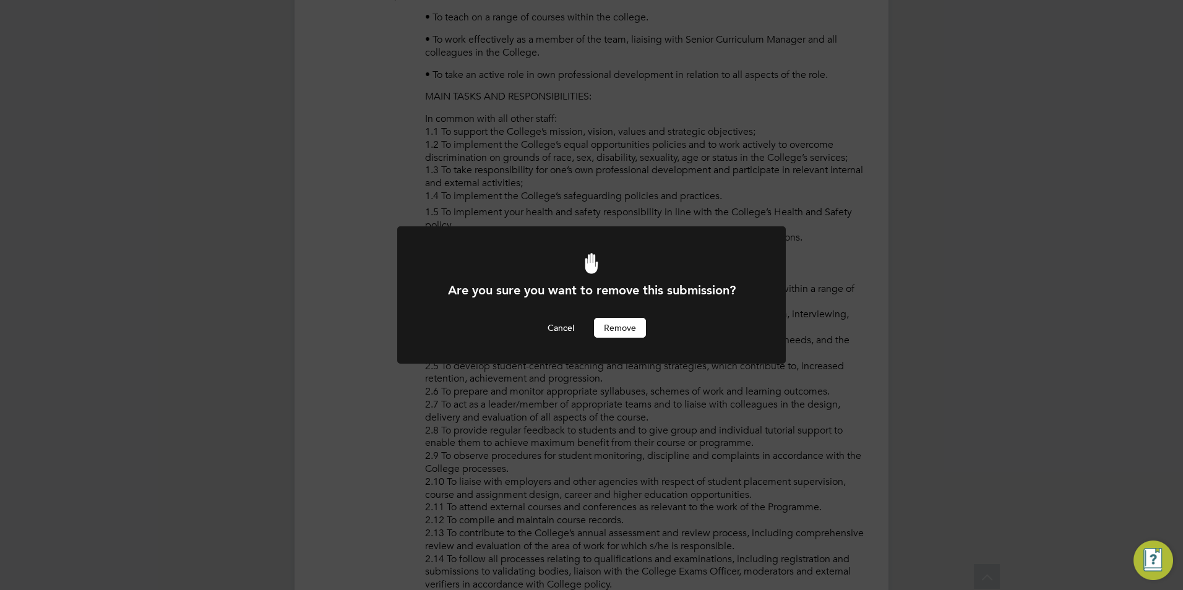
click at [625, 326] on button "Remove" at bounding box center [620, 328] width 52 height 20
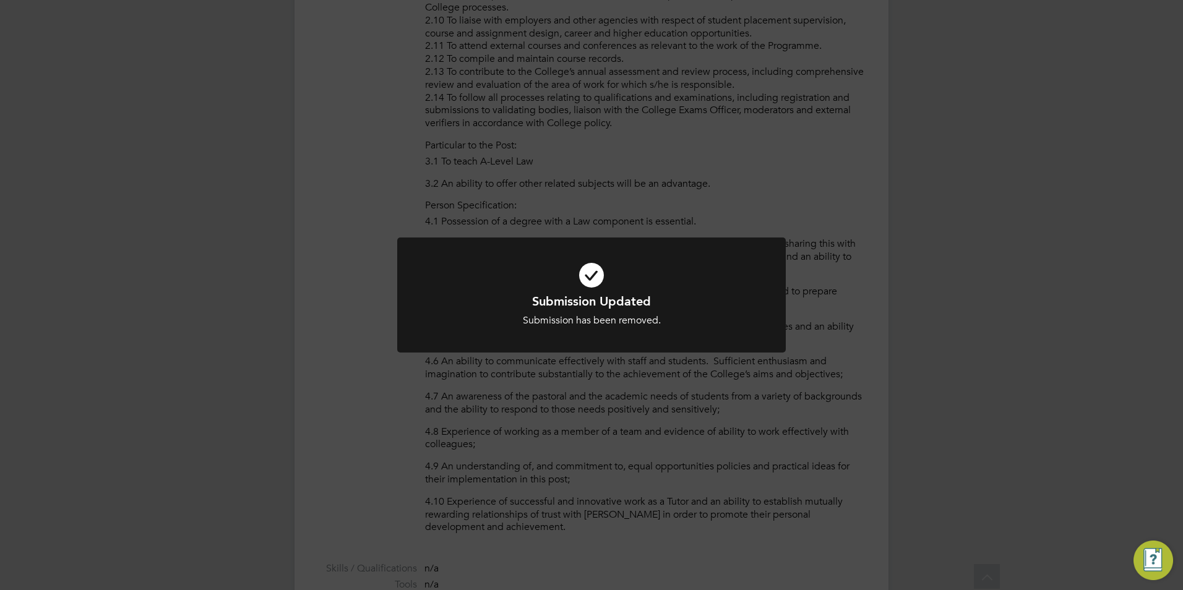
click at [555, 385] on div "Submission Updated Submission has been removed. Cancel Okay" at bounding box center [591, 295] width 1183 height 590
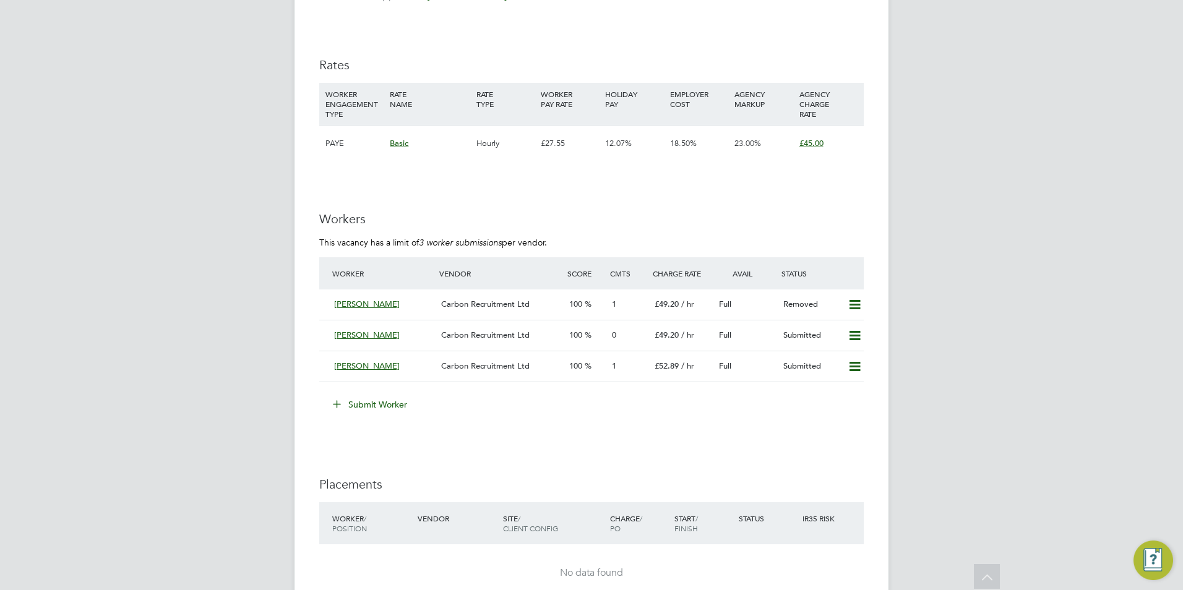
click at [392, 395] on button "Submit Worker" at bounding box center [370, 405] width 93 height 20
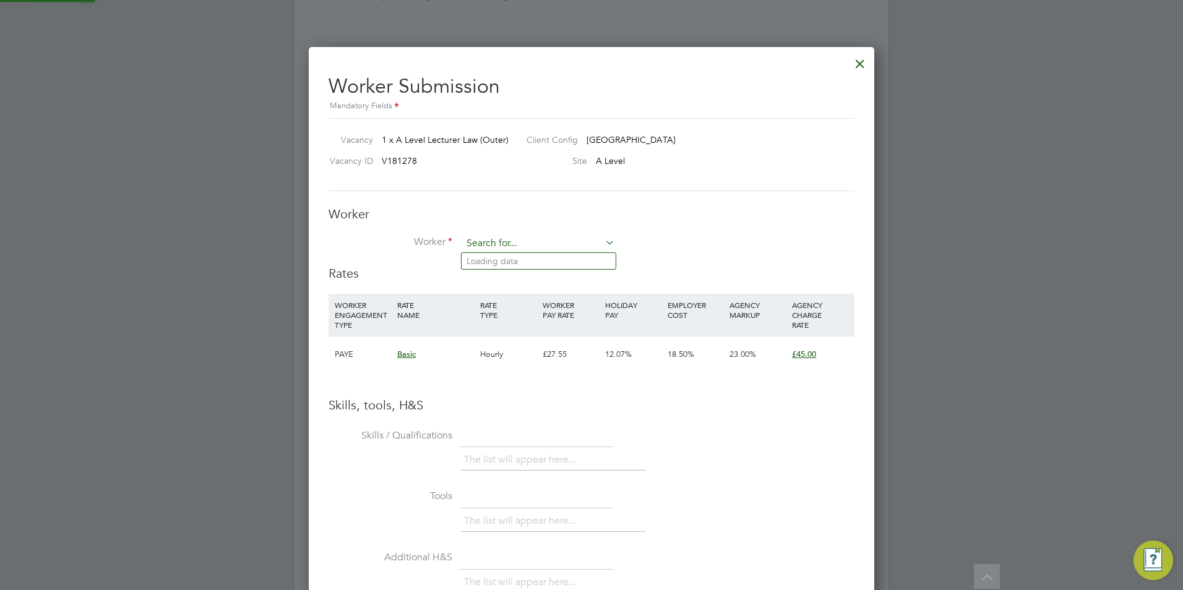
click at [496, 247] on input at bounding box center [538, 243] width 153 height 19
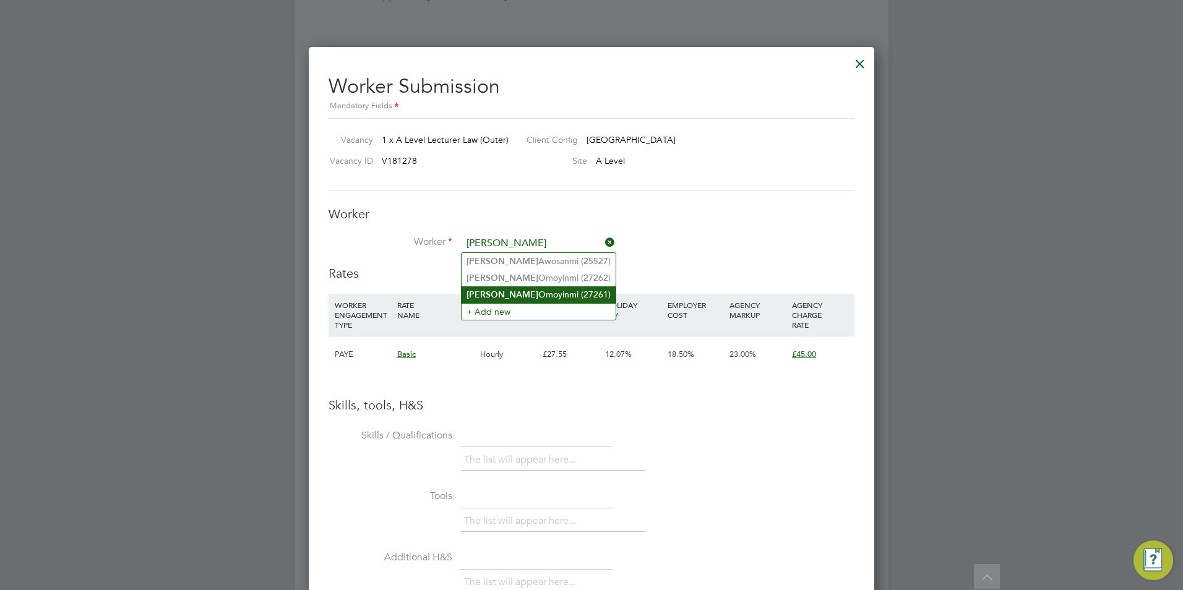
click at [570, 287] on li "[PERSON_NAME] (27261)" at bounding box center [538, 294] width 154 height 17
type input "[PERSON_NAME] (27261)"
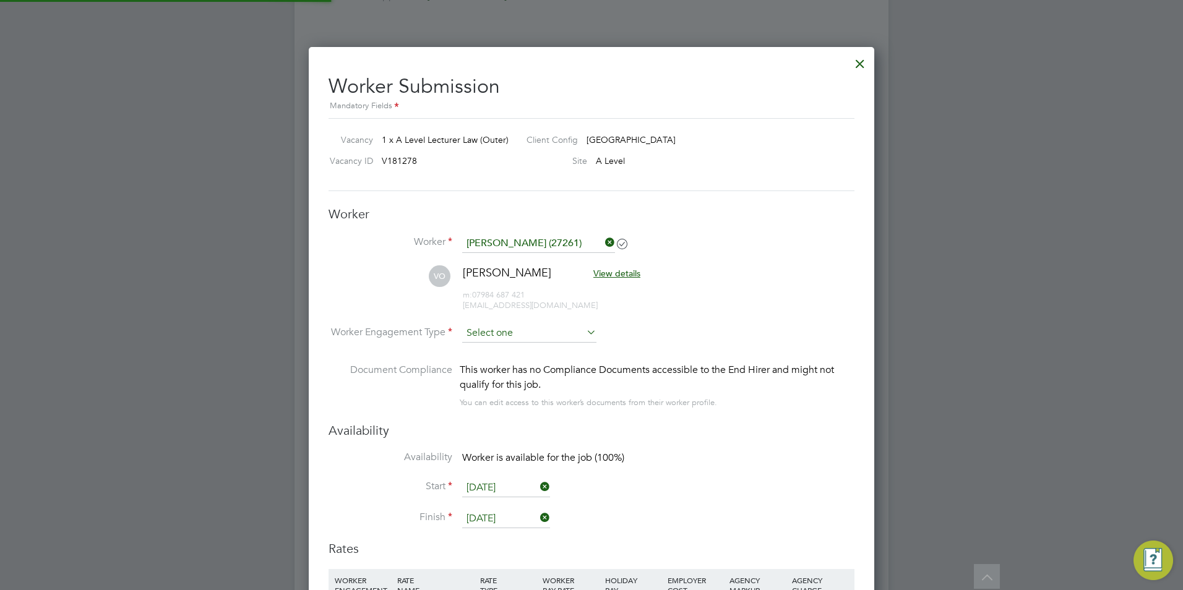
click at [539, 324] on input at bounding box center [529, 333] width 134 height 19
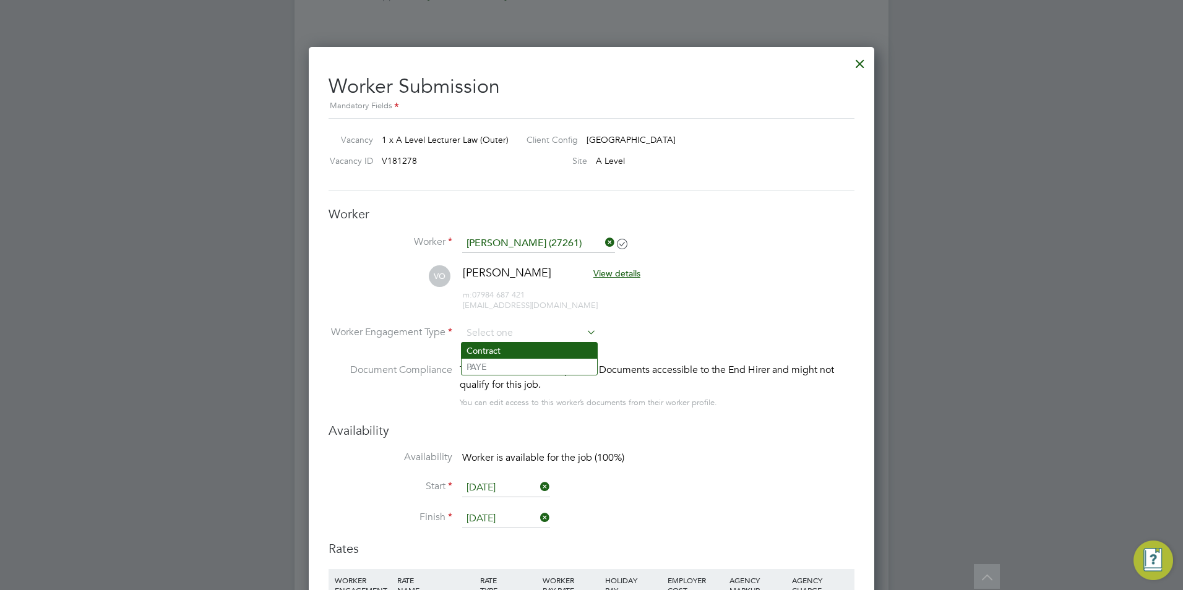
click at [531, 348] on li "Contract" at bounding box center [528, 351] width 135 height 16
type input "Contract"
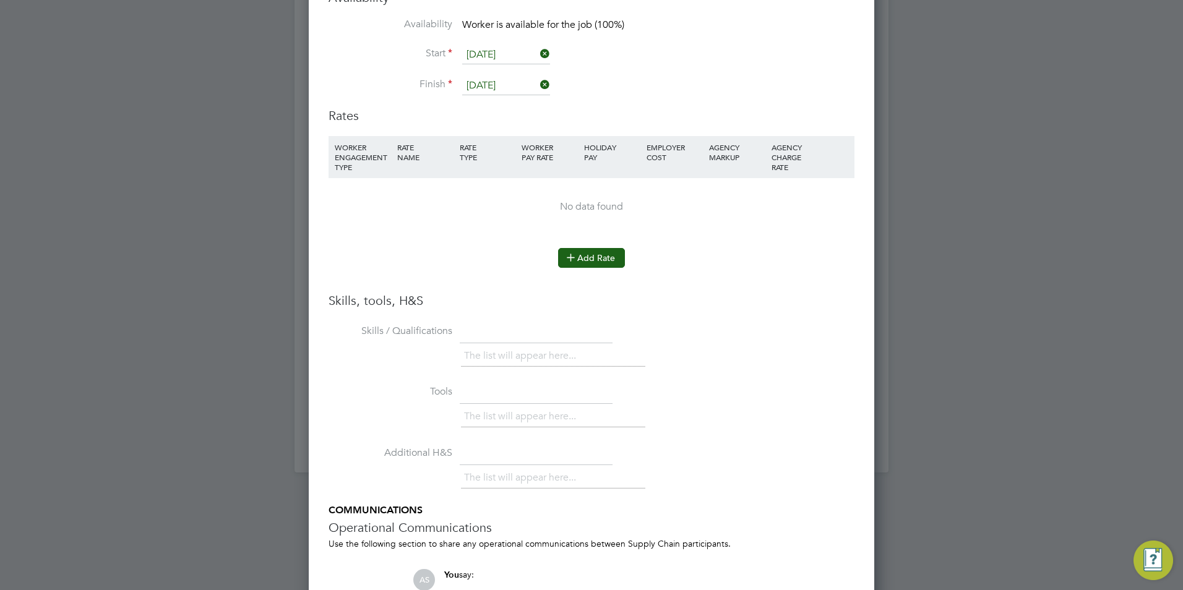
click at [592, 257] on button "Add Rate" at bounding box center [591, 258] width 67 height 20
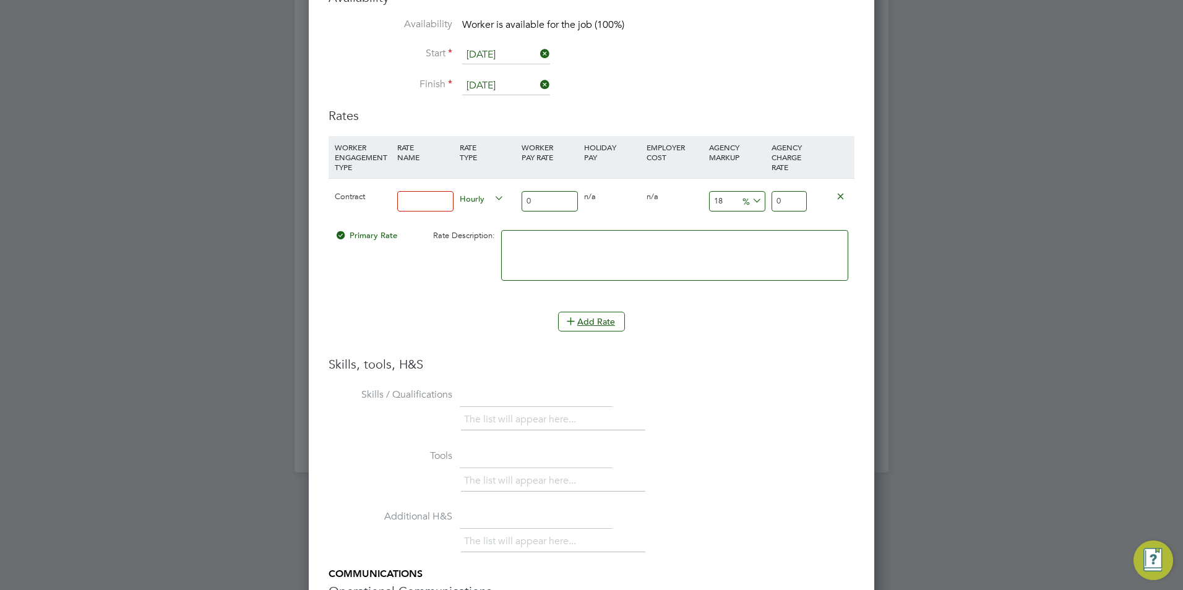
click at [421, 207] on input at bounding box center [425, 201] width 56 height 20
type input "BASIC"
click at [549, 197] on input "0" at bounding box center [549, 201] width 56 height 20
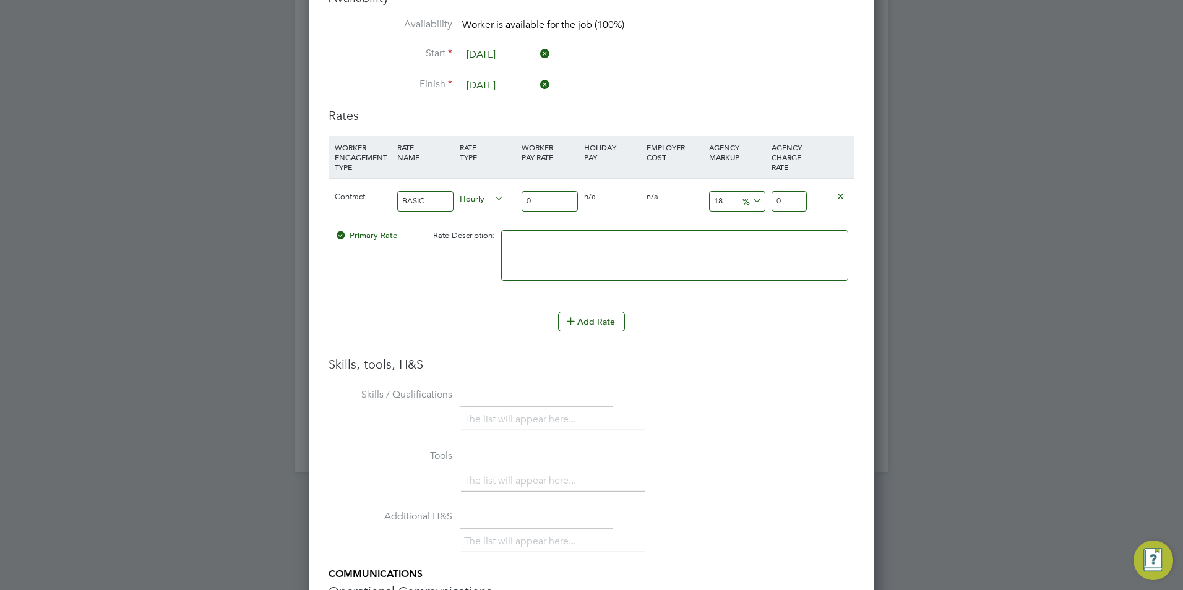
type input "4"
type input "4.72"
type input "40"
type input "47.2"
type input "40"
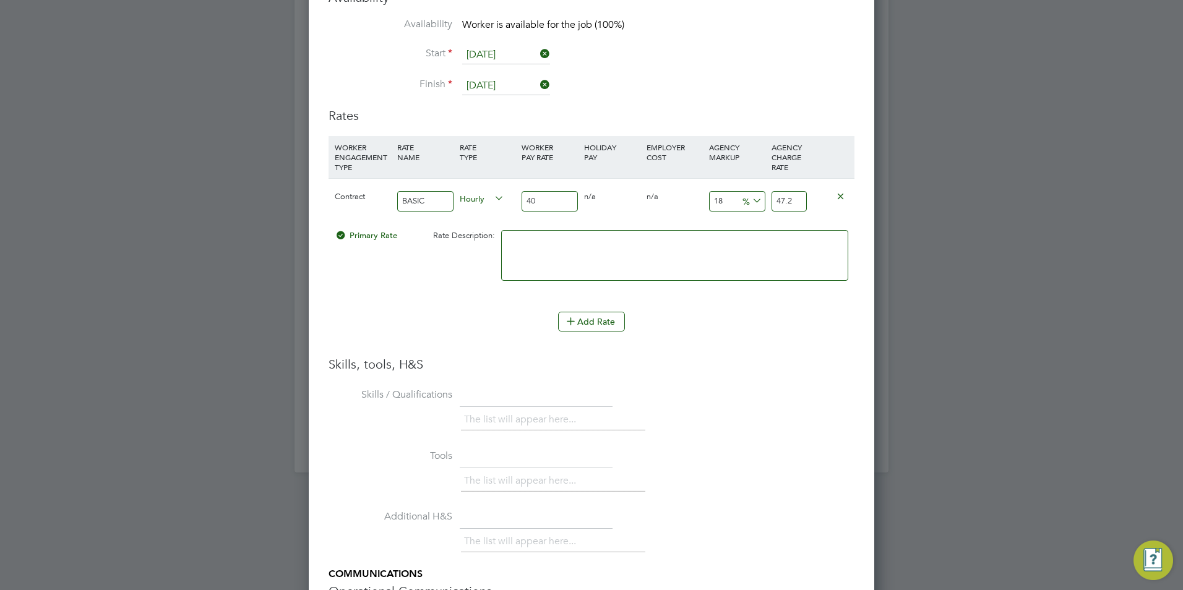
click at [732, 197] on input "18" at bounding box center [737, 201] width 56 height 20
type input "2"
type input "40.8"
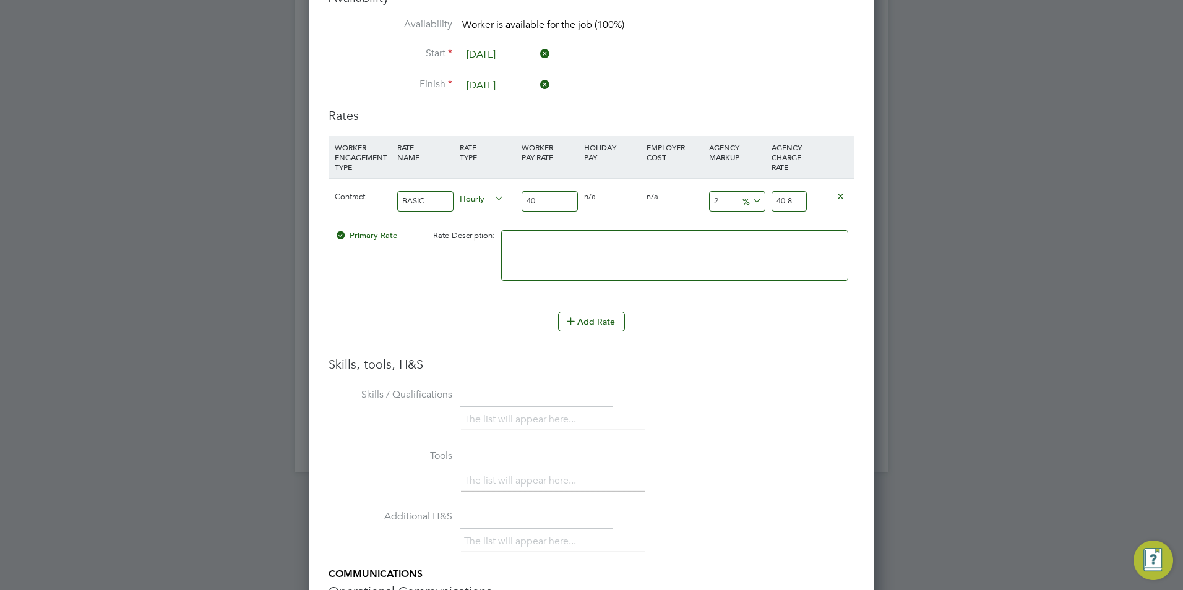
type input "23"
type input "49.2"
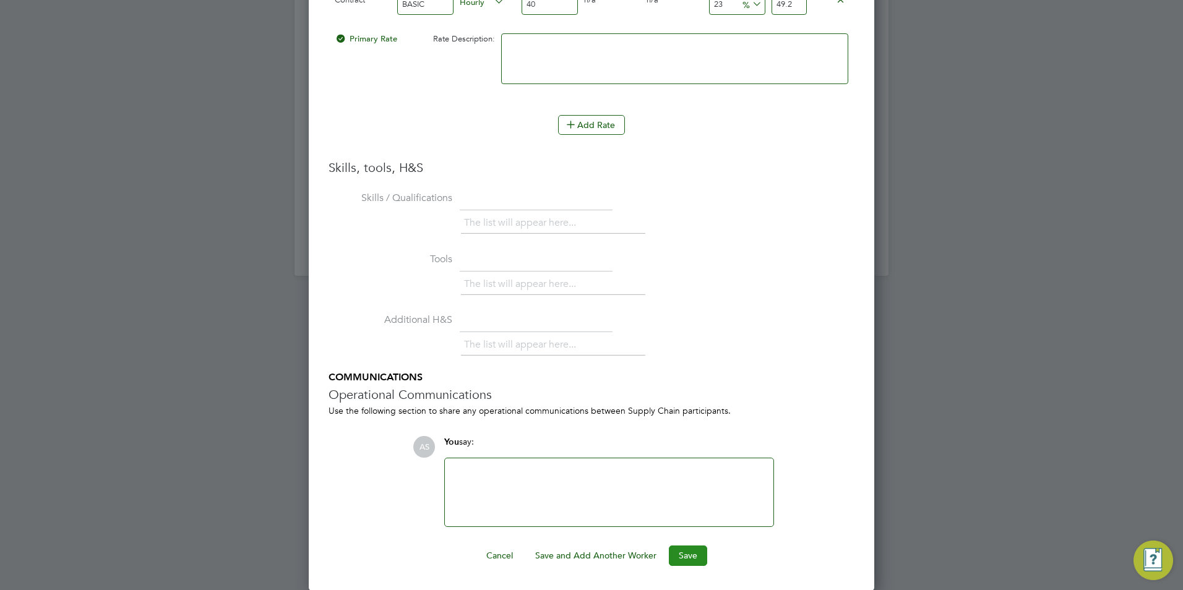
type input "23"
click at [679, 561] on button "Save" at bounding box center [688, 556] width 38 height 20
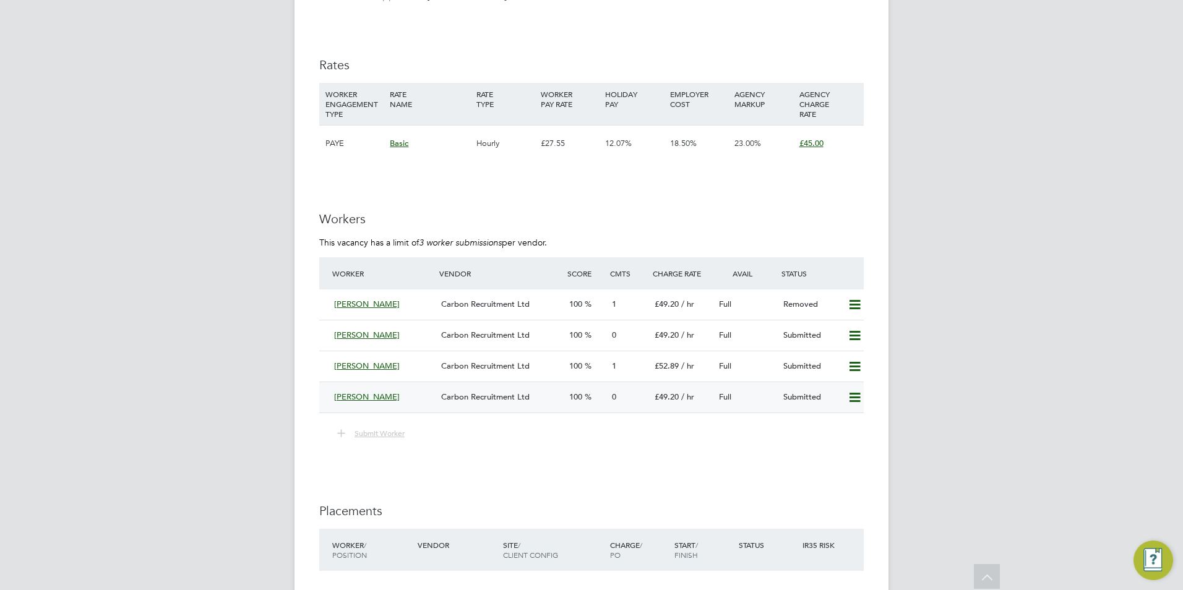
click at [389, 400] on span "[PERSON_NAME]" at bounding box center [367, 397] width 66 height 11
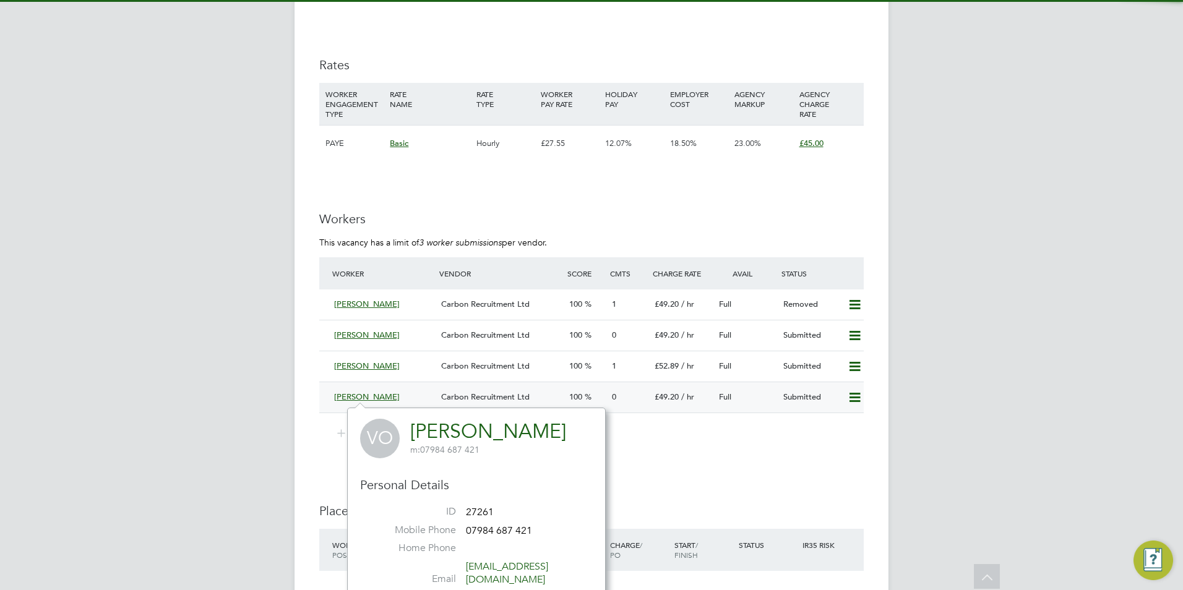
click at [468, 400] on span "Carbon Recruitment Ltd" at bounding box center [485, 397] width 88 height 11
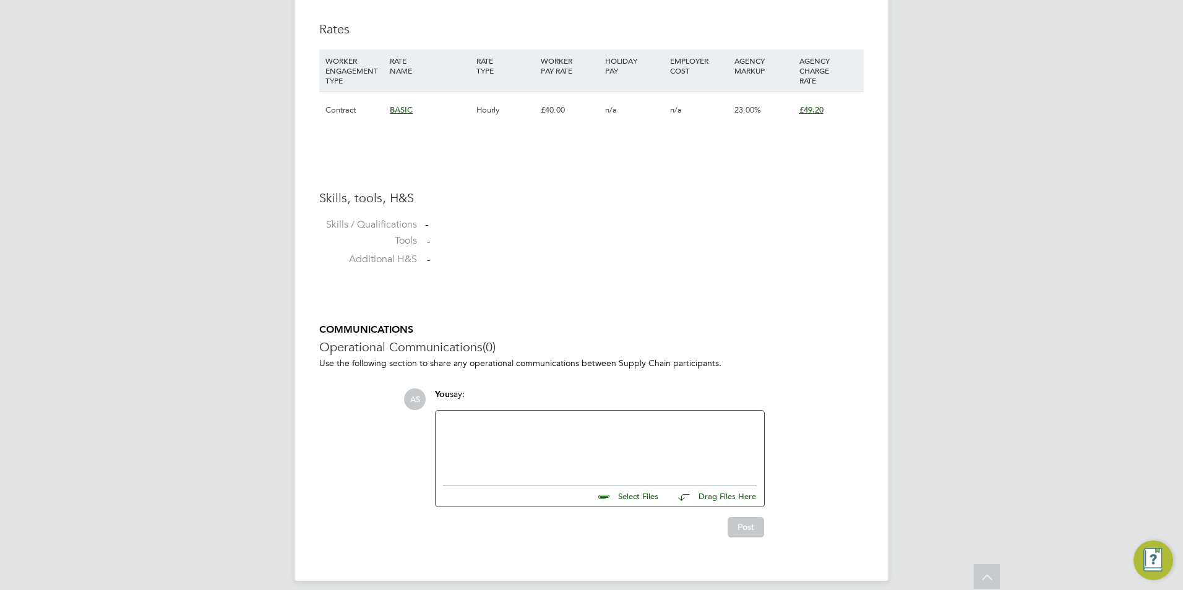
click at [629, 496] on div "Select Files Drag Files Here" at bounding box center [600, 493] width 314 height 28
click at [635, 486] on input "file" at bounding box center [664, 494] width 186 height 17
type input "C:\fakepath\[PERSON_NAME] CV.doc"
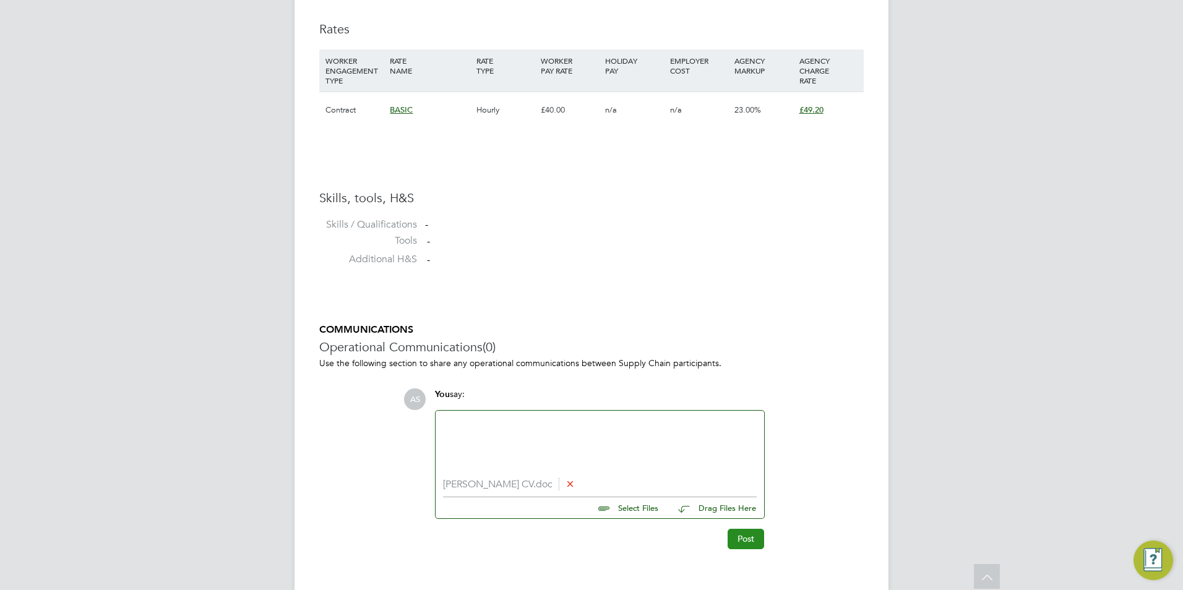
click at [760, 529] on button "Post" at bounding box center [745, 539] width 36 height 20
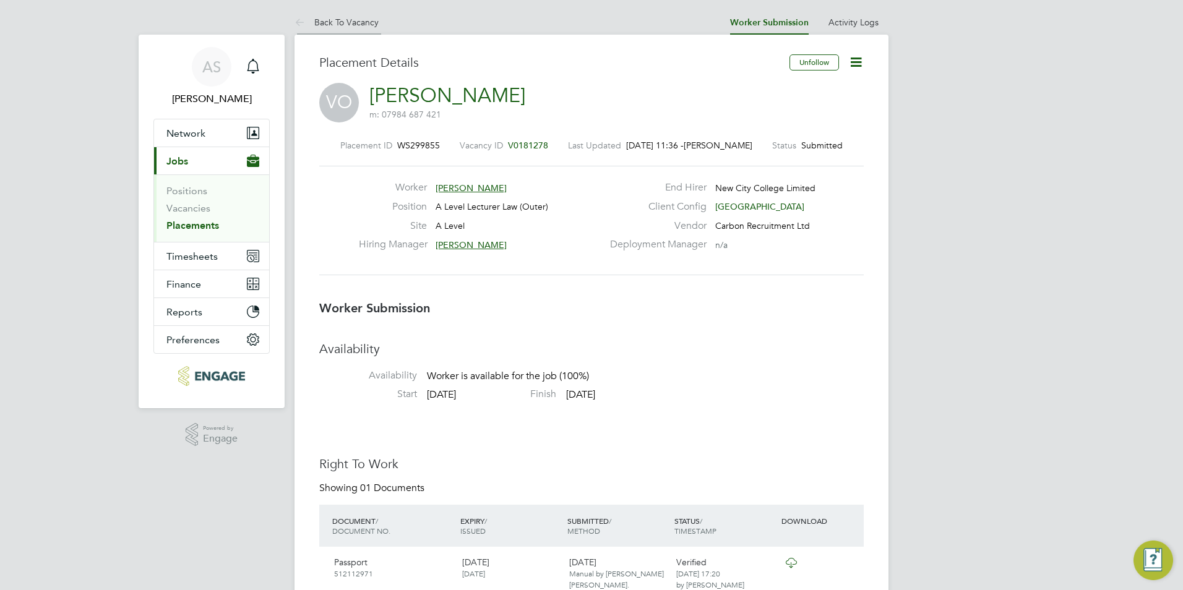
click at [329, 25] on link "Back To Vacancy" at bounding box center [336, 22] width 84 height 11
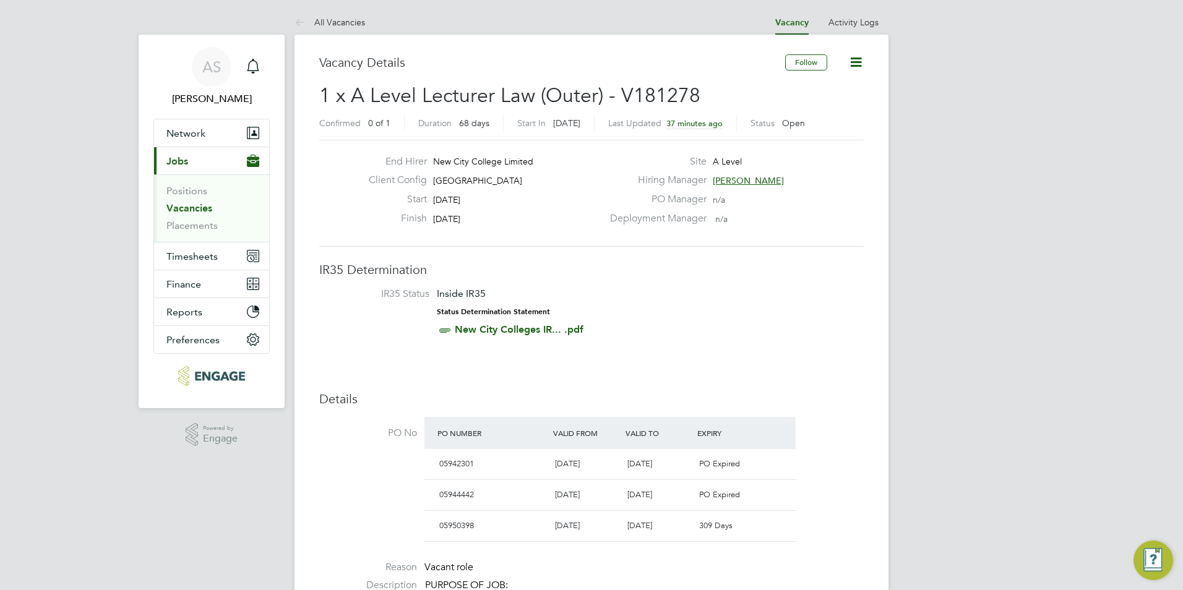
click at [730, 182] on span "[PERSON_NAME]" at bounding box center [748, 180] width 71 height 11
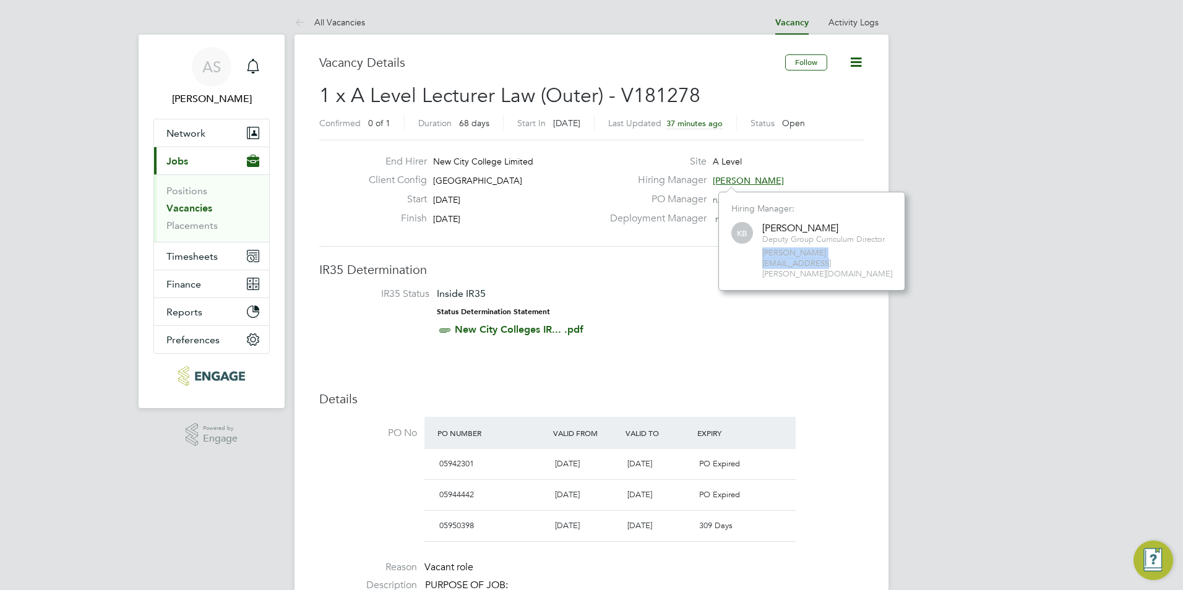
drag, startPoint x: 886, startPoint y: 254, endPoint x: 758, endPoint y: 259, distance: 128.1
click at [758, 259] on div "KB [PERSON_NAME] Deputy Group Curriculum Director [PERSON_NAME][EMAIL_ADDRESS][…" at bounding box center [811, 249] width 161 height 59
copy span "[PERSON_NAME][EMAIL_ADDRESS][PERSON_NAME][DOMAIN_NAME]"
click at [683, 316] on li "IR35 Status Inside IR35 Status Determination Statement New City Colleges IR... …" at bounding box center [592, 315] width 520 height 54
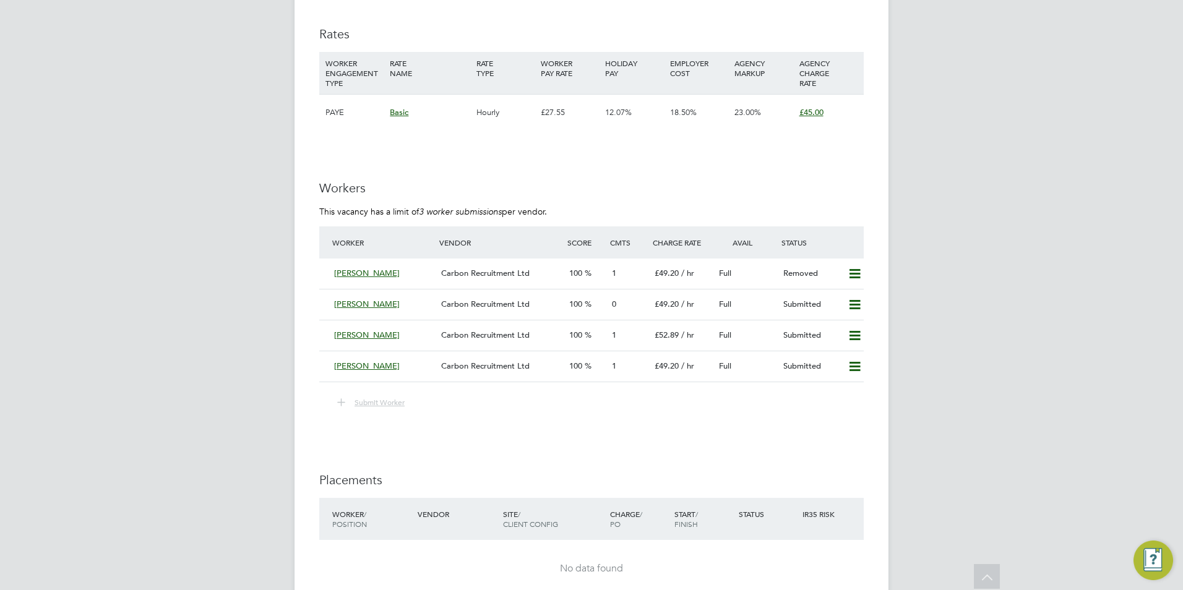
scroll to position [1917, 0]
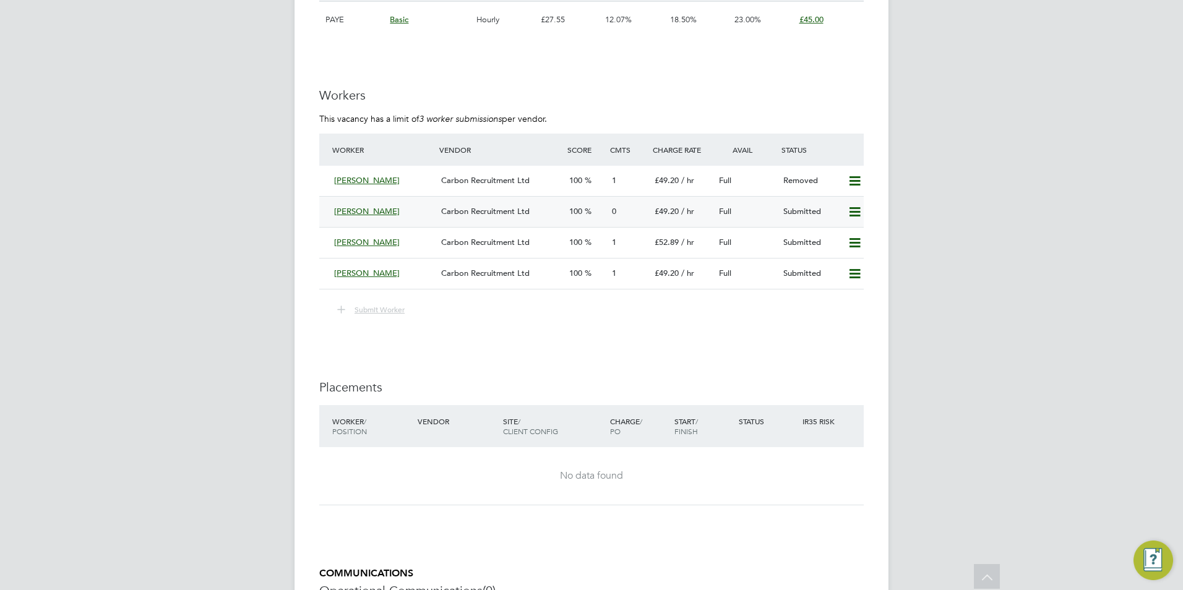
click at [372, 213] on span "[PERSON_NAME]" at bounding box center [367, 211] width 66 height 11
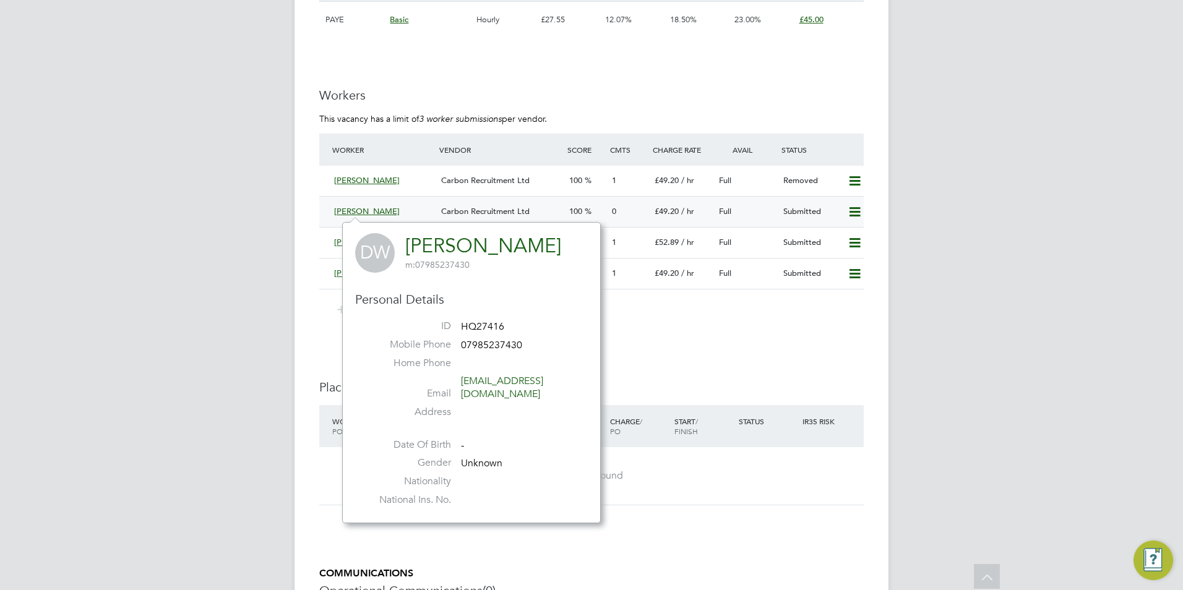
click at [486, 208] on span "Carbon Recruitment Ltd" at bounding box center [485, 211] width 88 height 11
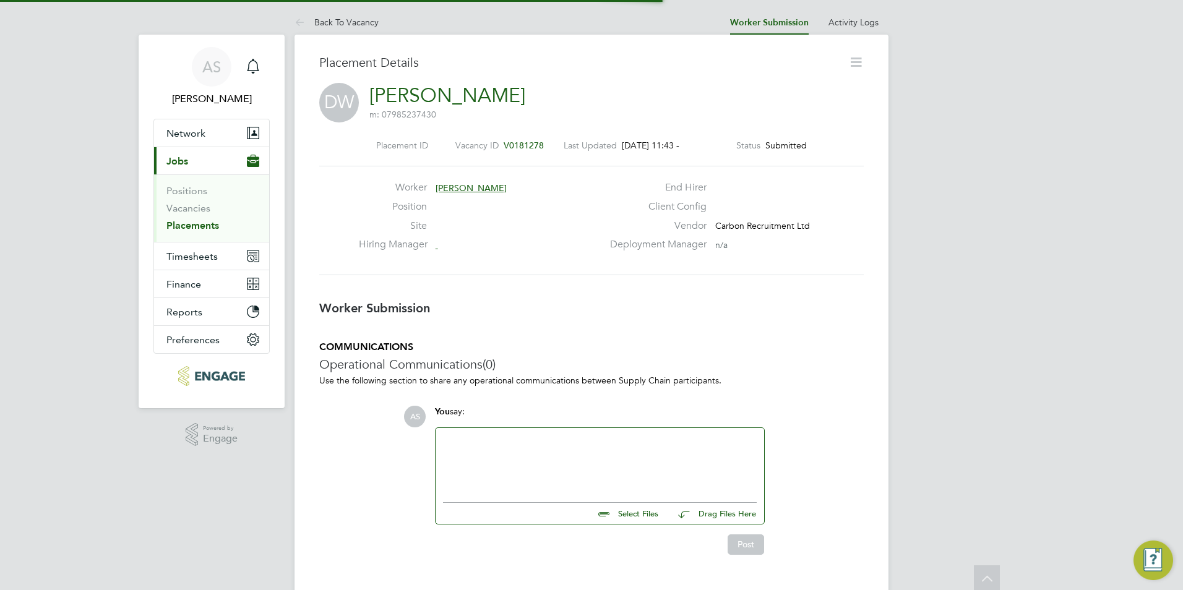
scroll to position [6, 6]
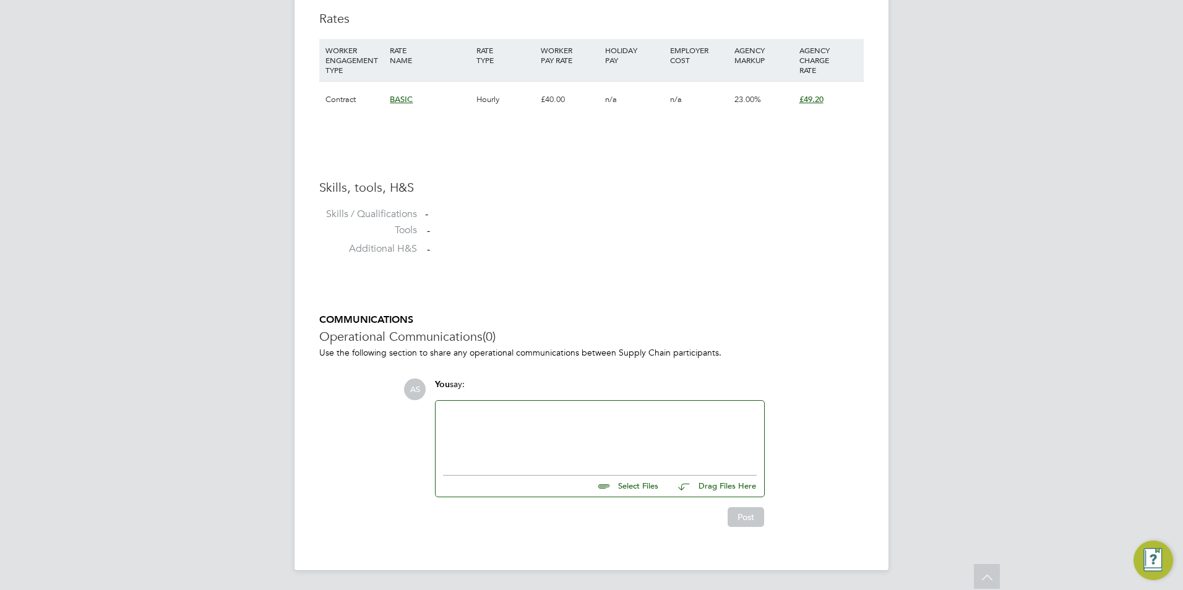
click at [636, 487] on input "file" at bounding box center [664, 484] width 186 height 17
type input "C:\fakepath\[PERSON_NAME] CV .docx"
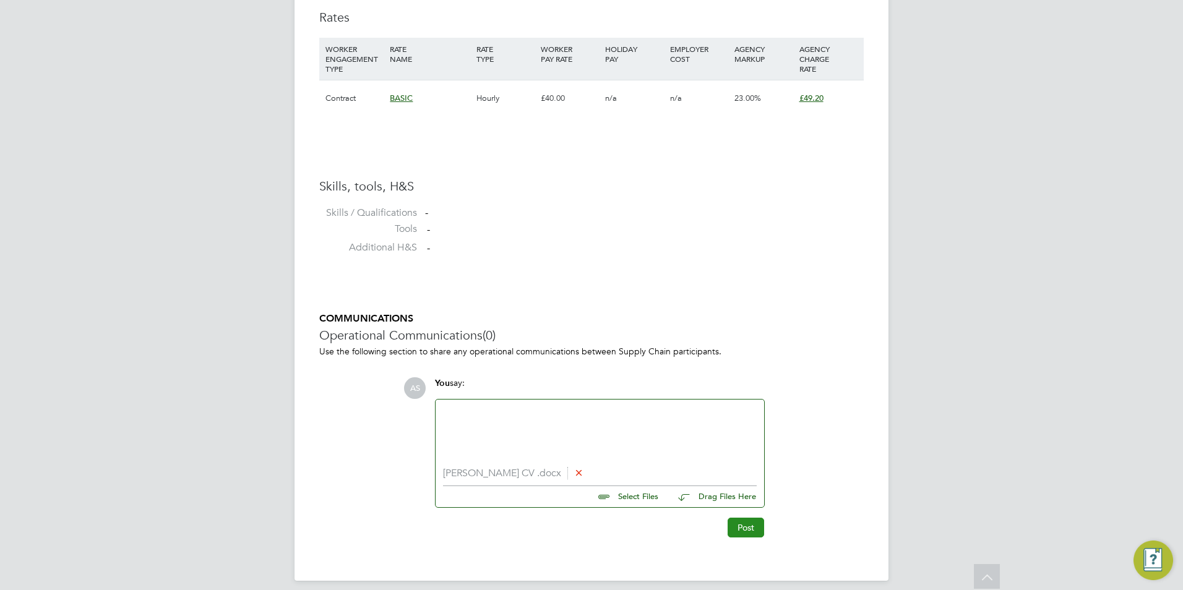
click at [759, 529] on button "Post" at bounding box center [745, 528] width 36 height 20
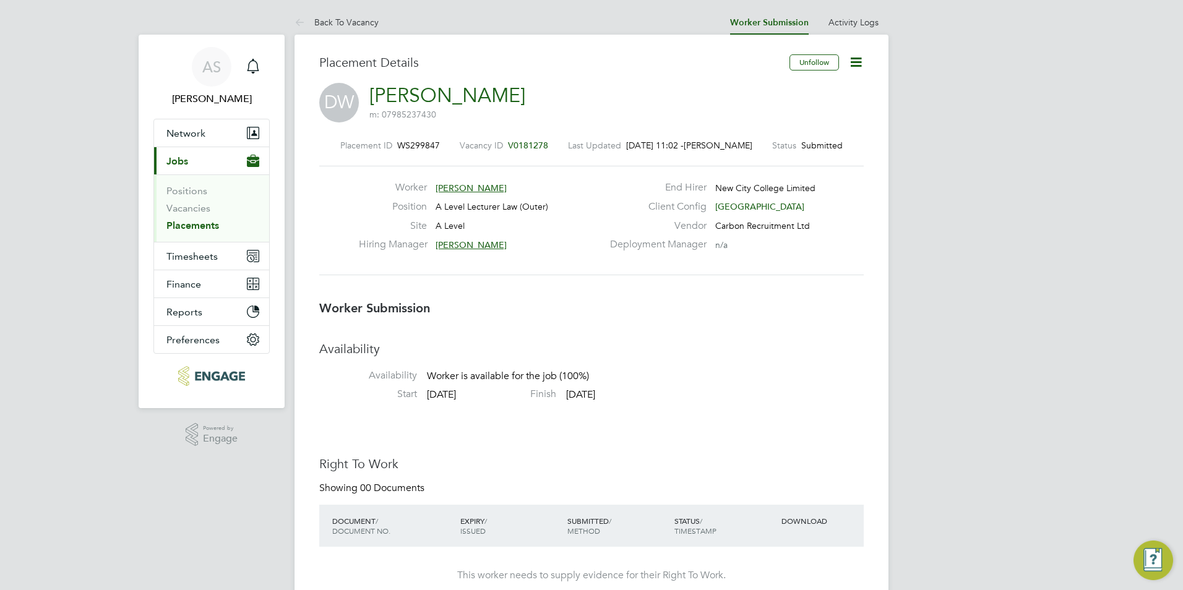
click at [333, 29] on li "Back To Vacancy" at bounding box center [336, 22] width 84 height 25
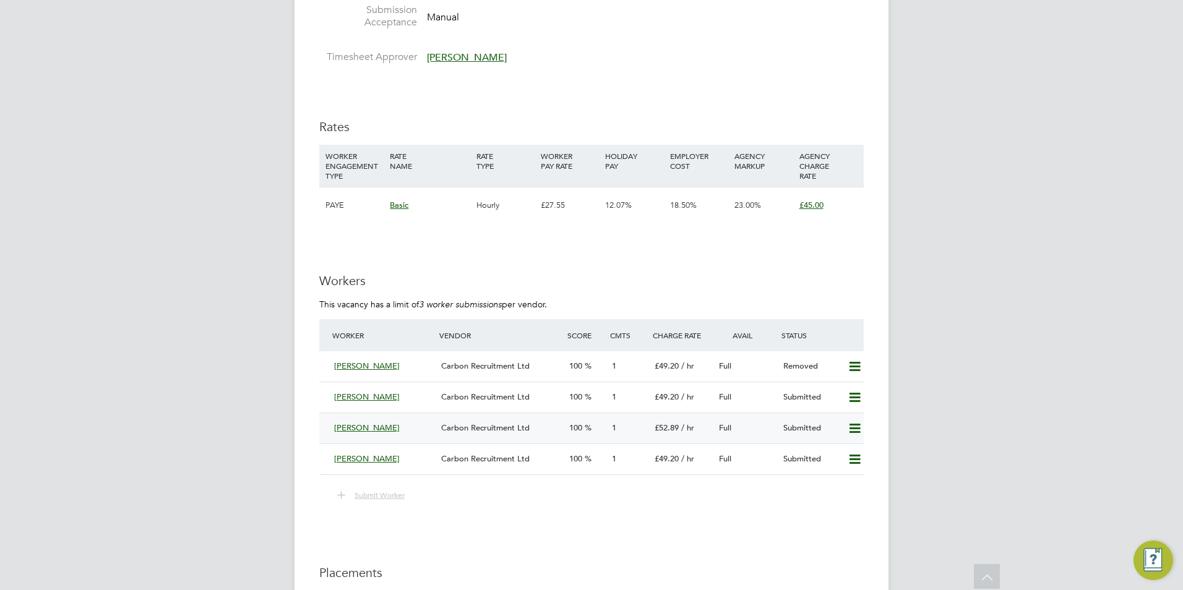
click at [380, 425] on span "[PERSON_NAME]" at bounding box center [367, 427] width 66 height 11
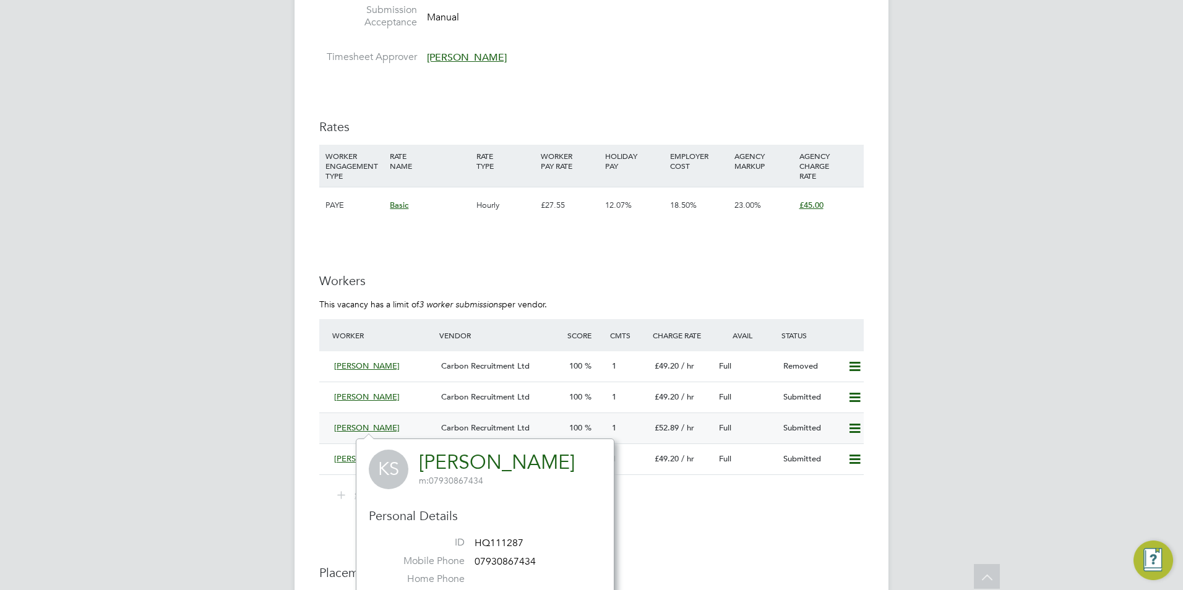
click at [444, 429] on span "Carbon Recruitment Ltd" at bounding box center [485, 427] width 88 height 11
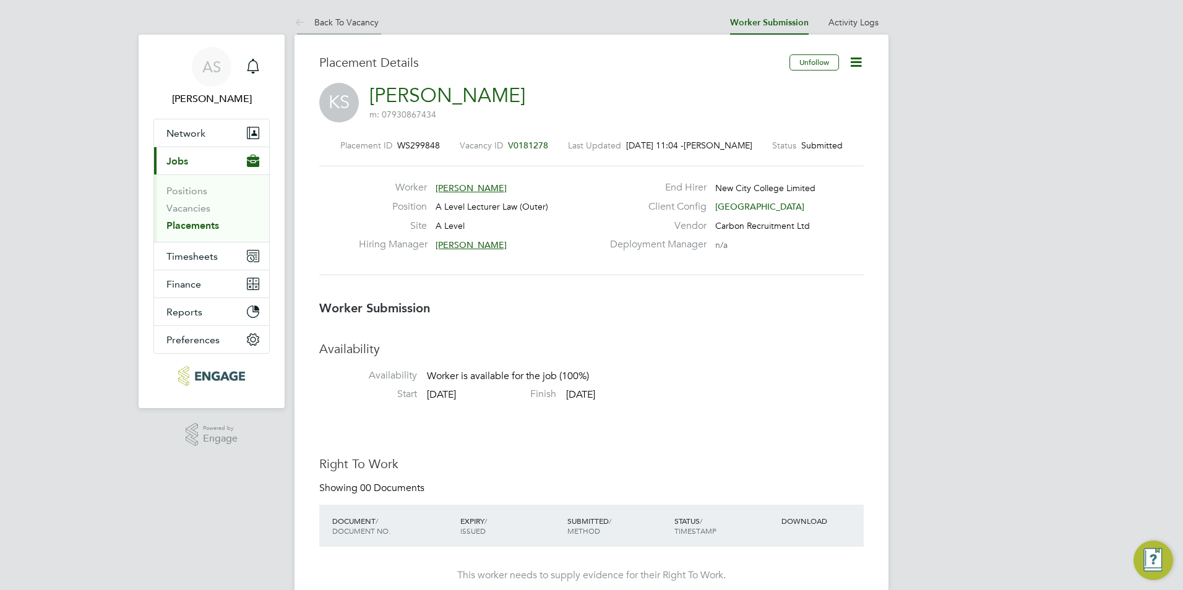
click at [335, 19] on link "Back To Vacancy" at bounding box center [336, 22] width 84 height 11
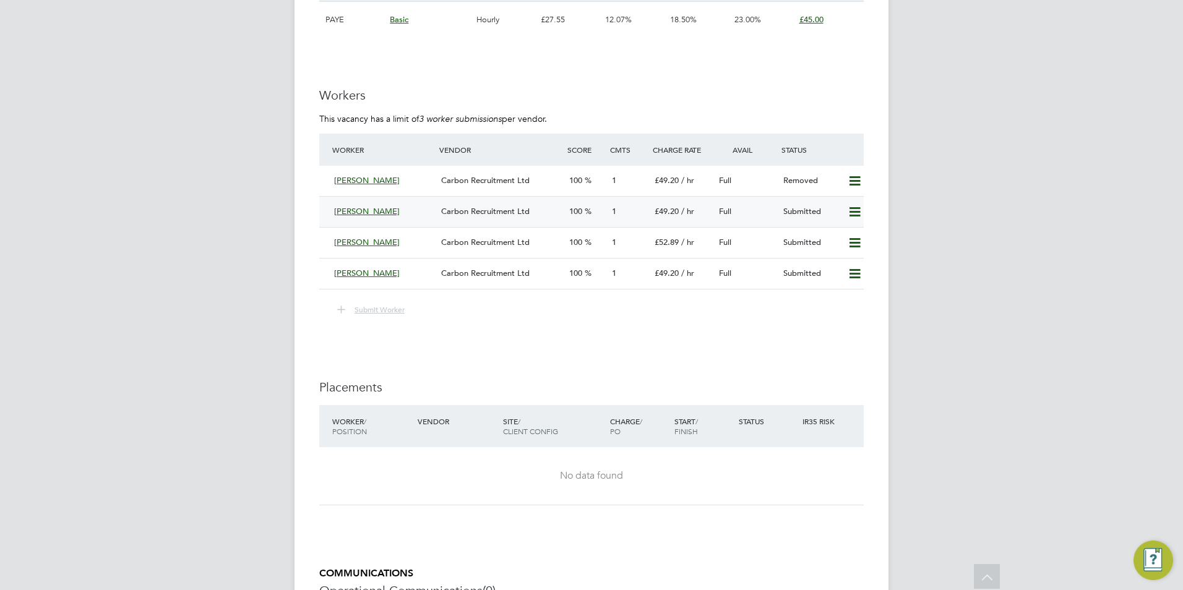
click at [414, 210] on div "[PERSON_NAME]" at bounding box center [382, 212] width 107 height 20
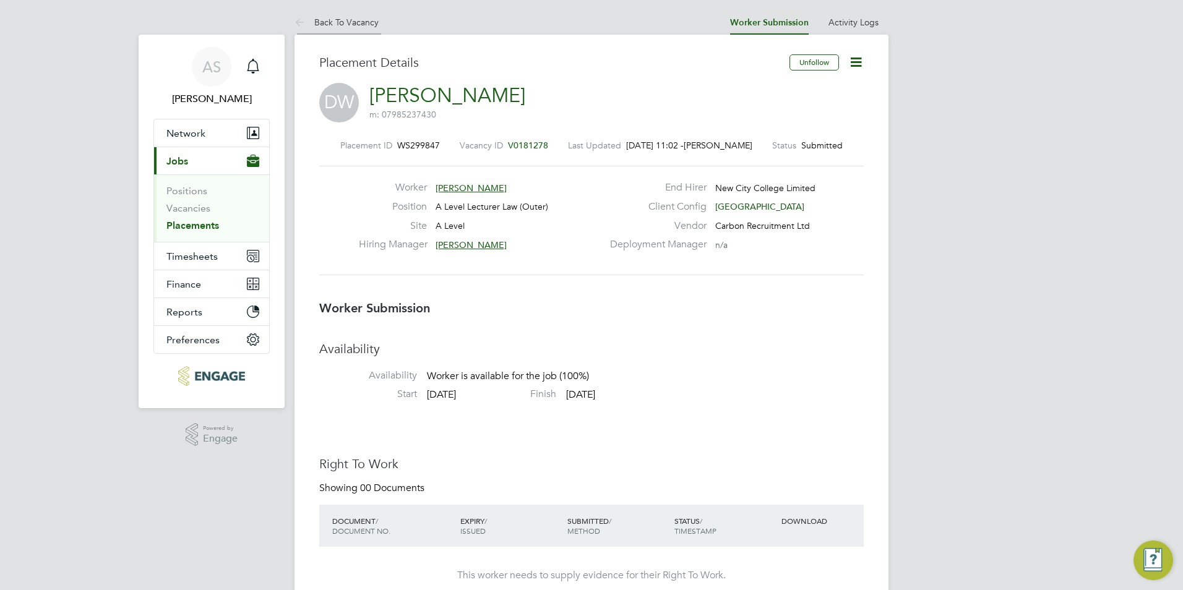
click at [345, 19] on link "Back To Vacancy" at bounding box center [336, 22] width 84 height 11
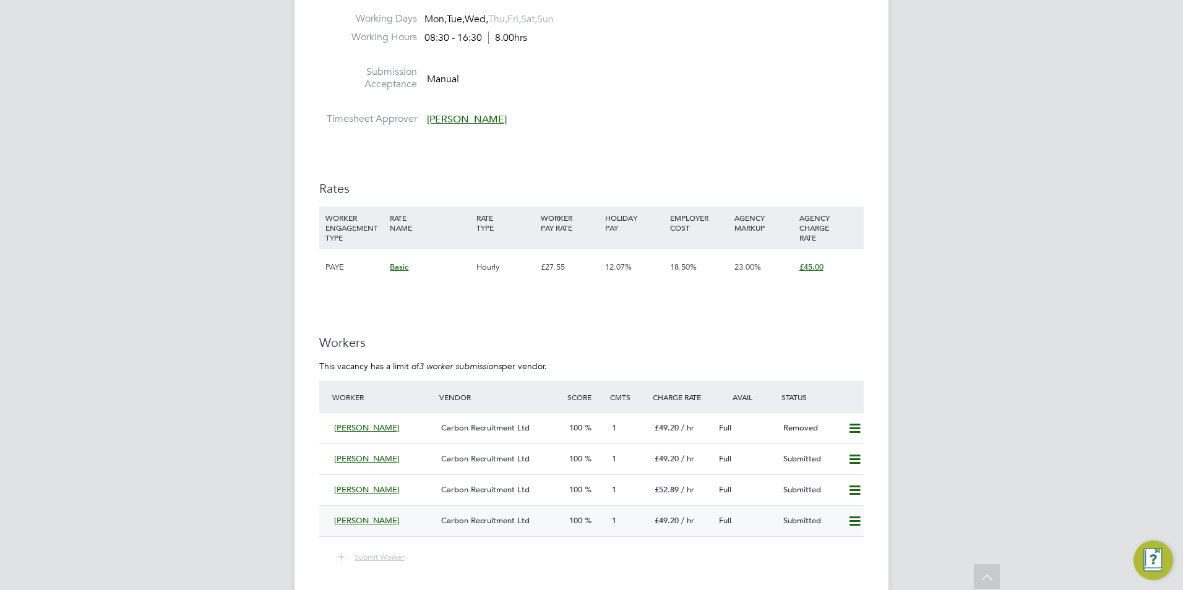
click at [394, 527] on div "[PERSON_NAME]" at bounding box center [382, 521] width 107 height 20
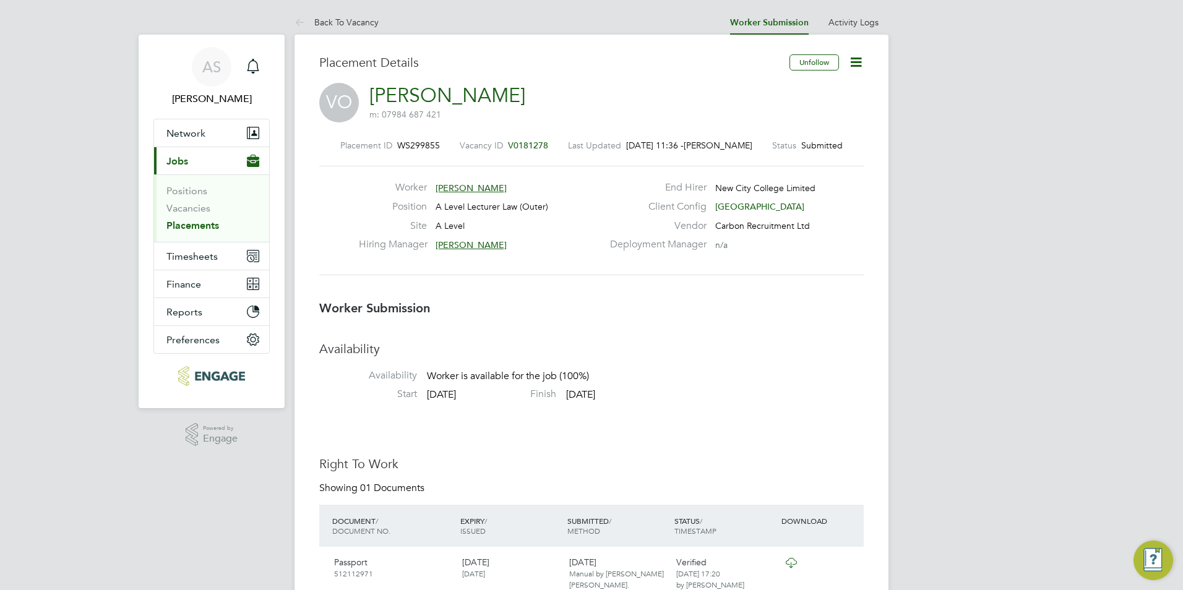
click at [380, 20] on ul "Back To Vacancy" at bounding box center [348, 22] width 109 height 25
click at [371, 19] on link "Back To Vacancy" at bounding box center [336, 22] width 84 height 11
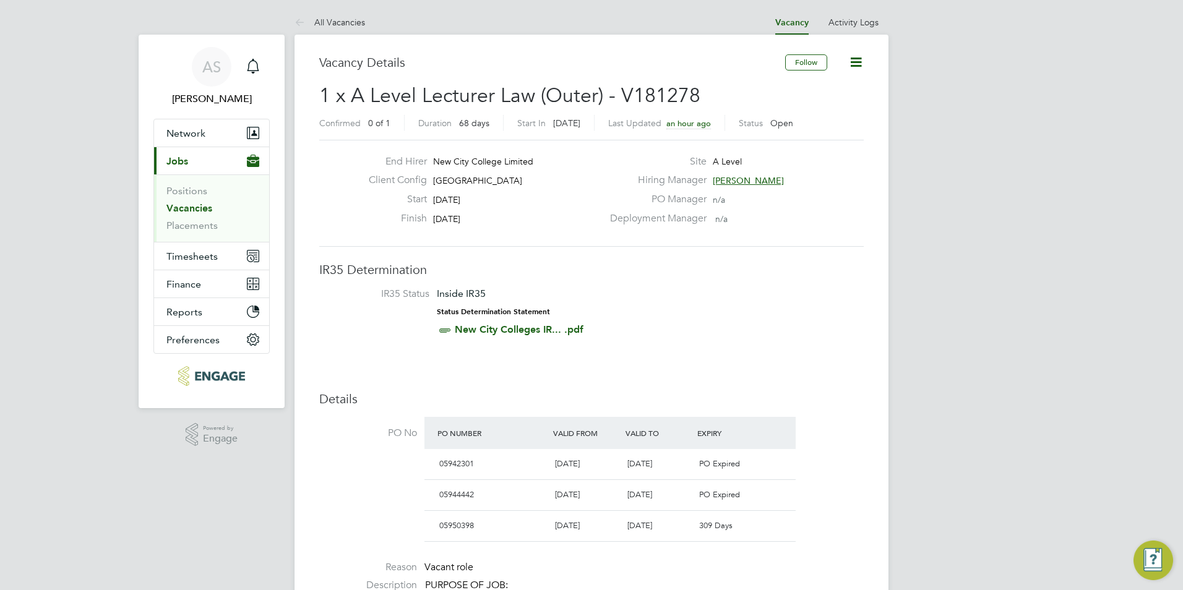
click at [734, 182] on span "[PERSON_NAME]" at bounding box center [748, 180] width 71 height 11
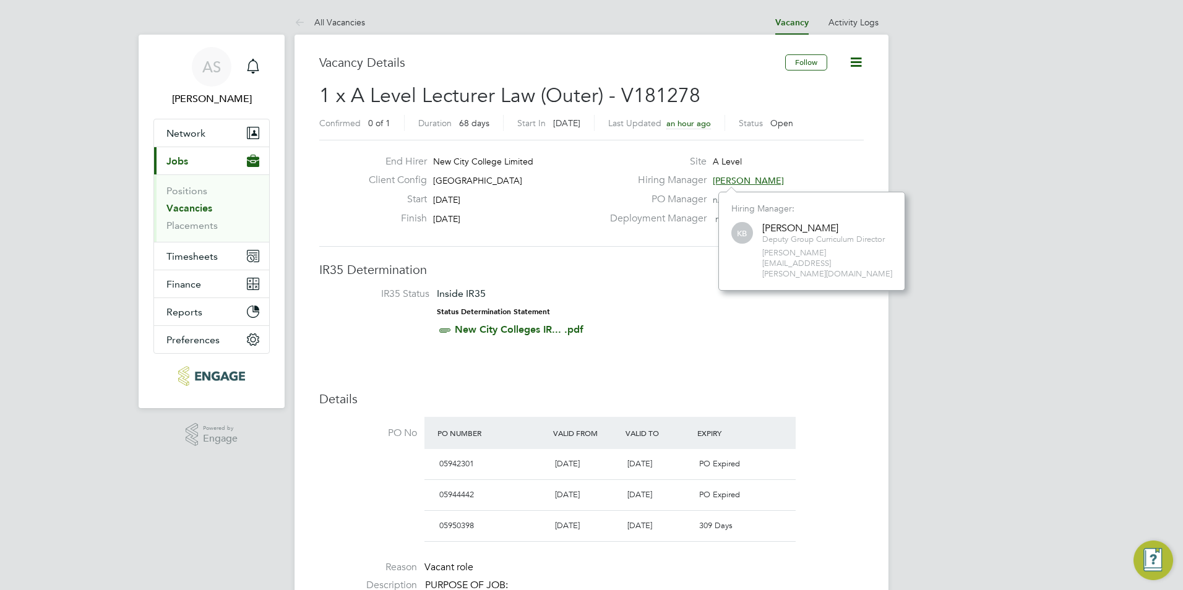
scroll to position [78, 186]
click at [776, 148] on div "End Hirer New City College Limited Client Config Havering Sixth Form Campus Sta…" at bounding box center [591, 193] width 544 height 107
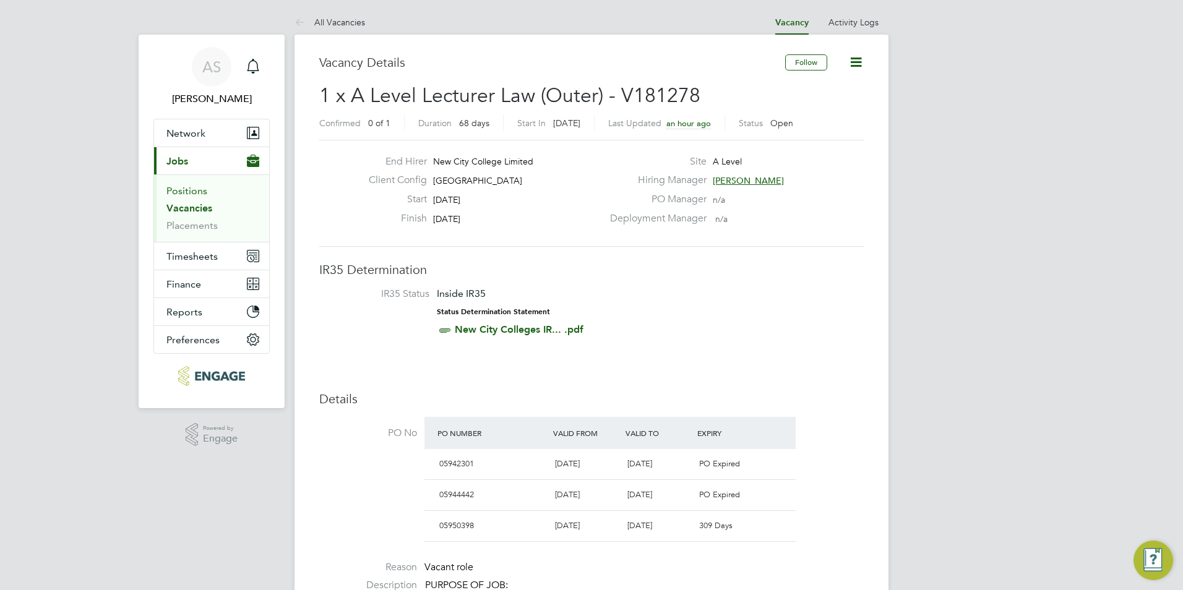
click at [202, 195] on link "Positions" at bounding box center [186, 191] width 41 height 12
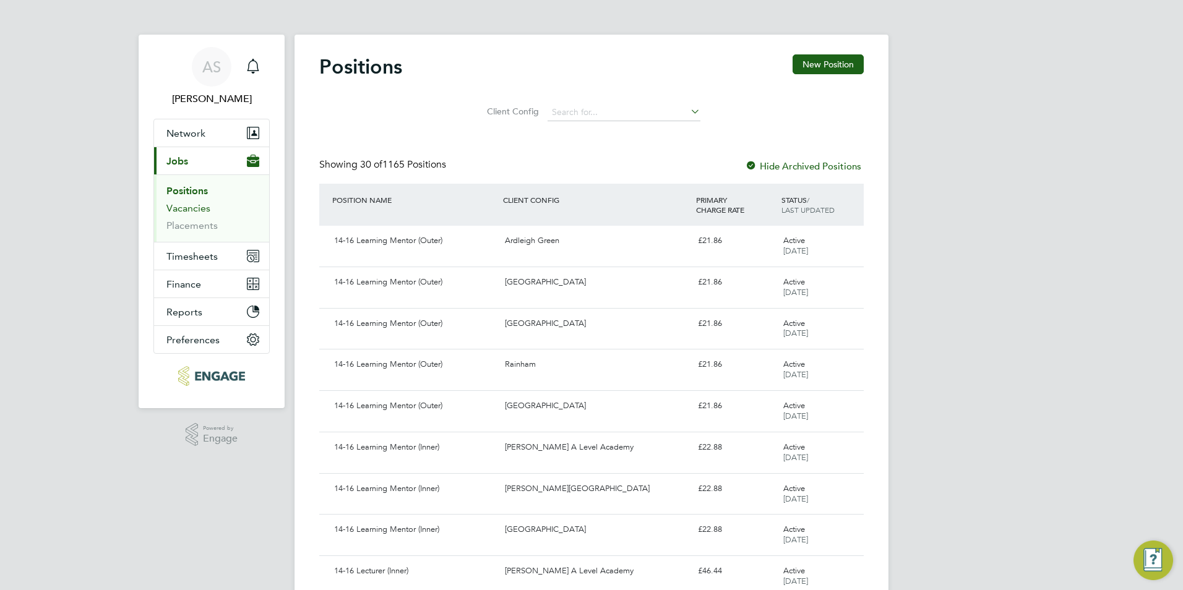
click at [198, 207] on link "Vacancies" at bounding box center [188, 208] width 44 height 12
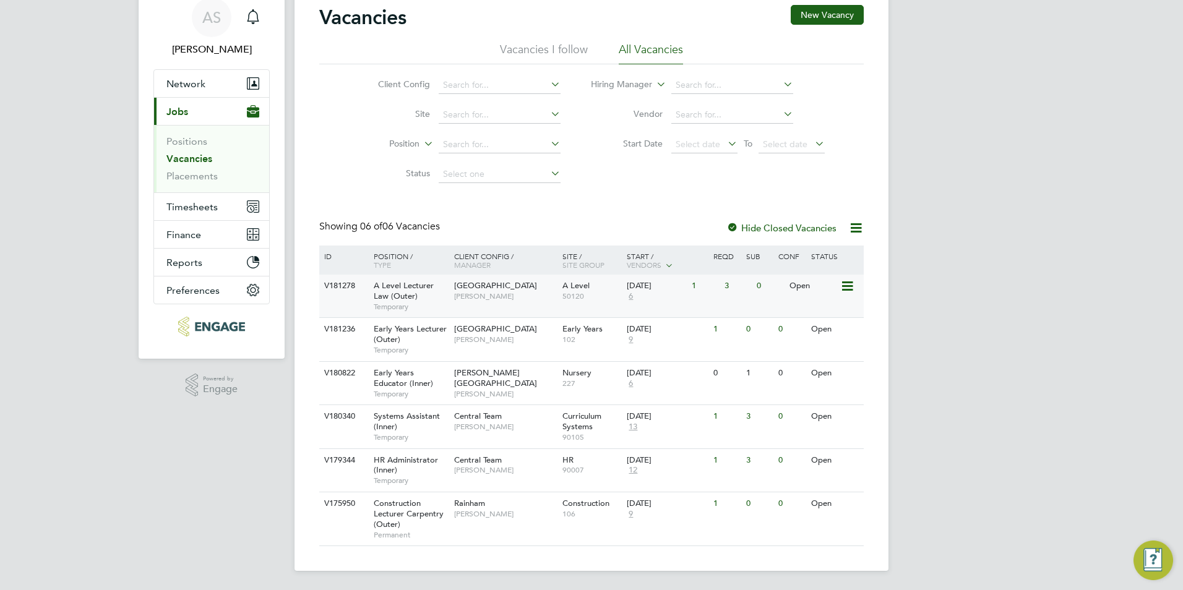
scroll to position [50, 0]
click at [473, 282] on span "[GEOGRAPHIC_DATA]" at bounding box center [495, 285] width 83 height 11
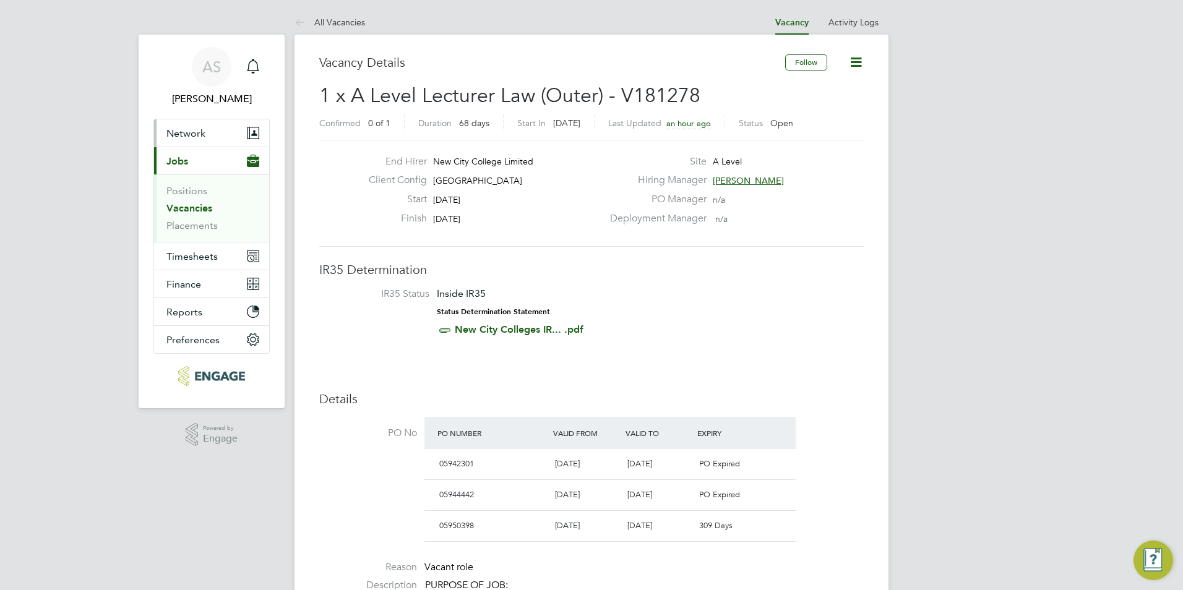
click at [218, 138] on button "Network" at bounding box center [211, 132] width 115 height 27
click at [210, 137] on button "Network" at bounding box center [211, 132] width 115 height 27
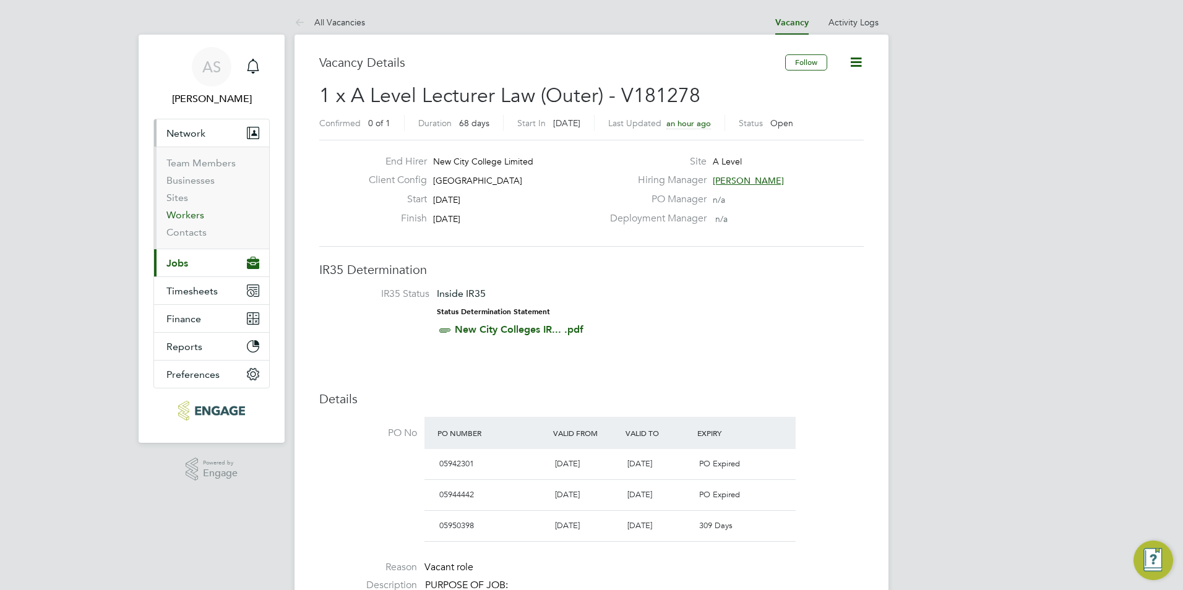
drag, startPoint x: 186, startPoint y: 216, endPoint x: 193, endPoint y: 214, distance: 7.2
click at [186, 217] on link "Workers" at bounding box center [185, 215] width 38 height 12
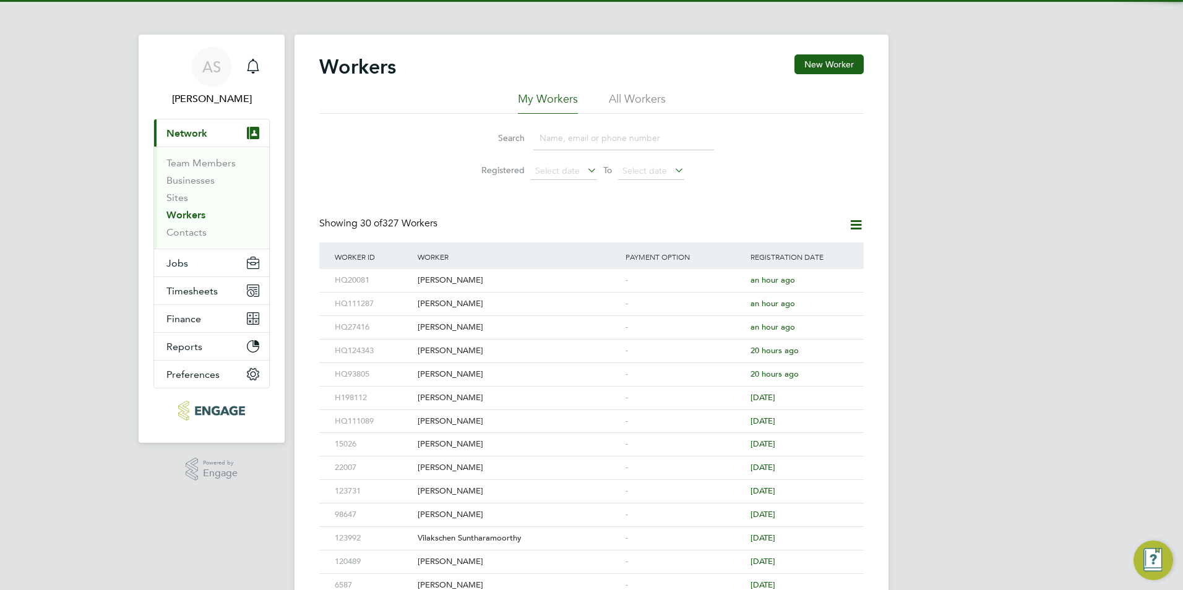
click at [582, 140] on input at bounding box center [623, 138] width 181 height 24
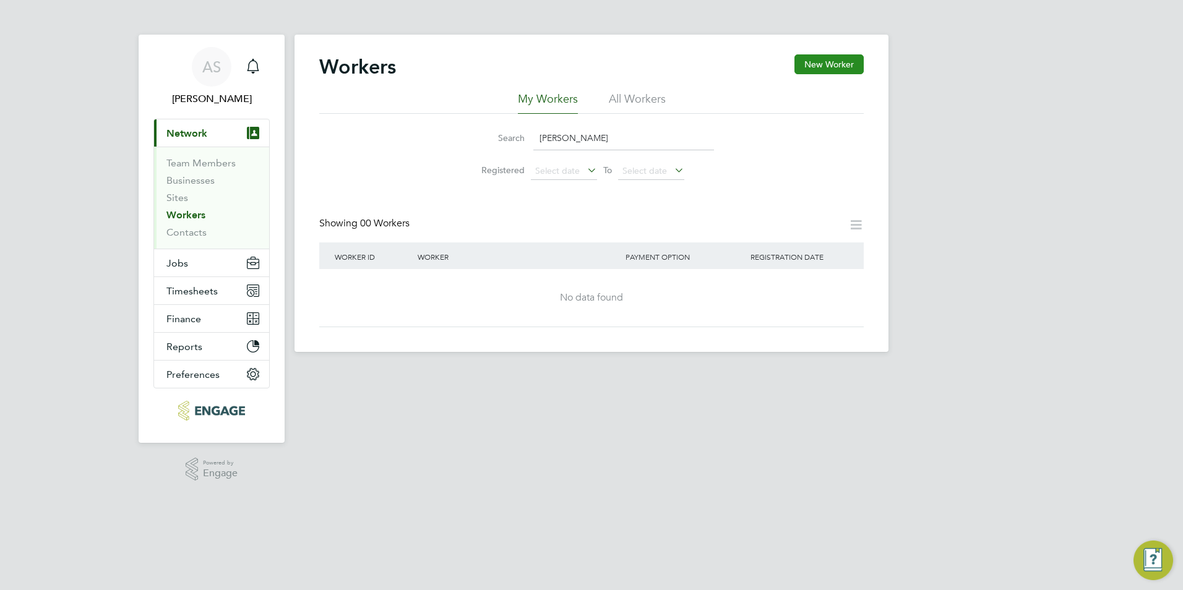
type input "[PERSON_NAME]"
click at [823, 58] on button "New Worker" at bounding box center [828, 64] width 69 height 20
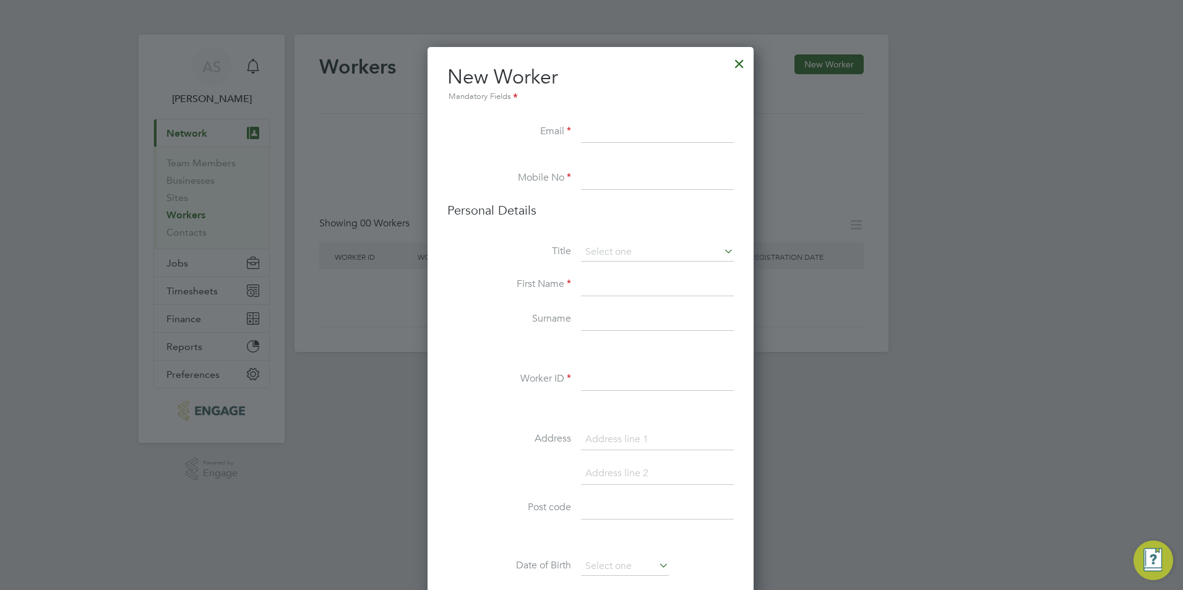
paste input "[EMAIL_ADDRESS][DOMAIN_NAME]"
type input "[EMAIL_ADDRESS][DOMAIN_NAME]"
click at [634, 194] on li "Mobile No" at bounding box center [590, 185] width 286 height 35
click at [636, 182] on input at bounding box center [657, 179] width 153 height 22
paste input "07477150376"
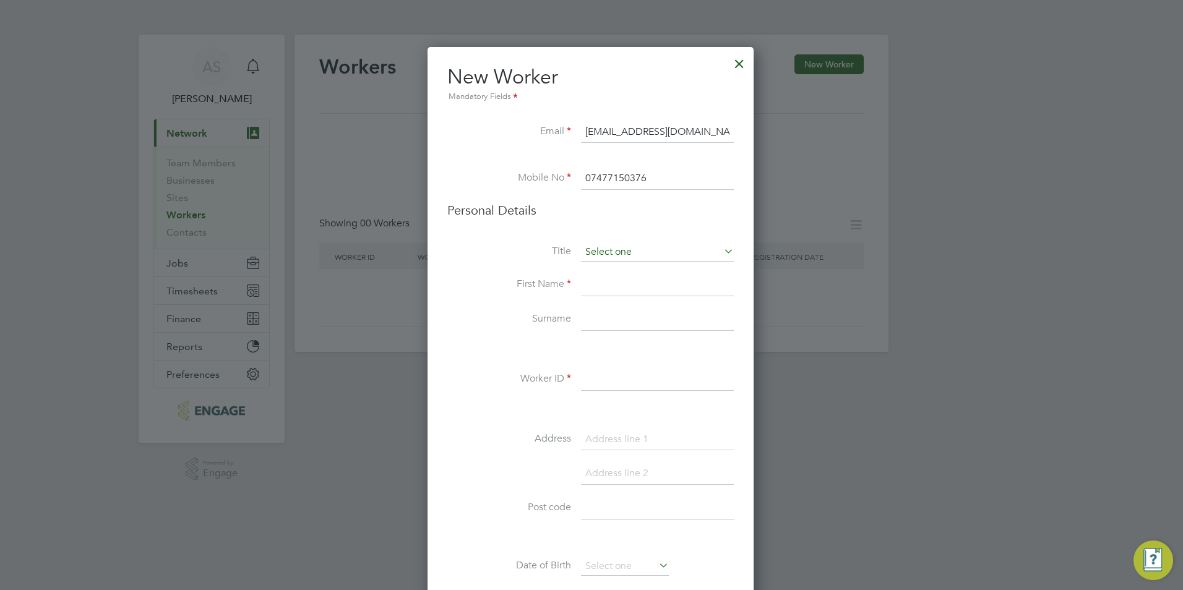
type input "07477150376"
click at [636, 252] on input at bounding box center [657, 252] width 153 height 19
click at [648, 227] on li "Personal Details" at bounding box center [590, 222] width 286 height 41
click at [620, 291] on input at bounding box center [657, 285] width 153 height 22
type input "[PERSON_NAME]"
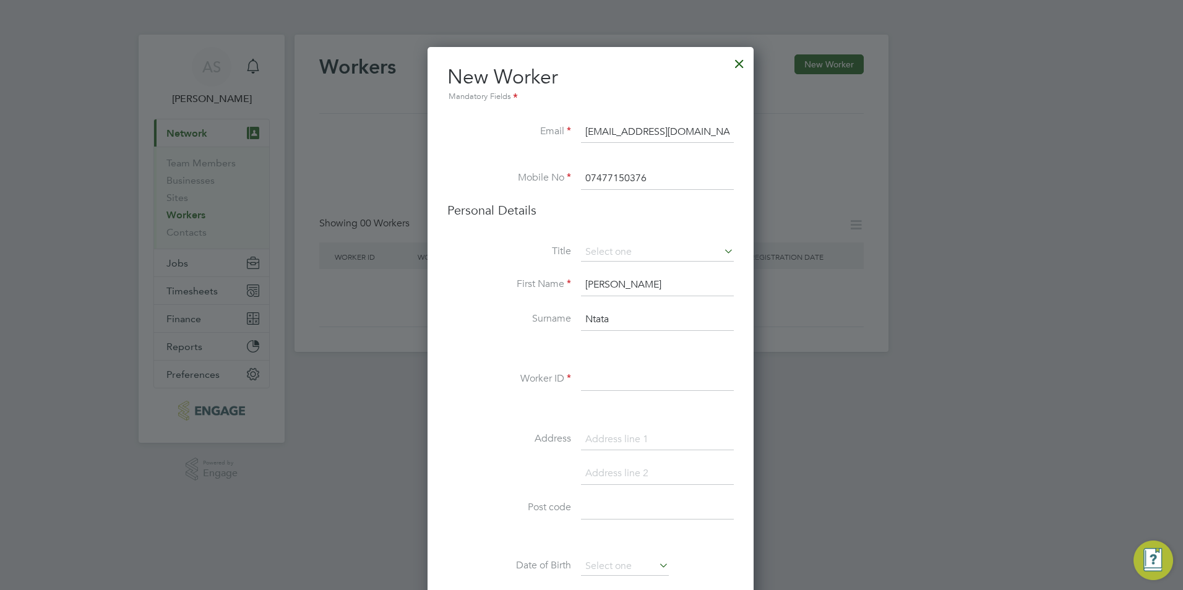
type input "Ntata"
click at [688, 214] on h3 "Personal Details" at bounding box center [590, 210] width 286 height 16
click at [608, 385] on input at bounding box center [657, 380] width 153 height 22
paste input "12035"
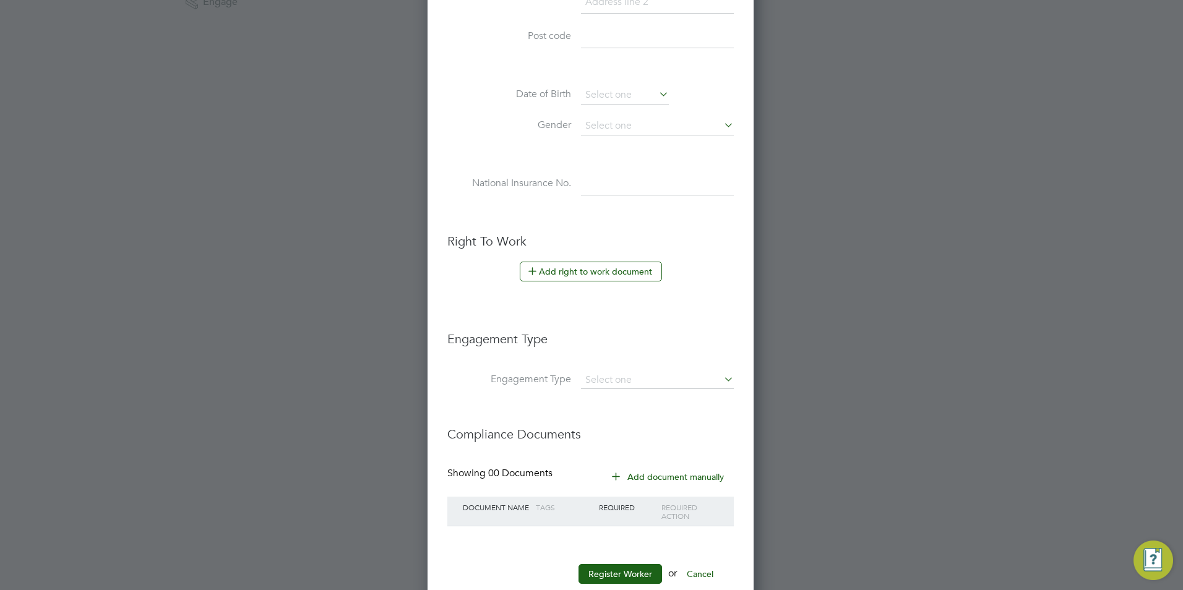
scroll to position [502, 0]
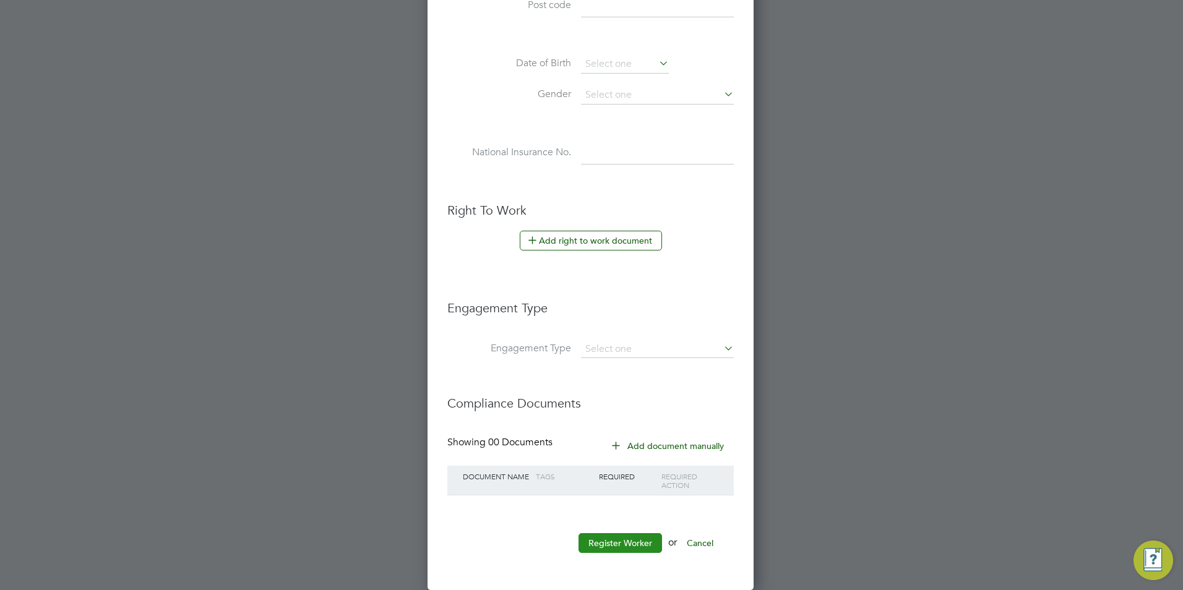
type input "HQ12035"
click at [622, 545] on button "Register Worker" at bounding box center [619, 543] width 83 height 20
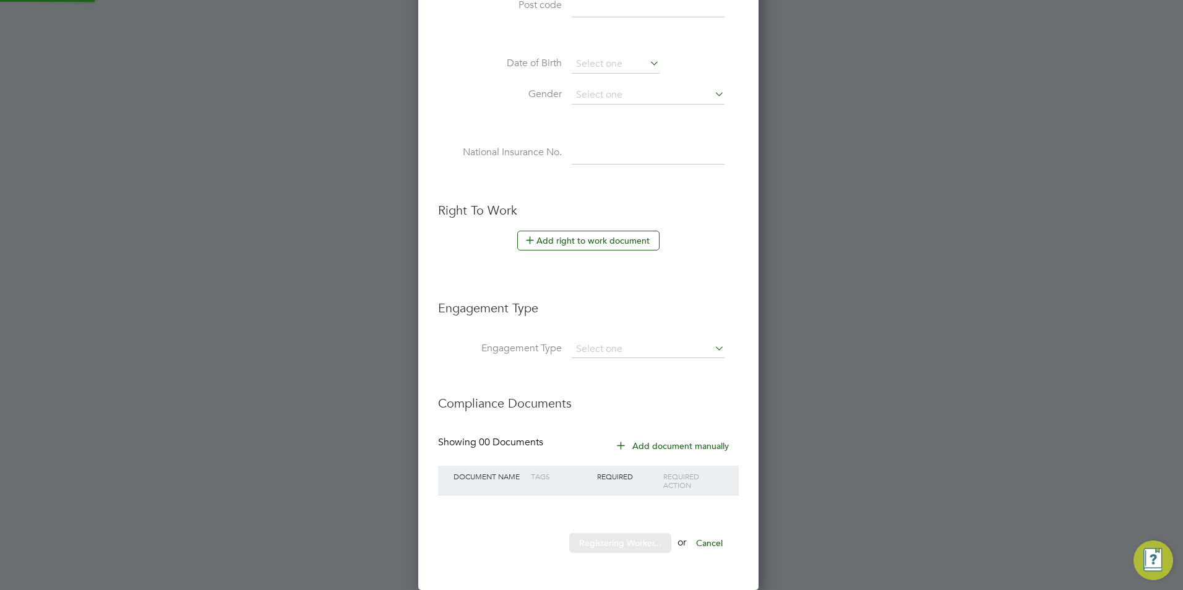
scroll to position [0, 0]
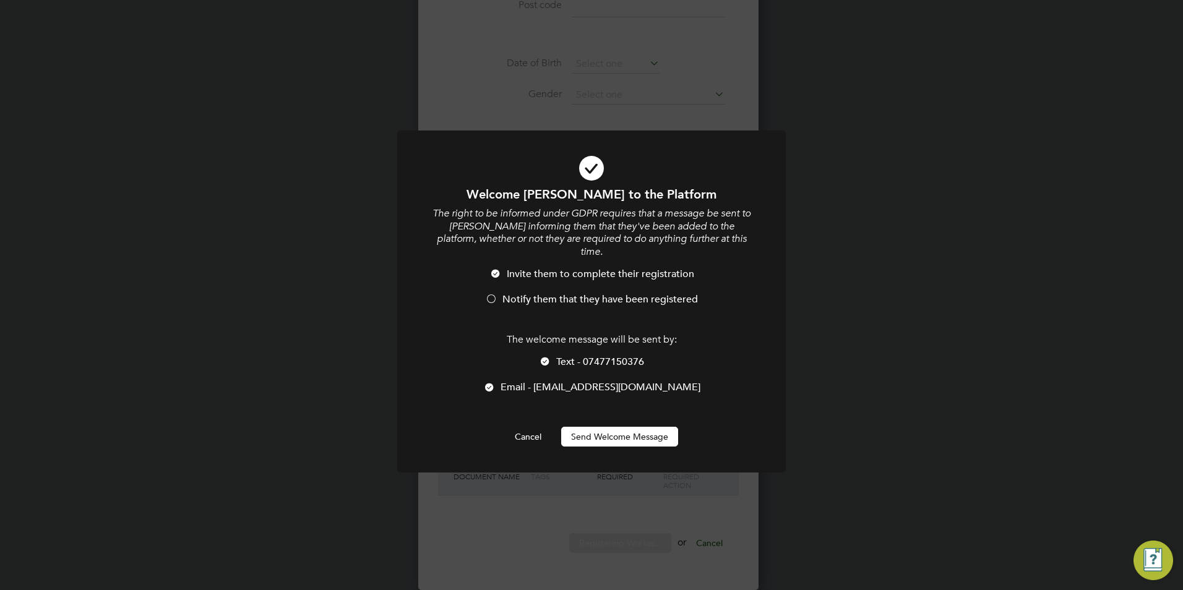
click at [580, 356] on span "Text - 07477150376" at bounding box center [600, 362] width 88 height 12
click at [590, 293] on span "Notify them that they have been registered" at bounding box center [599, 299] width 195 height 12
click at [609, 427] on button "Send Welcome Message" at bounding box center [619, 437] width 117 height 20
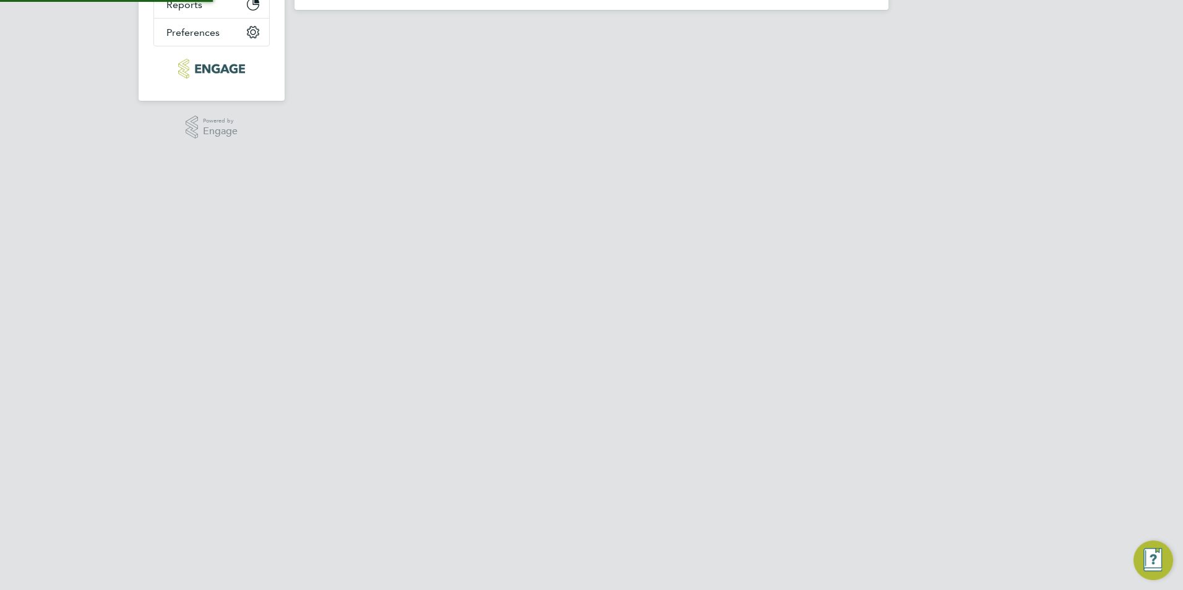
scroll to position [0, 0]
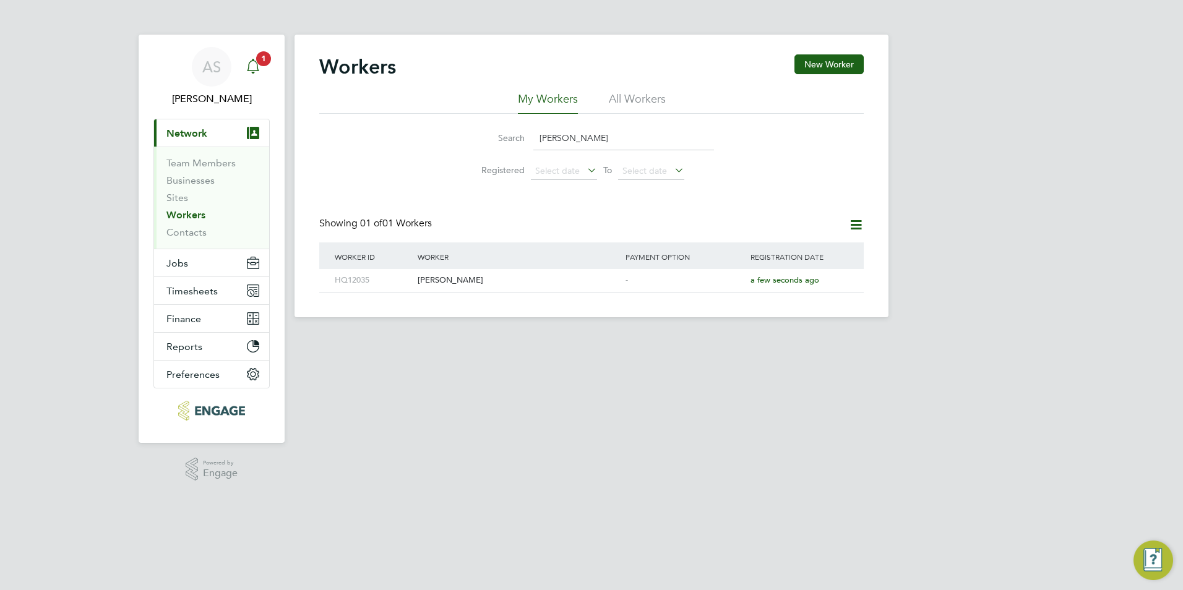
click at [263, 62] on span "1" at bounding box center [263, 58] width 15 height 15
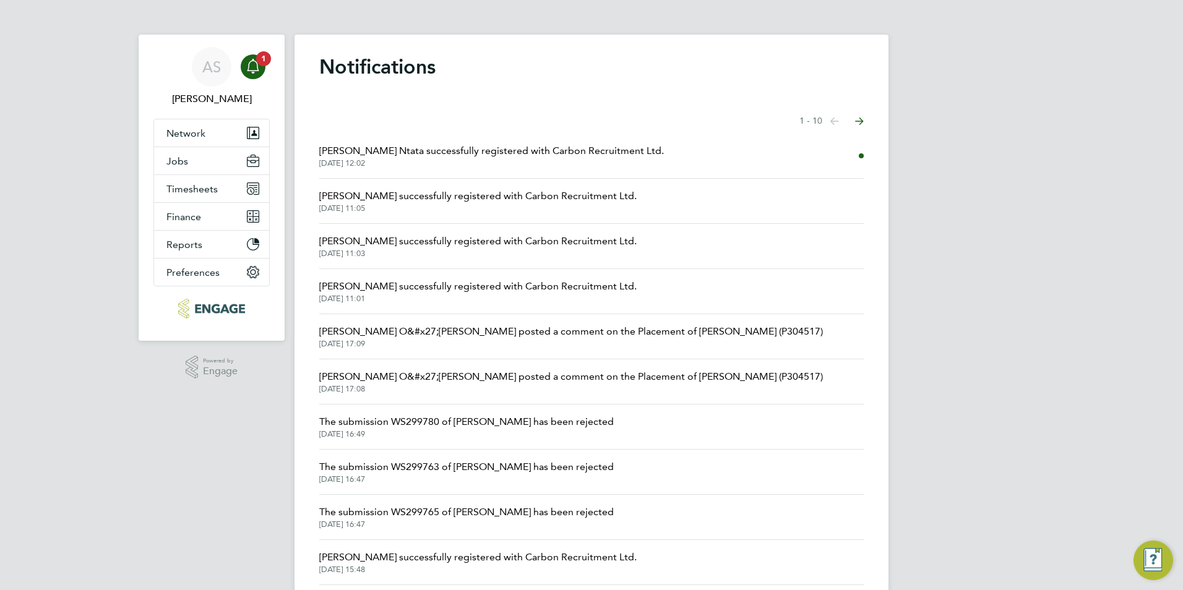
click at [422, 162] on span "[DATE] 12:02" at bounding box center [491, 163] width 345 height 10
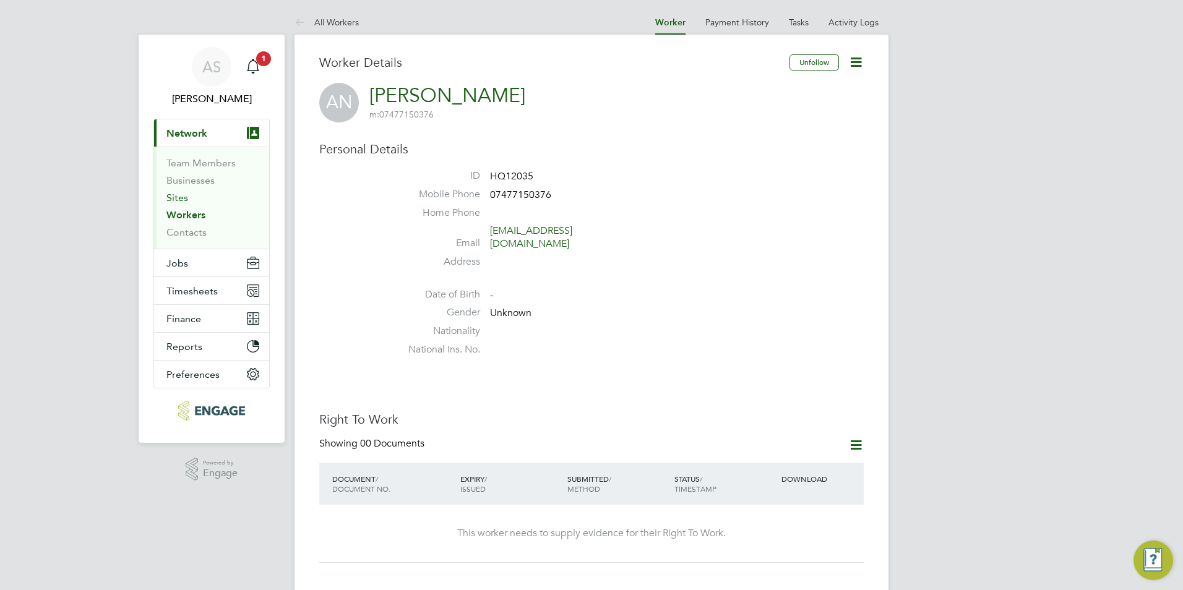
click at [185, 195] on link "Sites" at bounding box center [177, 198] width 22 height 12
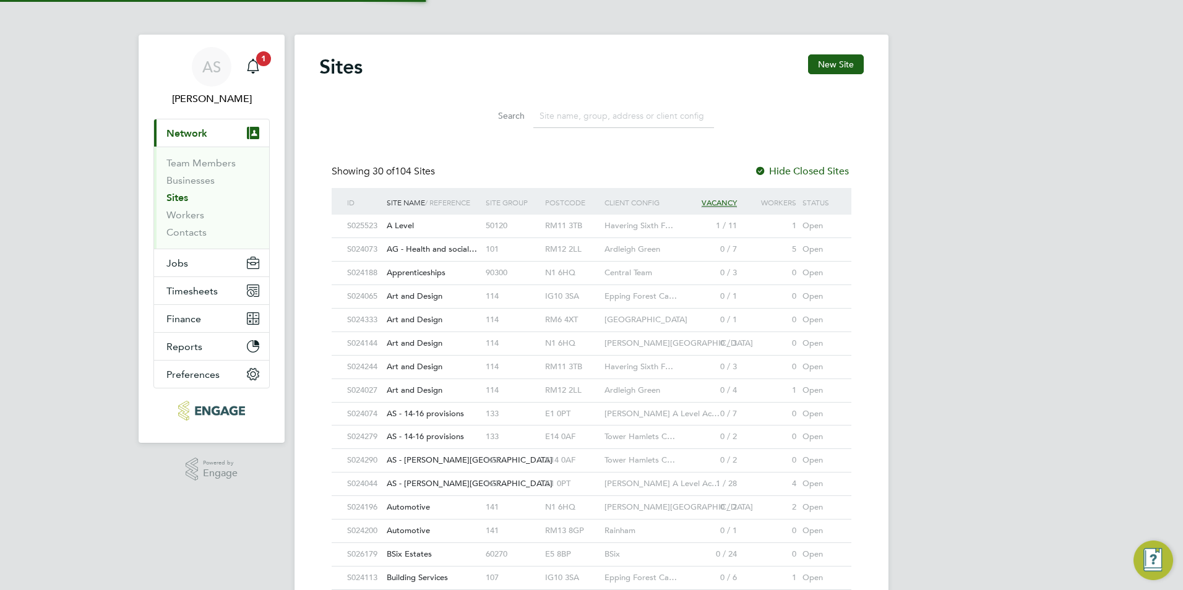
scroll to position [24, 60]
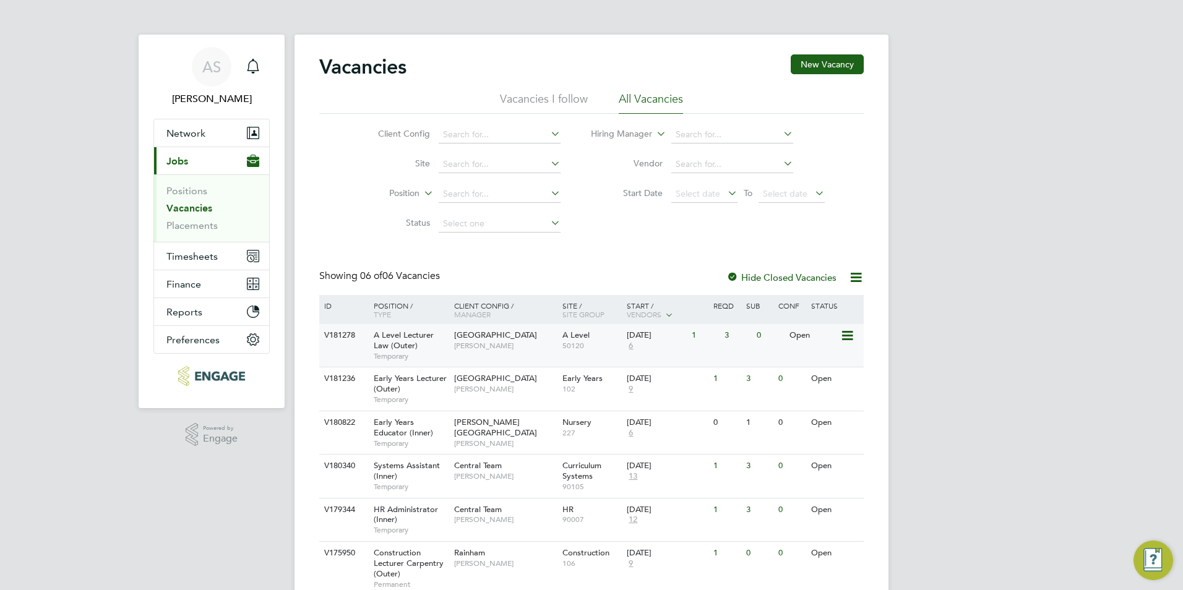
click at [449, 356] on div "A Level Lecturer Law (Outer) Temporary" at bounding box center [407, 345] width 87 height 43
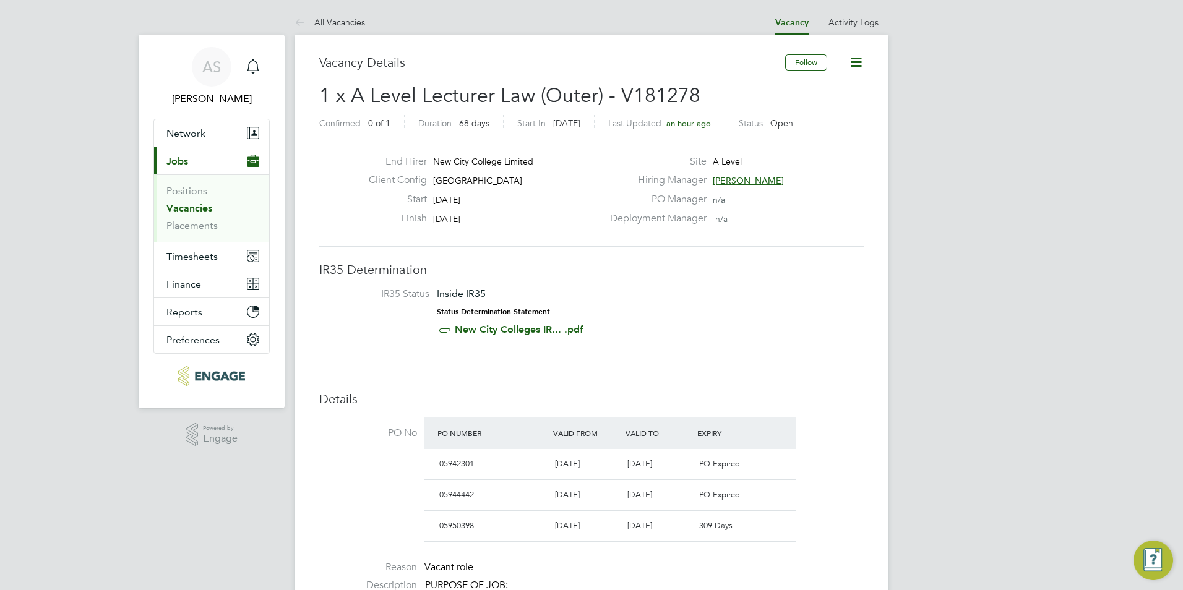
click at [728, 589] on p "PURPOSE OF JOB:" at bounding box center [644, 585] width 439 height 13
click at [192, 204] on link "Vacancies" at bounding box center [189, 208] width 46 height 12
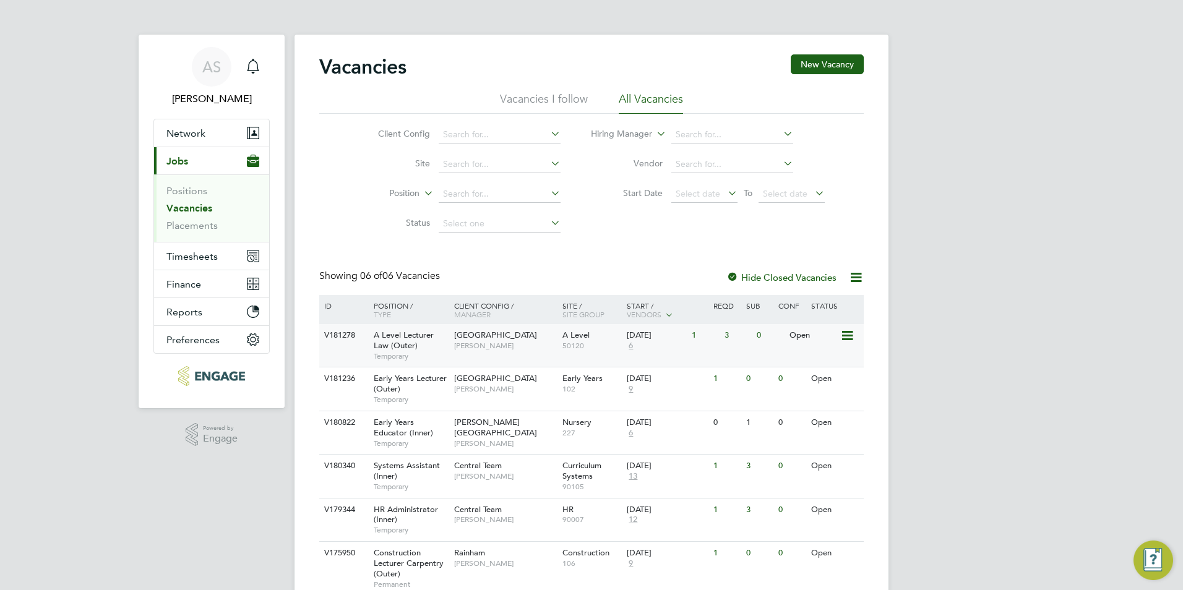
click at [570, 356] on div "A Level 50120" at bounding box center [591, 340] width 65 height 32
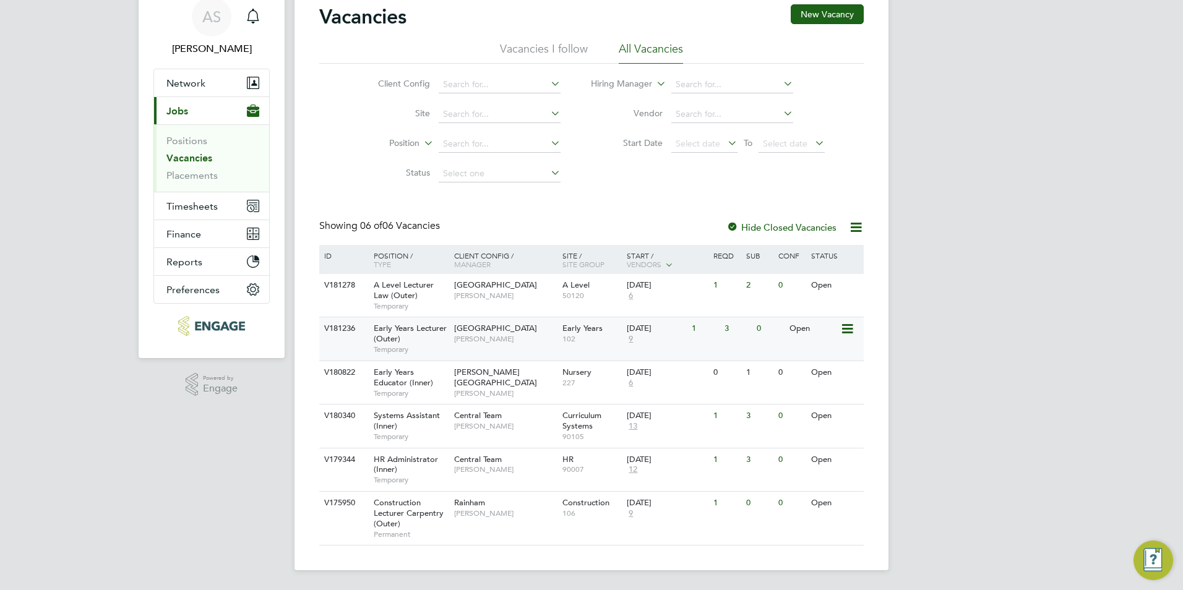
click at [440, 336] on div "Early Years Lecturer (Outer) Temporary" at bounding box center [407, 338] width 87 height 43
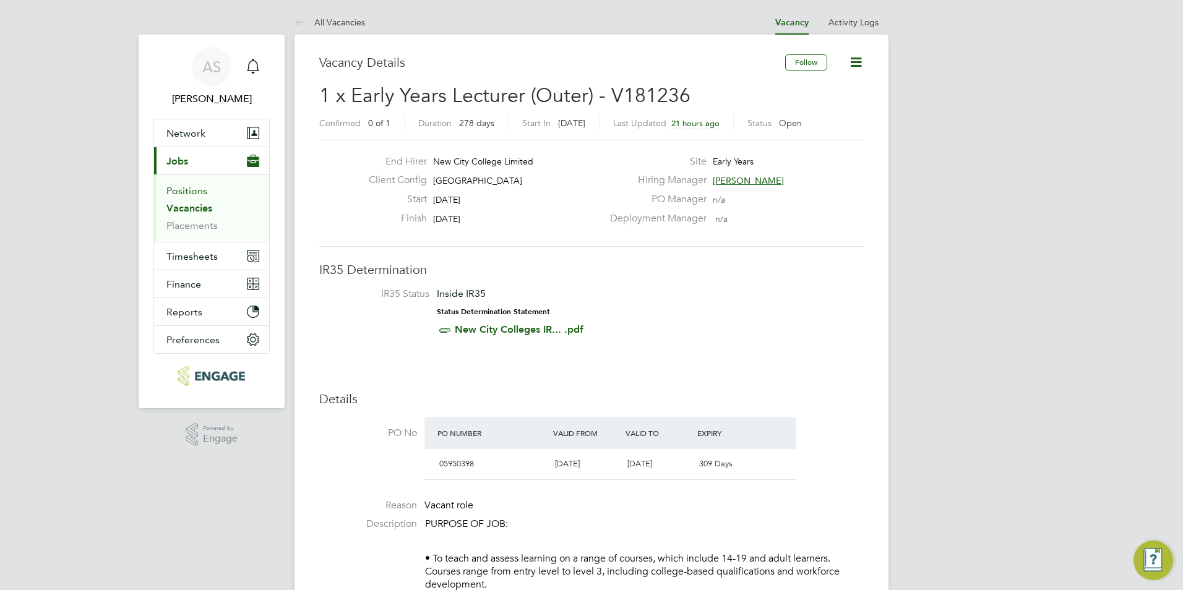
click at [190, 192] on link "Positions" at bounding box center [186, 191] width 41 height 12
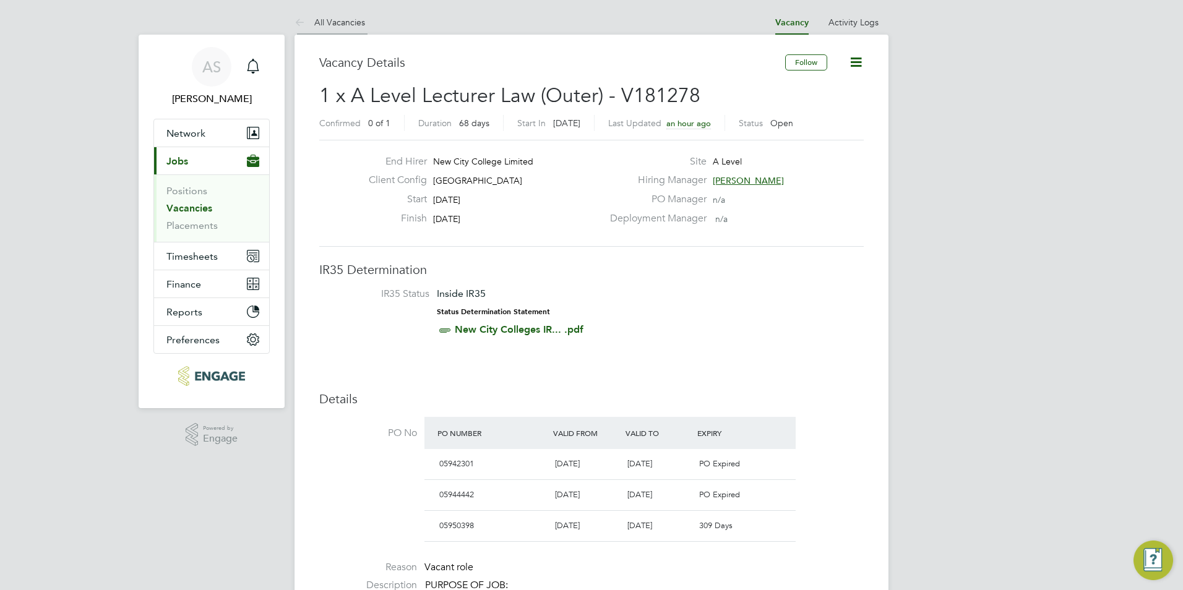
click at [327, 32] on li "All Vacancies" at bounding box center [329, 22] width 71 height 25
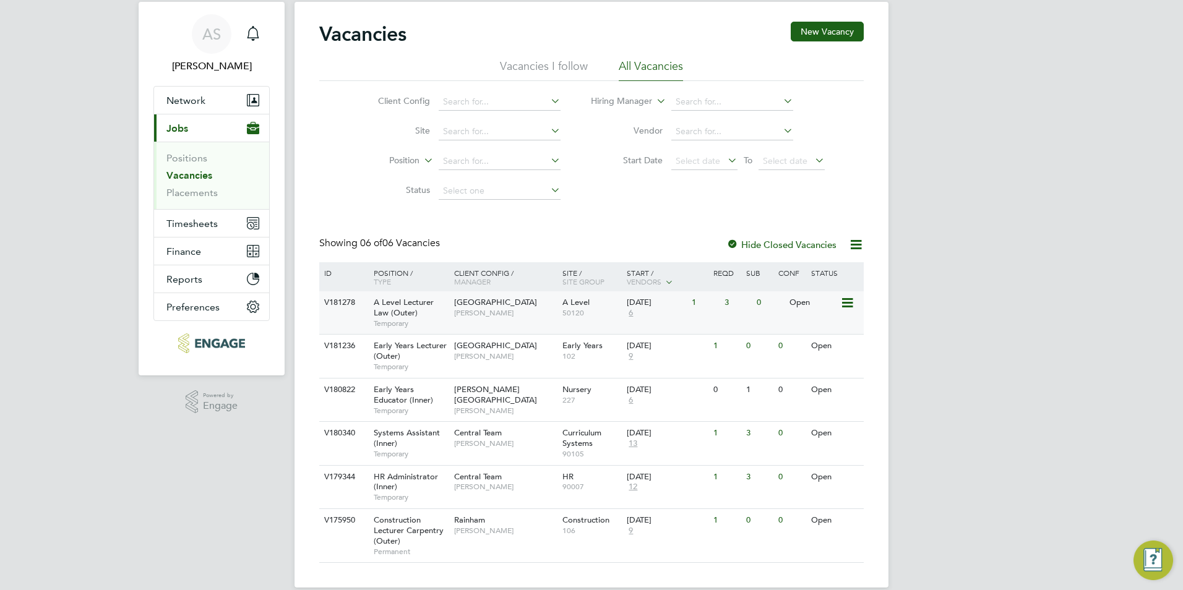
scroll to position [50, 0]
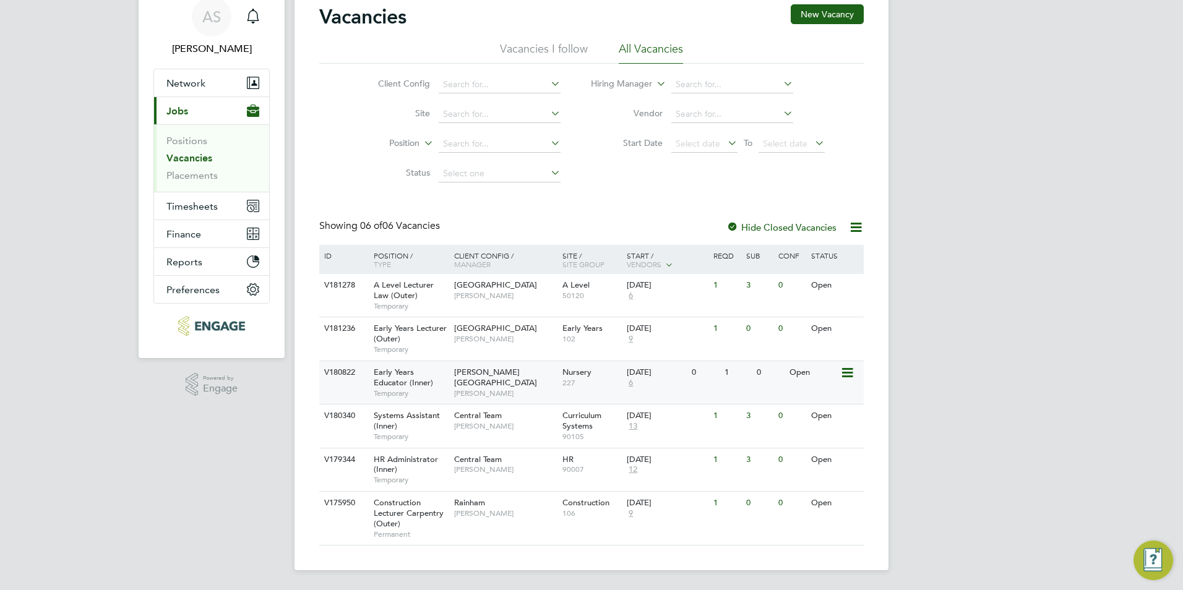
click at [518, 388] on span "[PERSON_NAME]" at bounding box center [505, 393] width 102 height 10
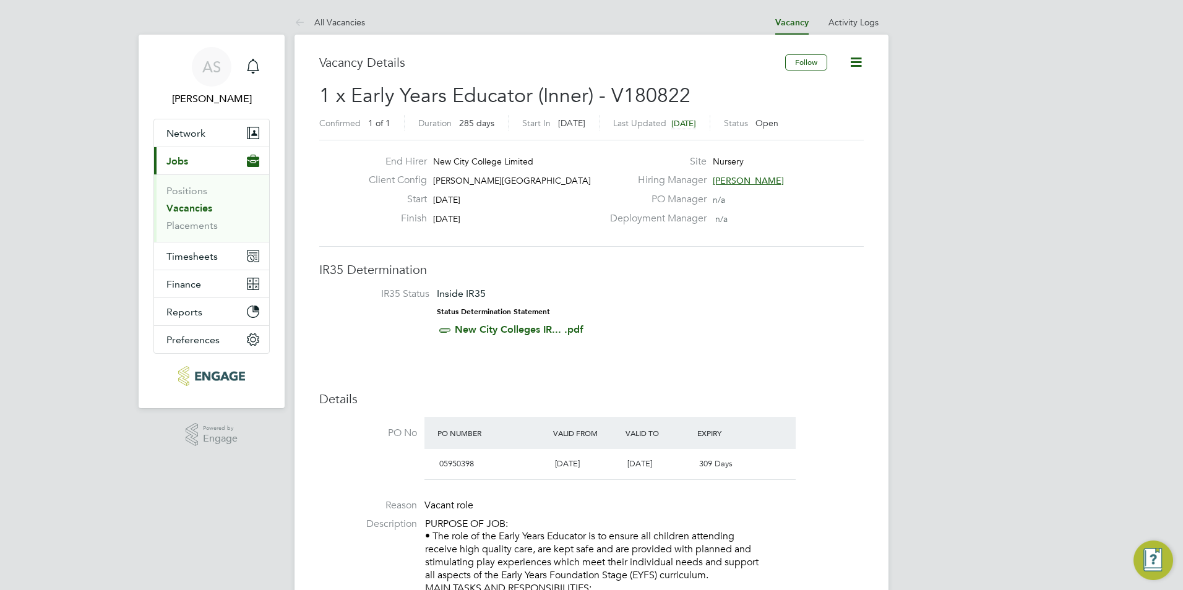
click at [744, 178] on span "Carol Commin" at bounding box center [748, 180] width 71 height 11
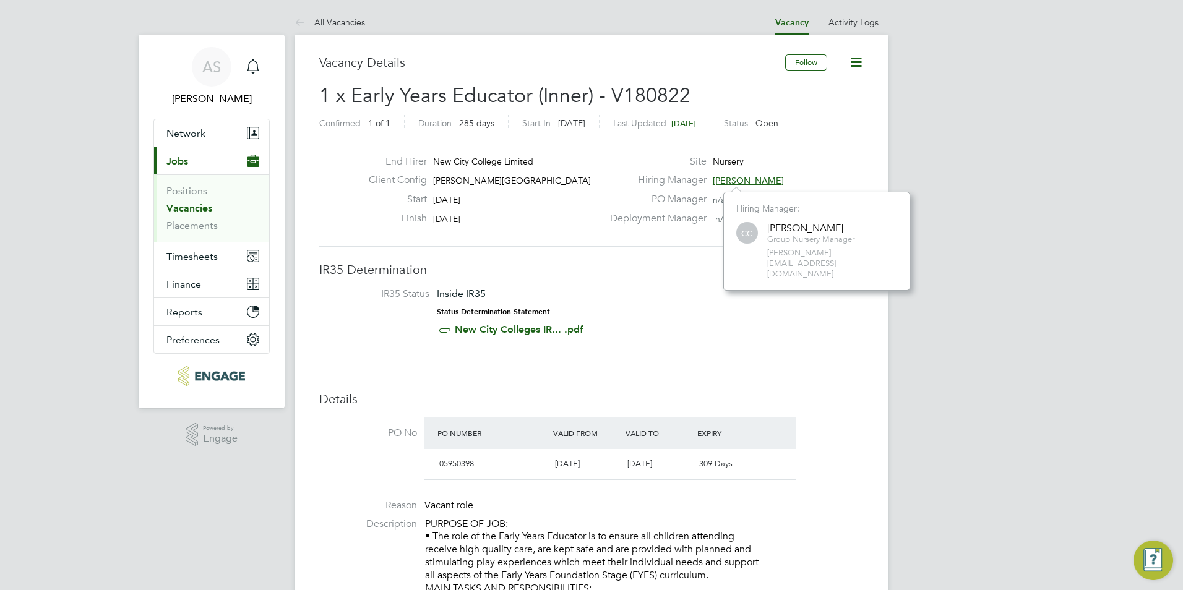
click at [633, 290] on li "IR35 Status Inside IR35 Status Determination Statement New City Colleges IR... …" at bounding box center [592, 315] width 520 height 54
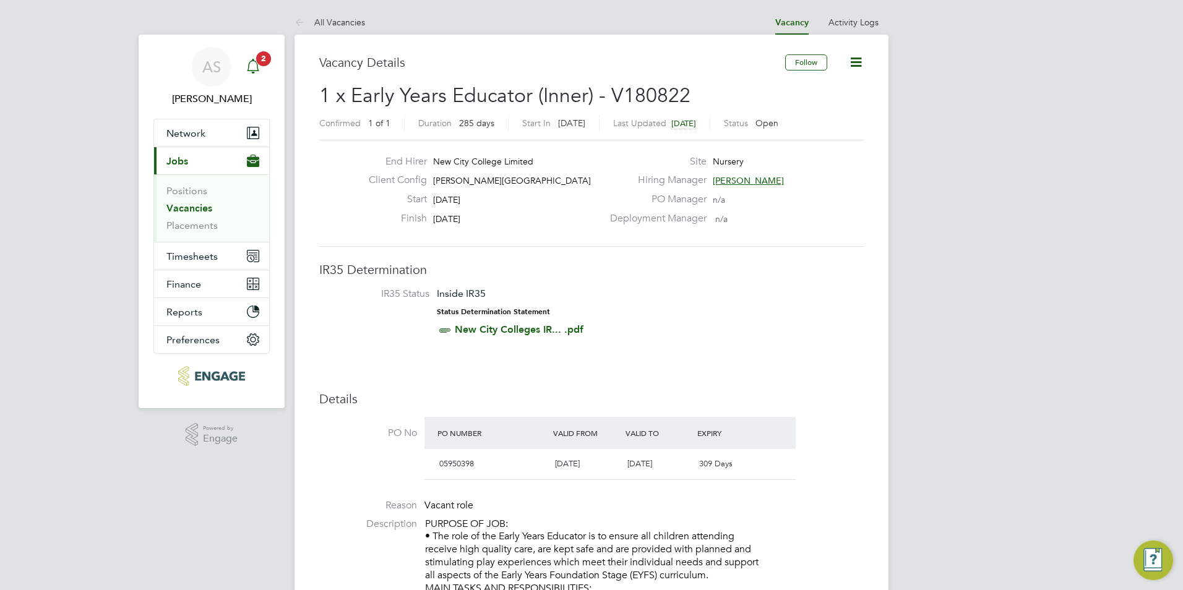
click at [255, 71] on icon "Main navigation" at bounding box center [253, 65] width 12 height 12
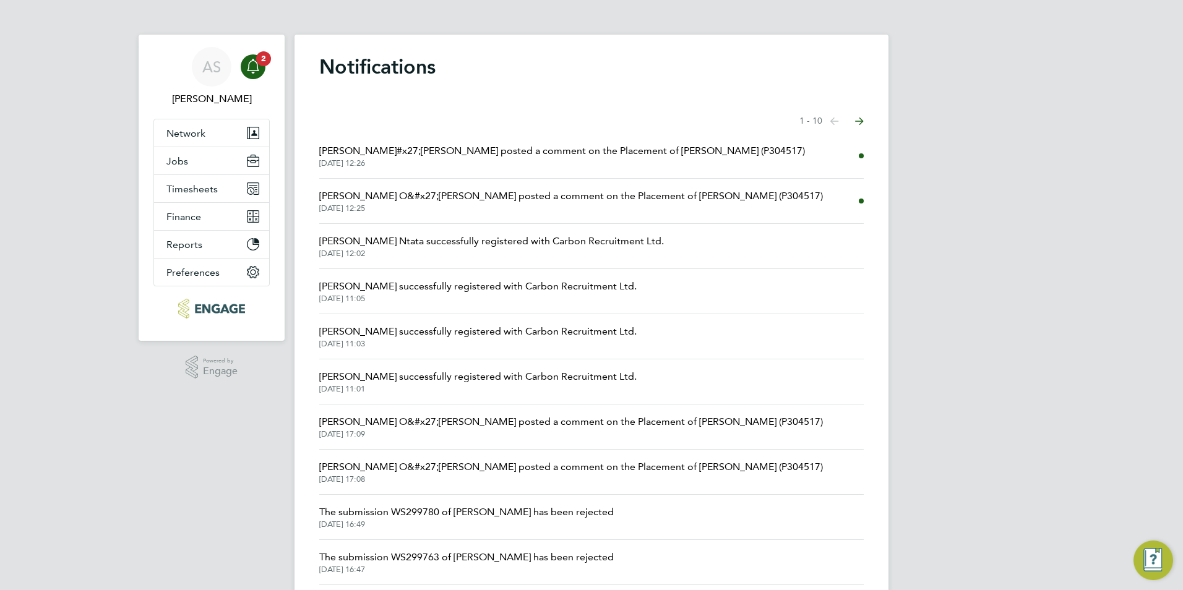
click at [502, 167] on span "25 Sep 2025, 12:26" at bounding box center [562, 163] width 486 height 10
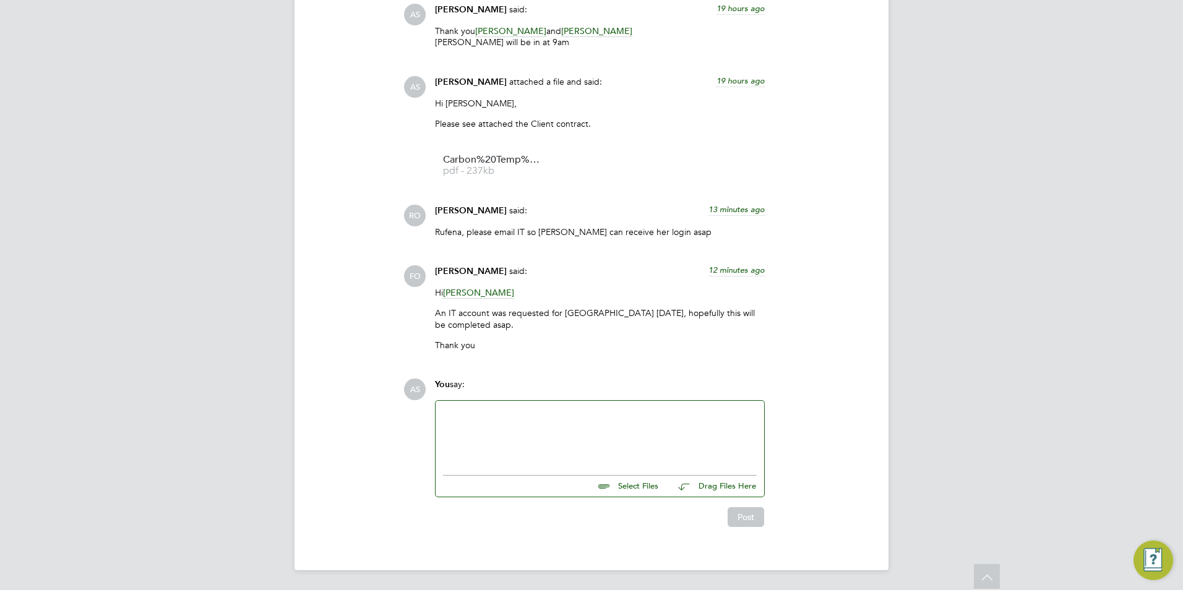
scroll to position [1532, 0]
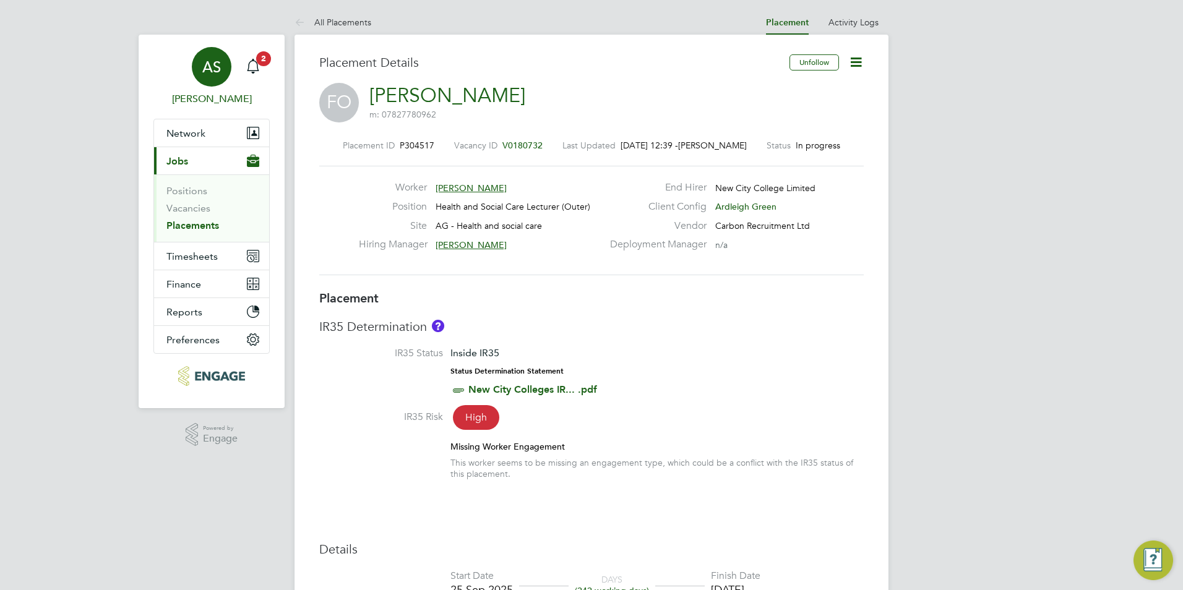
click at [266, 73] on link "AS Avais Sabir" at bounding box center [211, 76] width 116 height 59
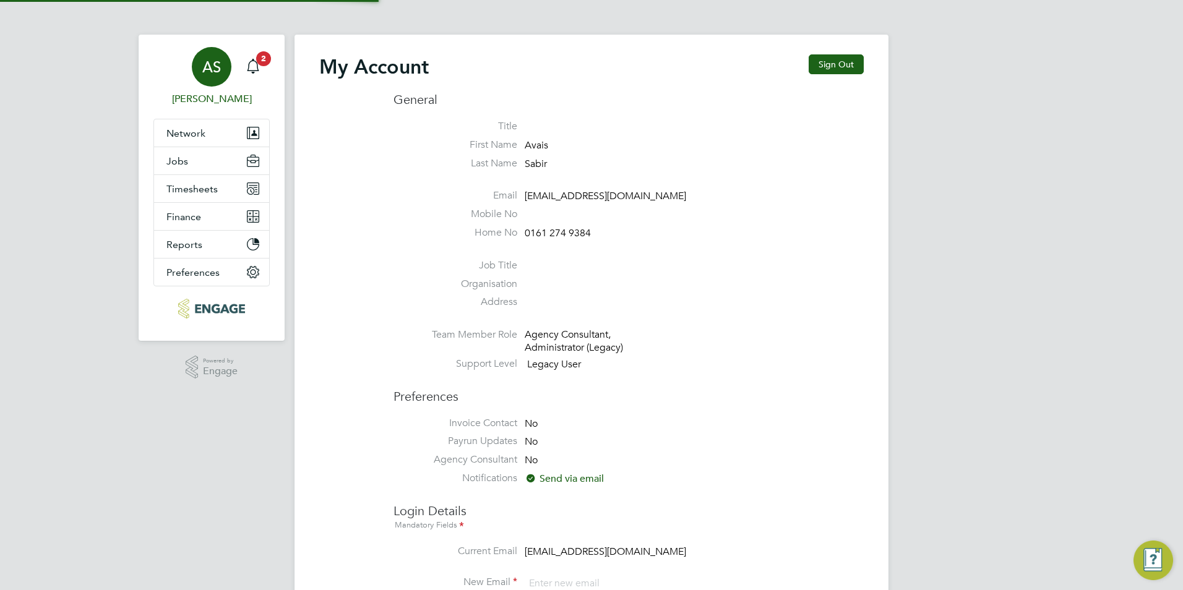
type input "Avais@Carbonrecruitment.co.uk"
click at [260, 68] on icon "Main navigation" at bounding box center [253, 66] width 15 height 15
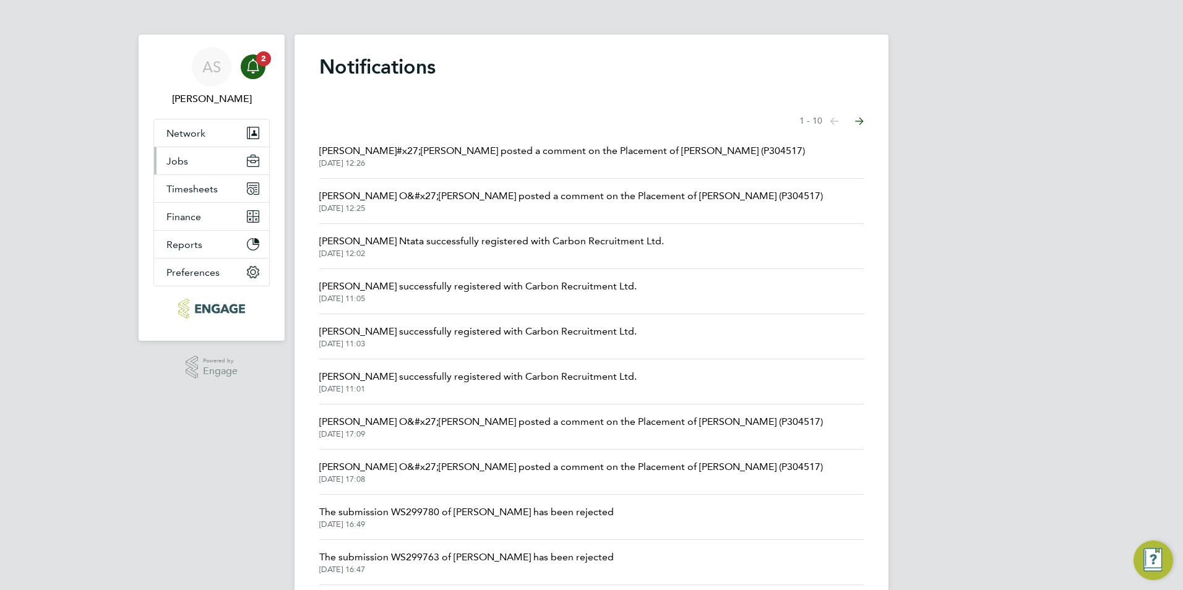
click at [204, 168] on button "Jobs" at bounding box center [211, 160] width 115 height 27
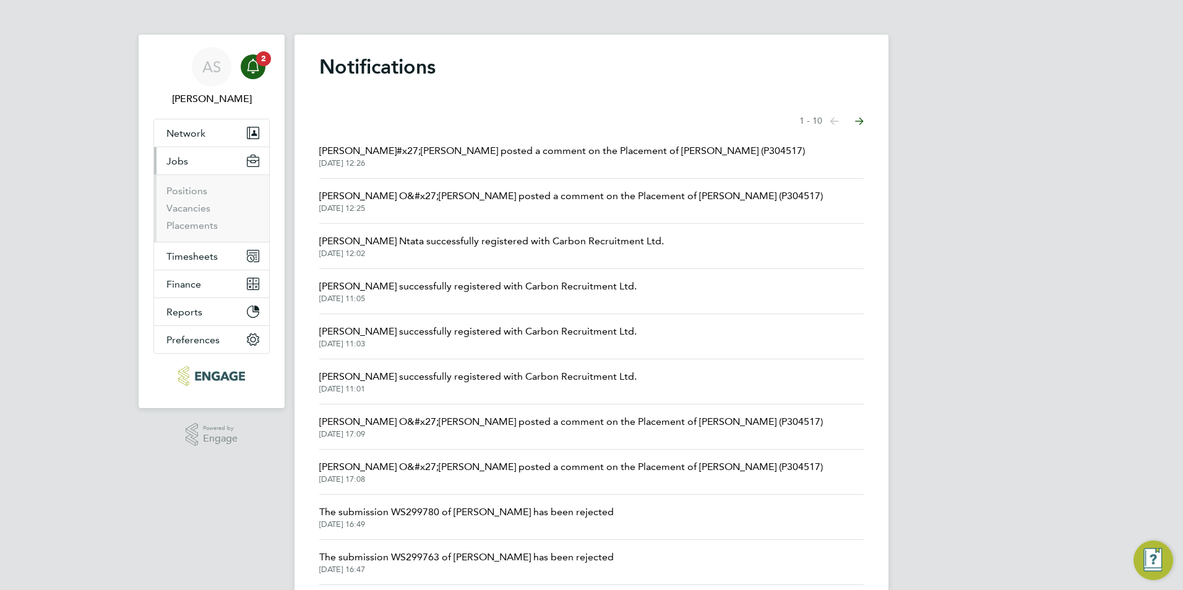
click at [200, 214] on li "Vacancies" at bounding box center [212, 210] width 93 height 17
click at [199, 213] on link "Vacancies" at bounding box center [188, 208] width 44 height 12
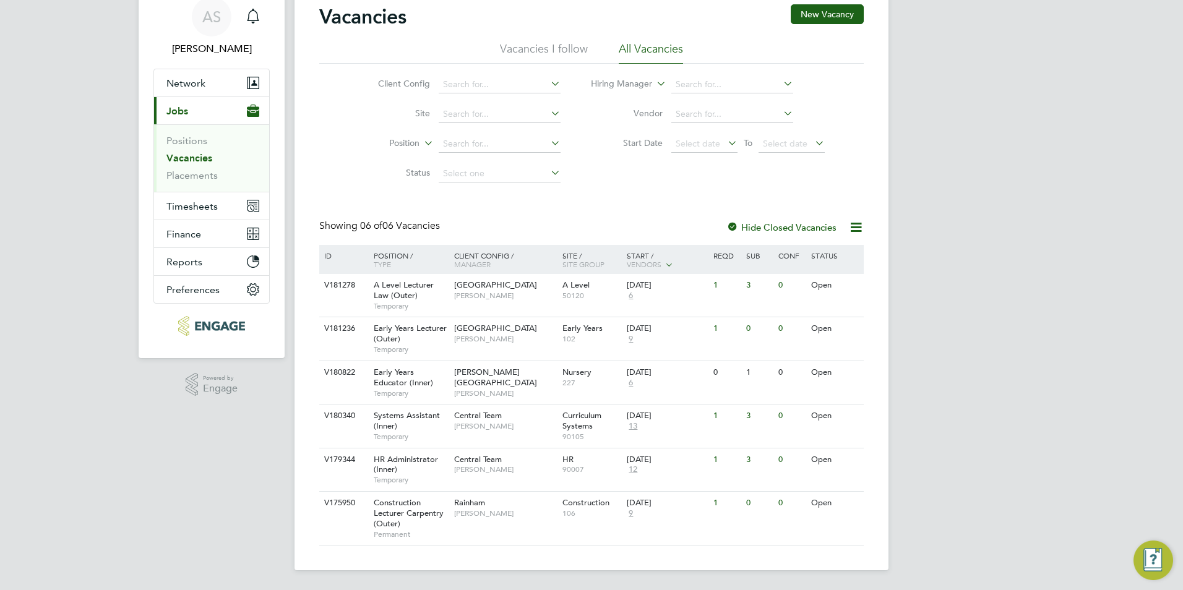
click at [196, 147] on li "Positions" at bounding box center [212, 143] width 93 height 17
click at [203, 139] on link "Positions" at bounding box center [186, 141] width 41 height 12
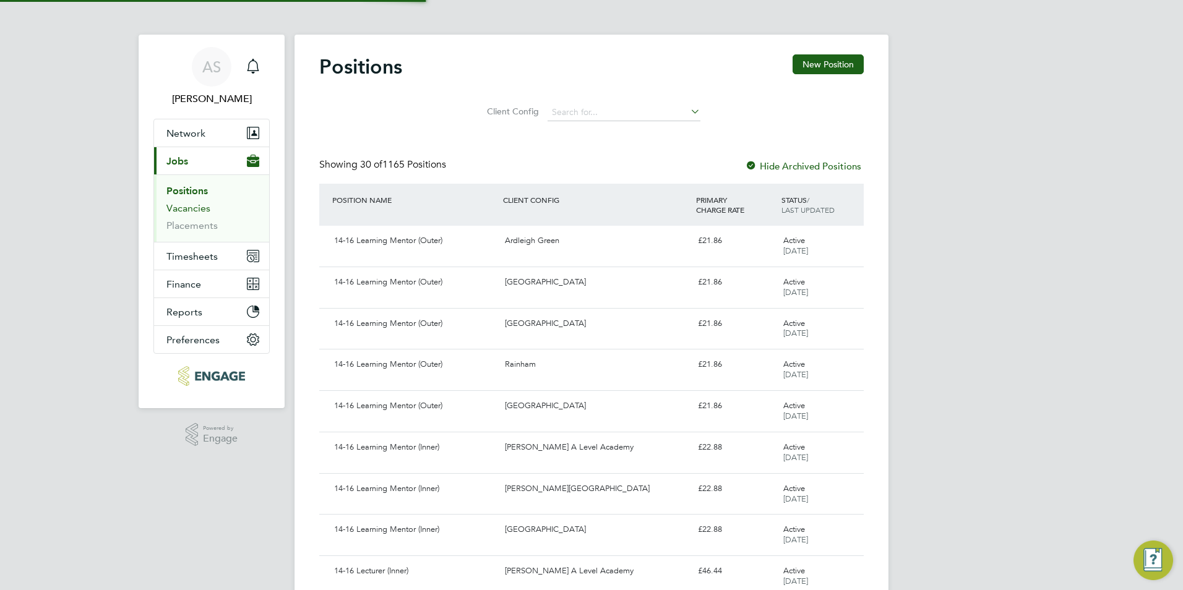
click at [191, 208] on link "Vacancies" at bounding box center [188, 208] width 44 height 12
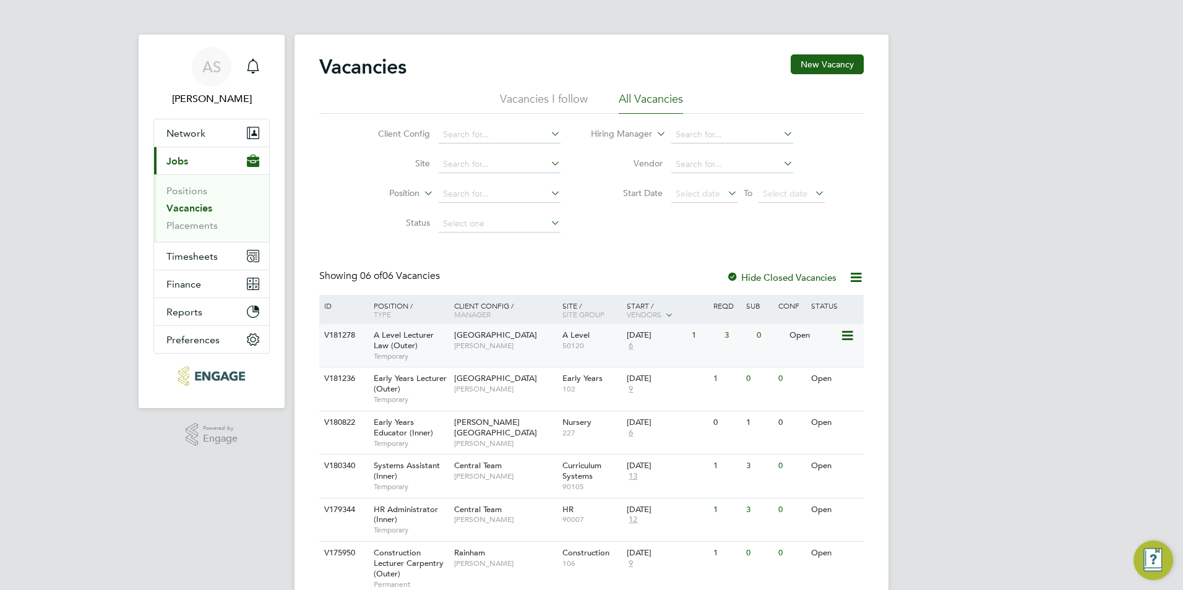
click at [653, 349] on div "13 Oct 2025 6" at bounding box center [655, 340] width 65 height 33
